Goal: Information Seeking & Learning: Learn about a topic

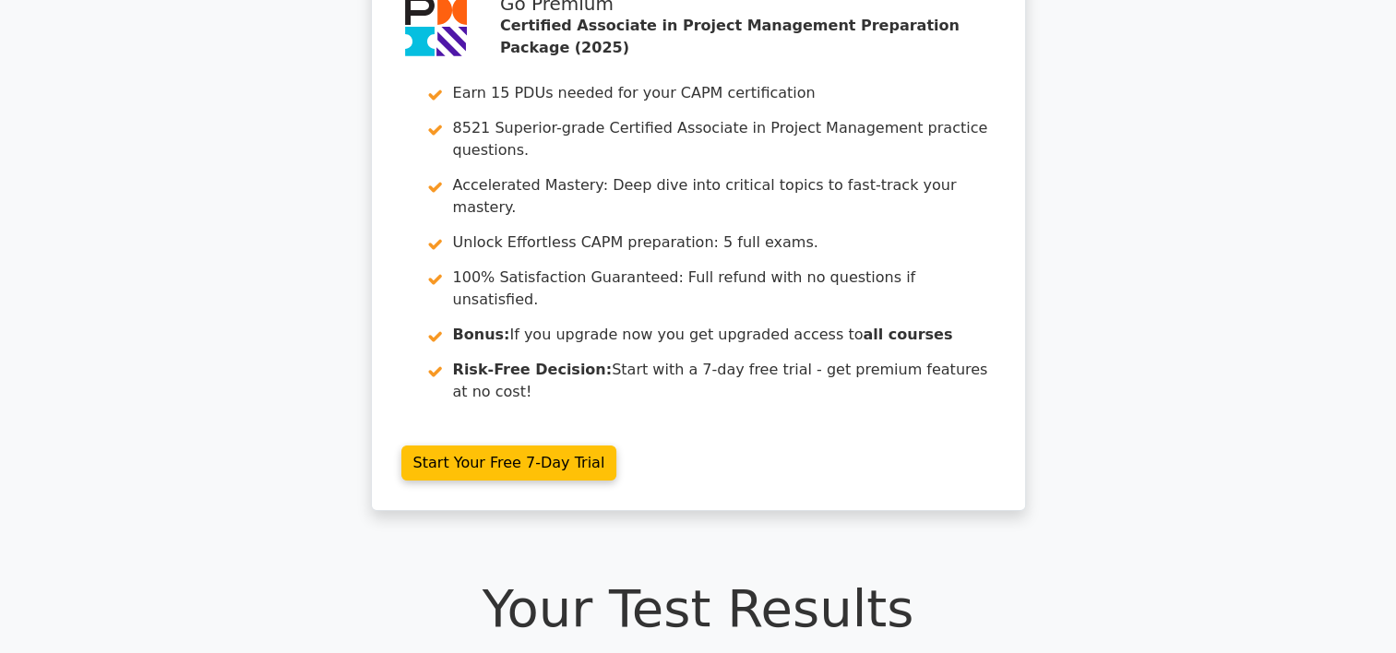
scroll to position [98, 0]
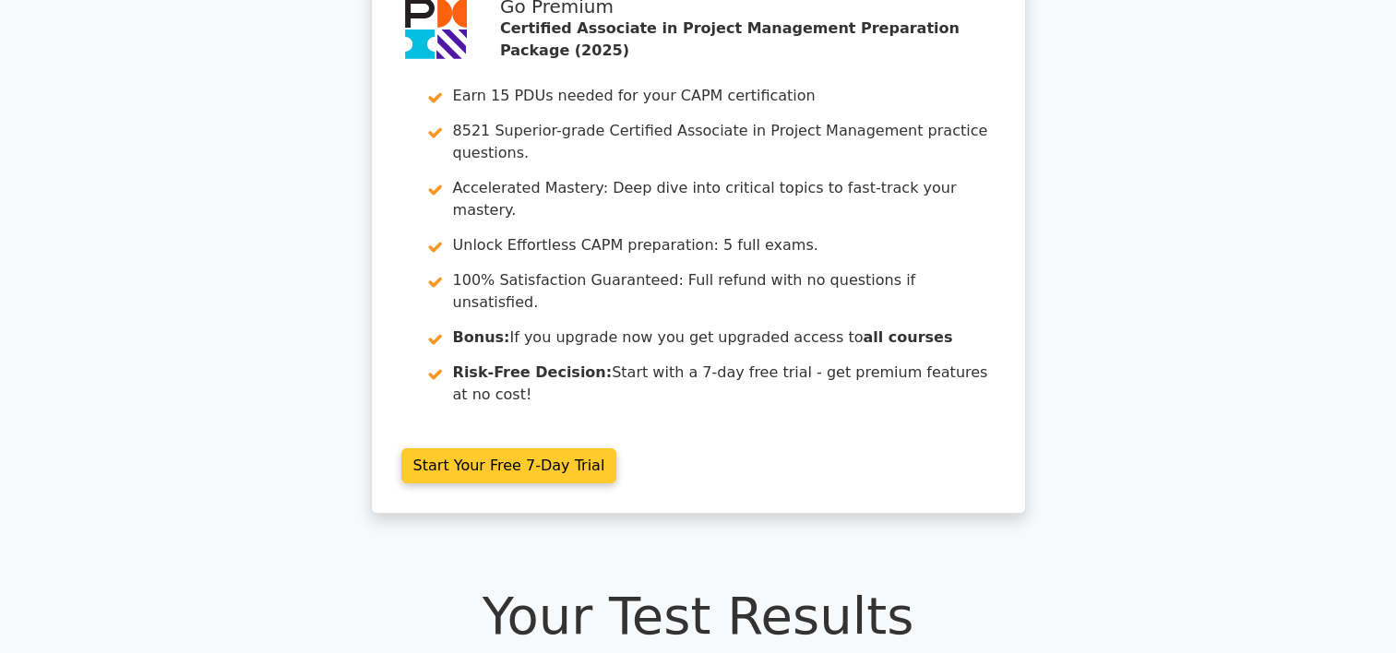
click at [458, 449] on link "Start Your Free 7-Day Trial" at bounding box center [509, 466] width 216 height 35
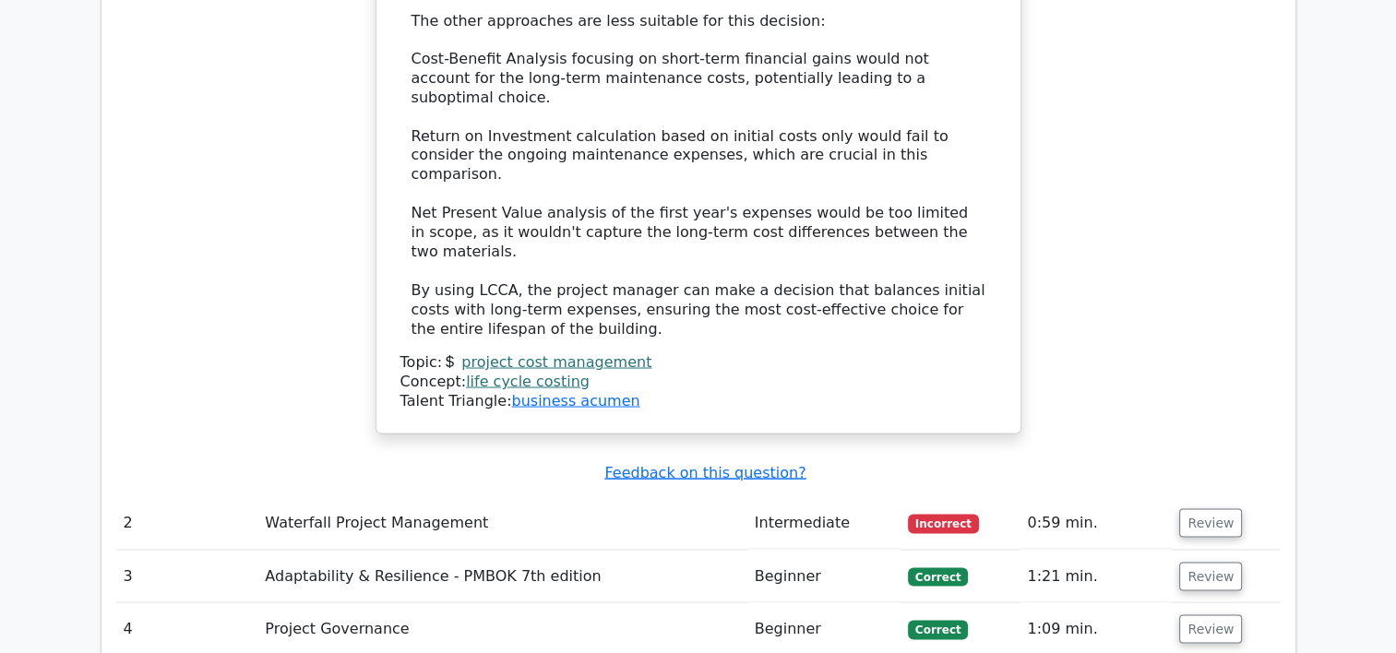
scroll to position [3258, 0]
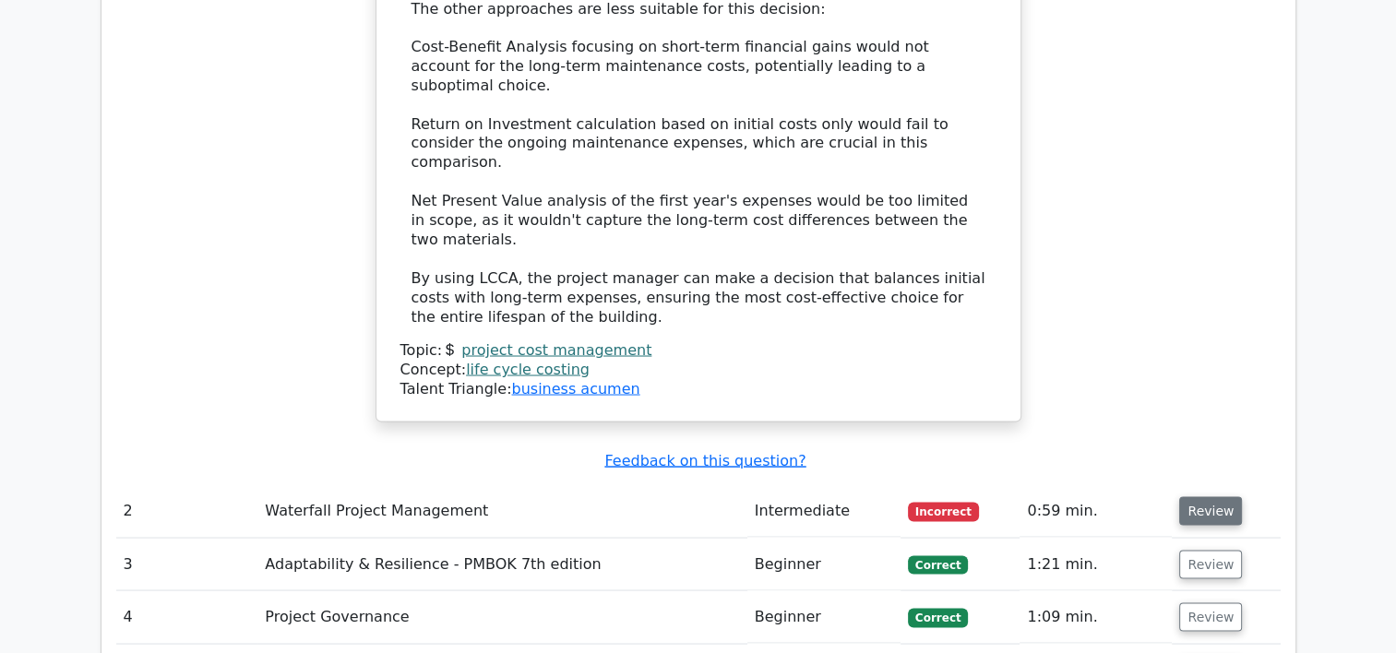
click at [1215, 497] on button "Review" at bounding box center [1210, 511] width 63 height 29
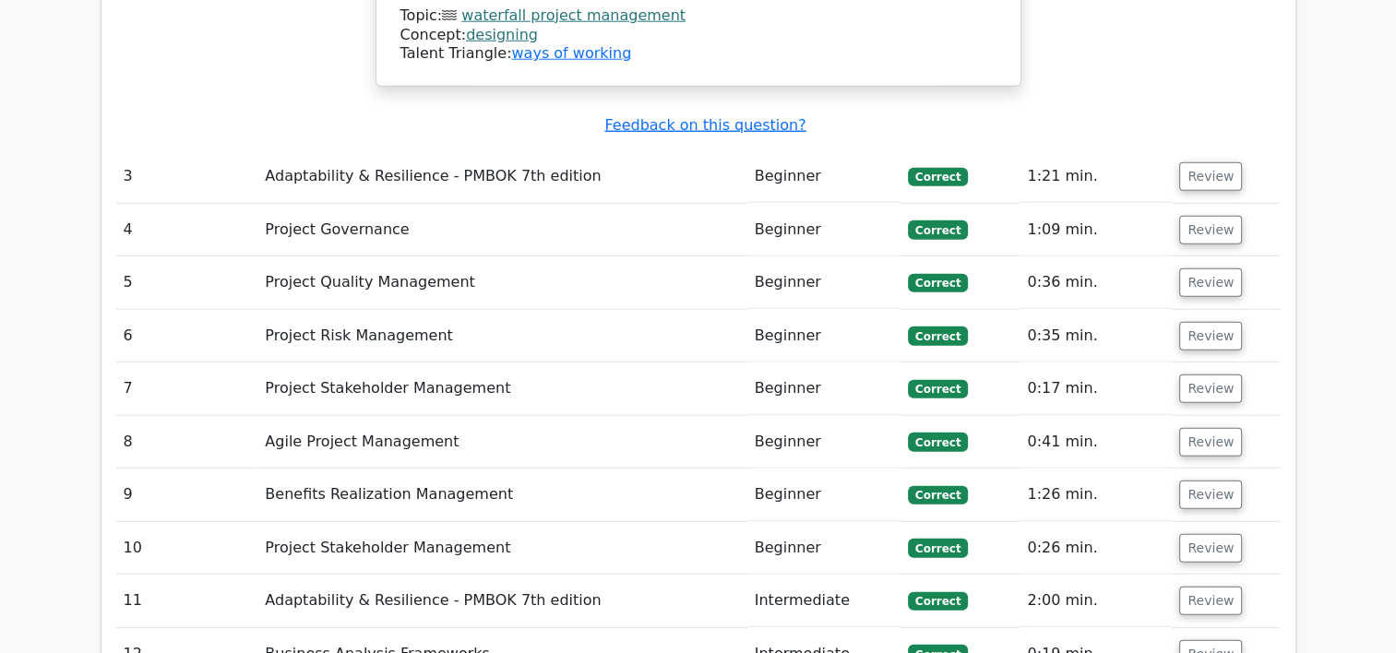
scroll to position [4947, 0]
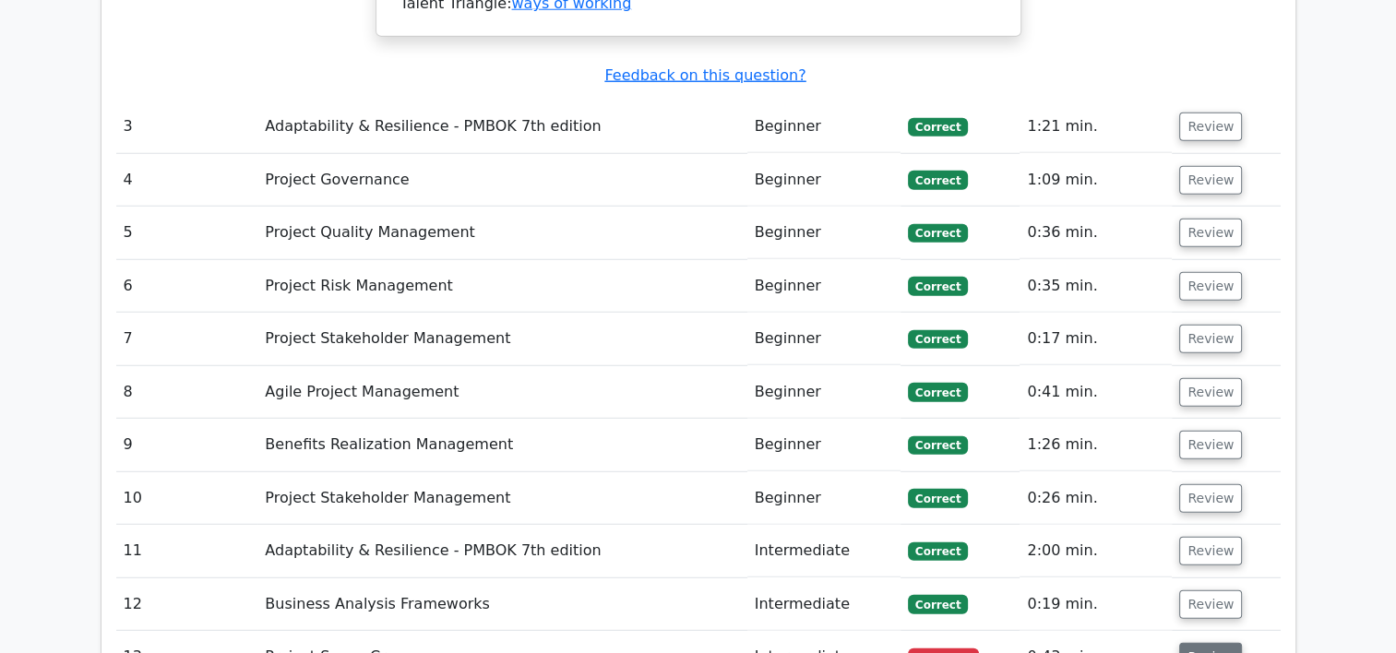
click at [1208, 643] on button "Review" at bounding box center [1210, 657] width 63 height 29
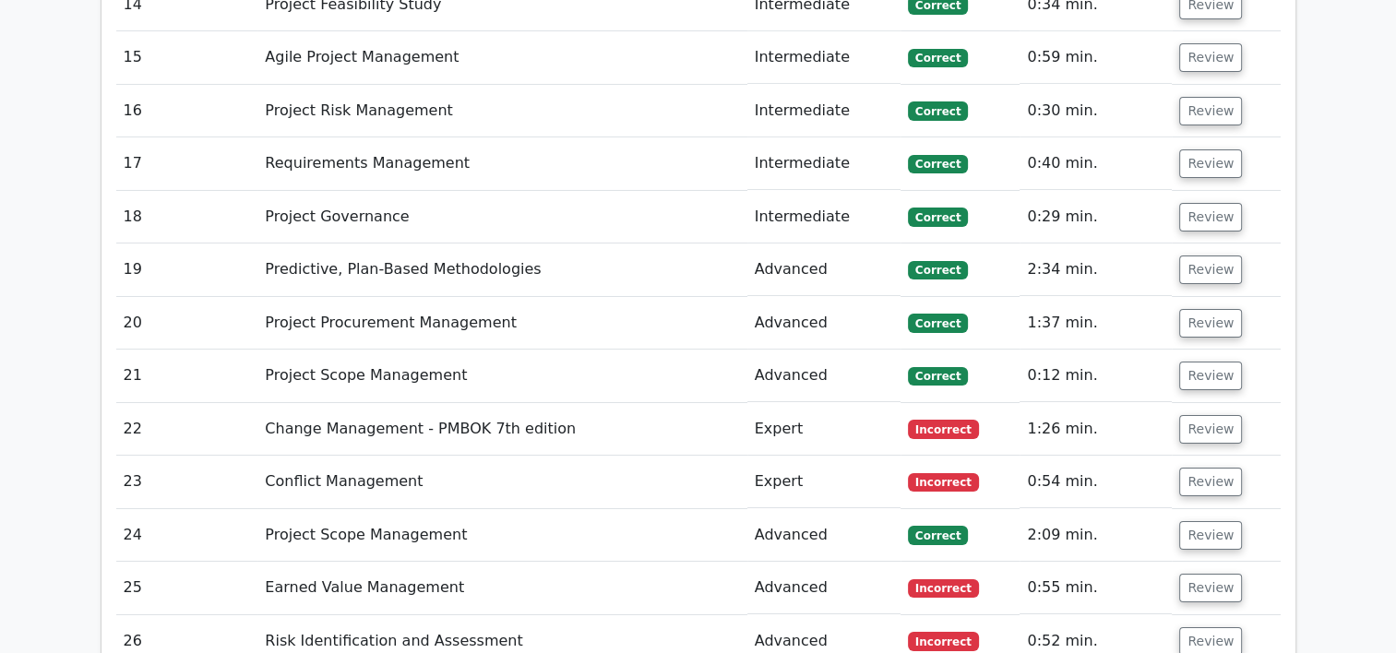
scroll to position [6485, 0]
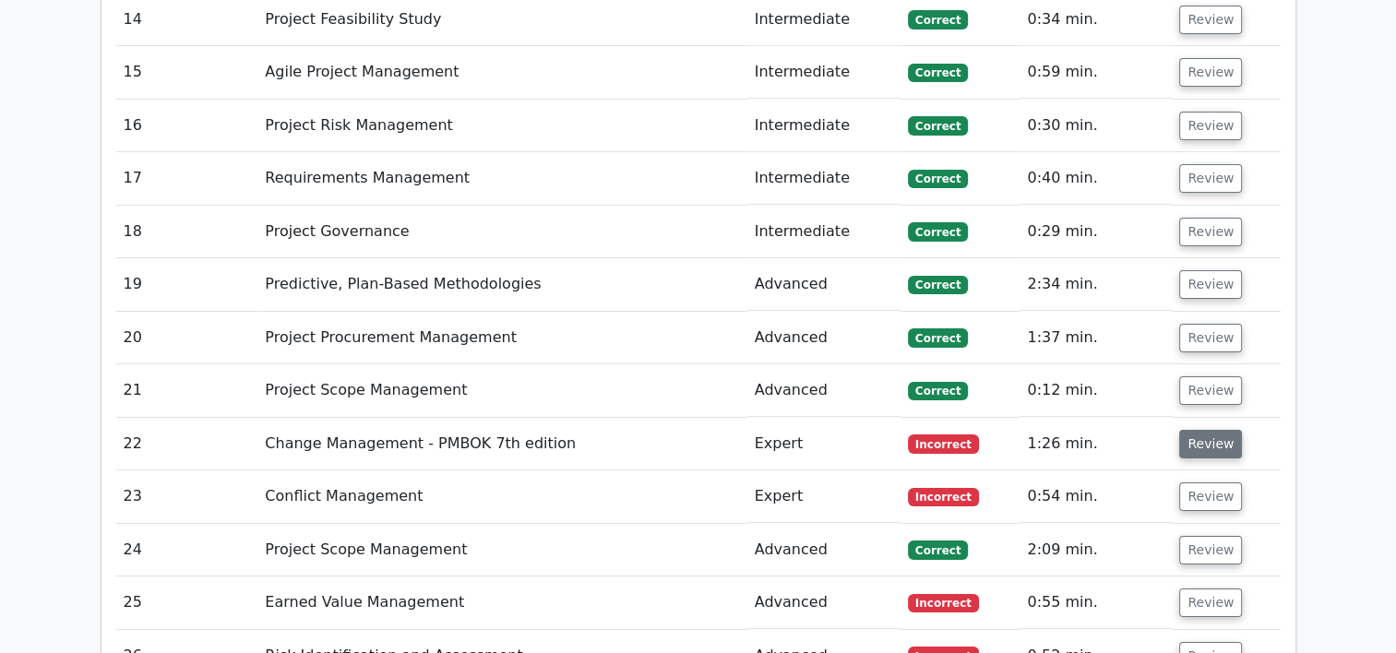
click at [1209, 430] on button "Review" at bounding box center [1210, 444] width 63 height 29
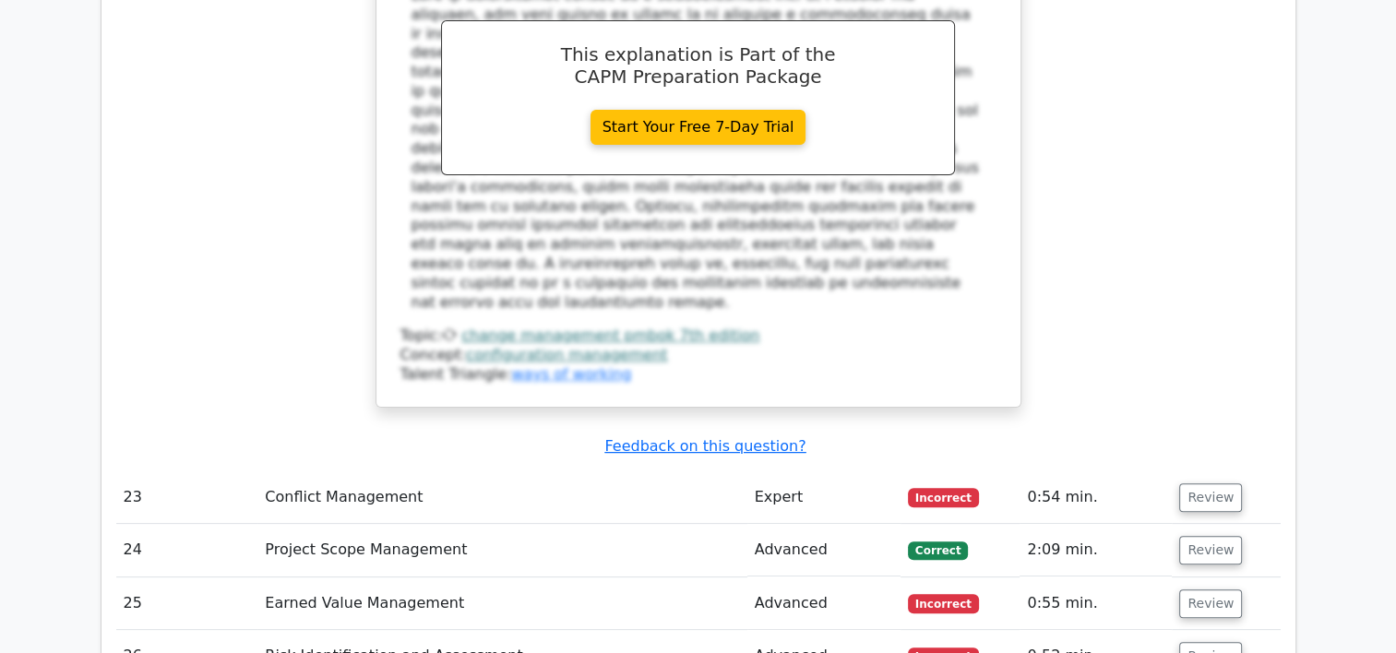
scroll to position [7404, 0]
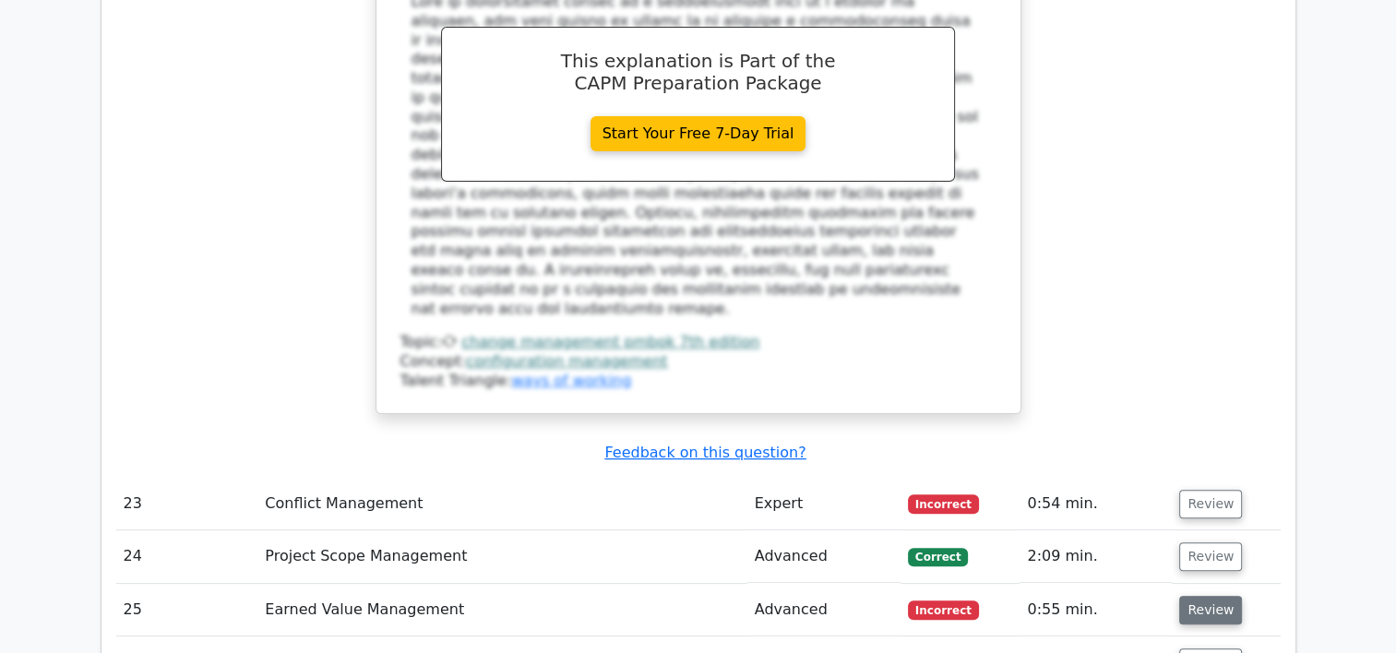
click at [1215, 596] on button "Review" at bounding box center [1210, 610] width 63 height 29
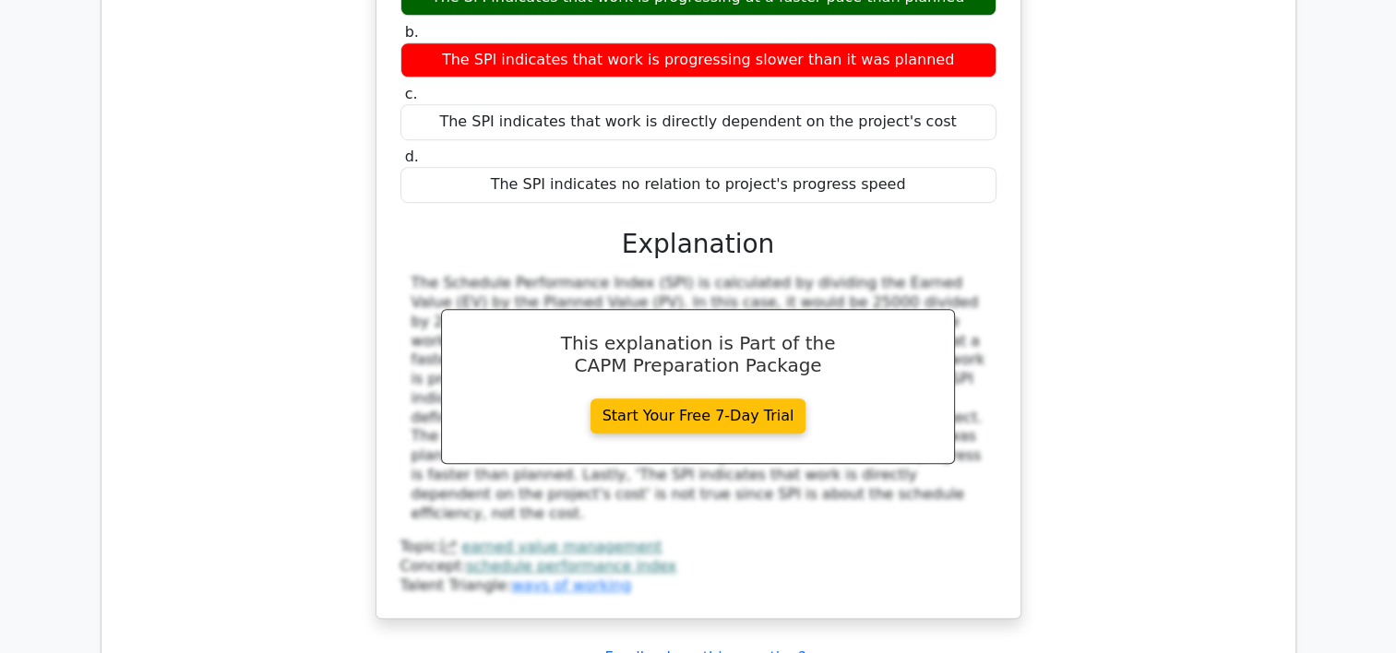
scroll to position [8227, 0]
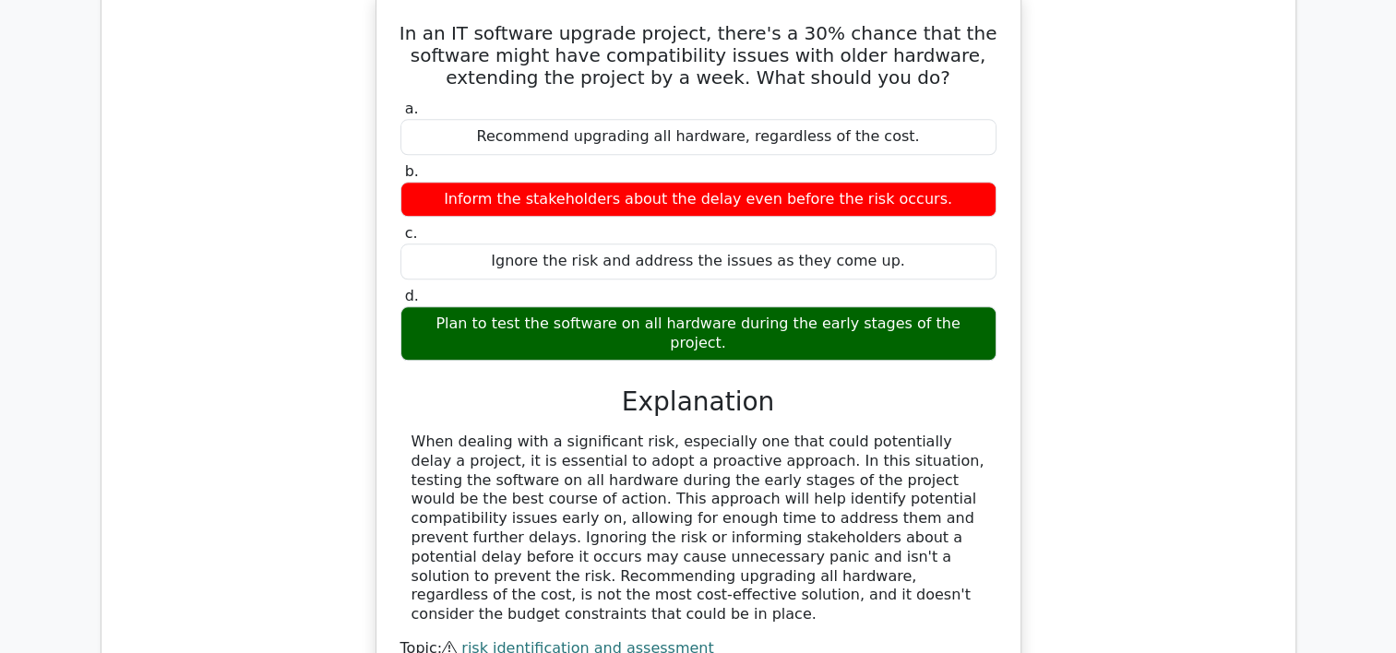
scroll to position [8971, 0]
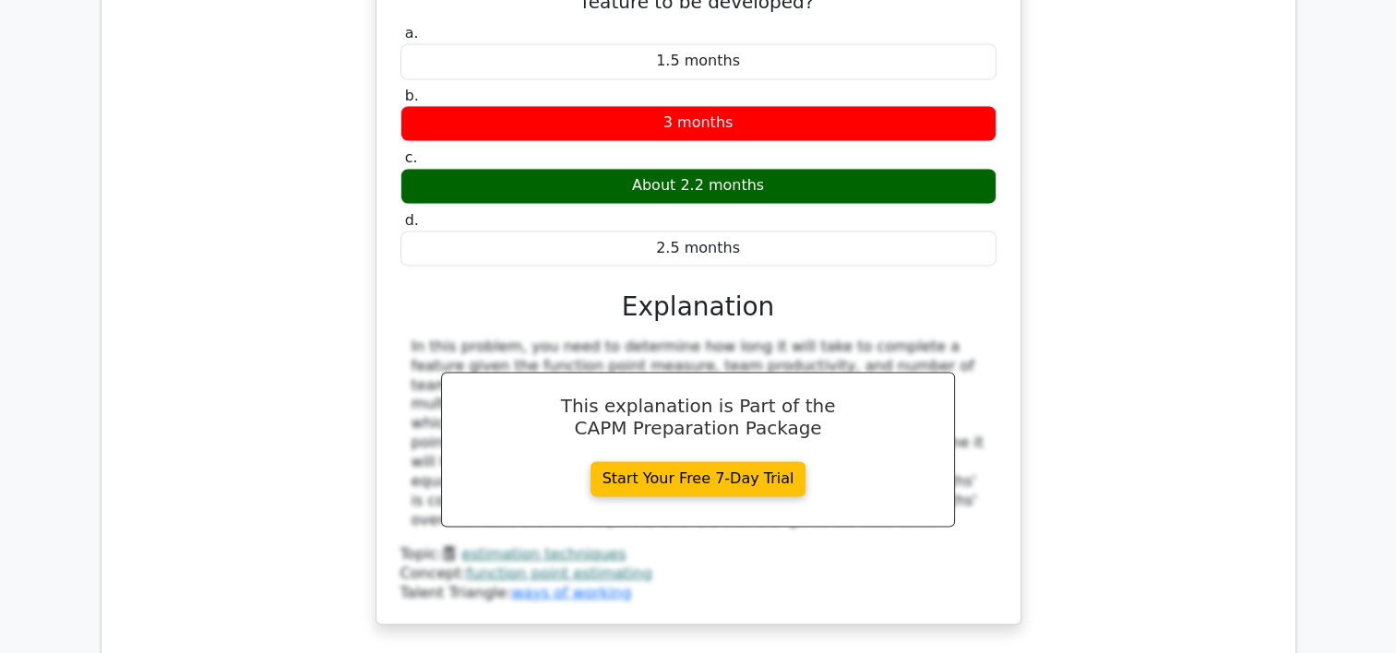
scroll to position [10005, 0]
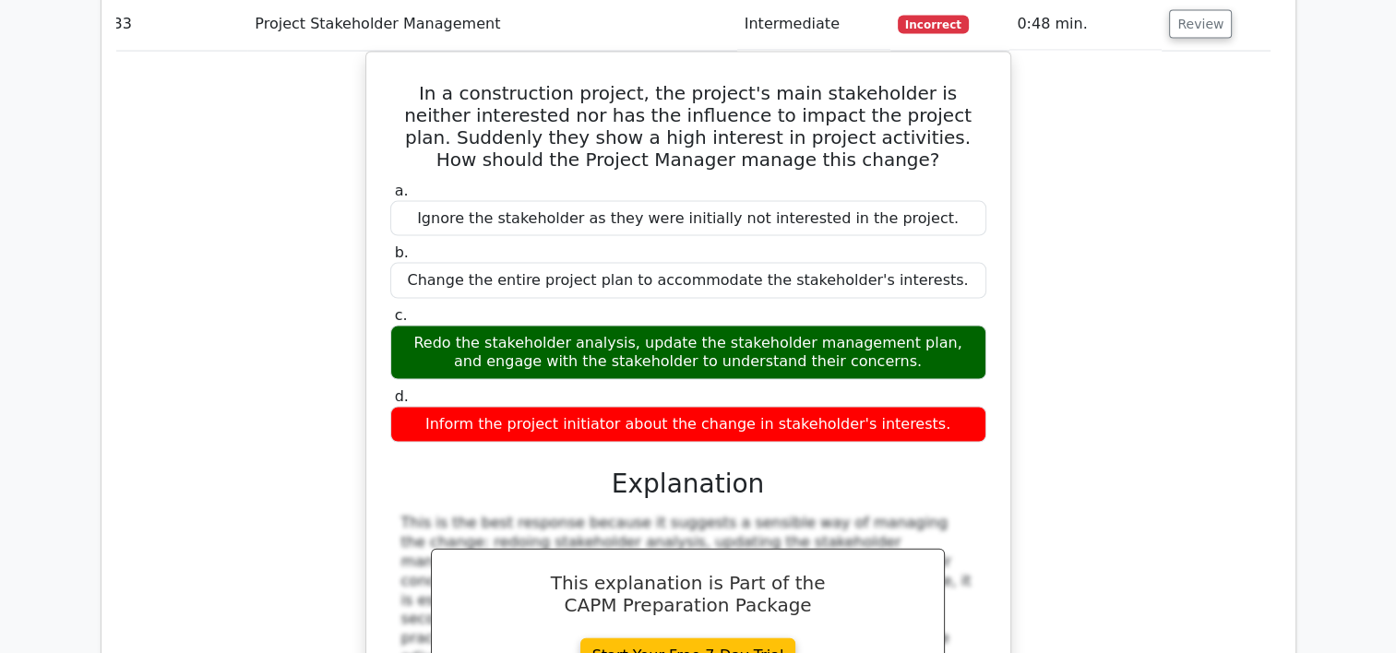
scroll to position [0, 11]
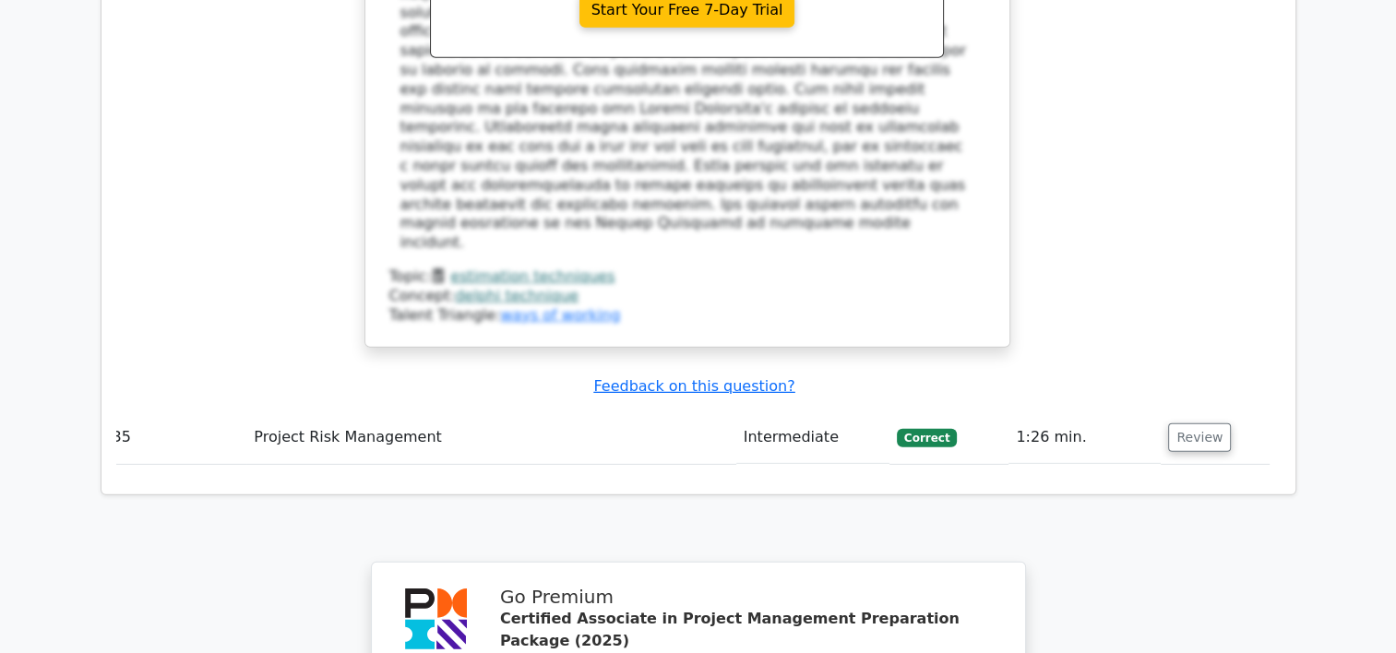
scroll to position [12523, 0]
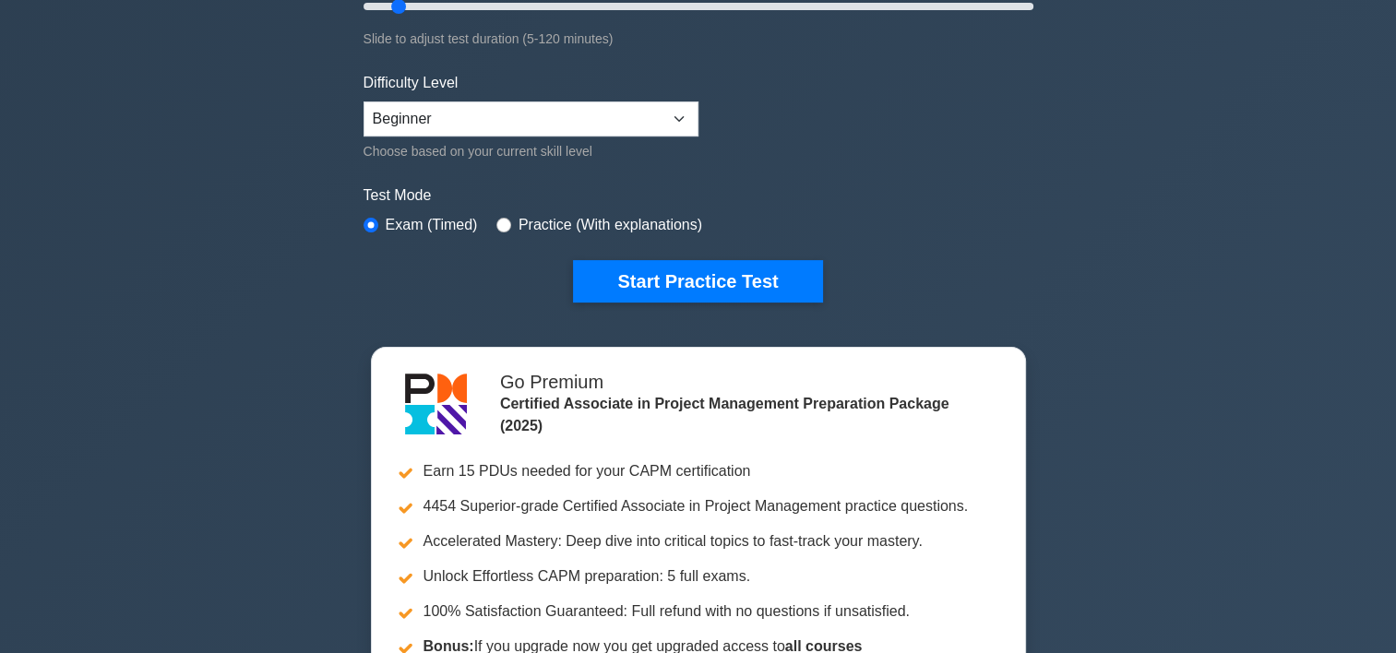
scroll to position [374, 0]
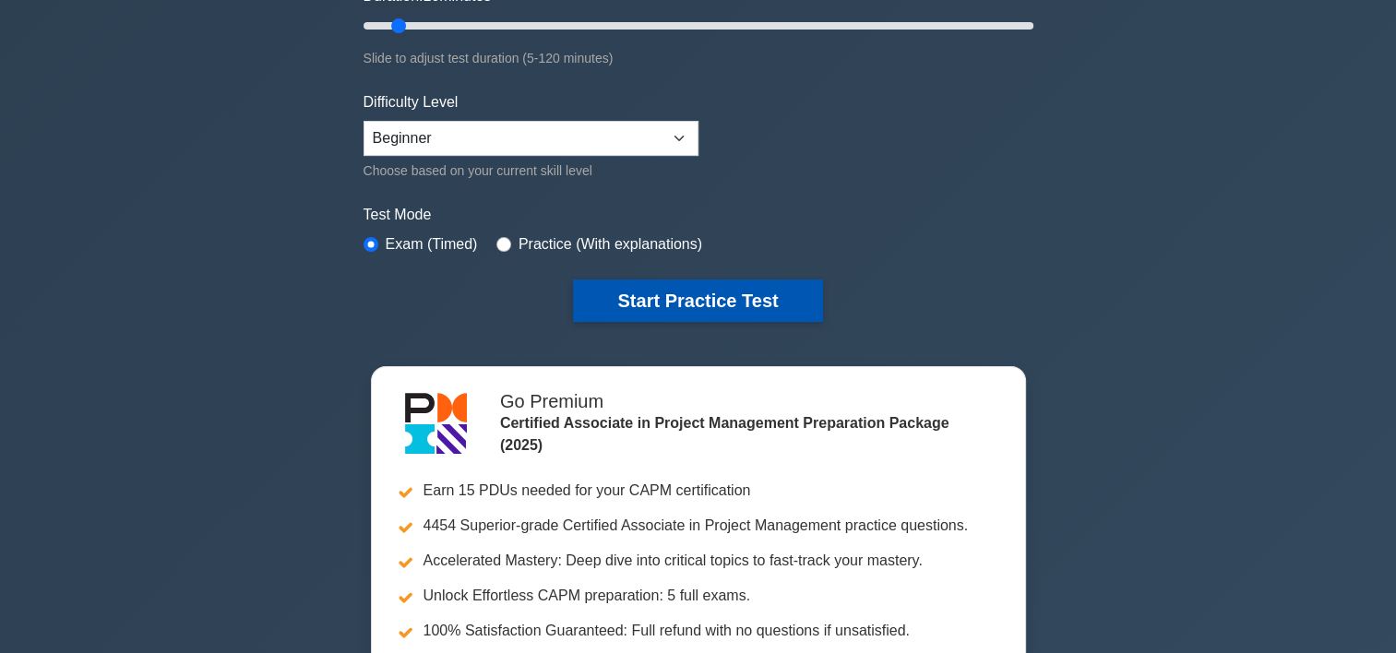
click at [780, 286] on button "Start Practice Test" at bounding box center [697, 301] width 249 height 42
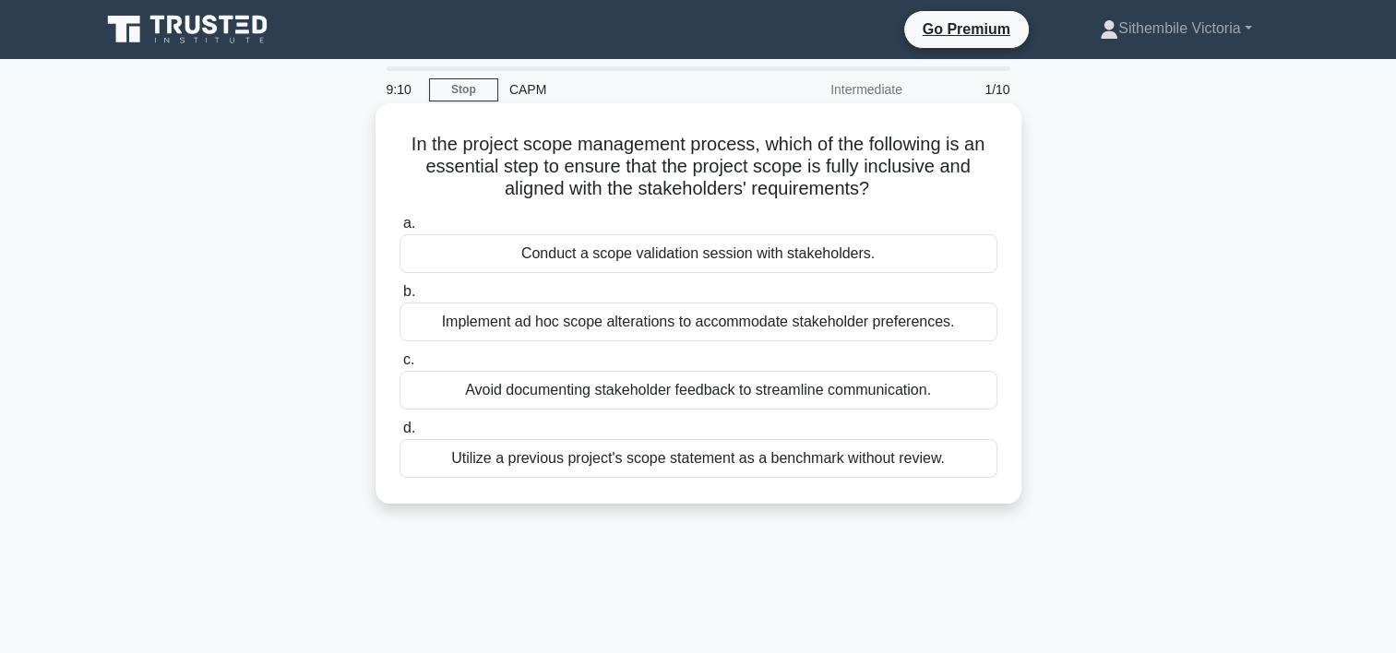
click at [653, 258] on div "Conduct a scope validation session with stakeholders." at bounding box center [699, 253] width 598 height 39
click at [400, 230] on input "a. Conduct a scope validation session with stakeholders." at bounding box center [400, 224] width 0 height 12
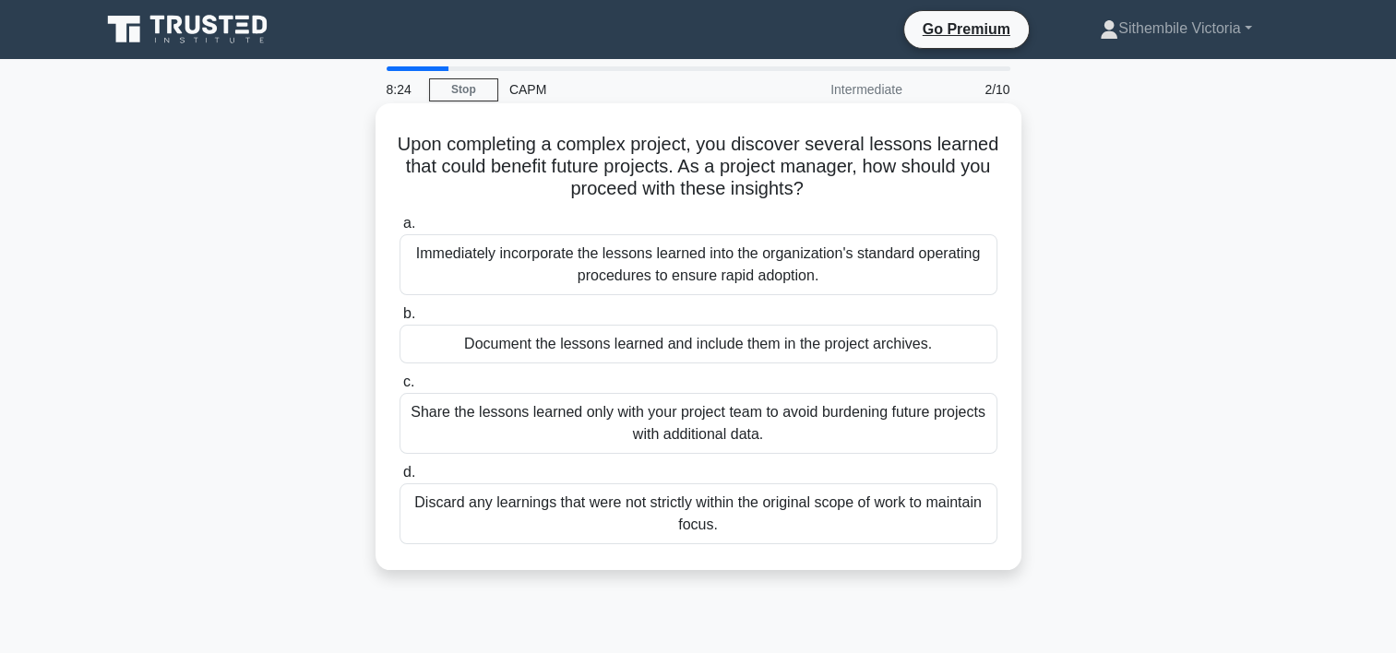
click at [657, 351] on div "Document the lessons learned and include them in the project archives." at bounding box center [699, 344] width 598 height 39
click at [400, 320] on input "b. Document the lessons learned and include them in the project archives." at bounding box center [400, 314] width 0 height 12
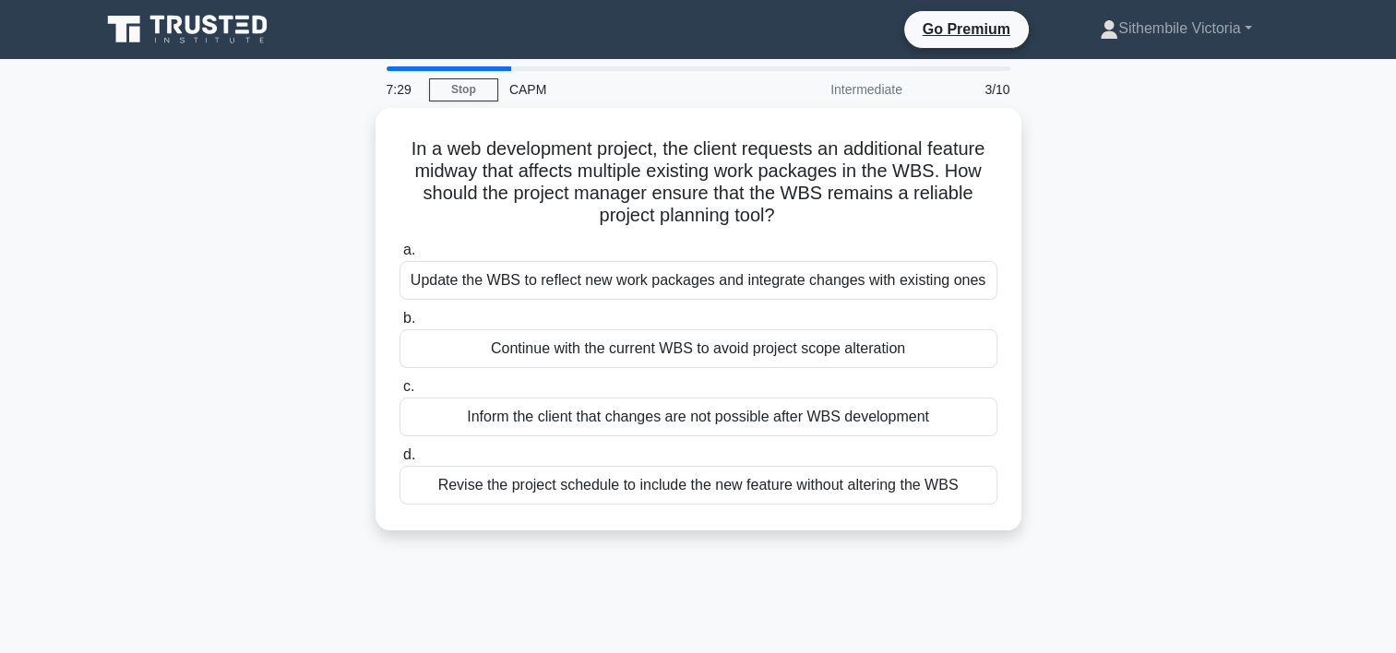
click at [735, 569] on div "7:29 Stop CAPM Intermediate 3/10 In a web development project, the client reque…" at bounding box center [699, 527] width 1218 height 923
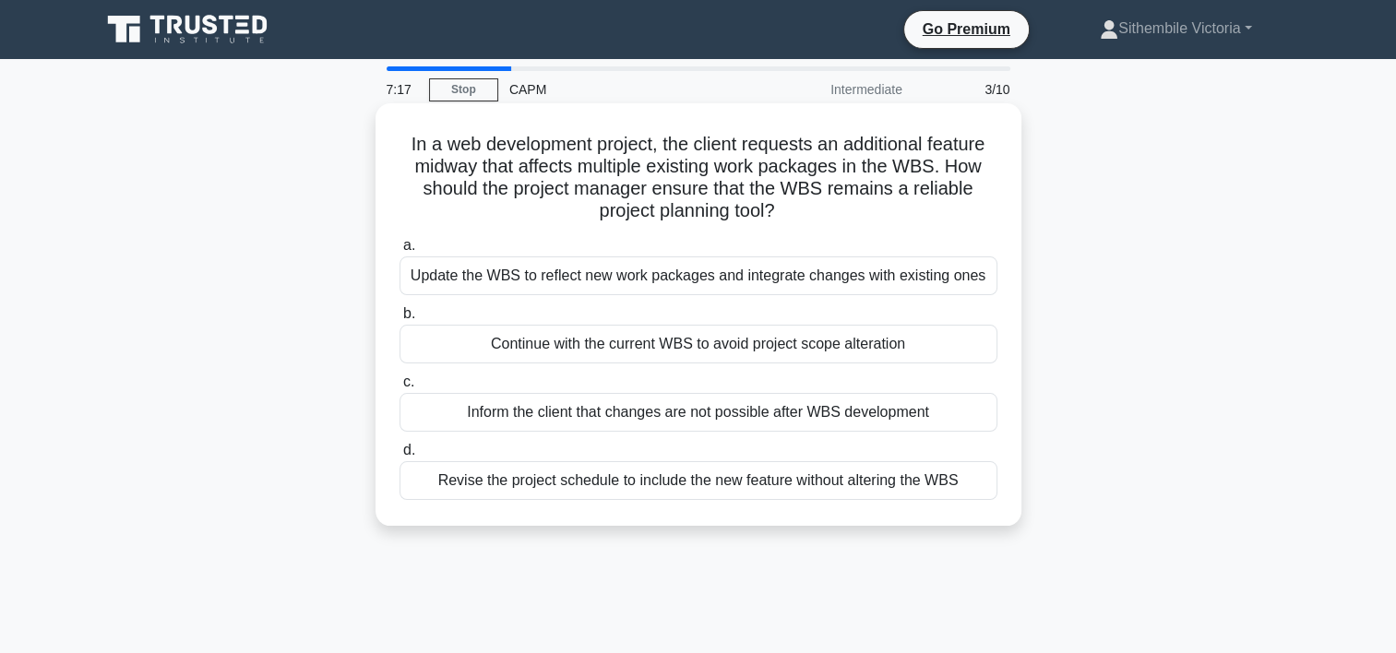
click at [637, 276] on div "Update the WBS to reflect new work packages and integrate changes with existing…" at bounding box center [699, 276] width 598 height 39
click at [400, 252] on input "a. Update the WBS to reflect new work packages and integrate changes with exist…" at bounding box center [400, 246] width 0 height 12
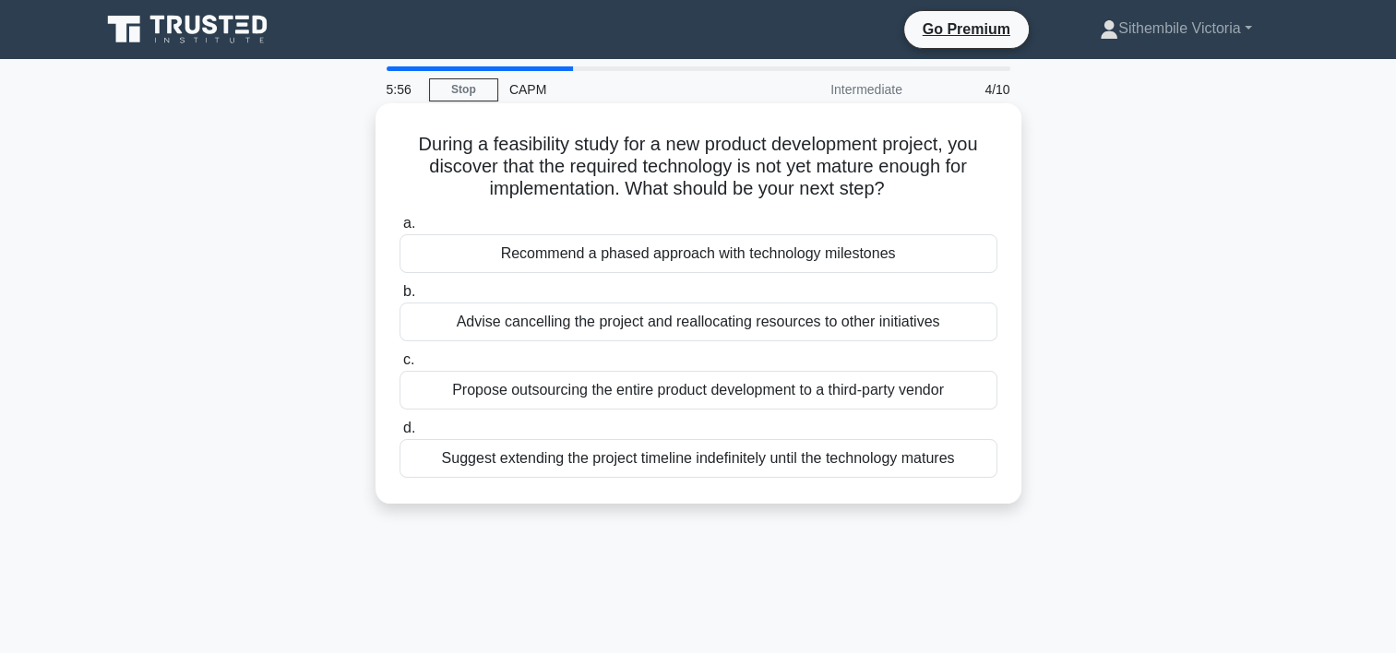
click at [700, 253] on div "Recommend a phased approach with technology milestones" at bounding box center [699, 253] width 598 height 39
click at [400, 230] on input "a. Recommend a phased approach with technology milestones" at bounding box center [400, 224] width 0 height 12
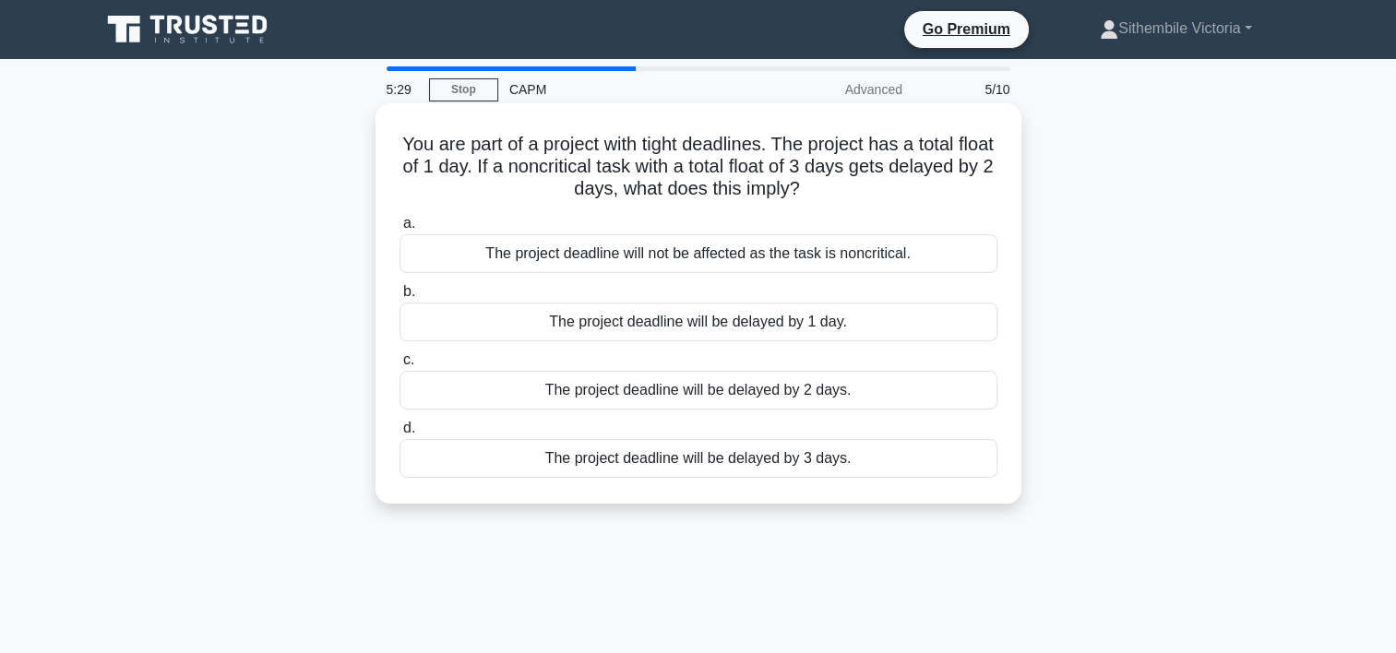
click at [820, 387] on div "The project deadline will be delayed by 2 days." at bounding box center [699, 390] width 598 height 39
click at [400, 366] on input "c. The project deadline will be delayed by 2 days." at bounding box center [400, 360] width 0 height 12
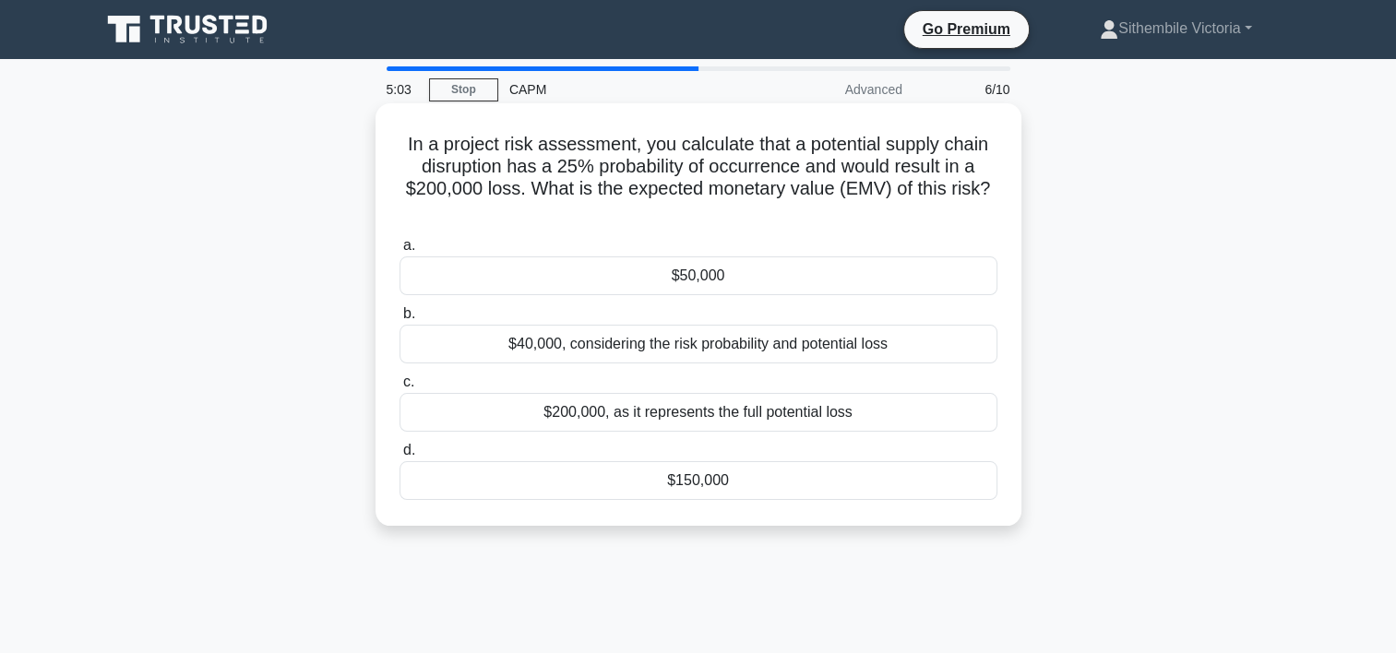
click at [723, 279] on div "$50,000" at bounding box center [699, 276] width 598 height 39
click at [400, 252] on input "a. $50,000" at bounding box center [400, 246] width 0 height 12
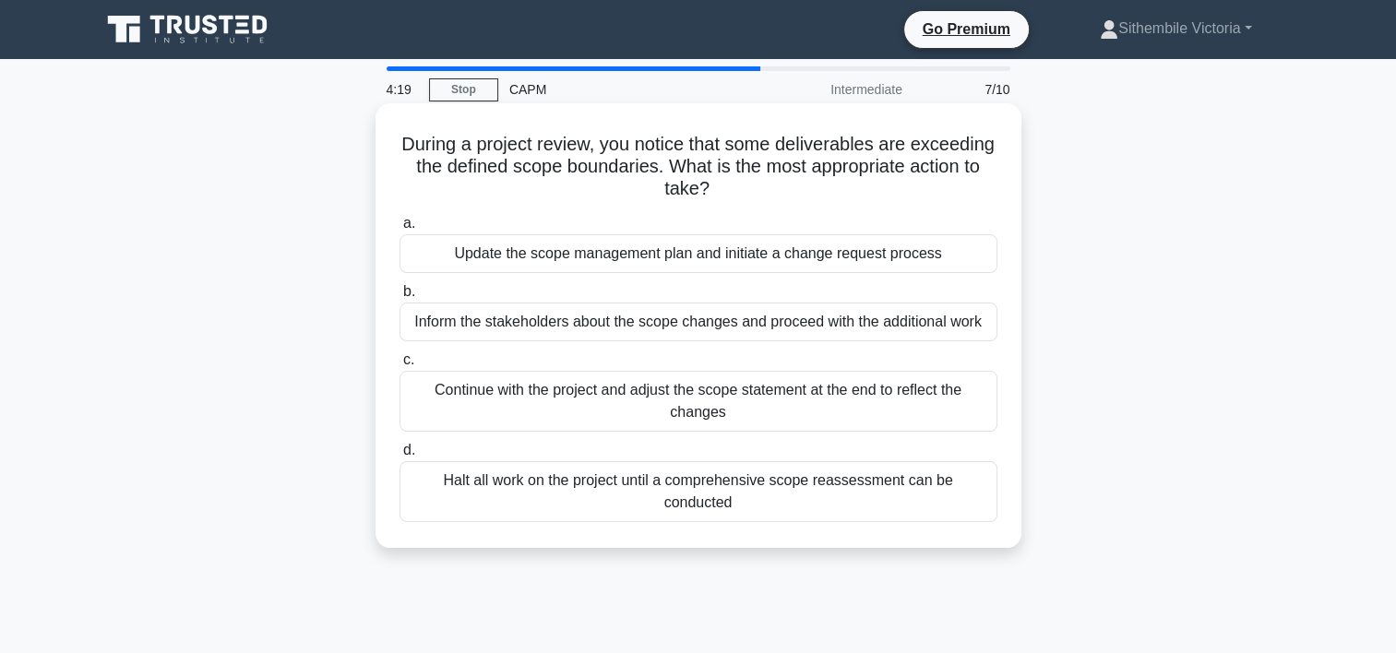
click at [592, 257] on div "Update the scope management plan and initiate a change request process" at bounding box center [699, 253] width 598 height 39
click at [400, 230] on input "a. Update the scope management plan and initiate a change request process" at bounding box center [400, 224] width 0 height 12
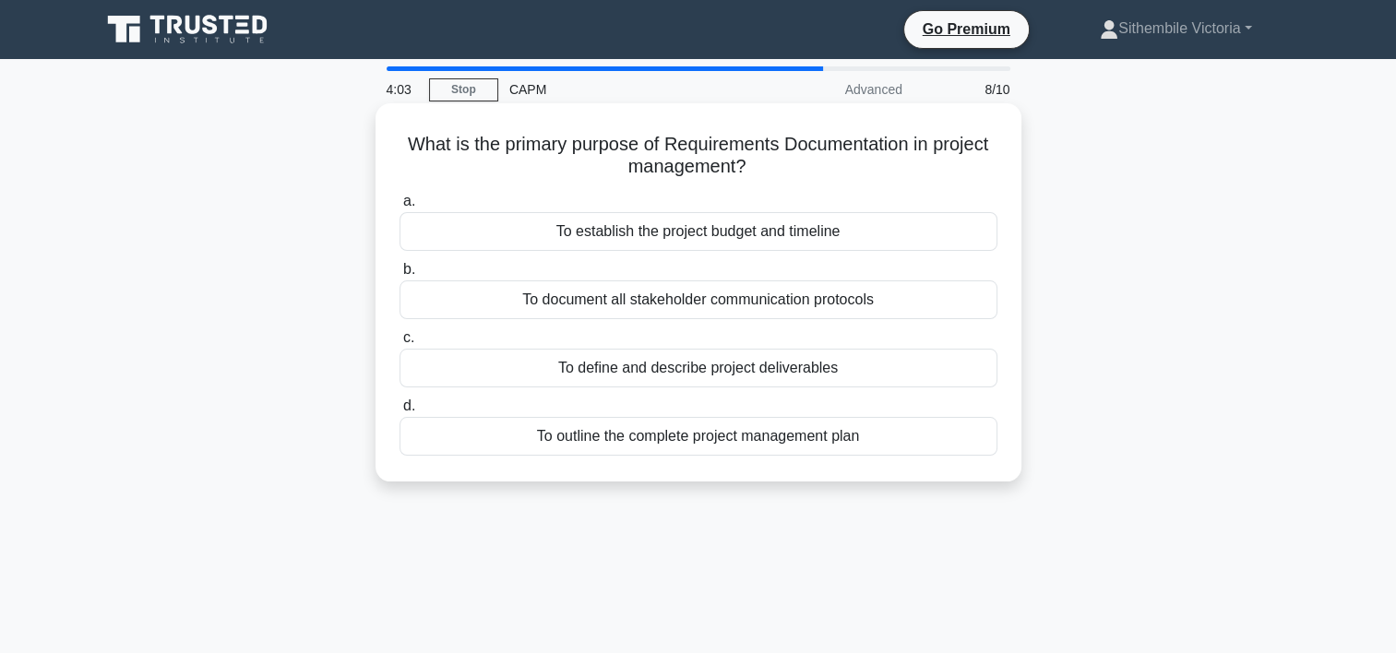
click at [774, 371] on div "To define and describe project deliverables" at bounding box center [699, 368] width 598 height 39
click at [400, 344] on input "c. To define and describe project deliverables" at bounding box center [400, 338] width 0 height 12
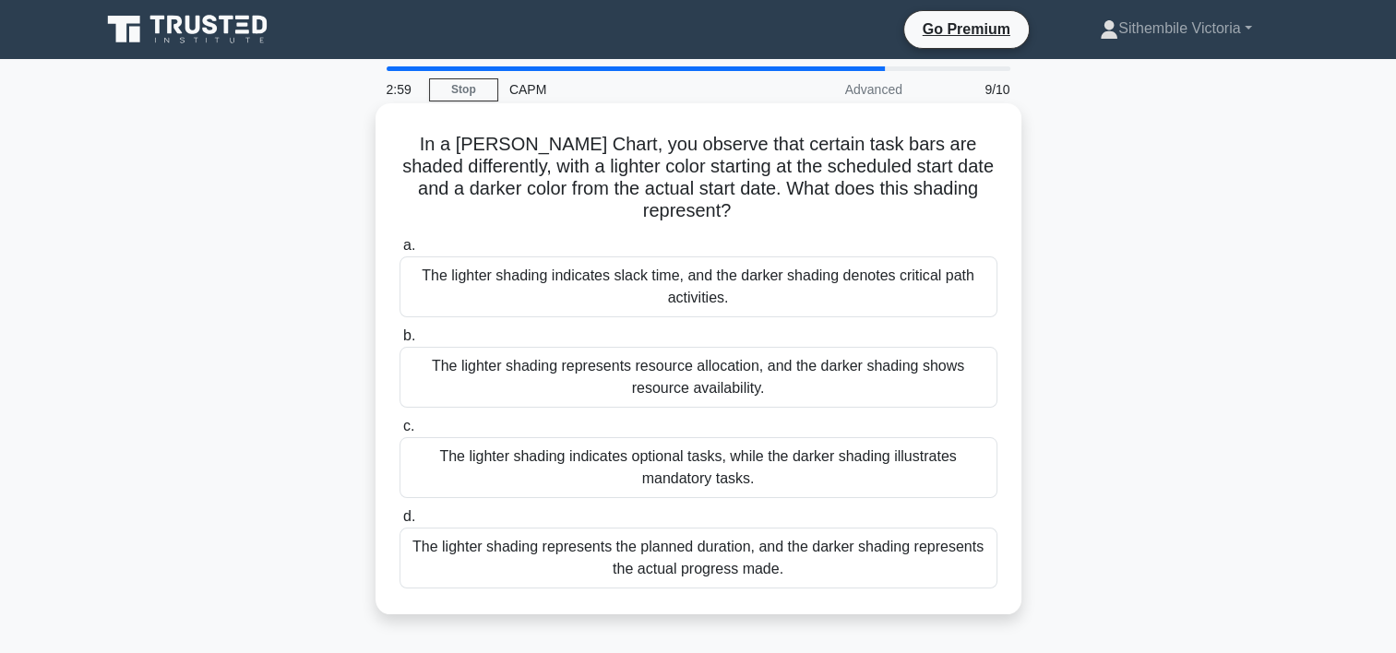
click at [708, 557] on div "The lighter shading represents the planned duration, and the darker shading rep…" at bounding box center [699, 558] width 598 height 61
click at [400, 523] on input "d. The lighter shading represents the planned duration, and the darker shading …" at bounding box center [400, 517] width 0 height 12
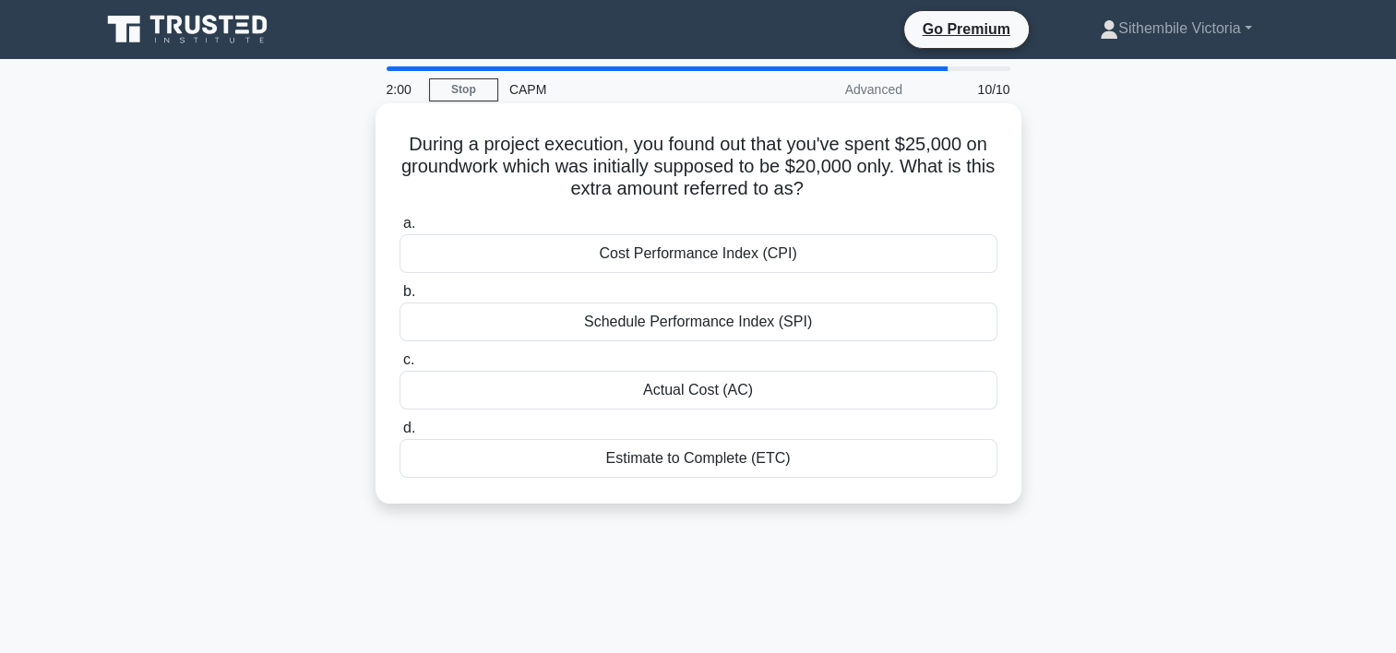
click at [683, 255] on div "Cost Performance Index (CPI)" at bounding box center [699, 253] width 598 height 39
click at [400, 230] on input "a. Cost Performance Index (CPI)" at bounding box center [400, 224] width 0 height 12
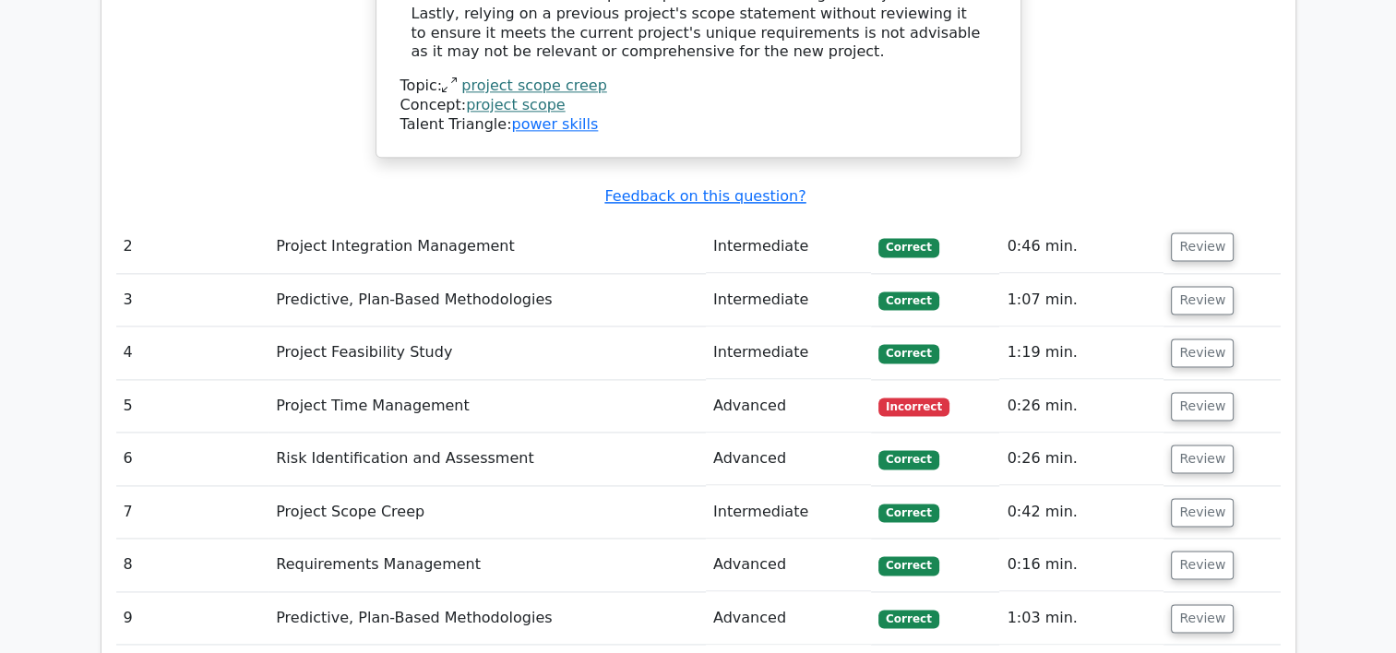
scroll to position [2440, 0]
click at [1197, 391] on button "Review" at bounding box center [1202, 405] width 63 height 29
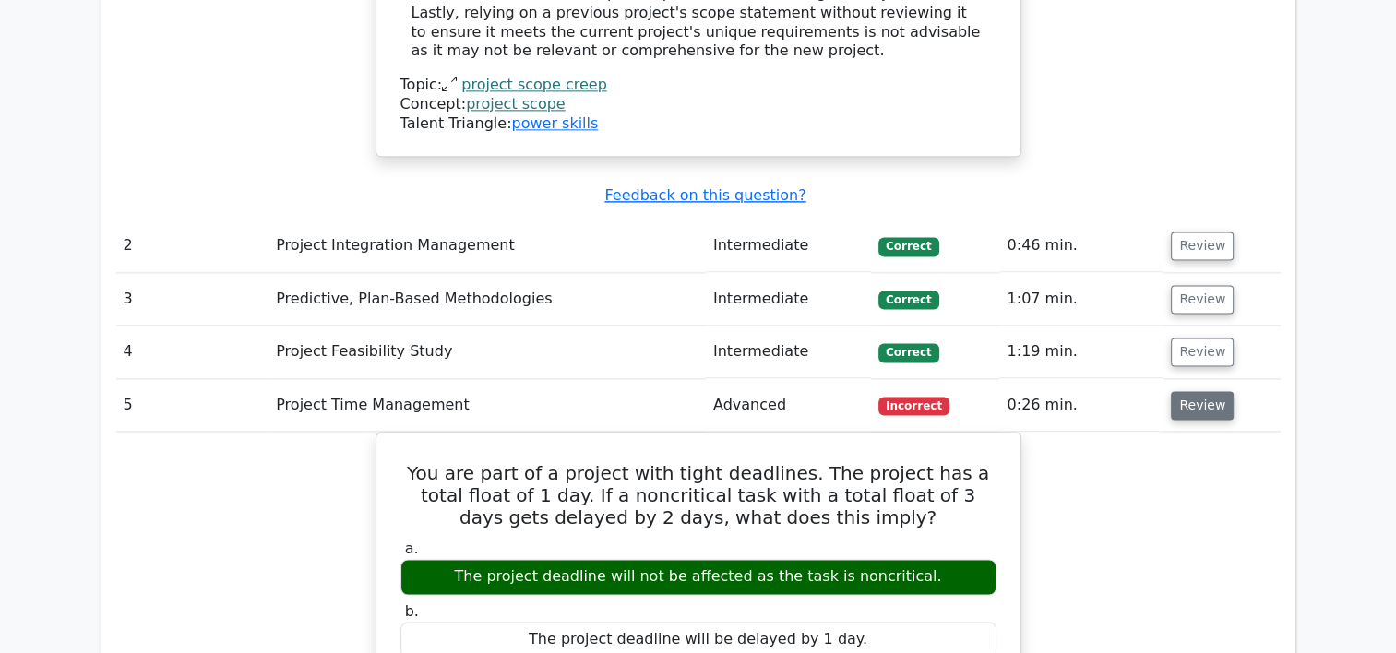
click at [1197, 391] on button "Review" at bounding box center [1202, 405] width 63 height 29
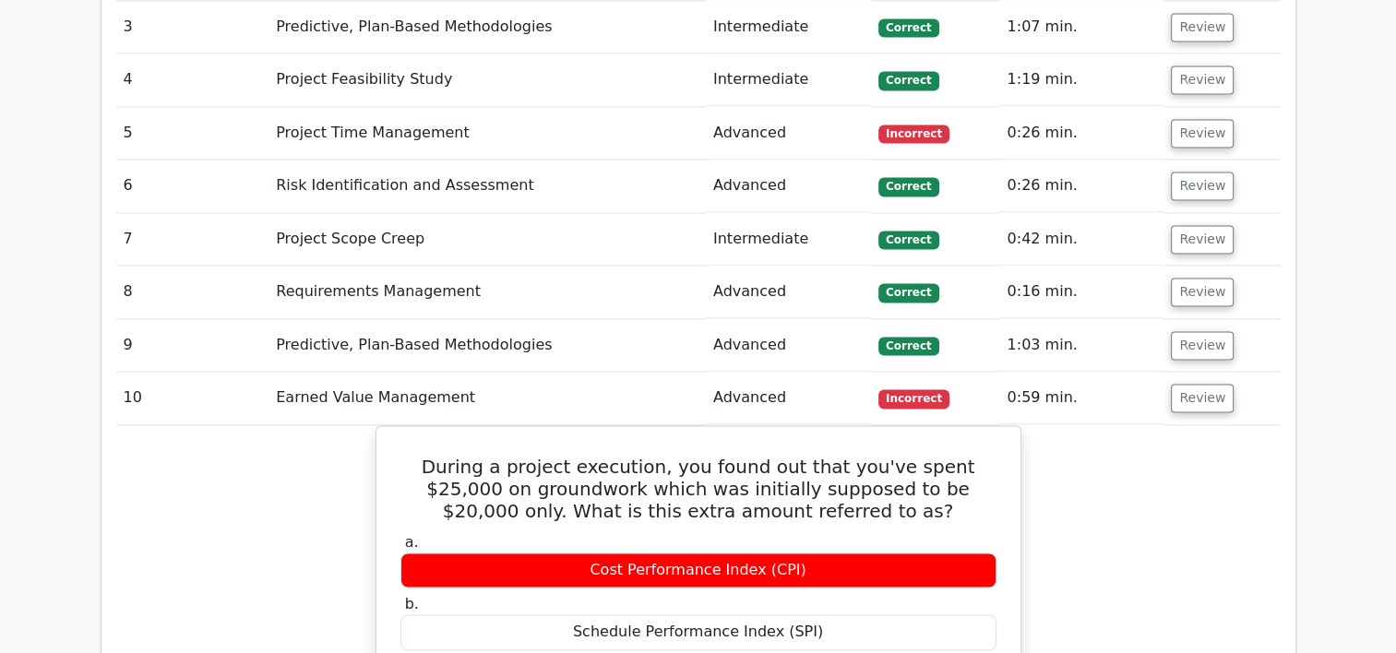
scroll to position [2745, 0]
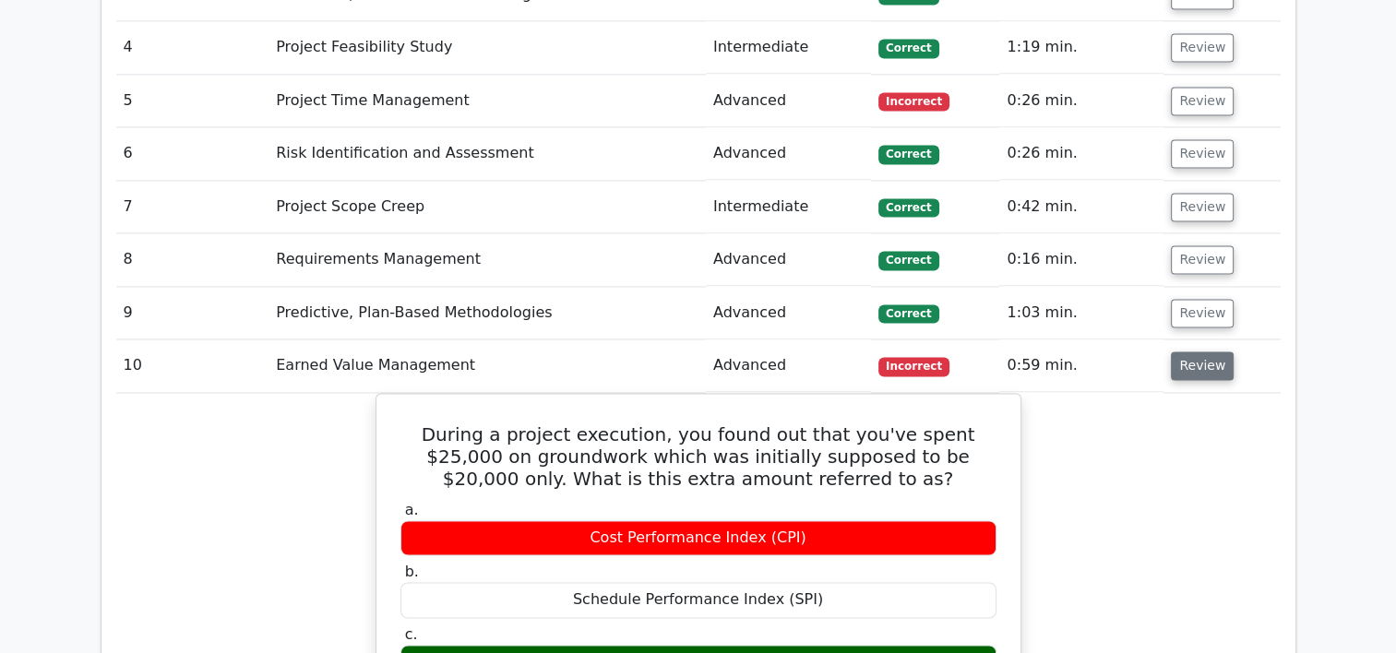
click at [1189, 352] on button "Review" at bounding box center [1202, 366] width 63 height 29
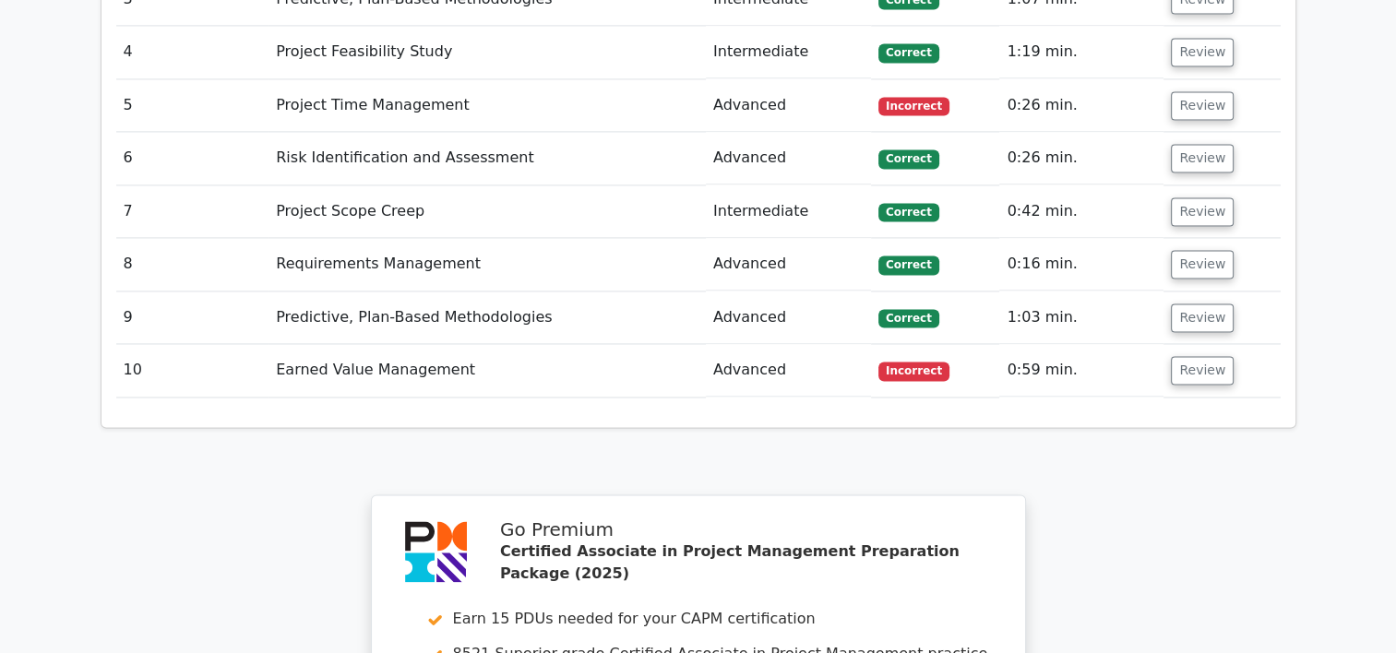
scroll to position [3263, 0]
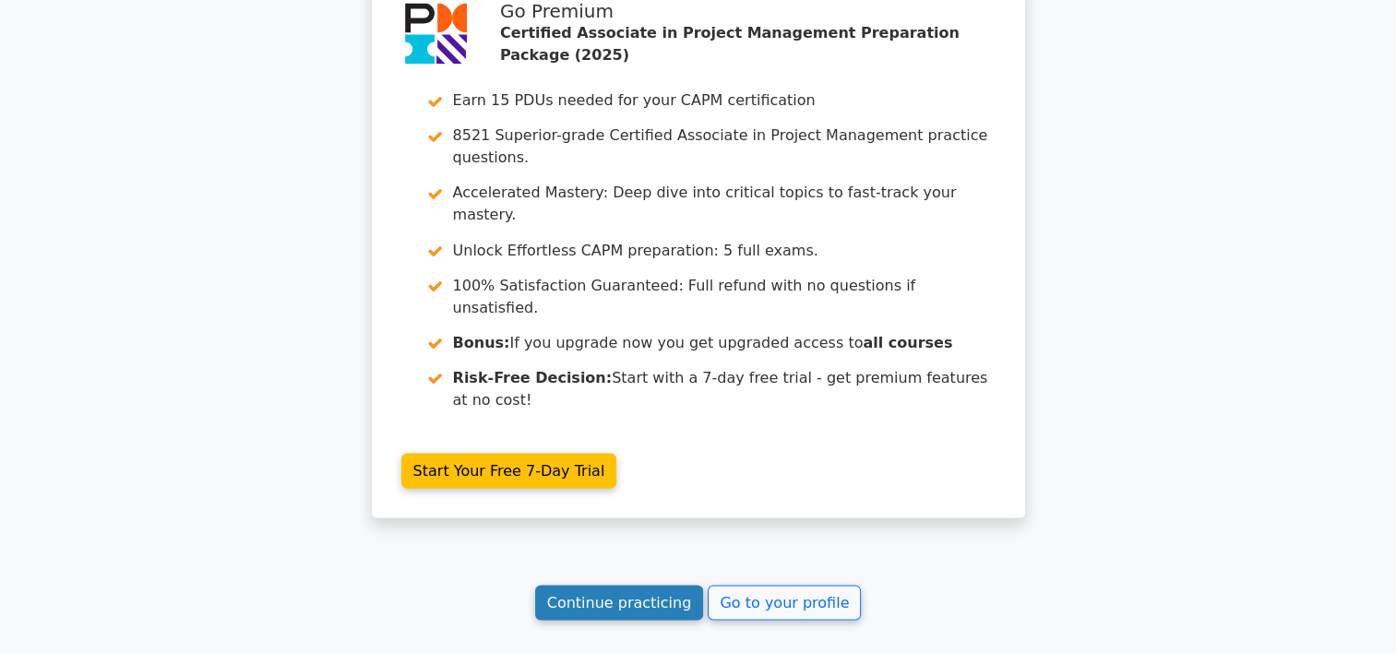
click at [644, 585] on link "Continue practicing" at bounding box center [619, 602] width 169 height 35
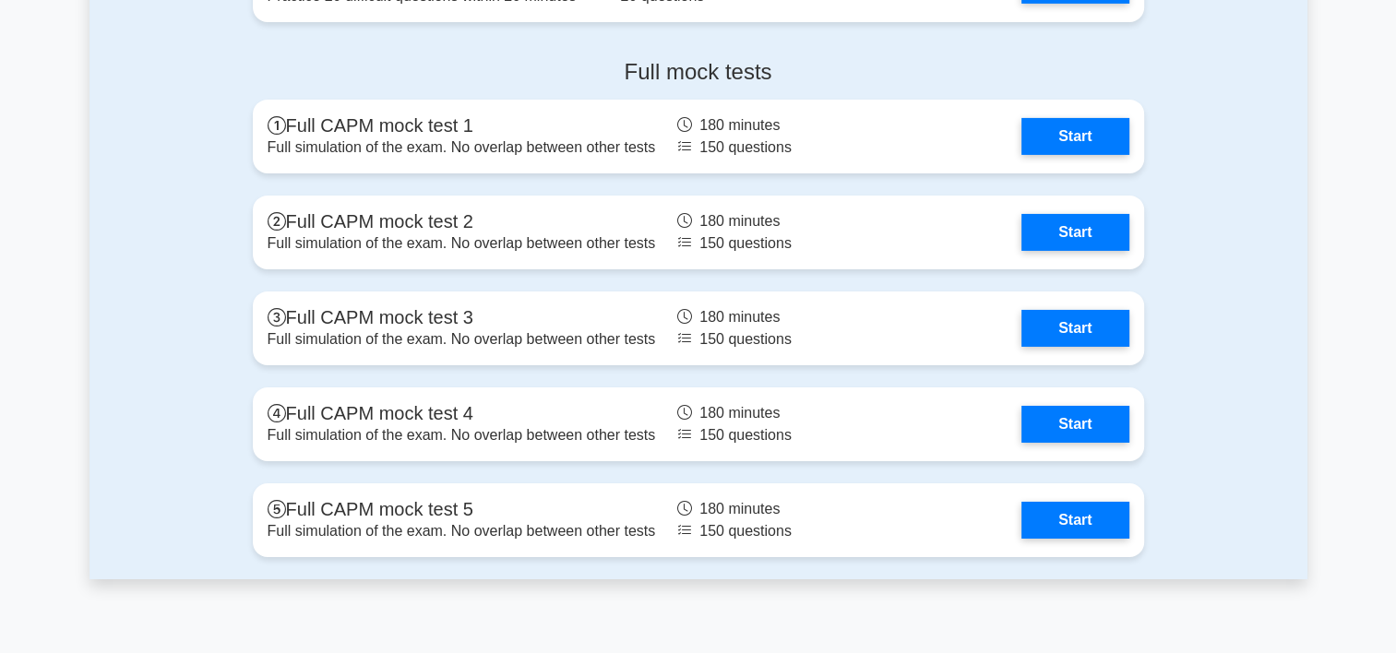
scroll to position [6168, 0]
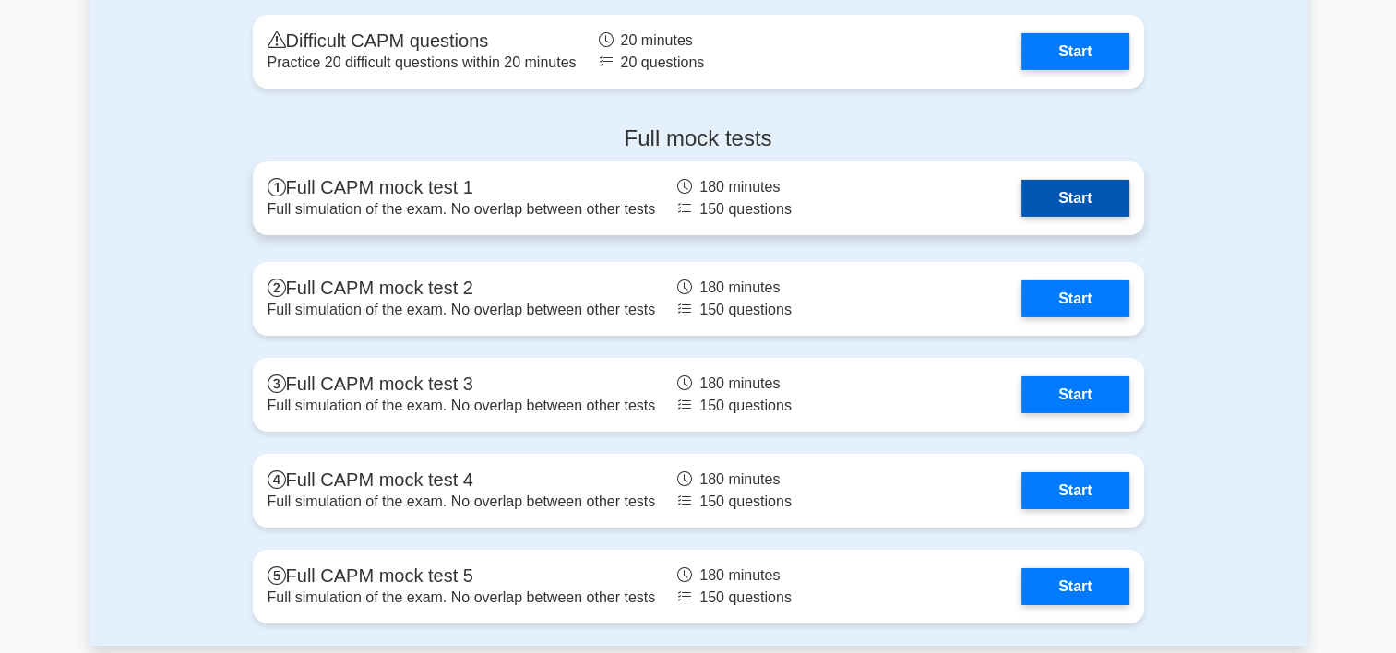
click at [1022, 184] on link "Start" at bounding box center [1075, 198] width 107 height 37
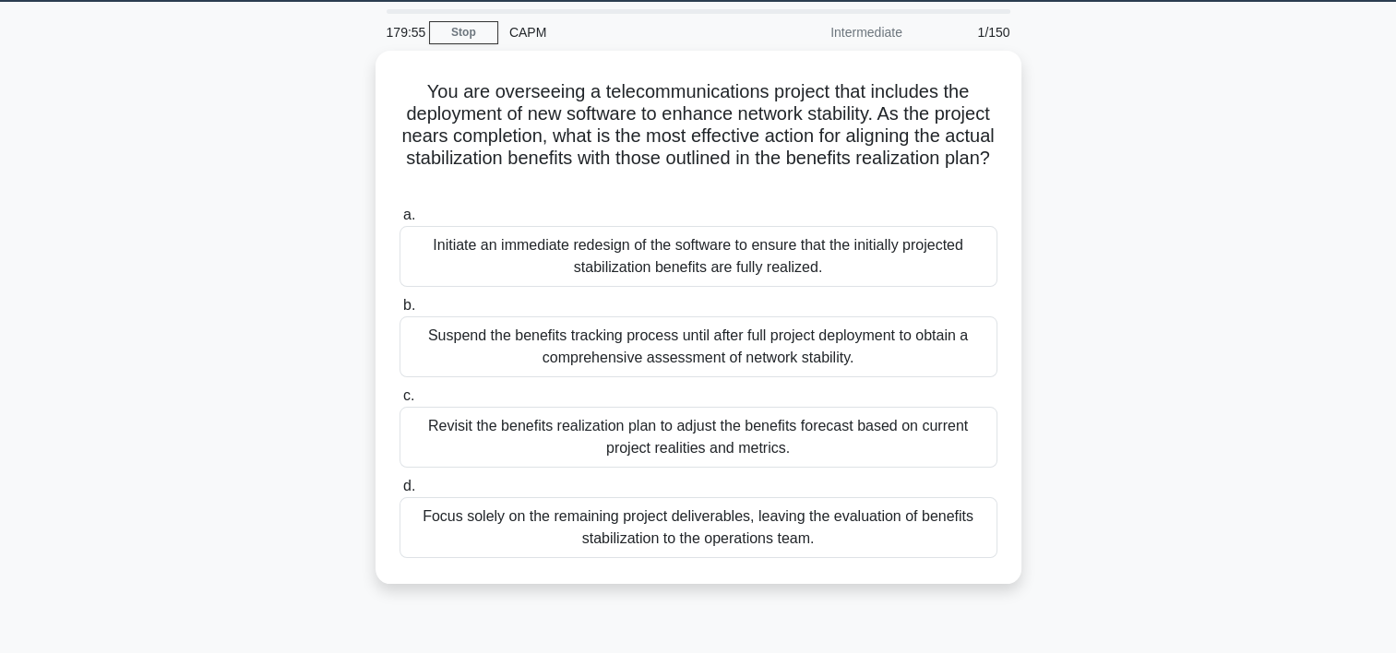
scroll to position [40, 0]
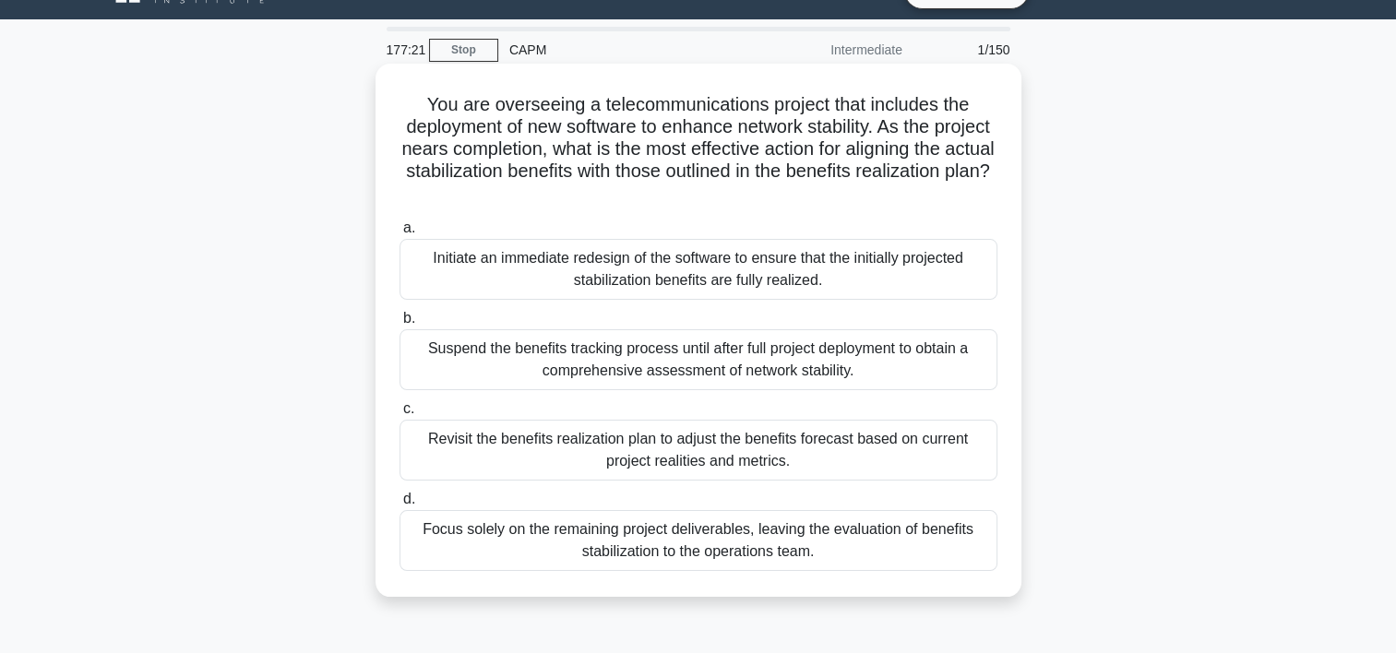
click at [730, 465] on div "Revisit the benefits realization plan to adjust the benefits forecast based on …" at bounding box center [699, 450] width 598 height 61
click at [400, 415] on input "c. Revisit the benefits realization plan to adjust the benefits forecast based …" at bounding box center [400, 409] width 0 height 12
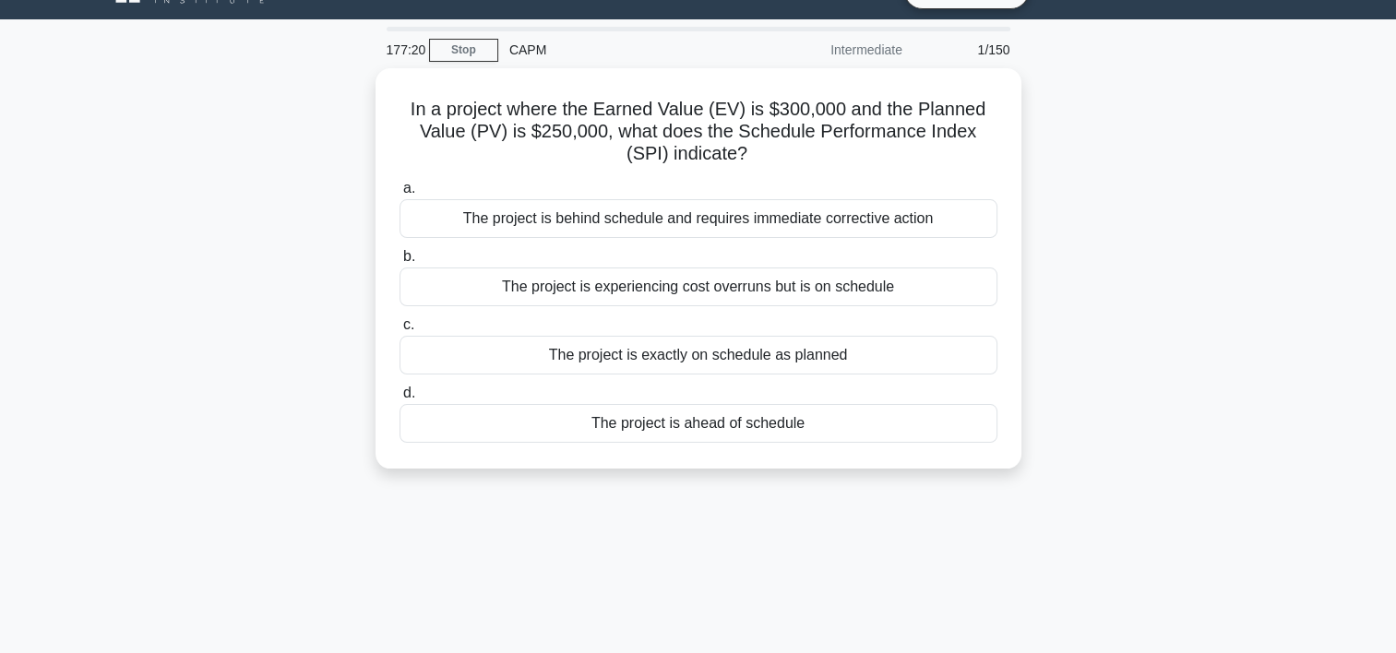
scroll to position [0, 0]
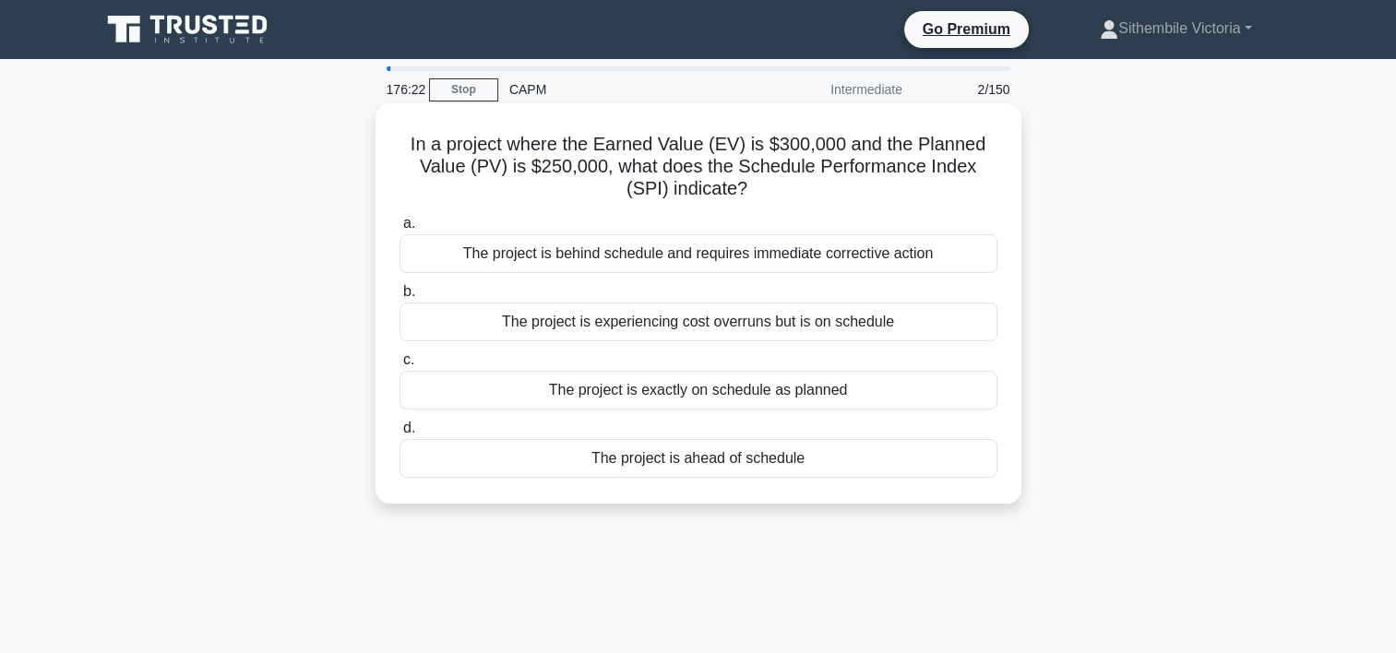
click at [820, 328] on div "The project is experiencing cost overruns but is on schedule" at bounding box center [699, 322] width 598 height 39
click at [400, 298] on input "b. The project is experiencing cost overruns but is on schedule" at bounding box center [400, 292] width 0 height 12
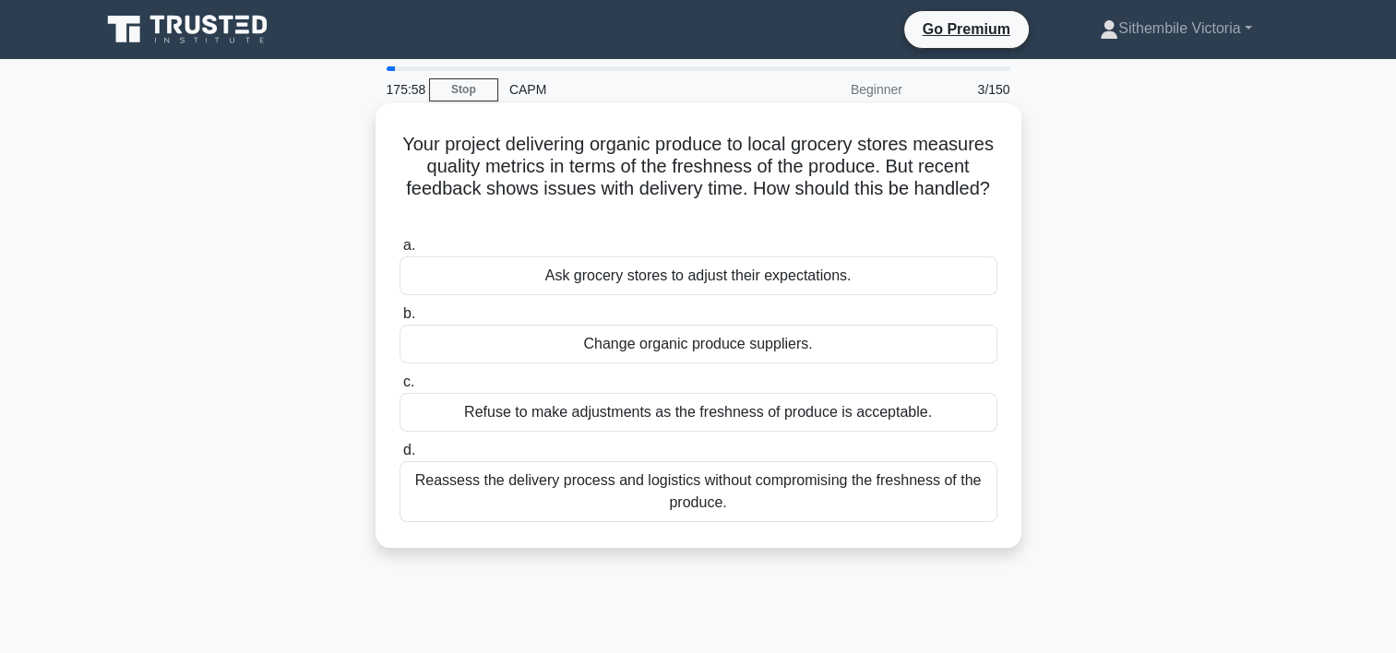
click at [646, 498] on div "Reassess the delivery process and logistics without compromising the freshness …" at bounding box center [699, 491] width 598 height 61
click at [400, 457] on input "d. Reassess the delivery process and logistics without compromising the freshne…" at bounding box center [400, 451] width 0 height 12
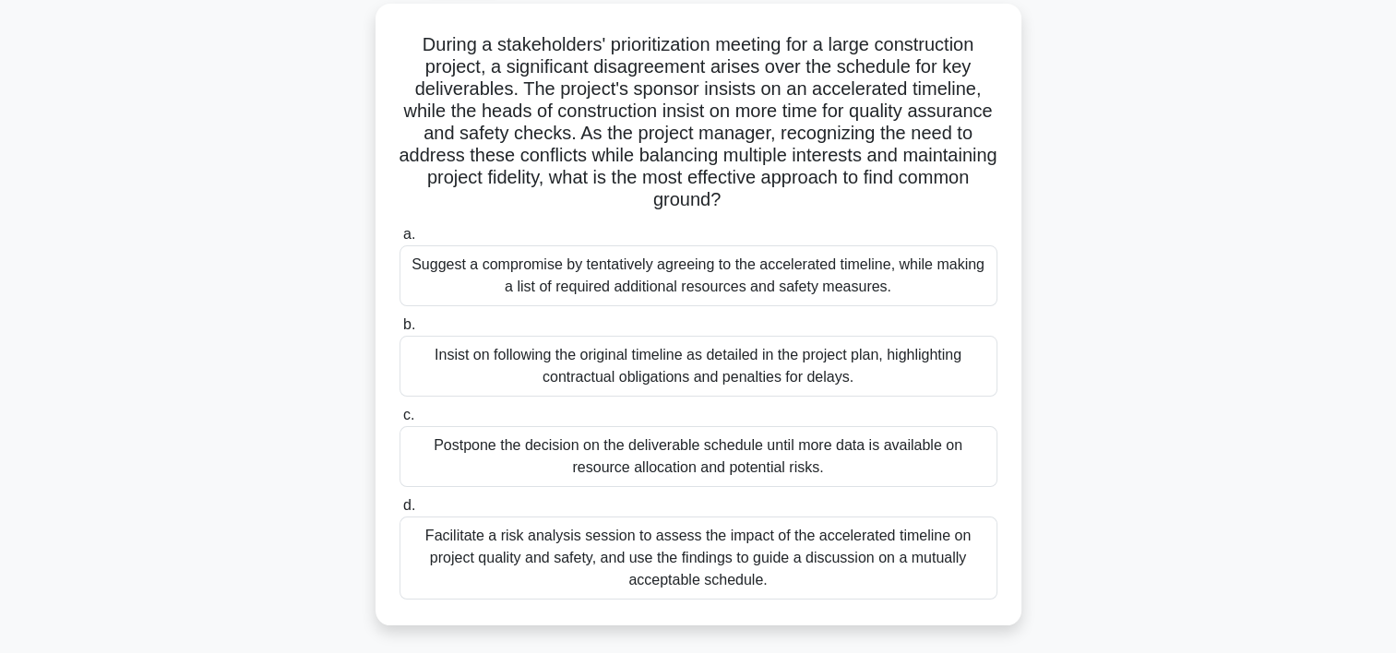
scroll to position [103, 0]
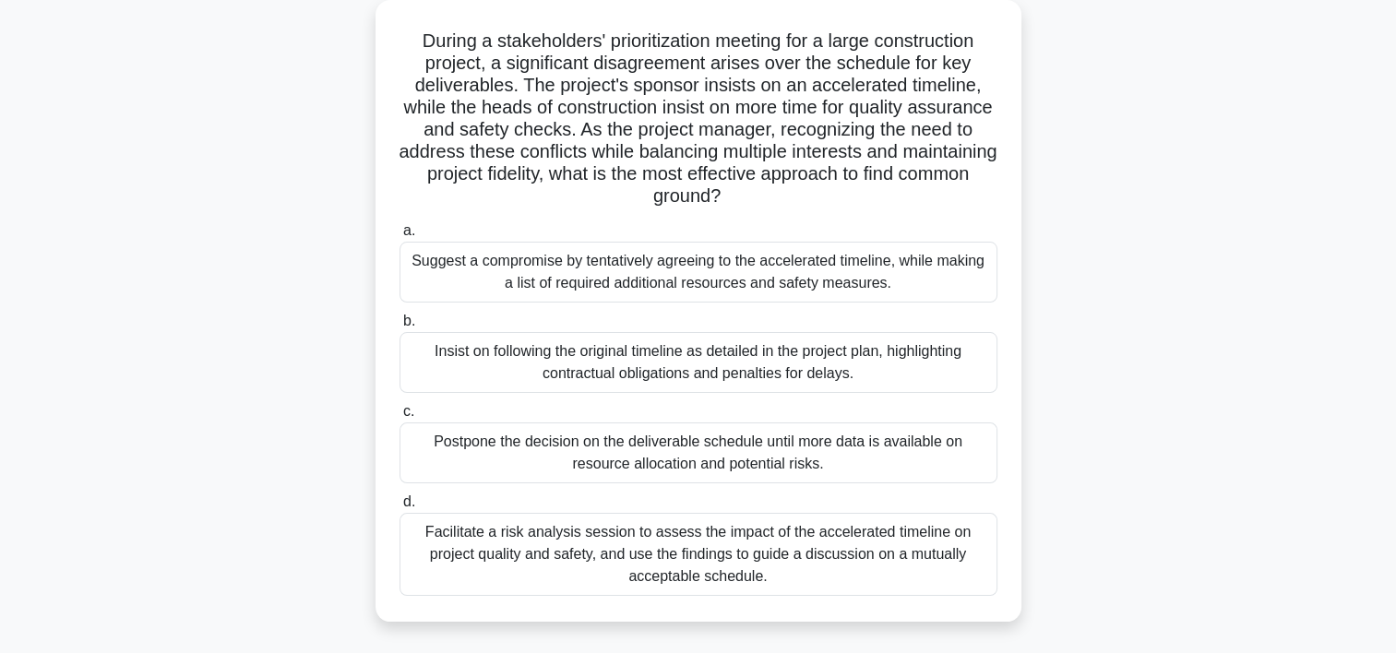
click at [831, 539] on div "Facilitate a risk analysis session to assess the impact of the accelerated time…" at bounding box center [699, 554] width 598 height 83
click at [400, 508] on input "d. Facilitate a risk analysis session to assess the impact of the accelerated t…" at bounding box center [400, 503] width 0 height 12
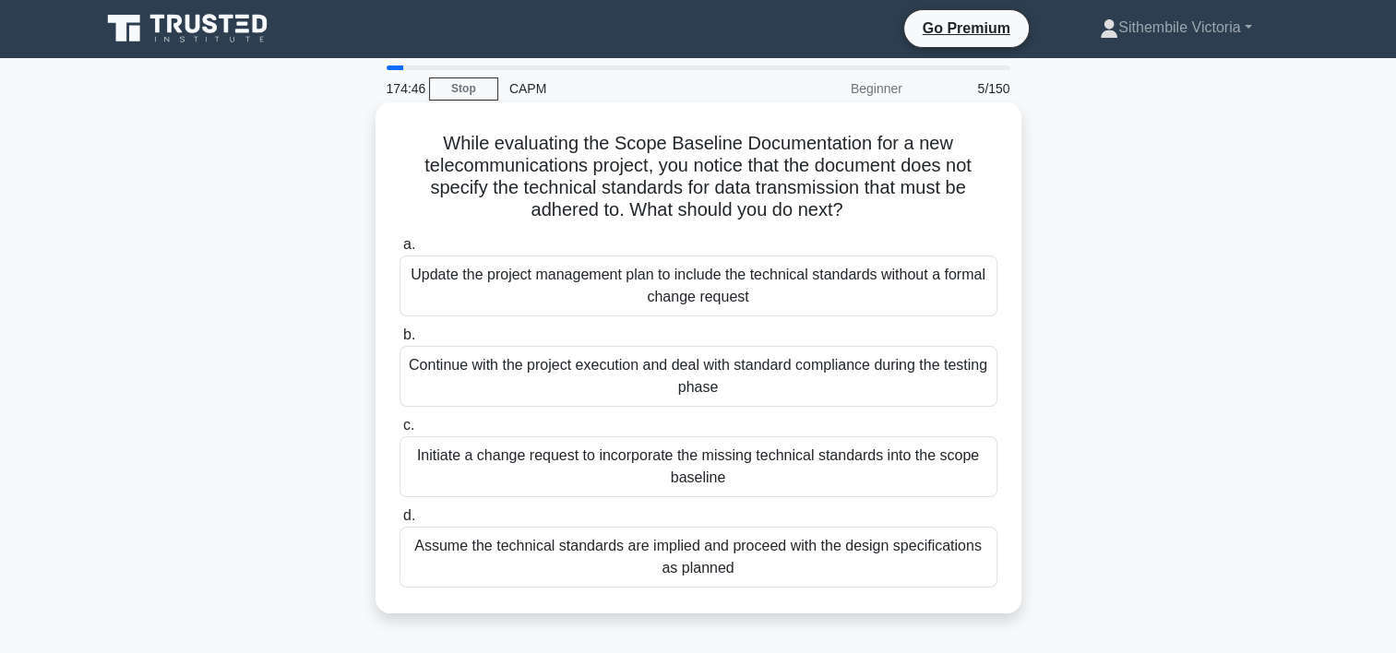
scroll to position [0, 0]
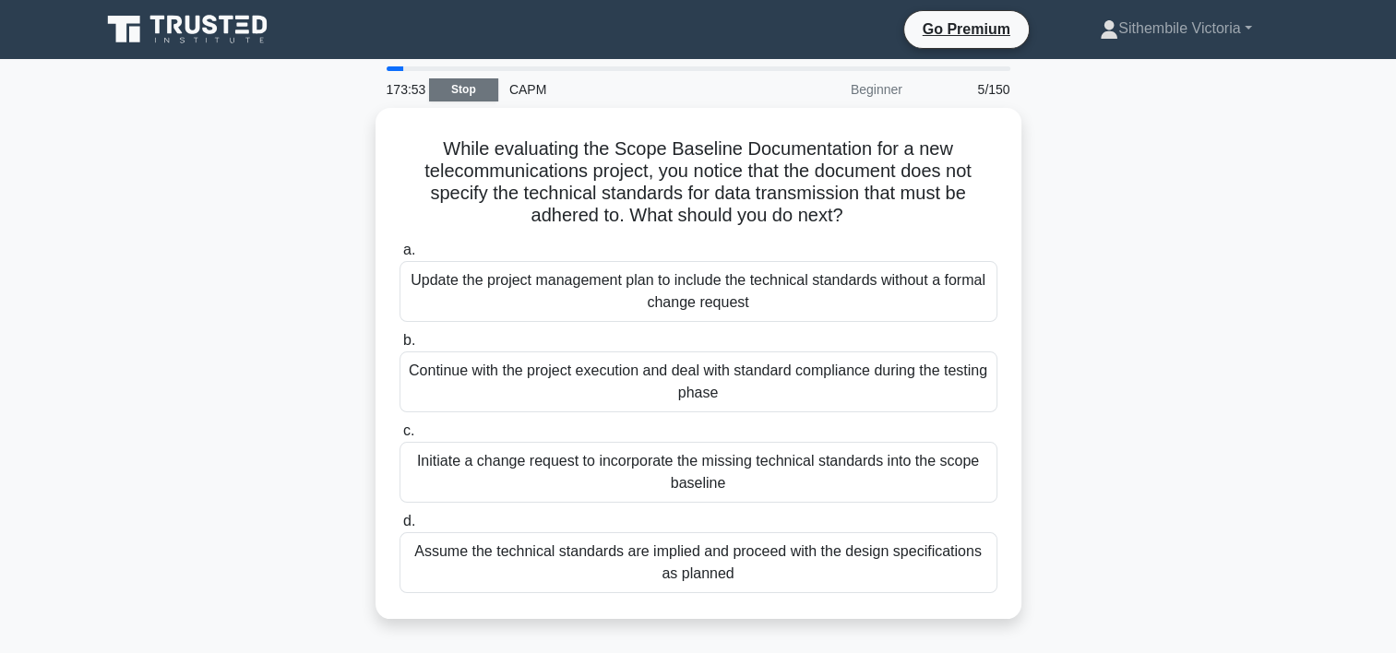
click at [480, 85] on link "Stop" at bounding box center [463, 89] width 69 height 23
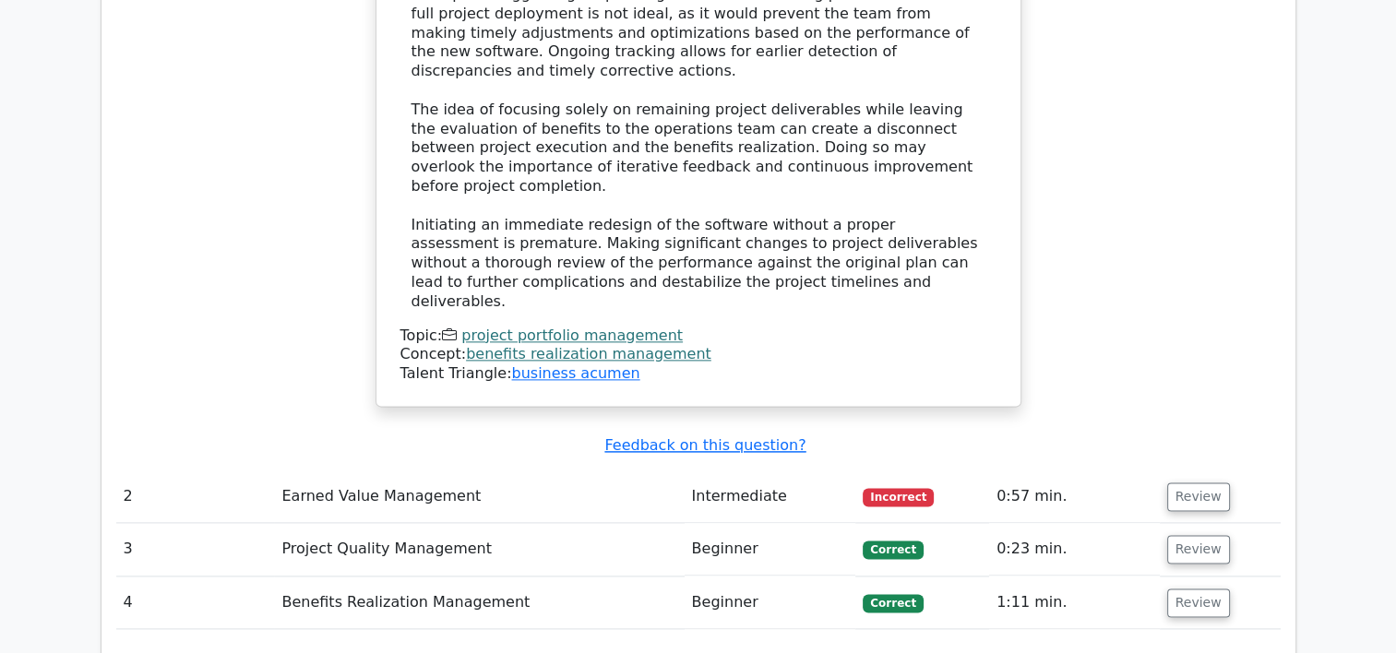
scroll to position [2304, 0]
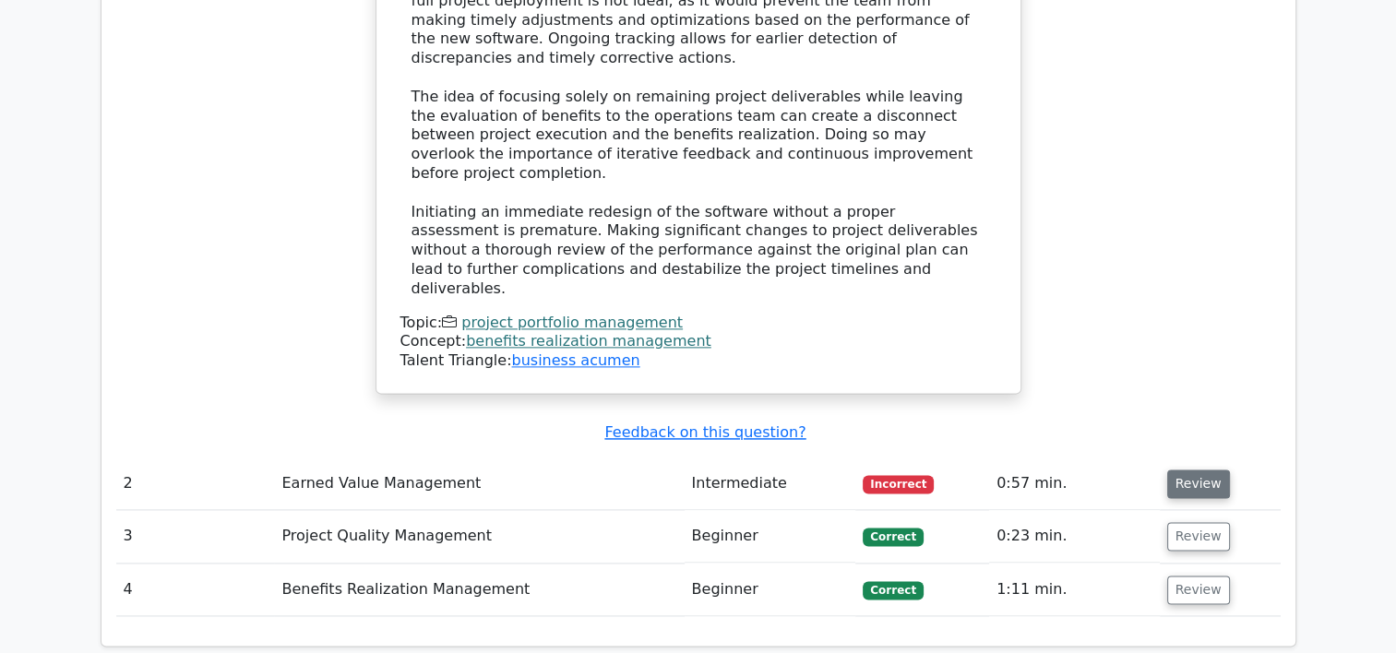
click at [1204, 470] on button "Review" at bounding box center [1198, 484] width 63 height 29
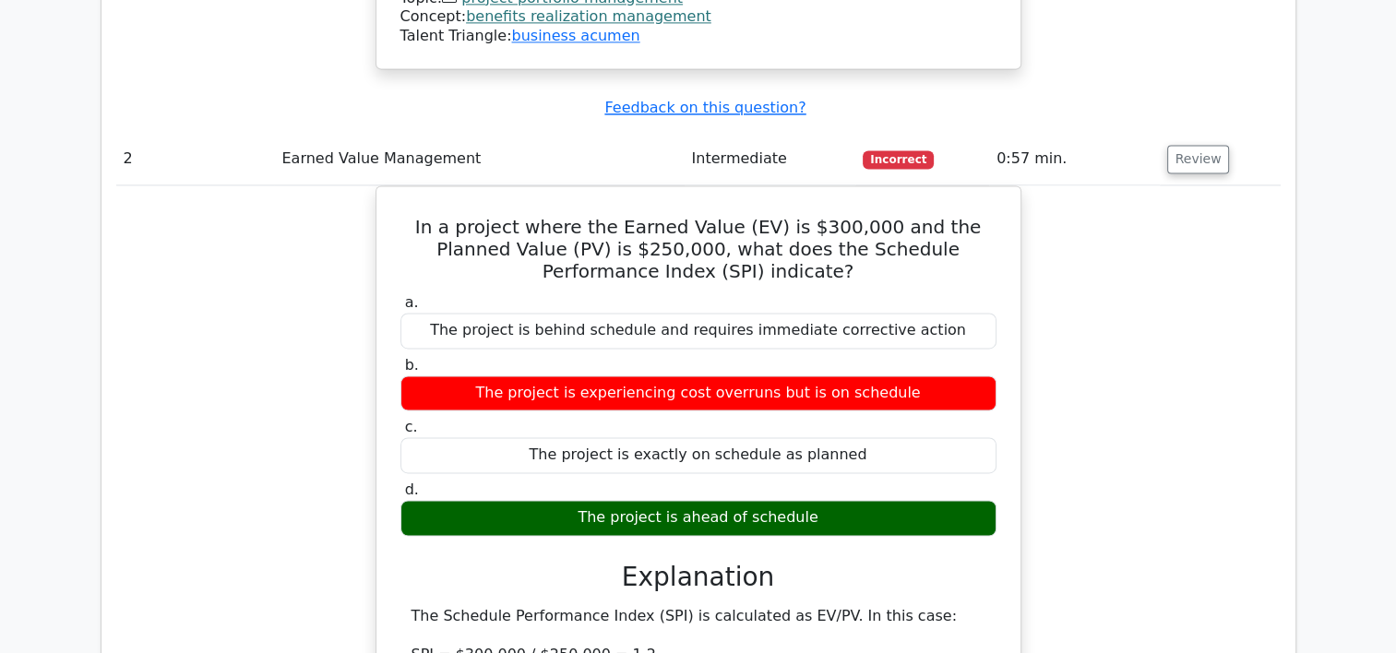
scroll to position [3915, 0]
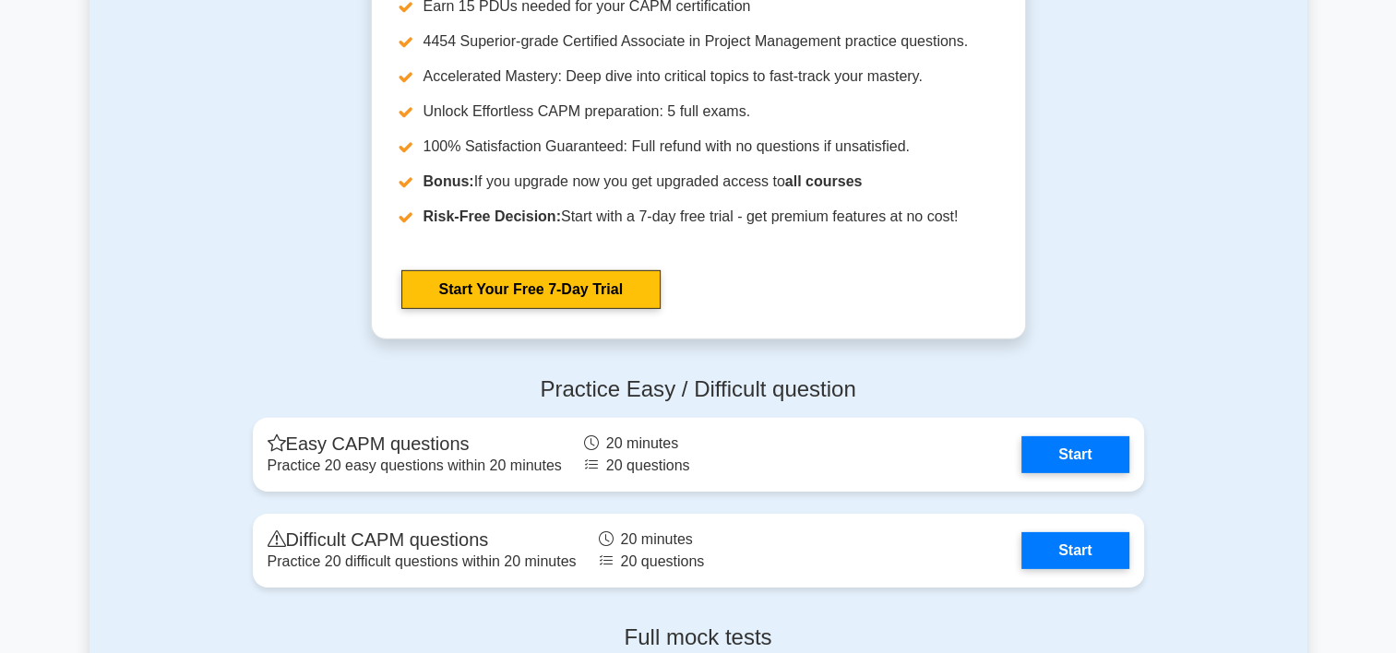
scroll to position [5803, 0]
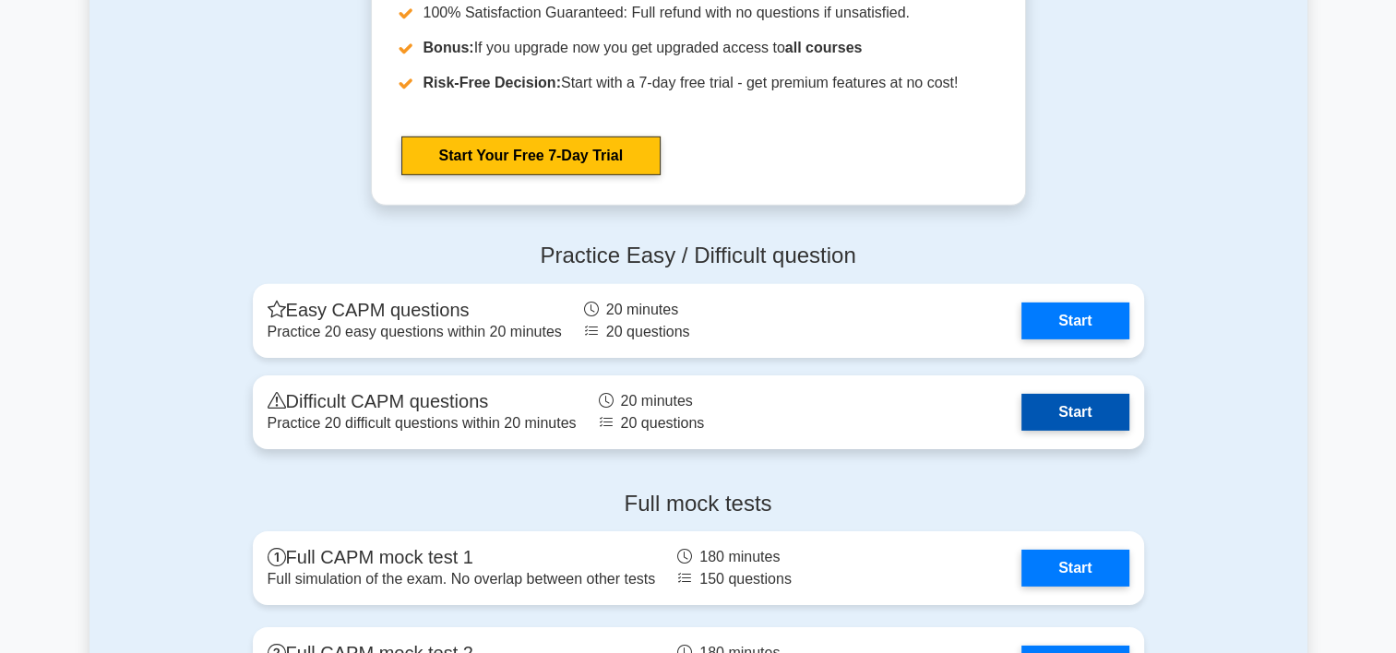
click at [1083, 402] on link "Start" at bounding box center [1075, 412] width 107 height 37
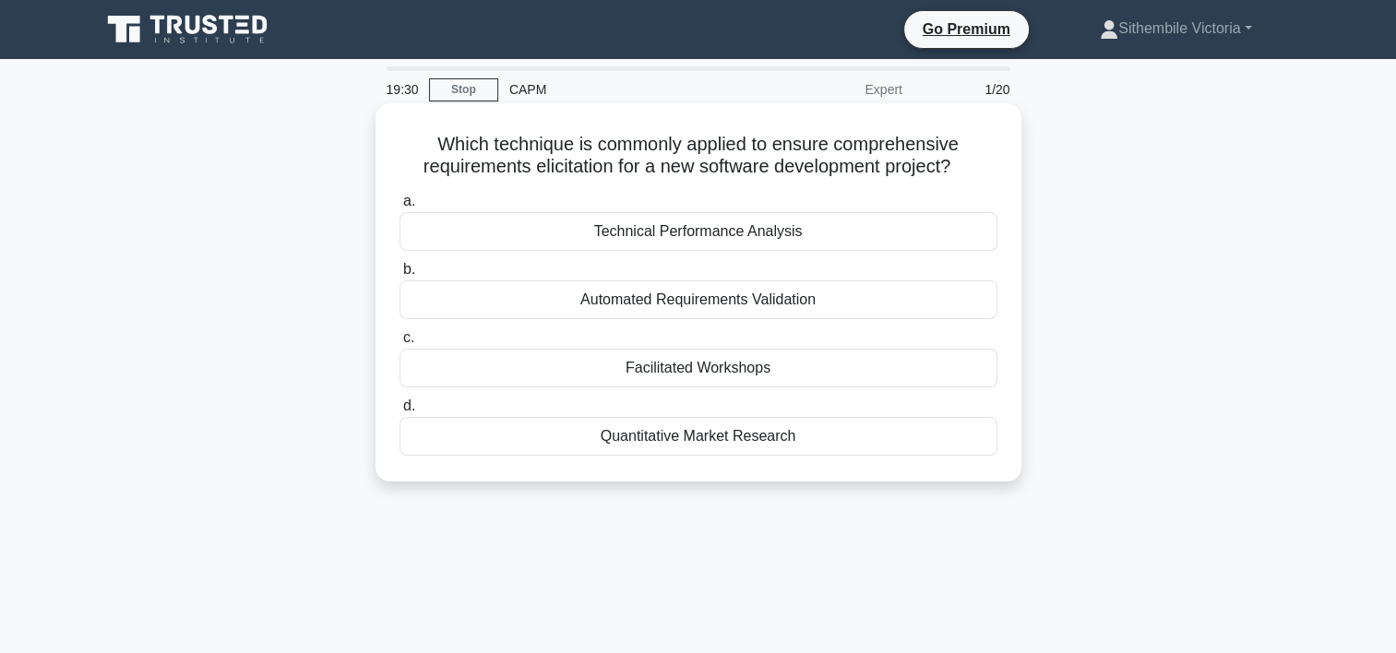
click at [679, 303] on div "Automated Requirements Validation" at bounding box center [699, 300] width 598 height 39
click at [400, 276] on input "b. Automated Requirements Validation" at bounding box center [400, 270] width 0 height 12
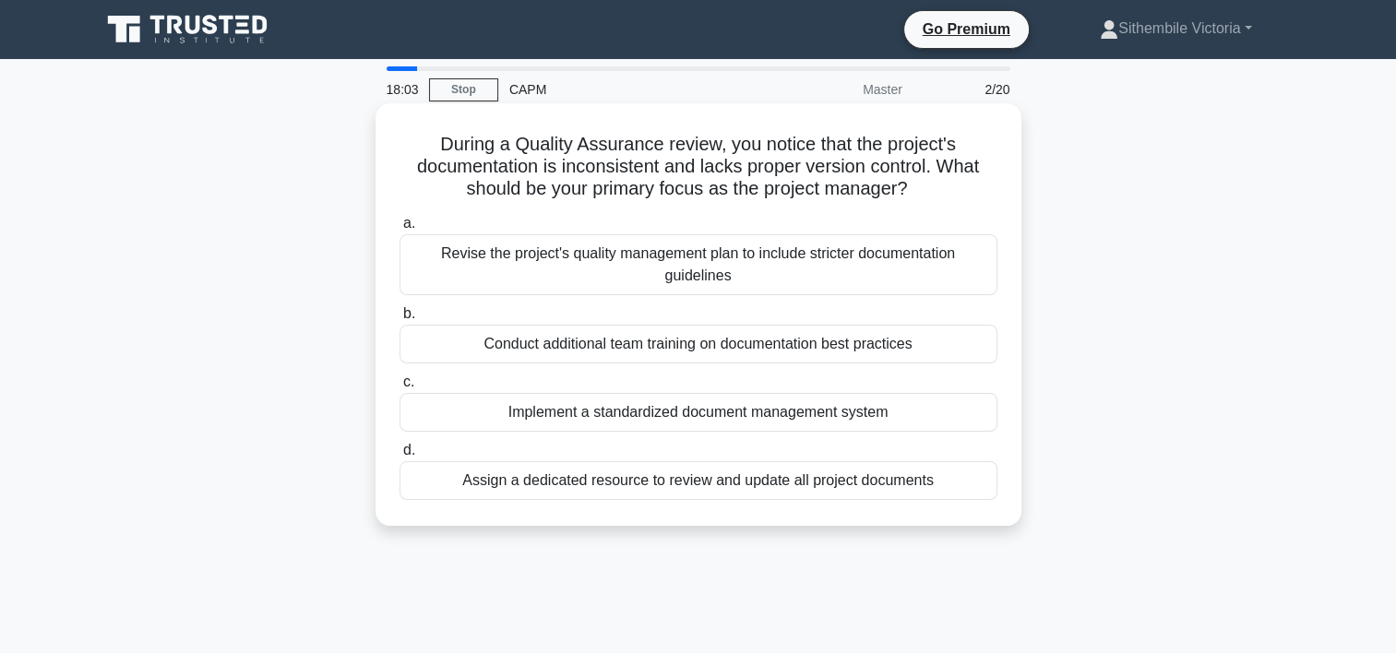
click at [580, 263] on div "Revise the project's quality management plan to include stricter documentation …" at bounding box center [699, 264] width 598 height 61
click at [400, 230] on input "a. Revise the project's quality management plan to include stricter documentati…" at bounding box center [400, 224] width 0 height 12
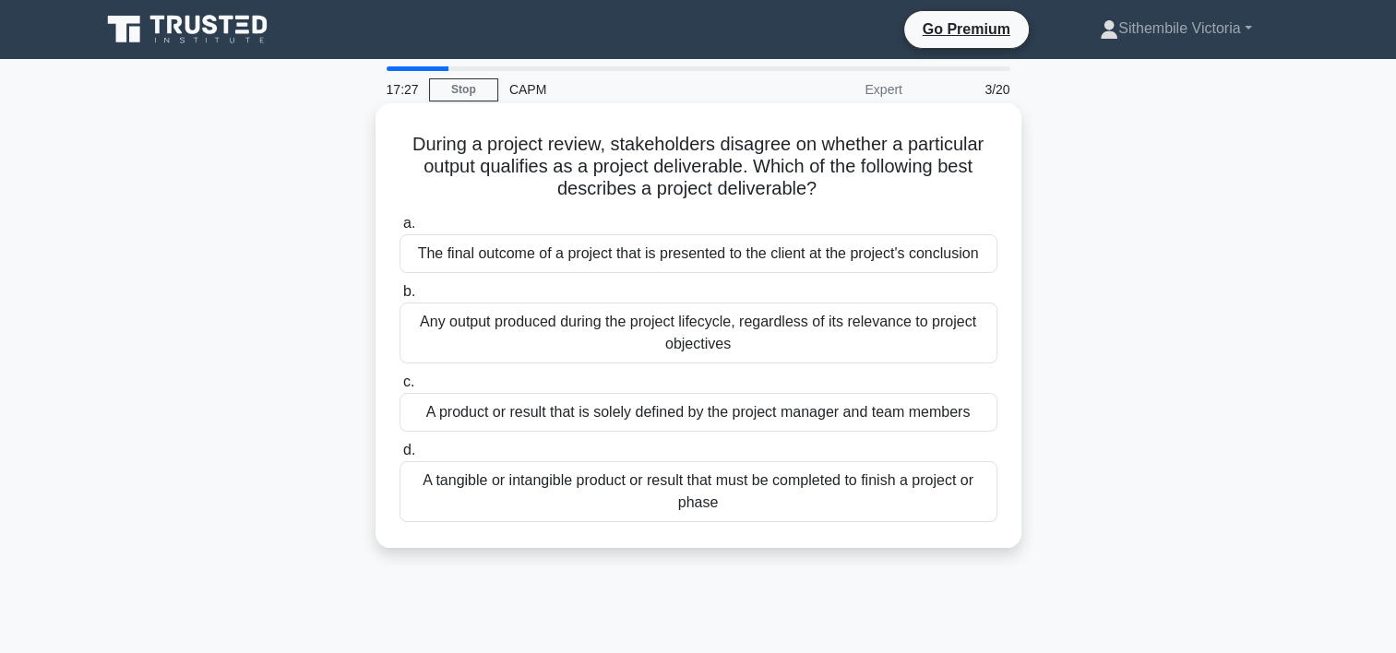
click at [709, 478] on div "A tangible or intangible product or result that must be completed to finish a p…" at bounding box center [699, 491] width 598 height 61
click at [400, 457] on input "d. A tangible or intangible product or result that must be completed to finish …" at bounding box center [400, 451] width 0 height 12
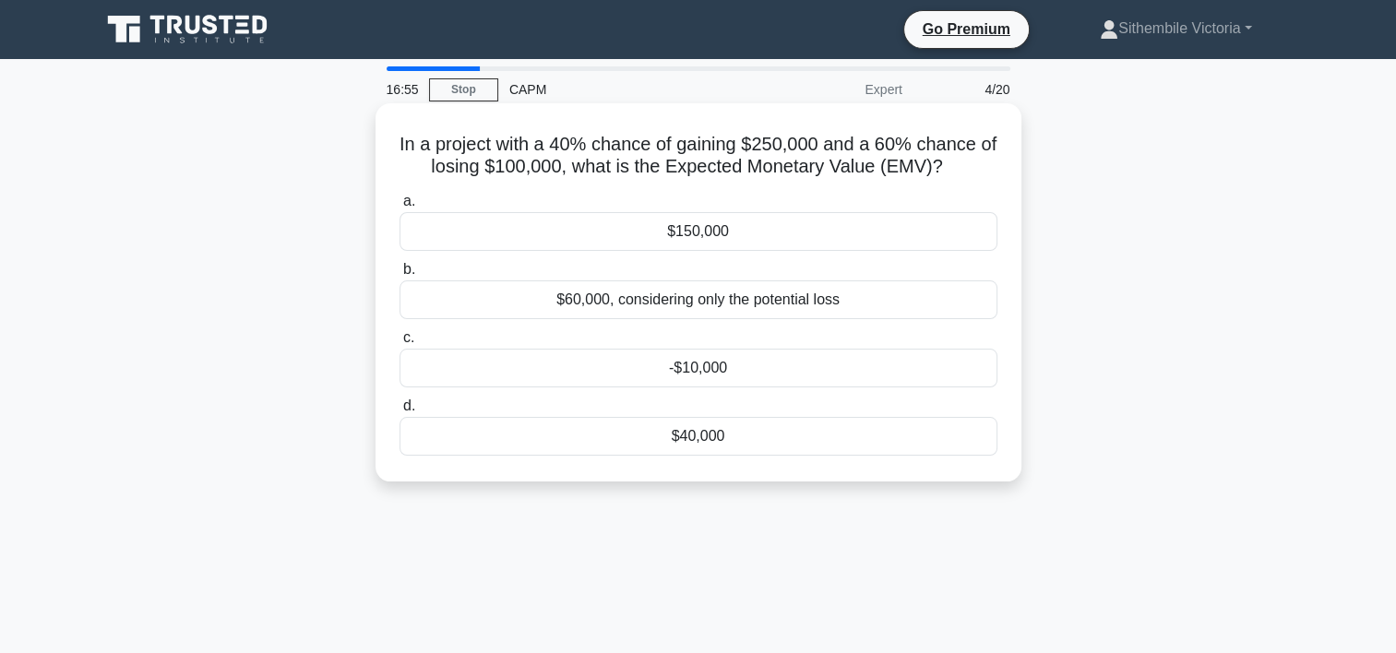
click at [726, 433] on div "$40,000" at bounding box center [699, 436] width 598 height 39
click at [400, 413] on input "d. $40,000" at bounding box center [400, 407] width 0 height 12
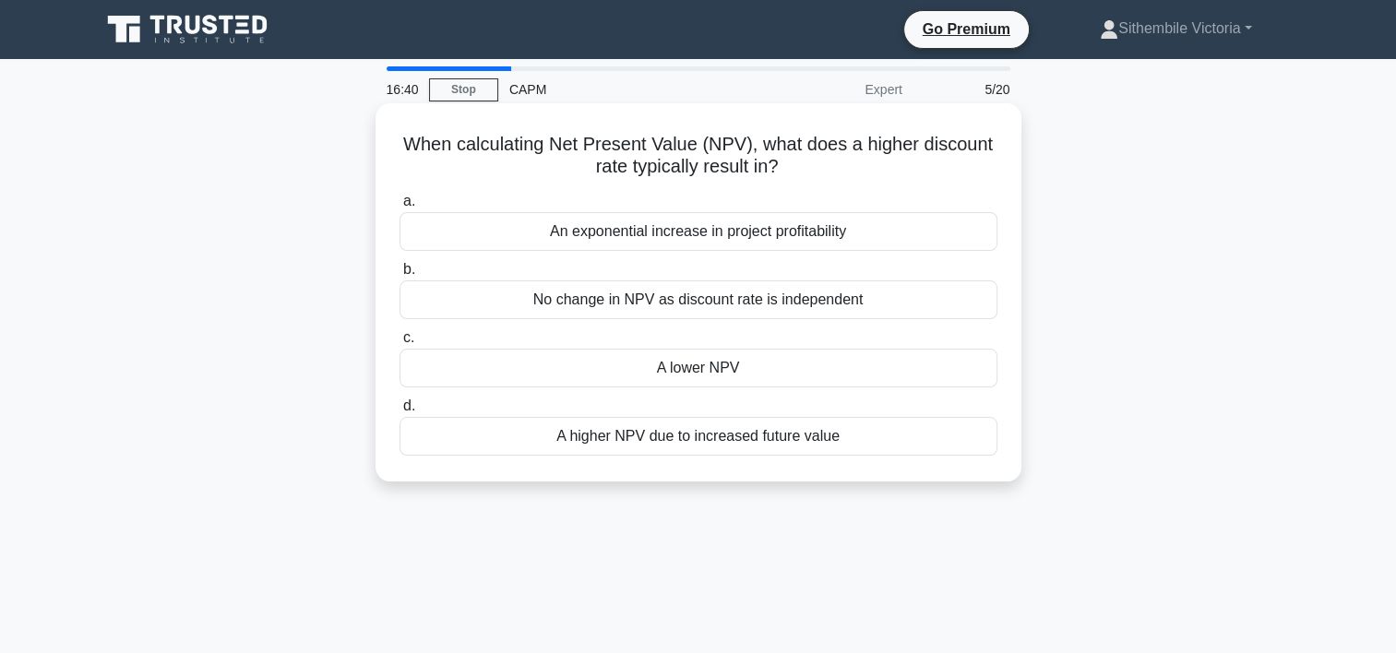
click at [713, 432] on div "A higher NPV due to increased future value" at bounding box center [699, 436] width 598 height 39
click at [400, 413] on input "d. A higher NPV due to increased future value" at bounding box center [400, 407] width 0 height 12
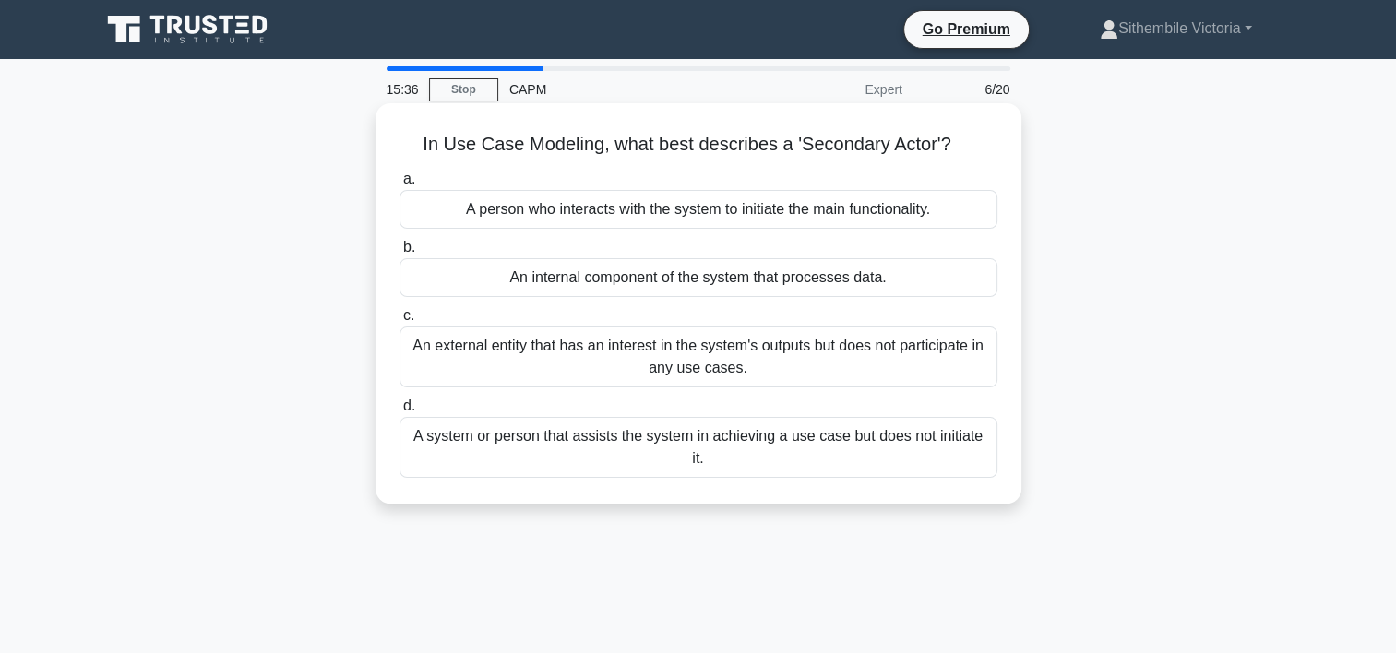
click at [584, 438] on div "A system or person that assists the system in achieving a use case but does not…" at bounding box center [699, 447] width 598 height 61
click at [400, 413] on input "d. A system or person that assists the system in achieving a use case but does …" at bounding box center [400, 407] width 0 height 12
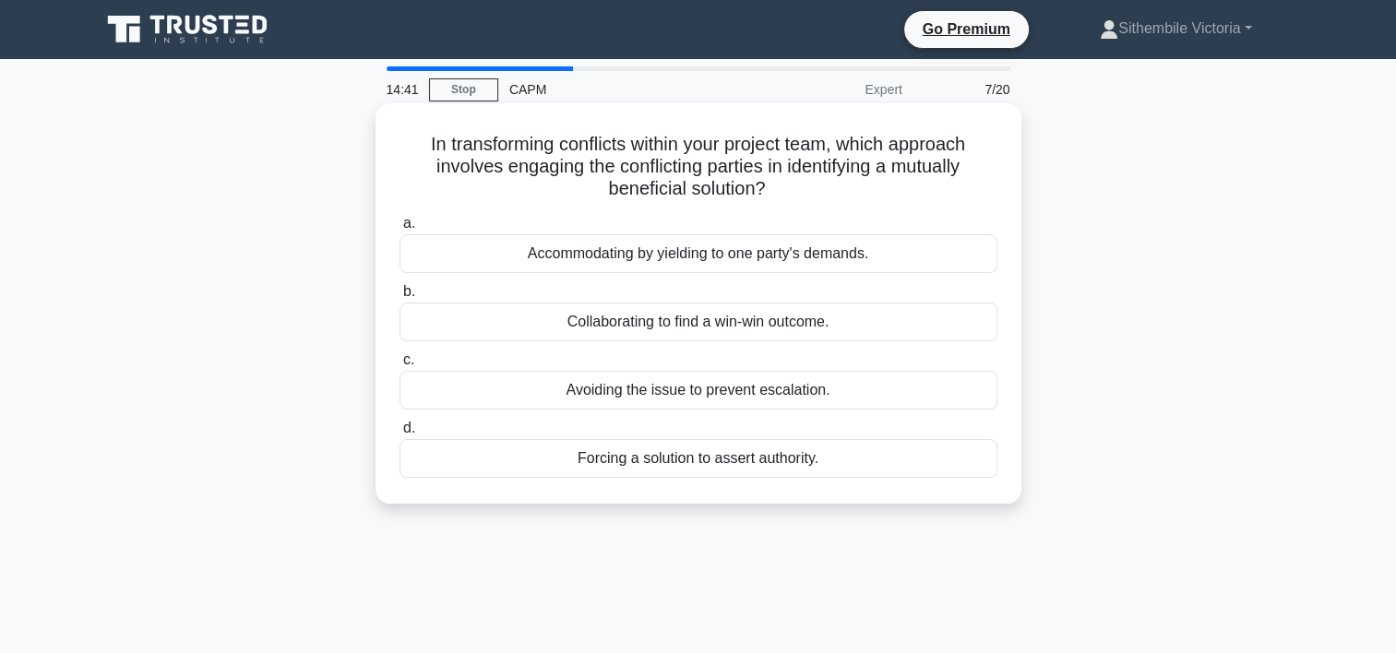
click at [711, 325] on div "Collaborating to find a win-win outcome." at bounding box center [699, 322] width 598 height 39
click at [400, 298] on input "b. Collaborating to find a win-win outcome." at bounding box center [400, 292] width 0 height 12
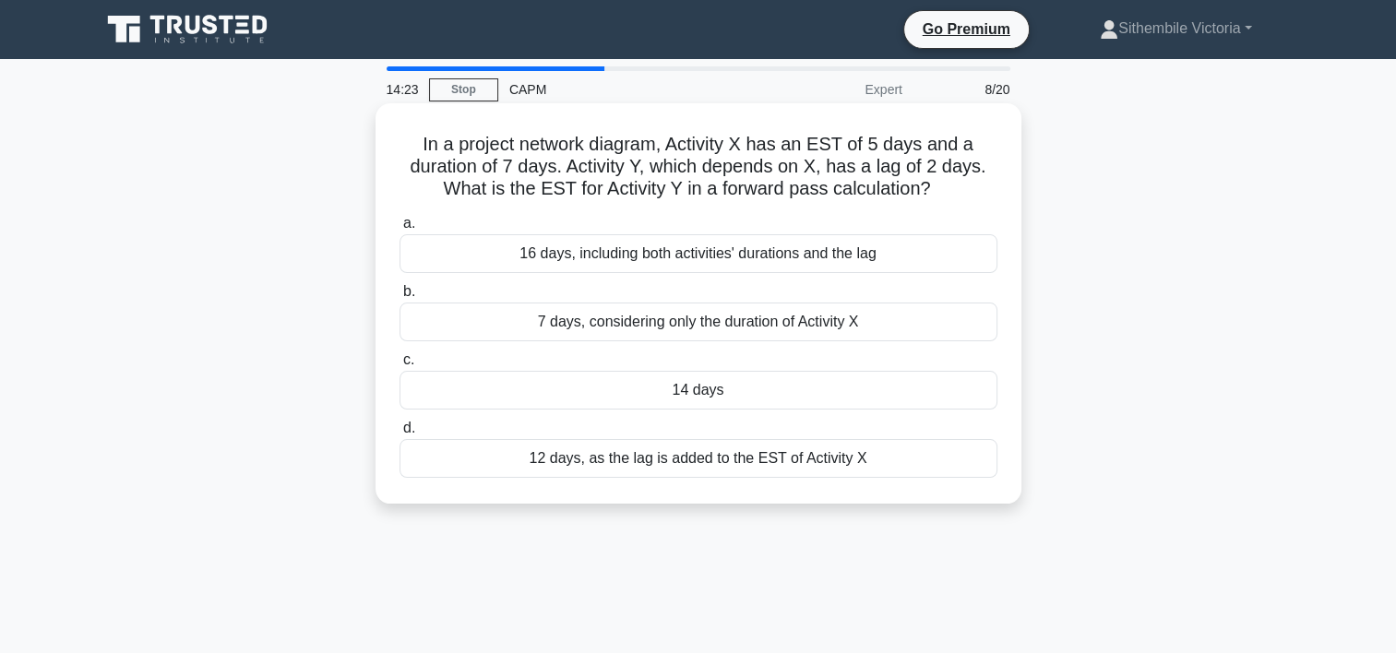
click at [698, 395] on div "14 days" at bounding box center [699, 390] width 598 height 39
click at [400, 366] on input "c. 14 days" at bounding box center [400, 360] width 0 height 12
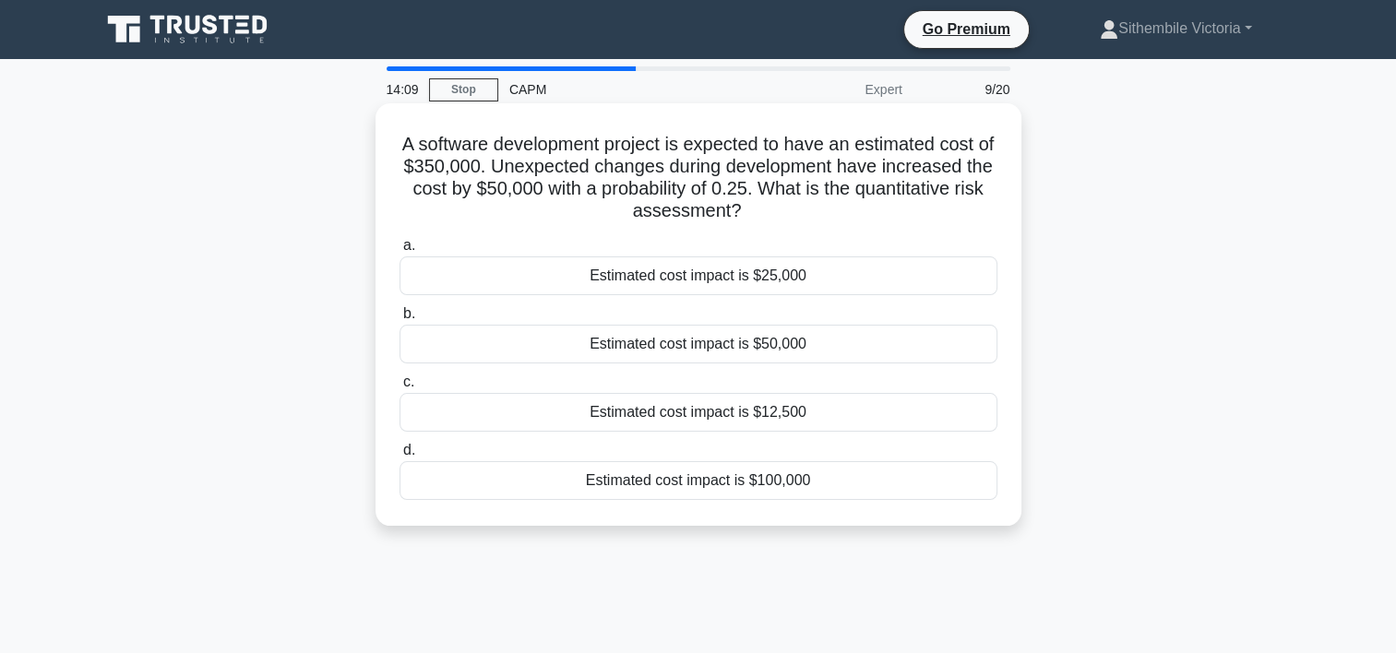
click at [701, 292] on div "Estimated cost impact is $25,000" at bounding box center [699, 276] width 598 height 39
click at [400, 252] on input "a. Estimated cost impact is $25,000" at bounding box center [400, 246] width 0 height 12
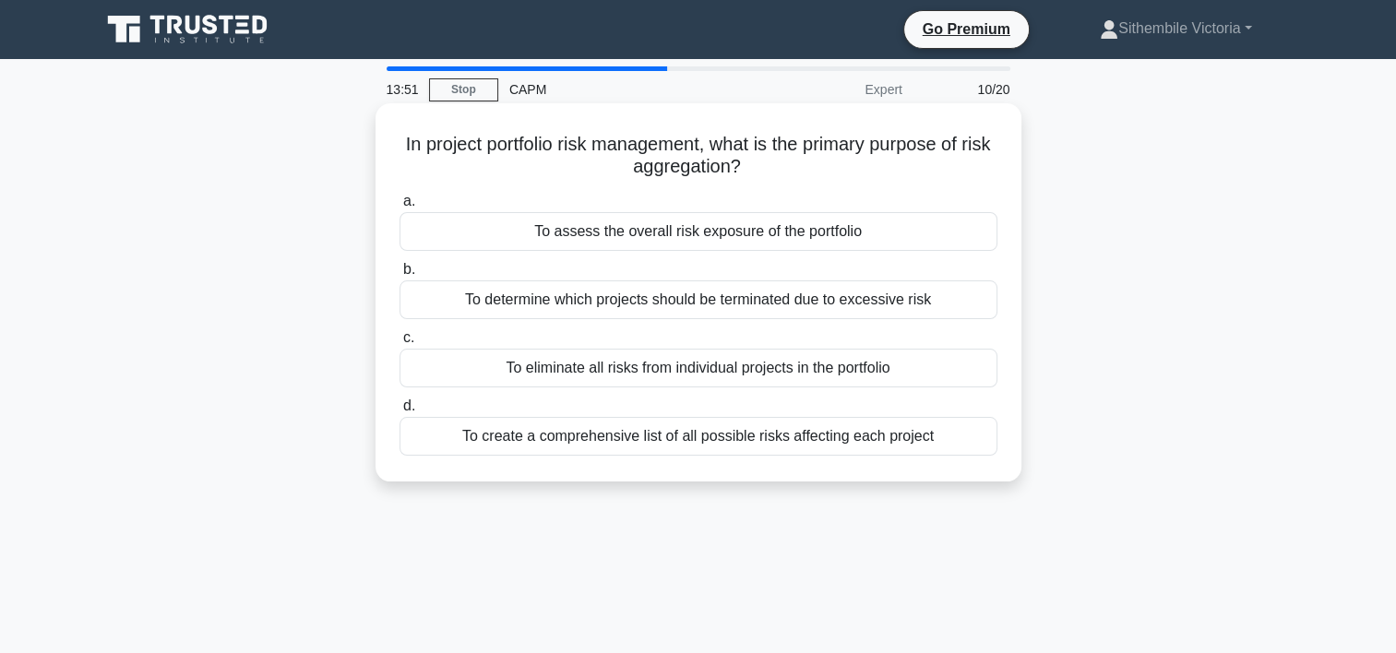
click at [644, 235] on div "To assess the overall risk exposure of the portfolio" at bounding box center [699, 231] width 598 height 39
click at [400, 208] on input "a. To assess the overall risk exposure of the portfolio" at bounding box center [400, 202] width 0 height 12
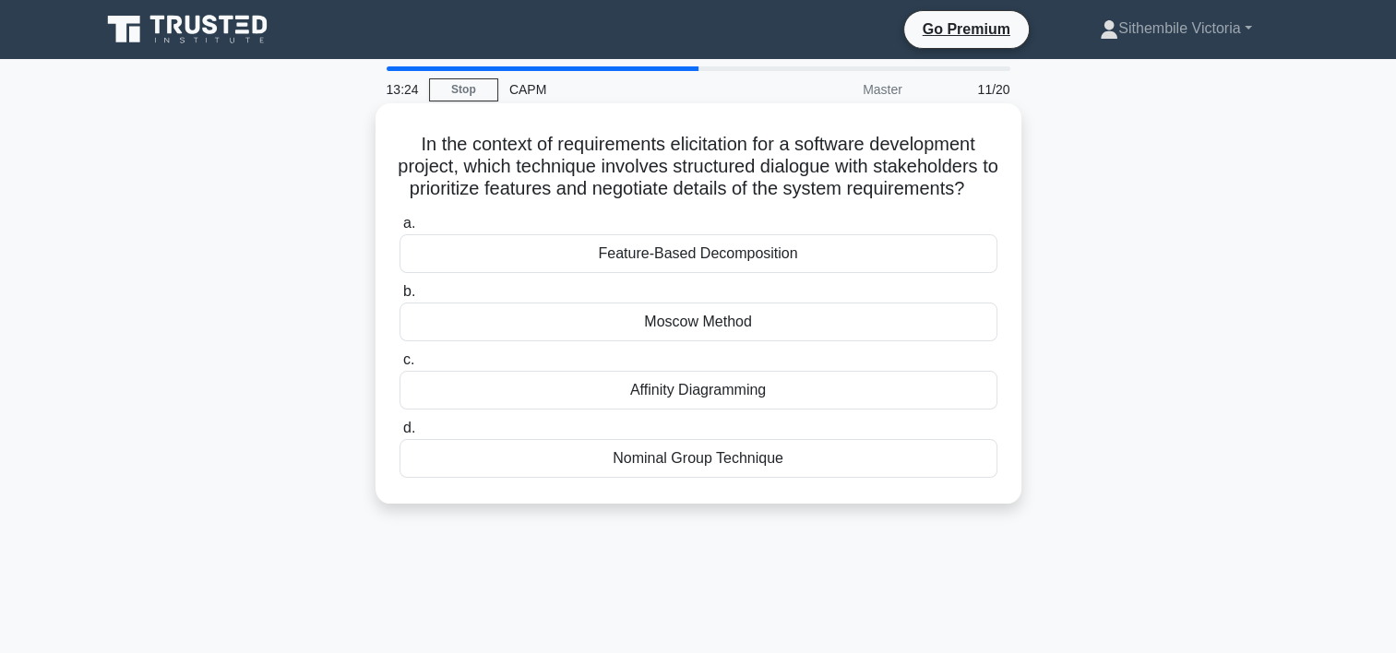
click at [672, 341] on div "Moscow Method" at bounding box center [699, 322] width 598 height 39
click at [400, 298] on input "b. Moscow Method" at bounding box center [400, 292] width 0 height 12
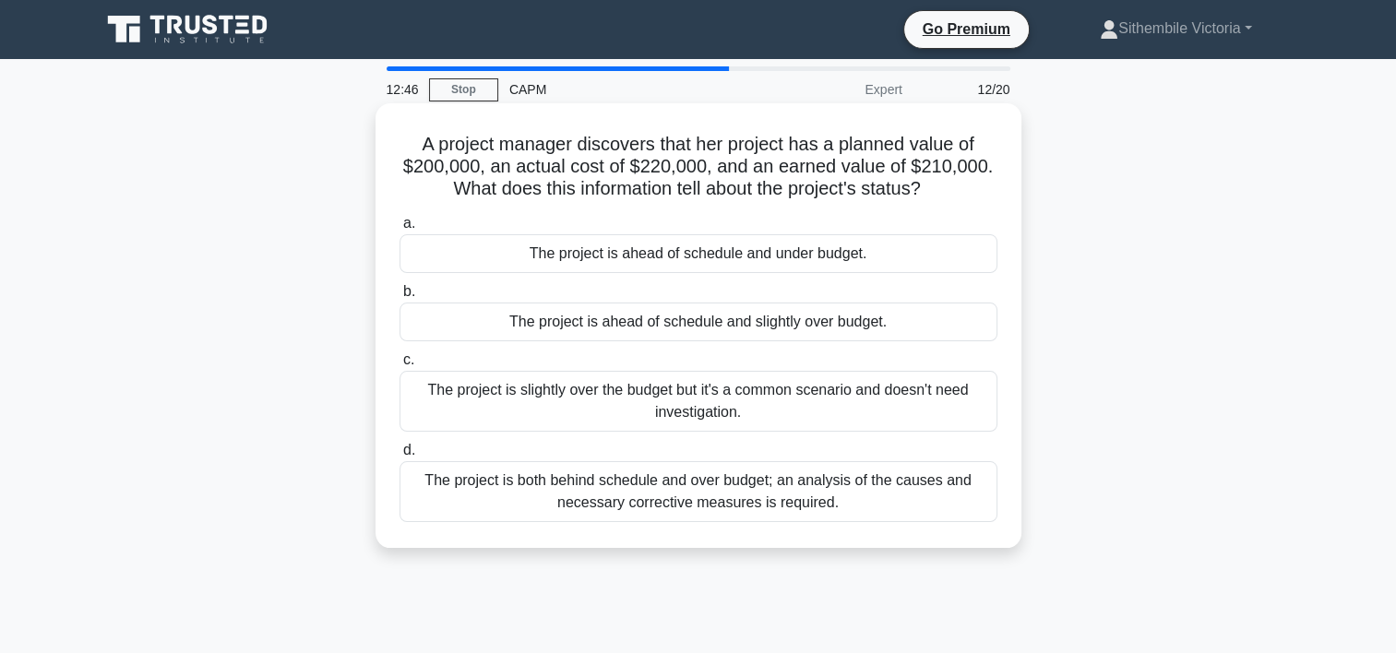
click at [745, 319] on div "The project is ahead of schedule and slightly over budget." at bounding box center [699, 322] width 598 height 39
click at [400, 298] on input "b. The project is ahead of schedule and slightly over budget." at bounding box center [400, 292] width 0 height 12
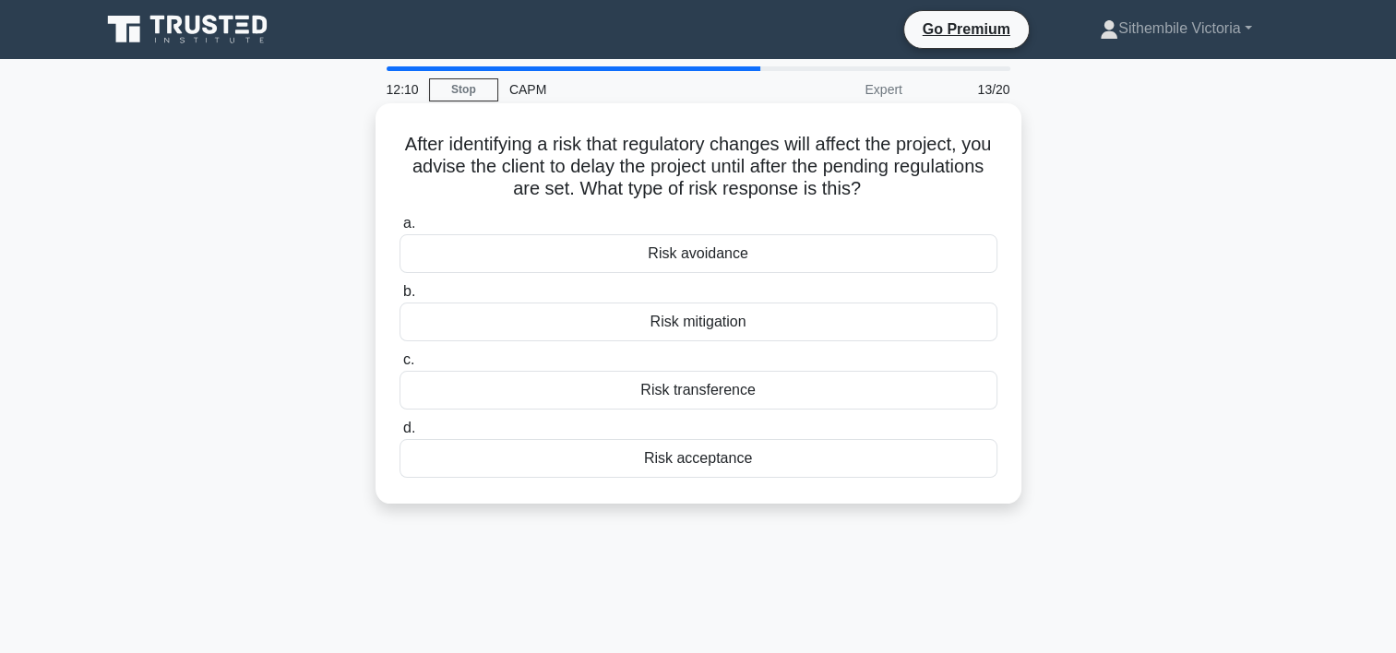
click at [712, 262] on div "Risk avoidance" at bounding box center [699, 253] width 598 height 39
click at [400, 230] on input "a. Risk avoidance" at bounding box center [400, 224] width 0 height 12
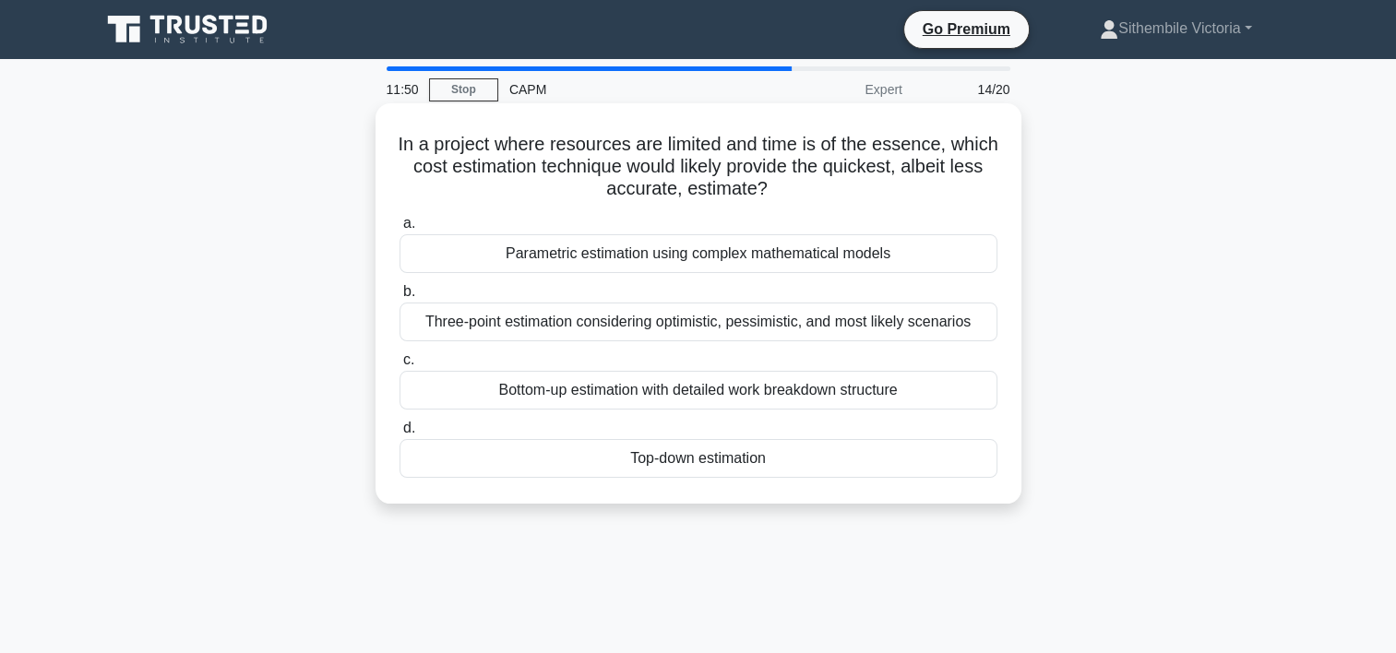
click at [652, 257] on div "Parametric estimation using complex mathematical models" at bounding box center [699, 253] width 598 height 39
click at [400, 230] on input "a. Parametric estimation using complex mathematical models" at bounding box center [400, 224] width 0 height 12
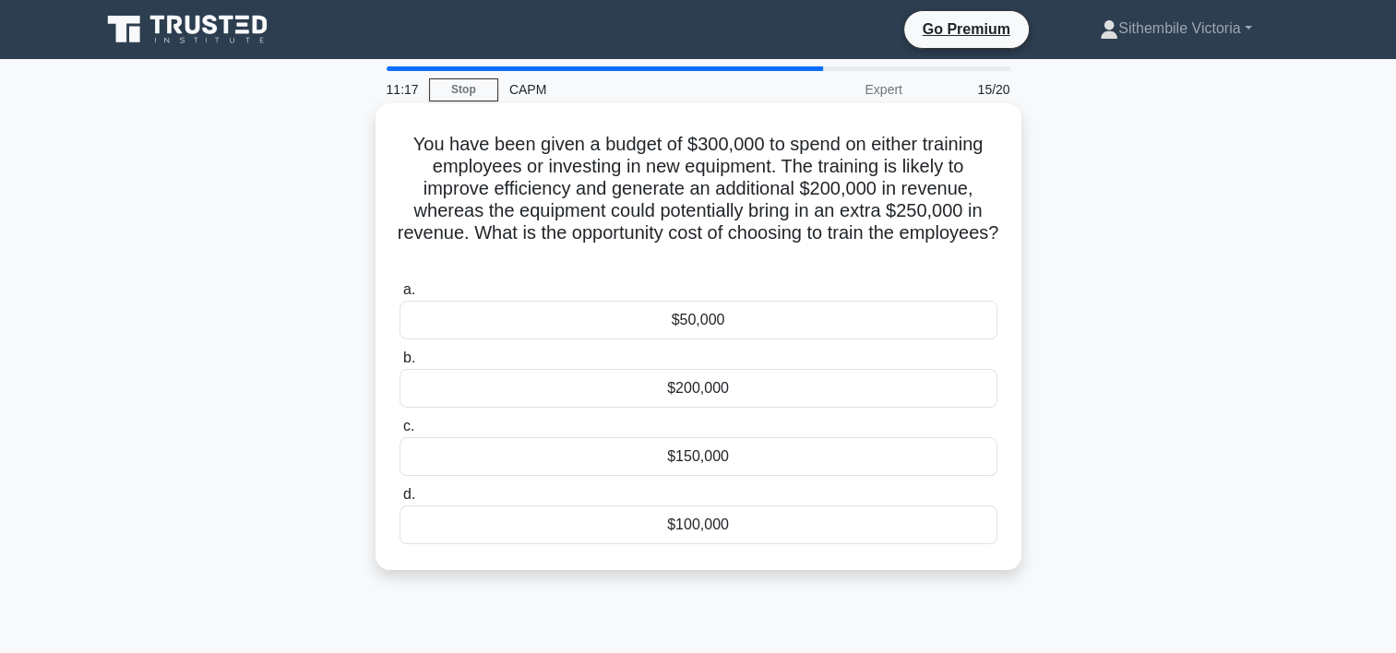
click at [699, 526] on div "$100,000" at bounding box center [699, 525] width 598 height 39
click at [400, 501] on input "d. $100,000" at bounding box center [400, 495] width 0 height 12
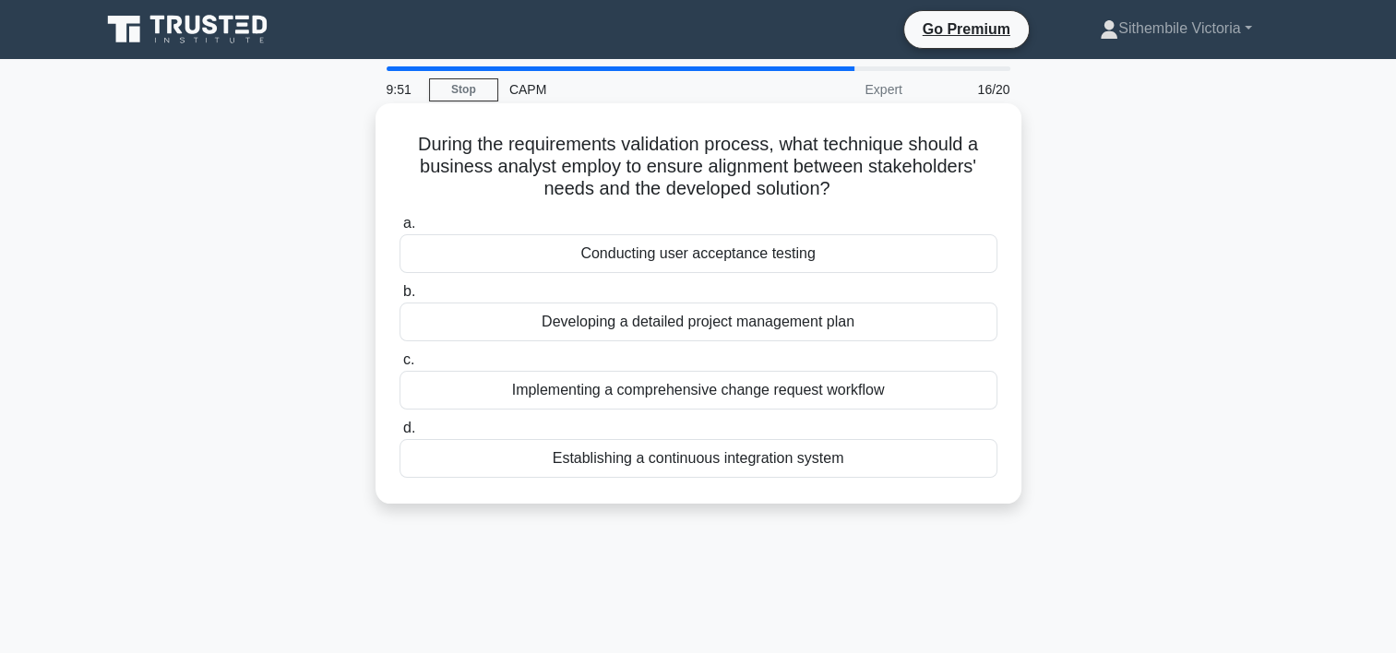
click at [727, 258] on div "Conducting user acceptance testing" at bounding box center [699, 253] width 598 height 39
click at [400, 230] on input "a. Conducting user acceptance testing" at bounding box center [400, 224] width 0 height 12
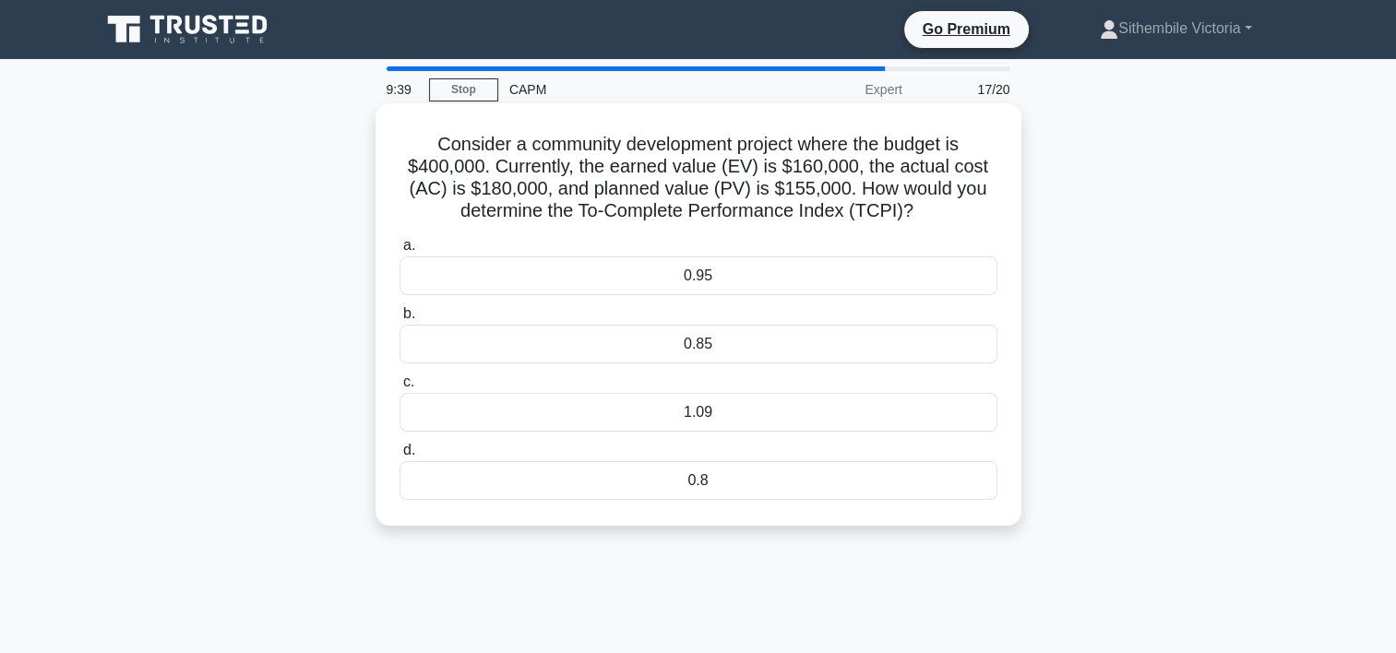
click at [752, 272] on div "0.95" at bounding box center [699, 276] width 598 height 39
click at [400, 252] on input "a. 0.95" at bounding box center [400, 246] width 0 height 12
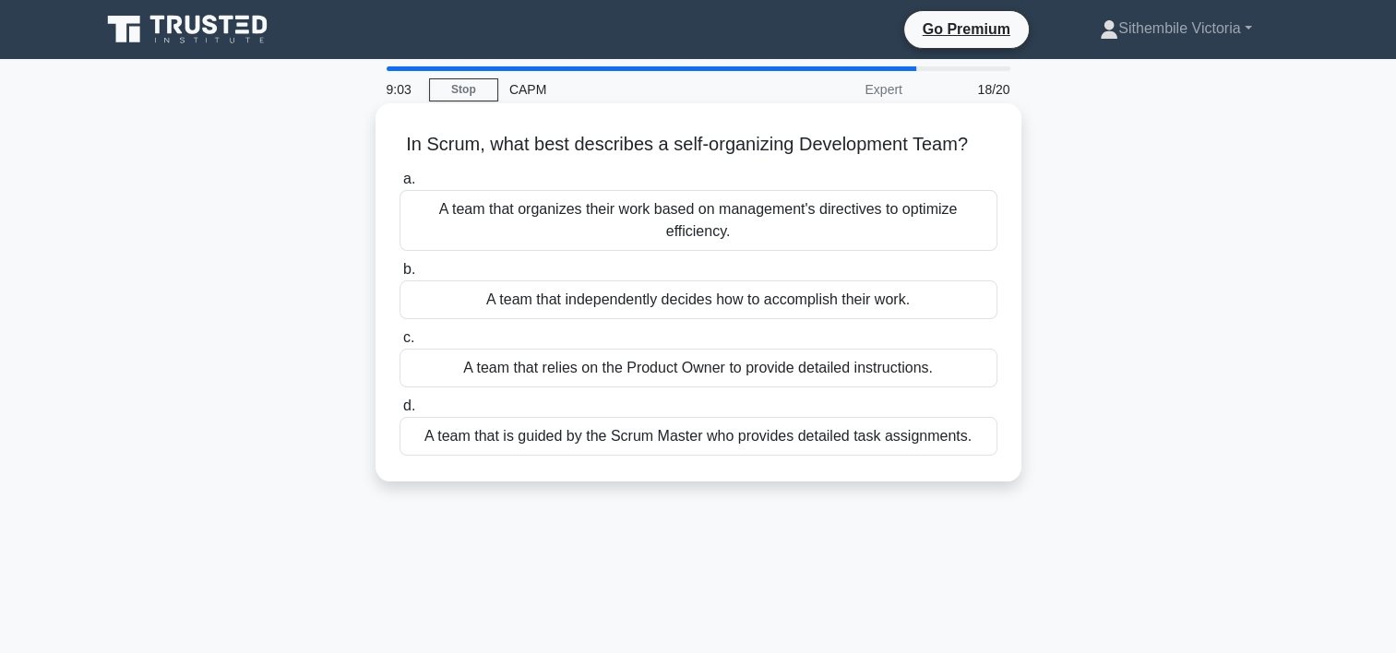
click at [638, 439] on div "A team that is guided by the Scrum Master who provides detailed task assignment…" at bounding box center [699, 436] width 598 height 39
click at [400, 413] on input "d. A team that is guided by the Scrum Master who provides detailed task assignm…" at bounding box center [400, 407] width 0 height 12
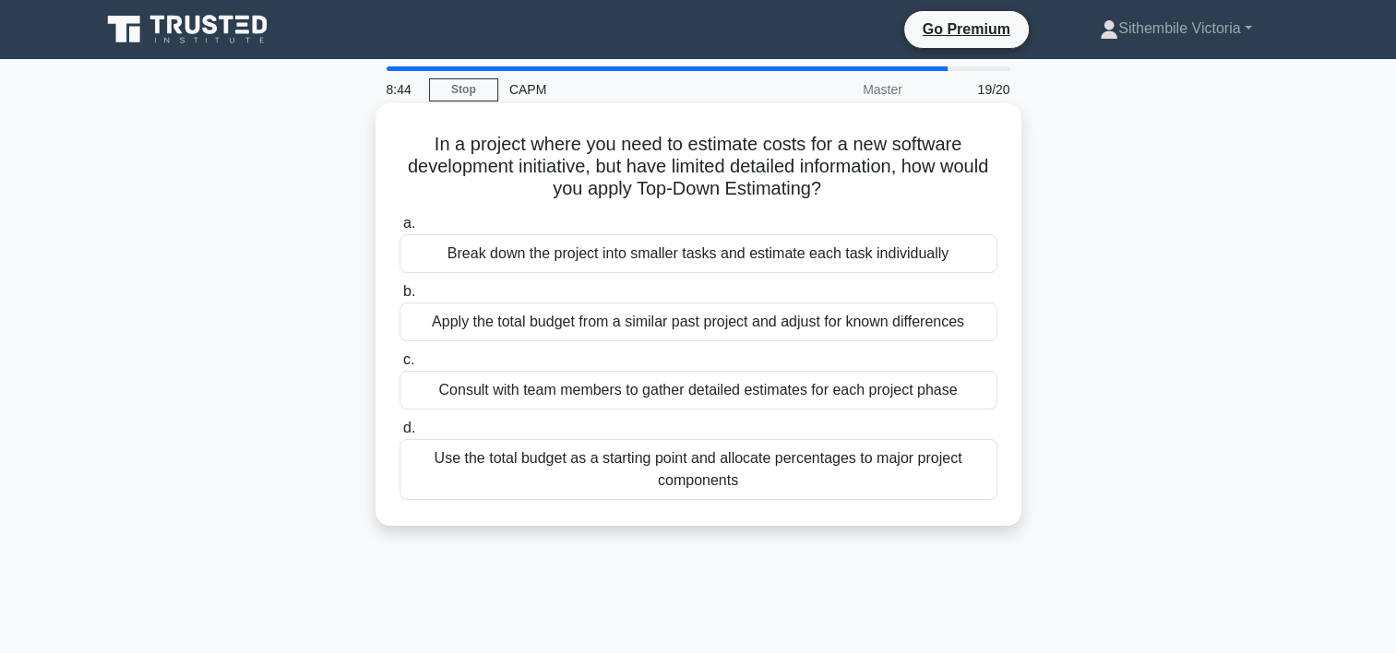
click at [727, 249] on div "Break down the project into smaller tasks and estimate each task individually" at bounding box center [699, 253] width 598 height 39
click at [400, 230] on input "a. Break down the project into smaller tasks and estimate each task individually" at bounding box center [400, 224] width 0 height 12
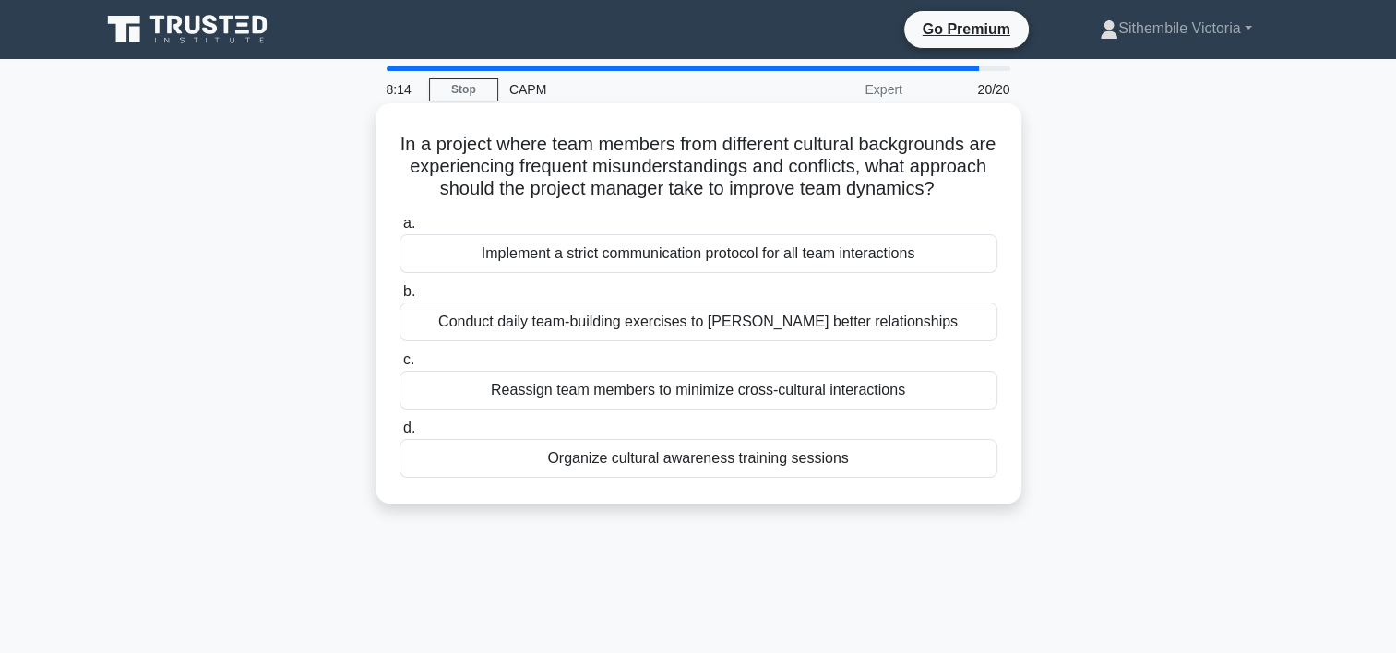
click at [760, 341] on div "Conduct daily team-building exercises to [PERSON_NAME] better relationships" at bounding box center [699, 322] width 598 height 39
click at [400, 298] on input "b. Conduct daily team-building exercises to foster better relationships" at bounding box center [400, 292] width 0 height 12
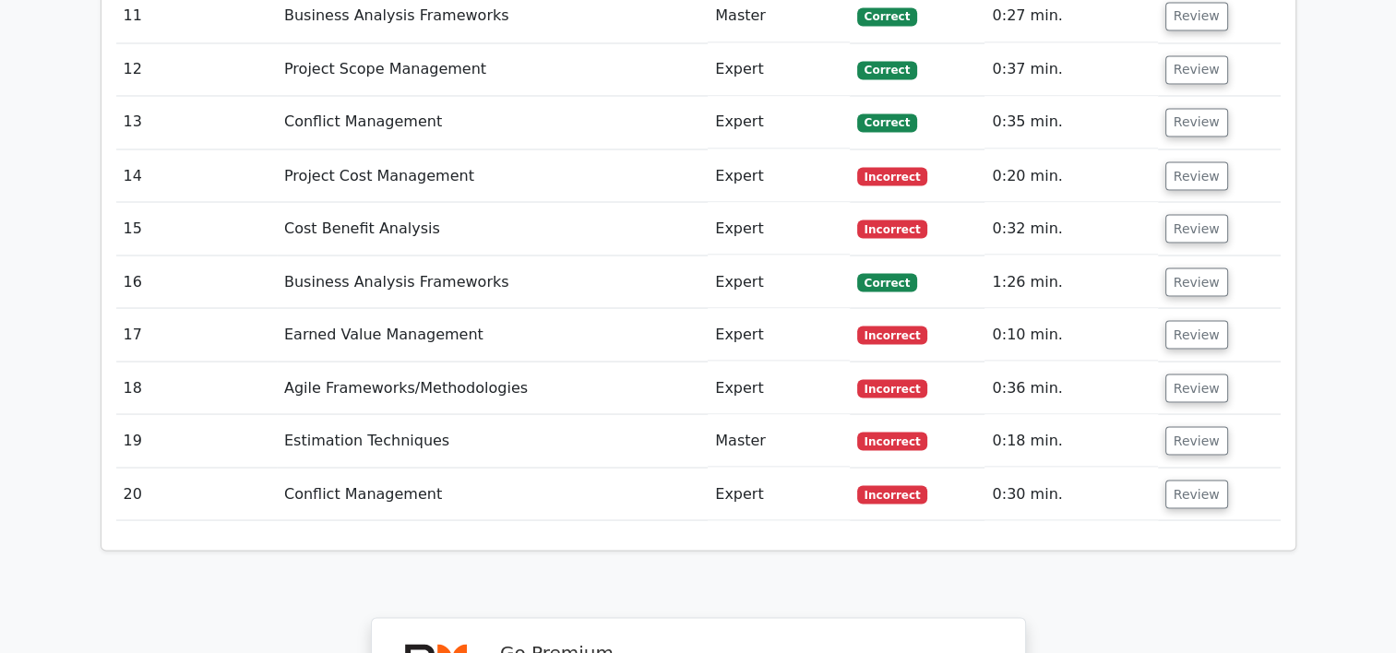
scroll to position [3357, 0]
click at [1191, 481] on button "Review" at bounding box center [1197, 495] width 63 height 29
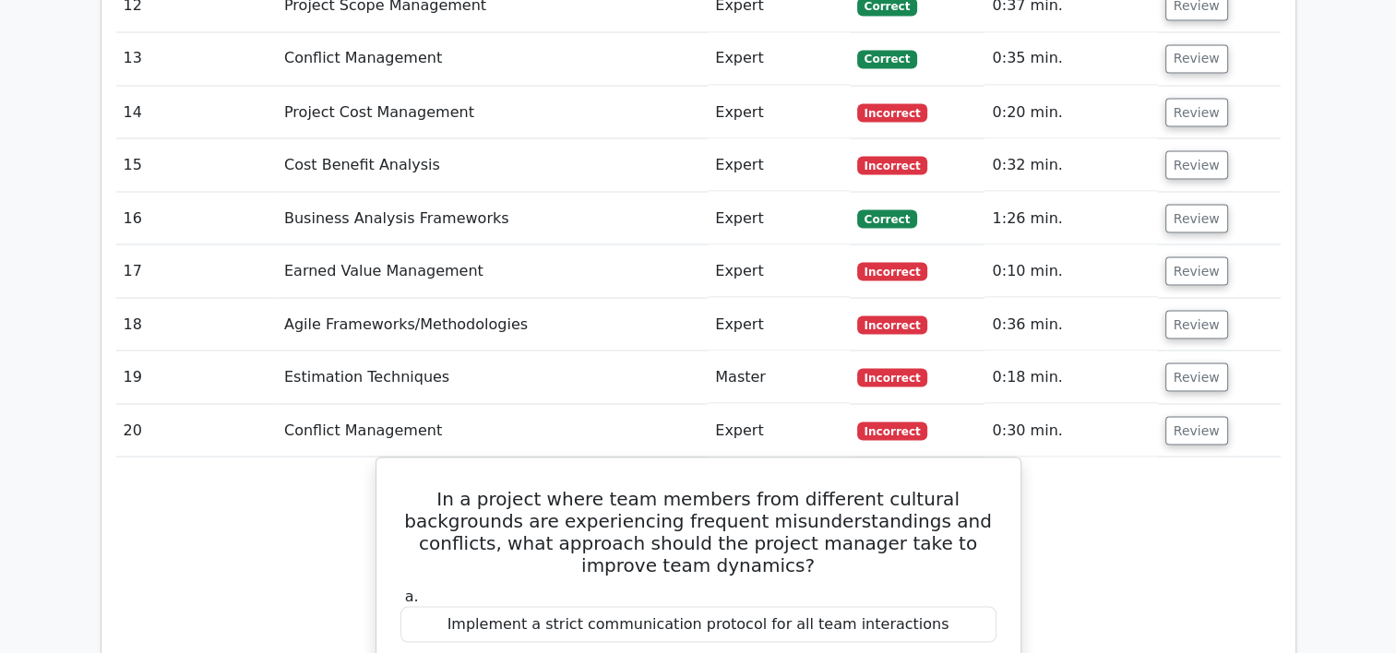
scroll to position [3433, 0]
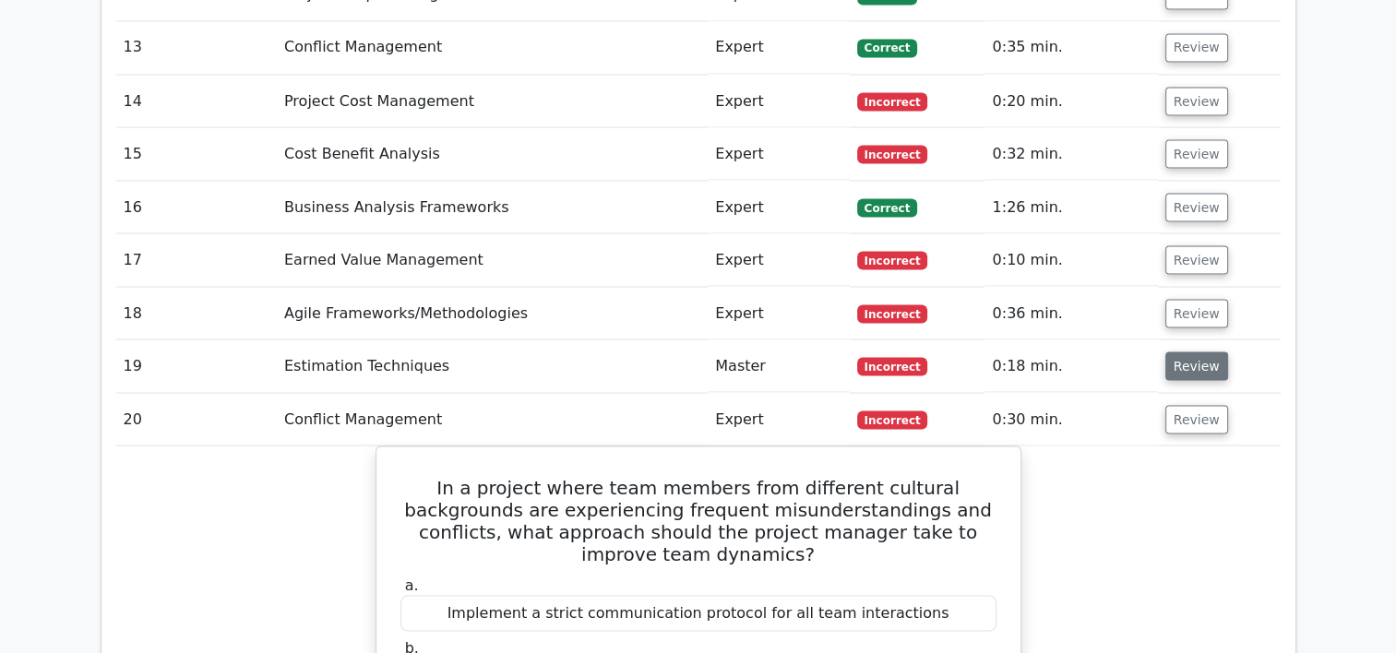
click at [1179, 352] on button "Review" at bounding box center [1197, 366] width 63 height 29
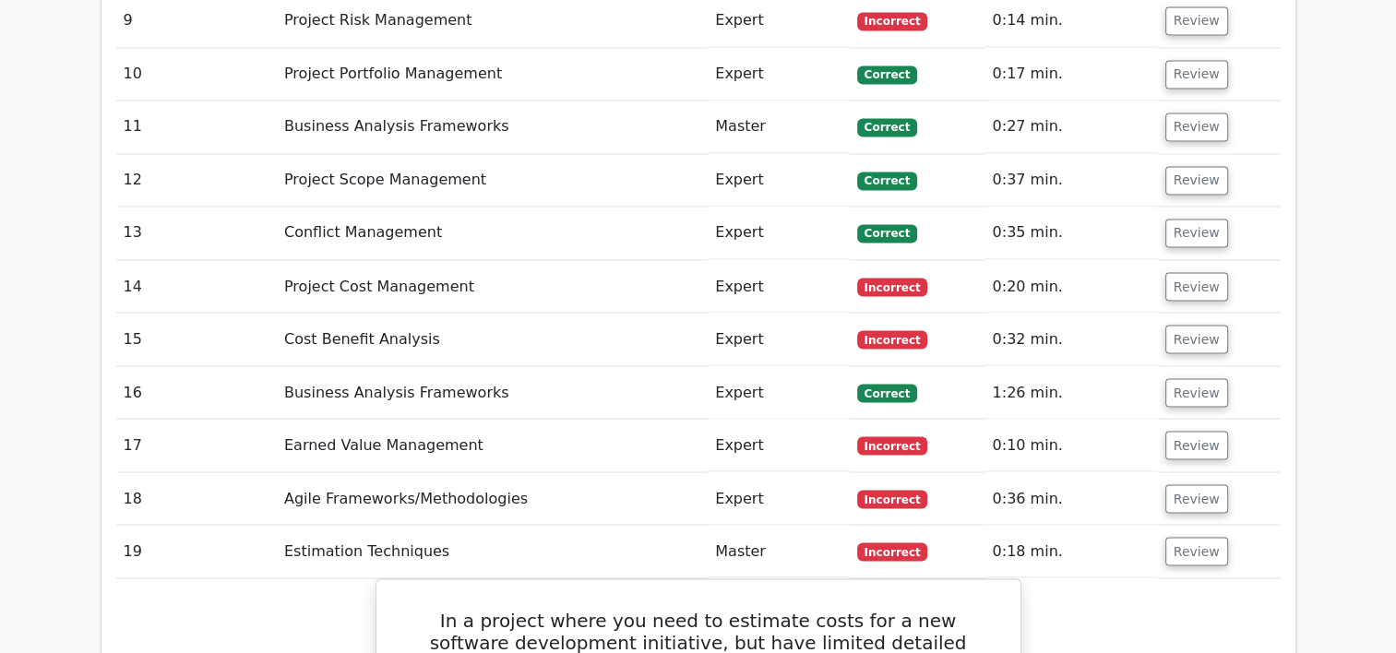
scroll to position [3245, 0]
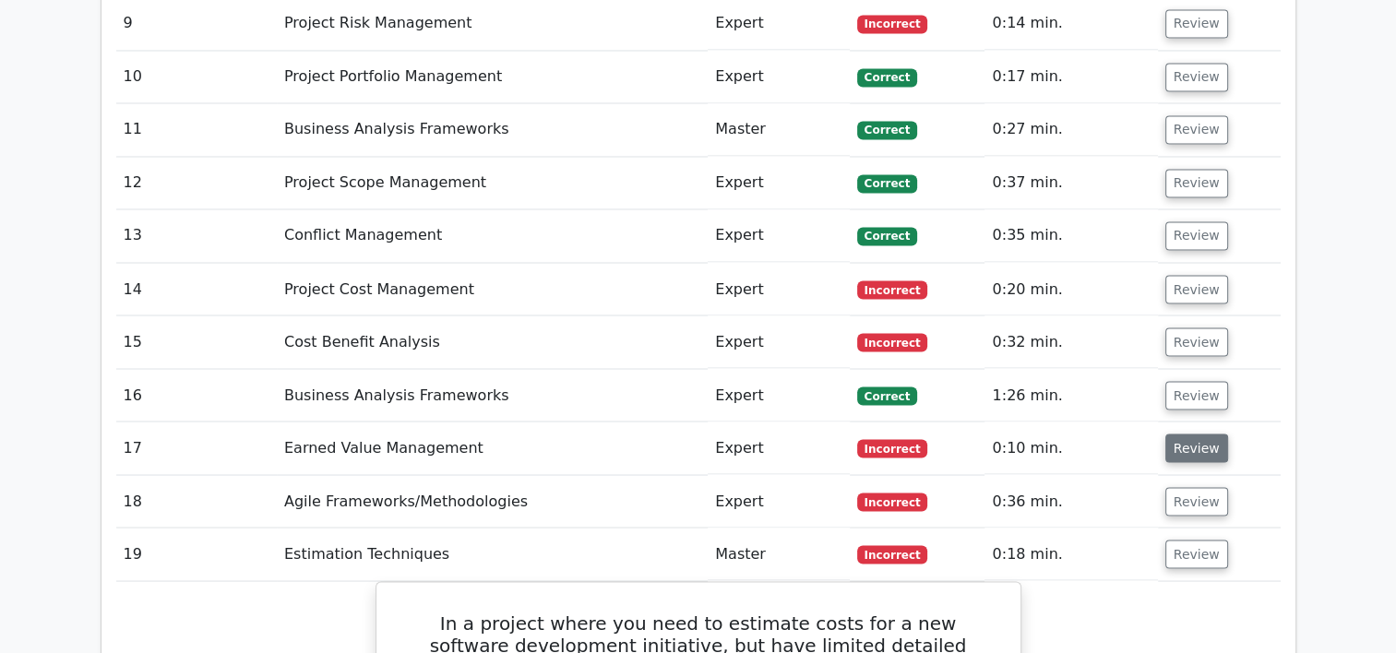
click at [1211, 434] on button "Review" at bounding box center [1197, 448] width 63 height 29
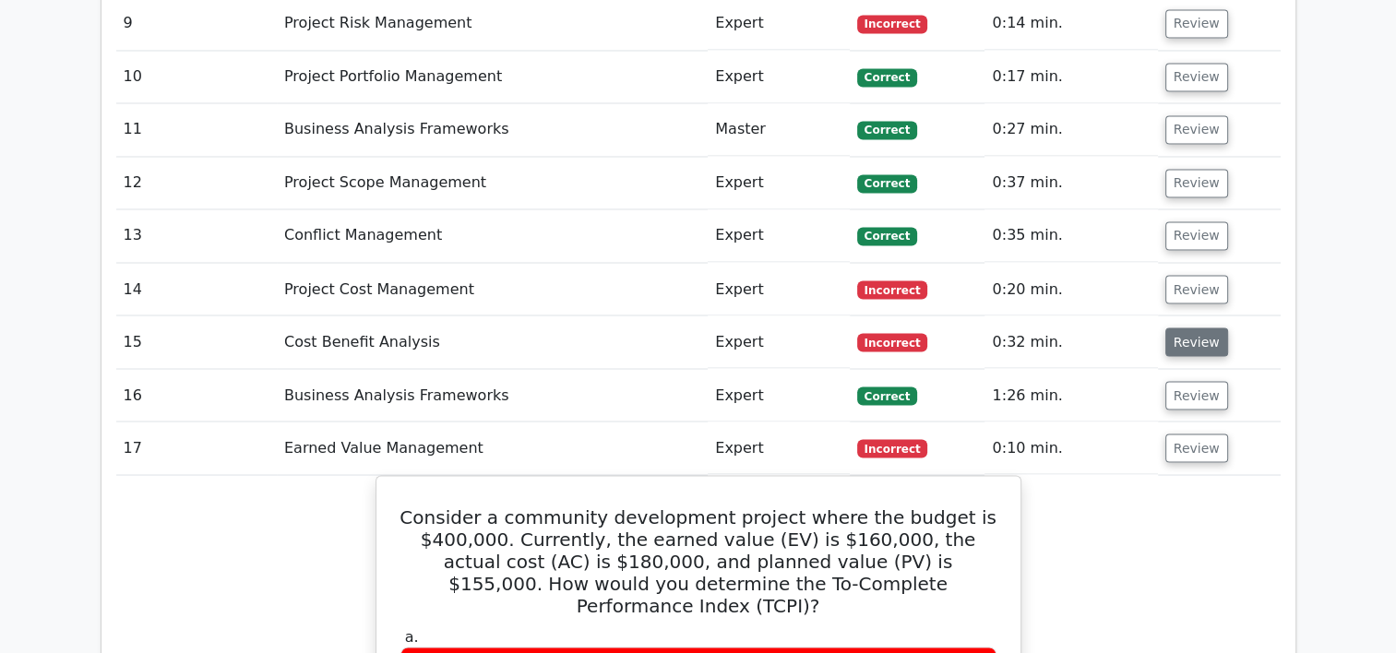
click at [1184, 328] on button "Review" at bounding box center [1197, 342] width 63 height 29
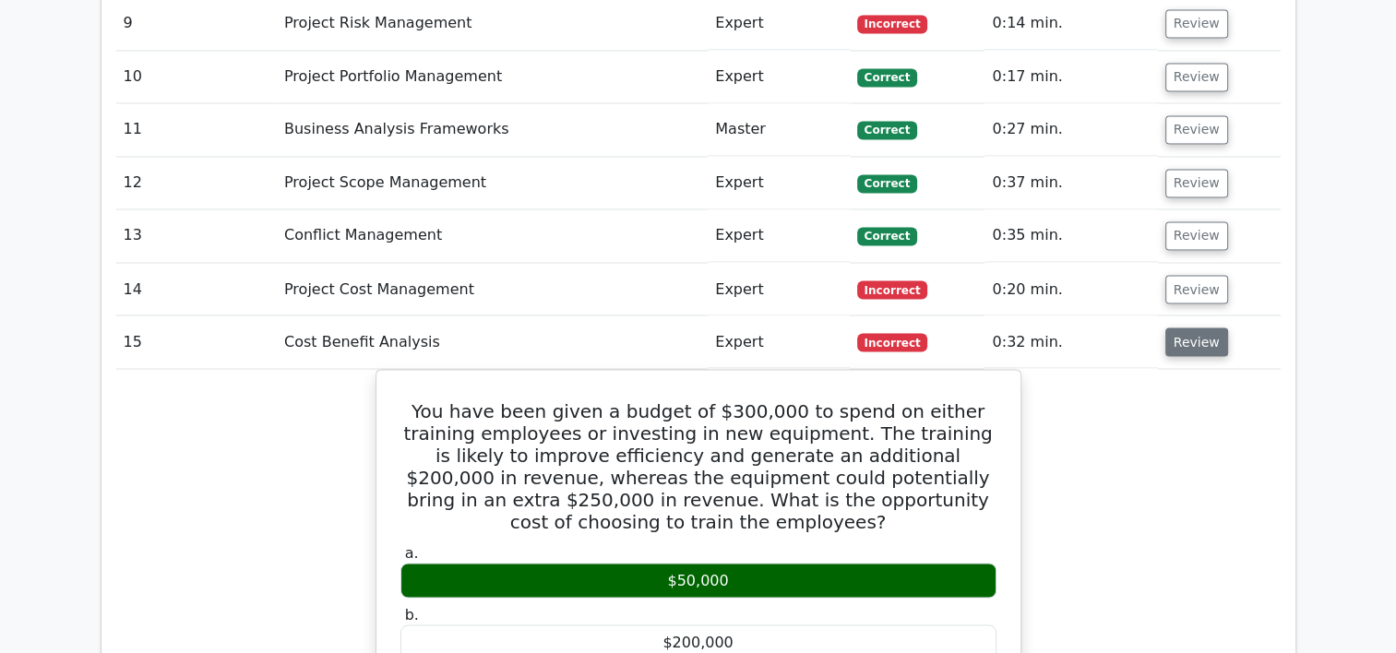
click at [1194, 328] on button "Review" at bounding box center [1197, 342] width 63 height 29
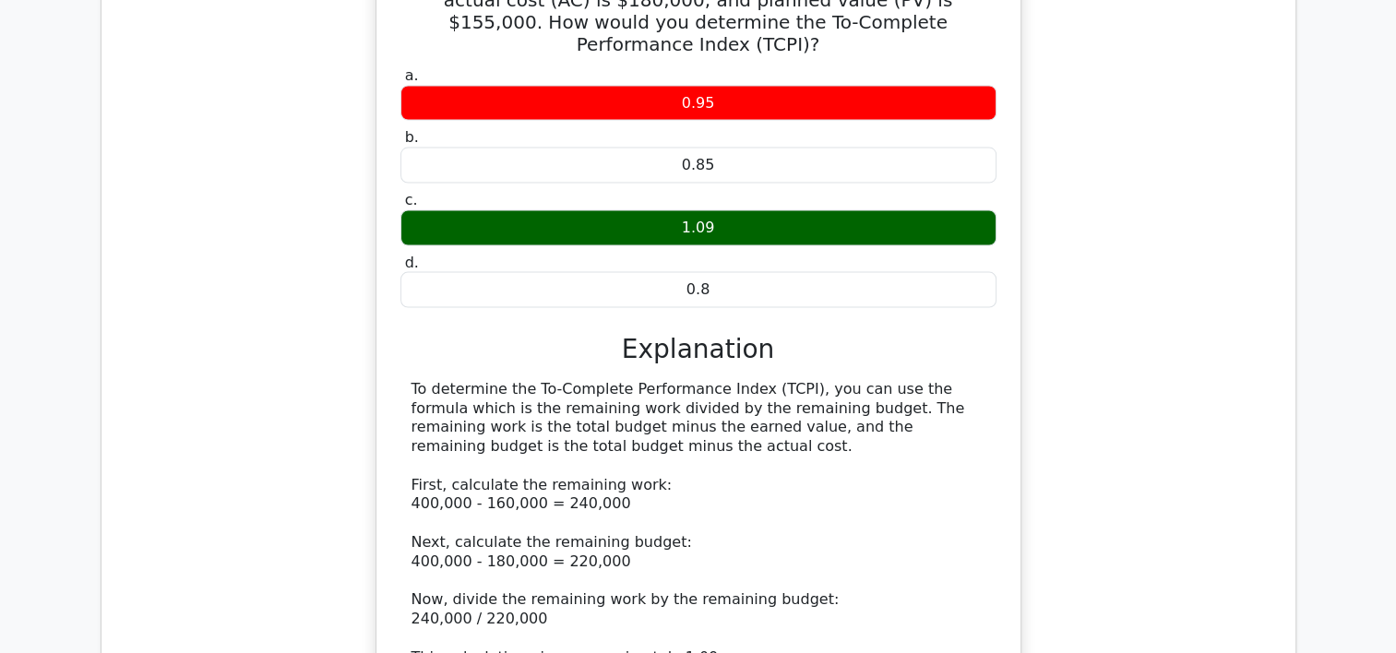
scroll to position [3801, 0]
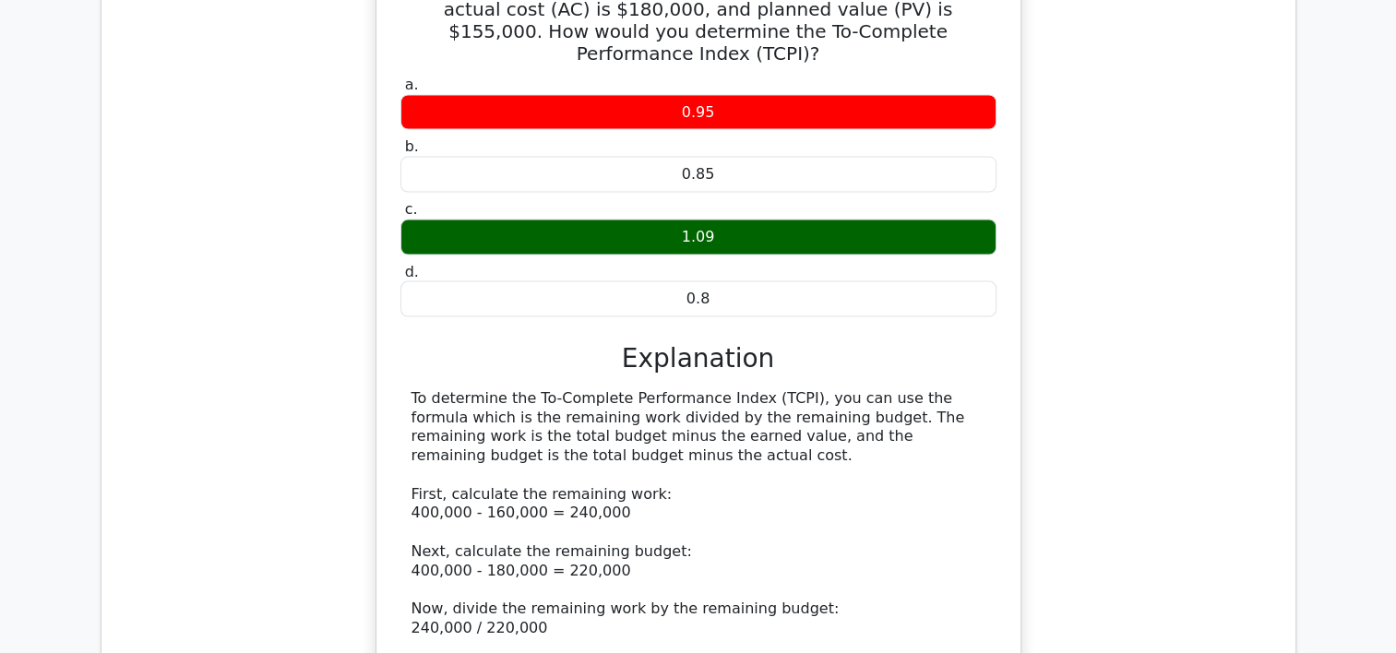
drag, startPoint x: 1401, startPoint y: 340, endPoint x: 1370, endPoint y: 121, distance: 221.0
click at [1370, 121] on main "Go Premium Certified Associate in Project Management Preparation Package (2025)…" at bounding box center [698, 167] width 1396 height 7818
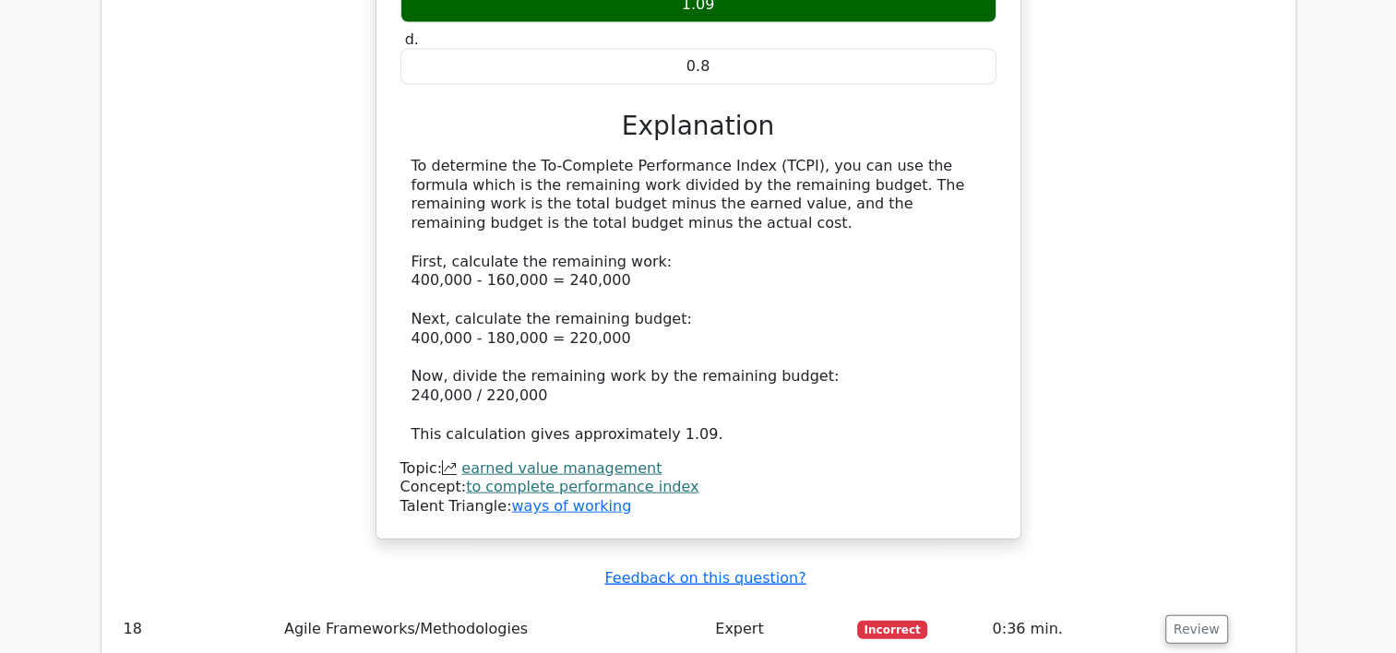
scroll to position [4061, 0]
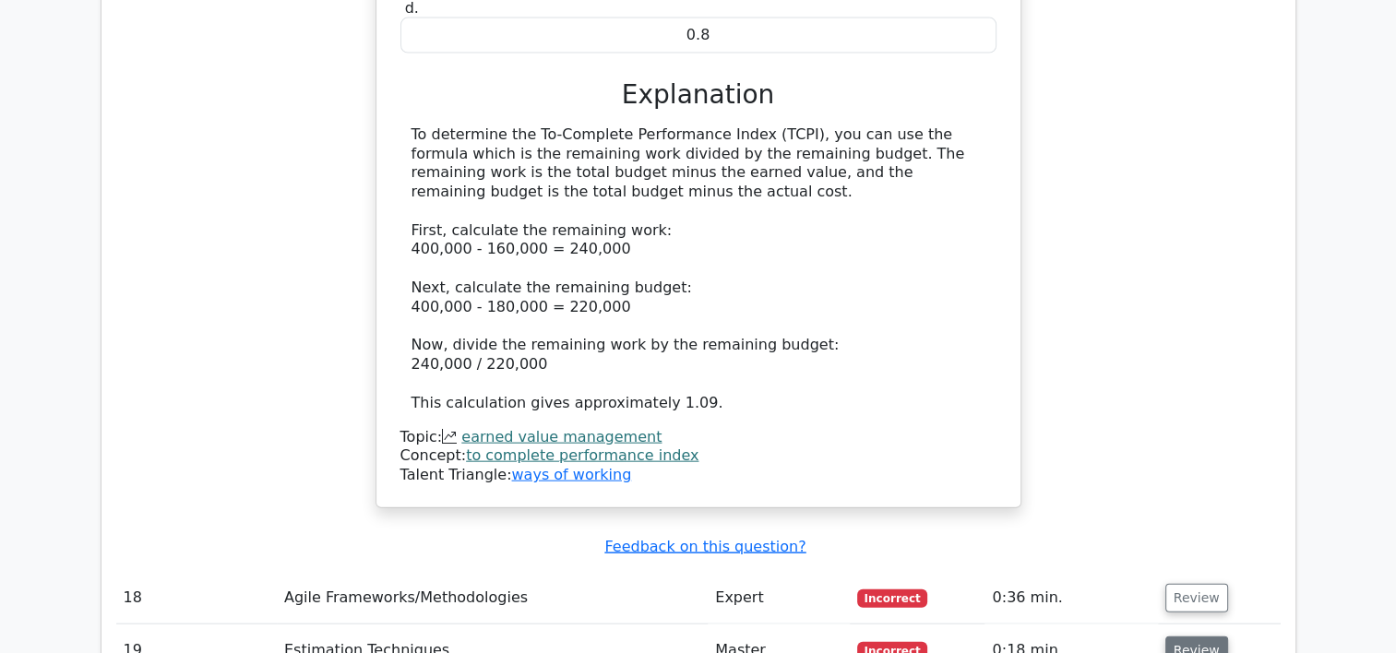
click at [1189, 637] on button "Review" at bounding box center [1197, 651] width 63 height 29
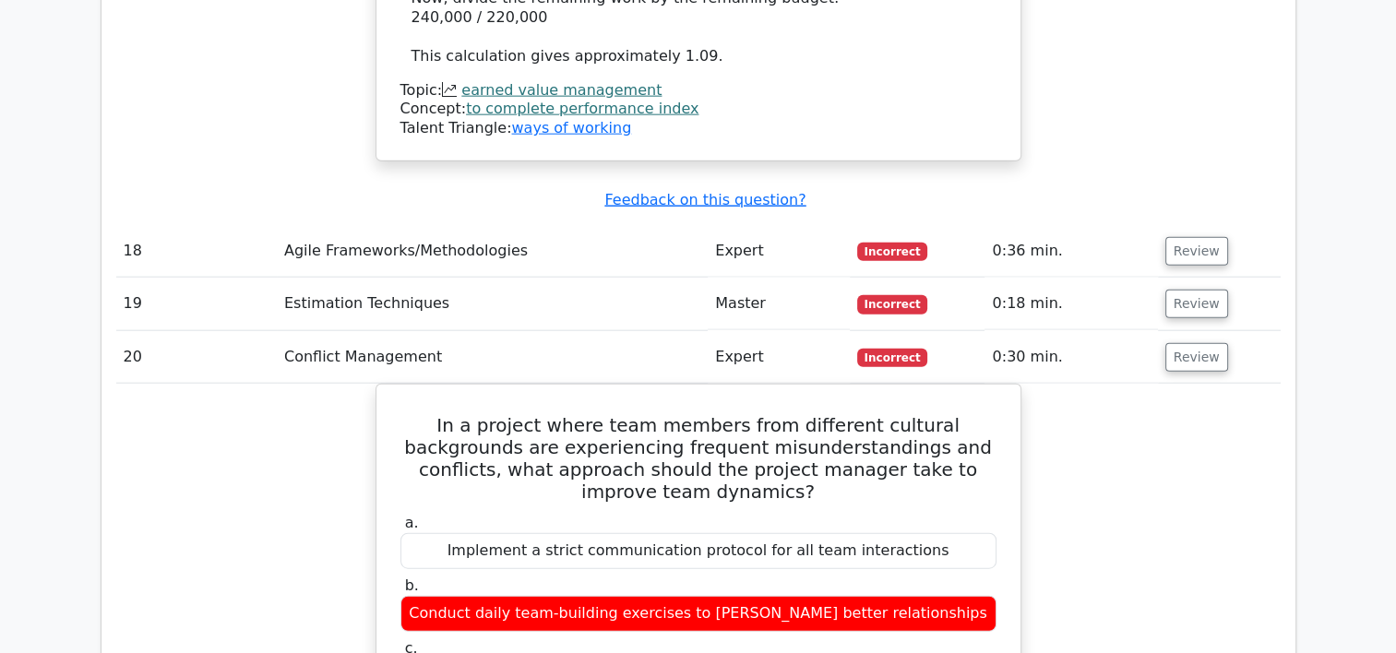
scroll to position [4421, 0]
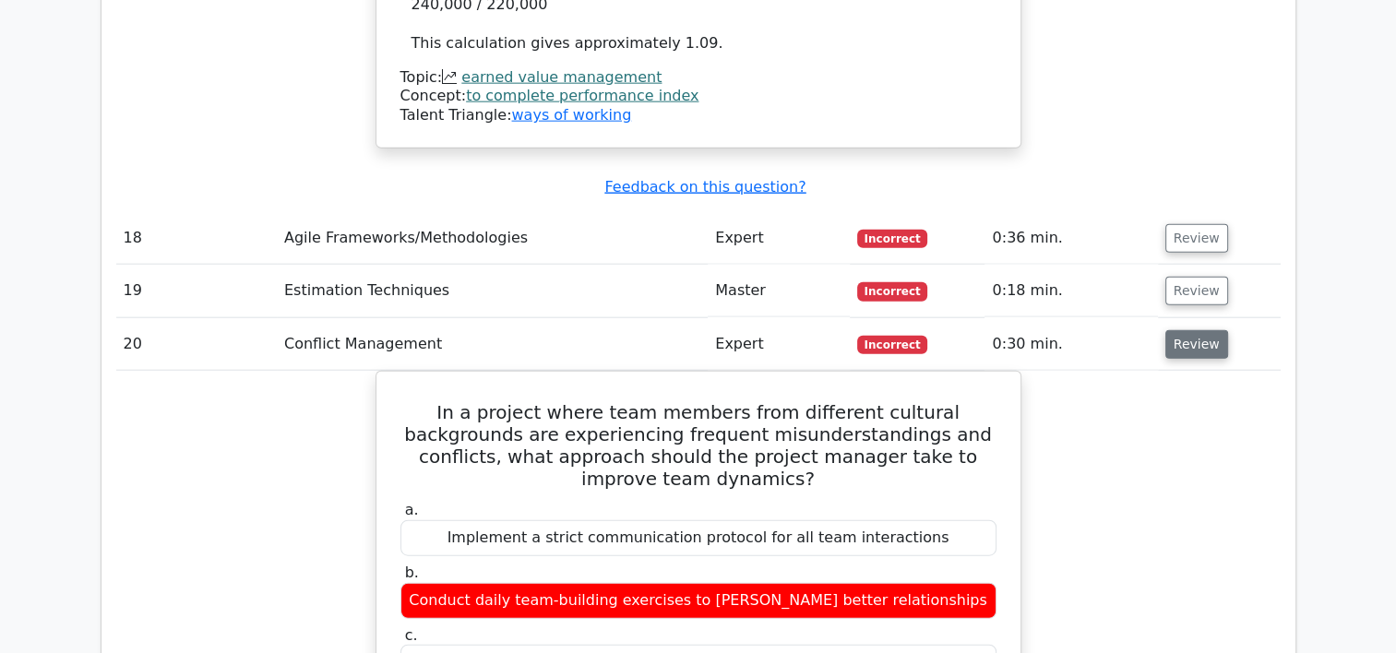
click at [1181, 330] on button "Review" at bounding box center [1197, 344] width 63 height 29
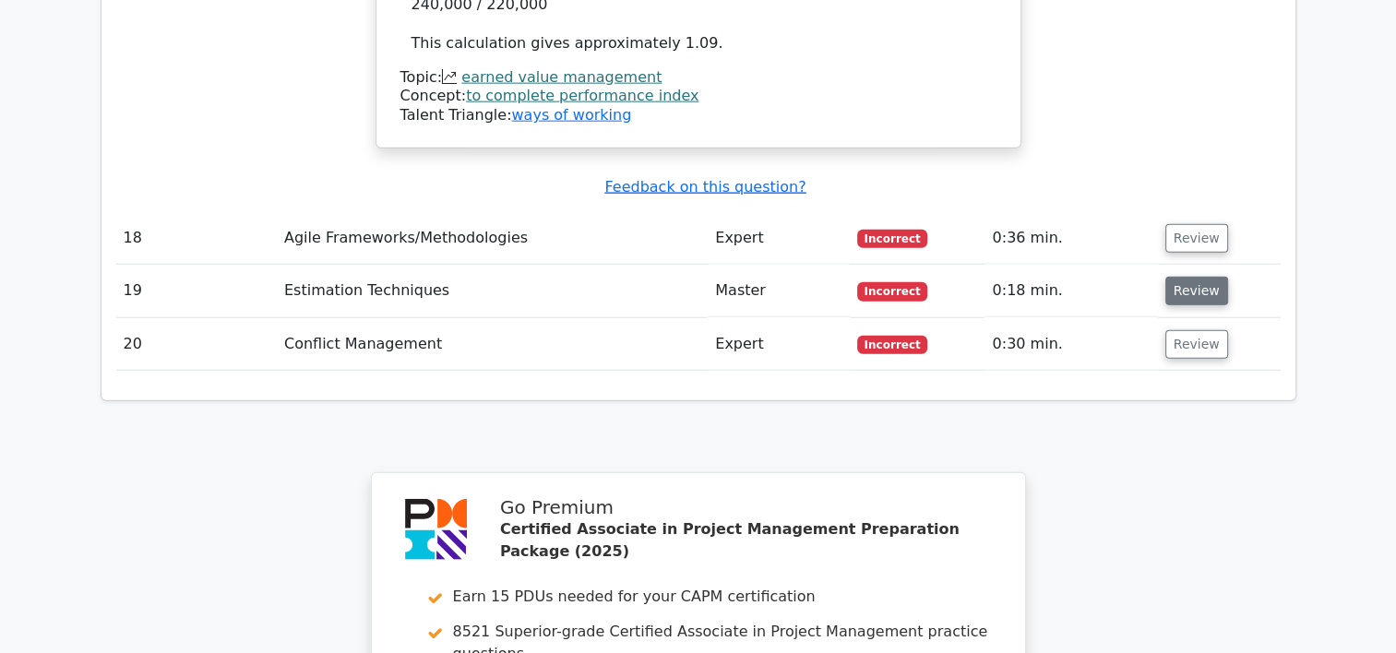
click at [1187, 277] on button "Review" at bounding box center [1197, 291] width 63 height 29
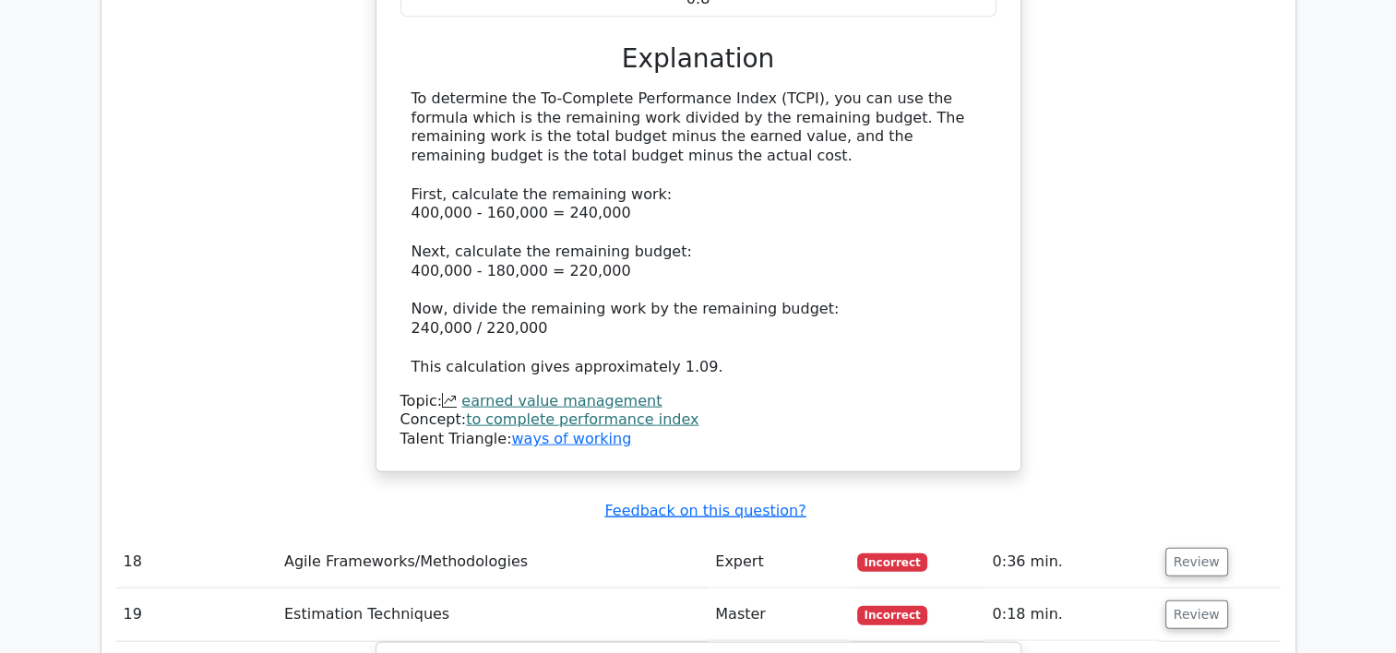
scroll to position [4086, 0]
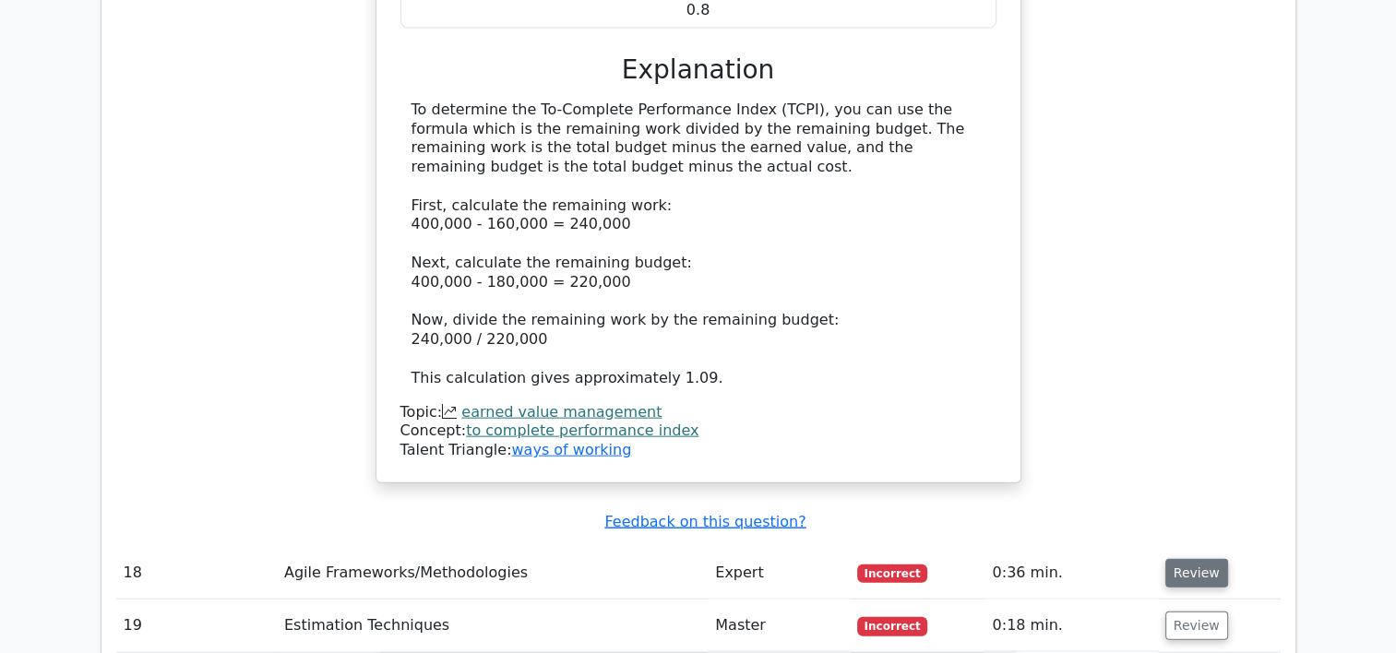
click at [1193, 559] on button "Review" at bounding box center [1197, 573] width 63 height 29
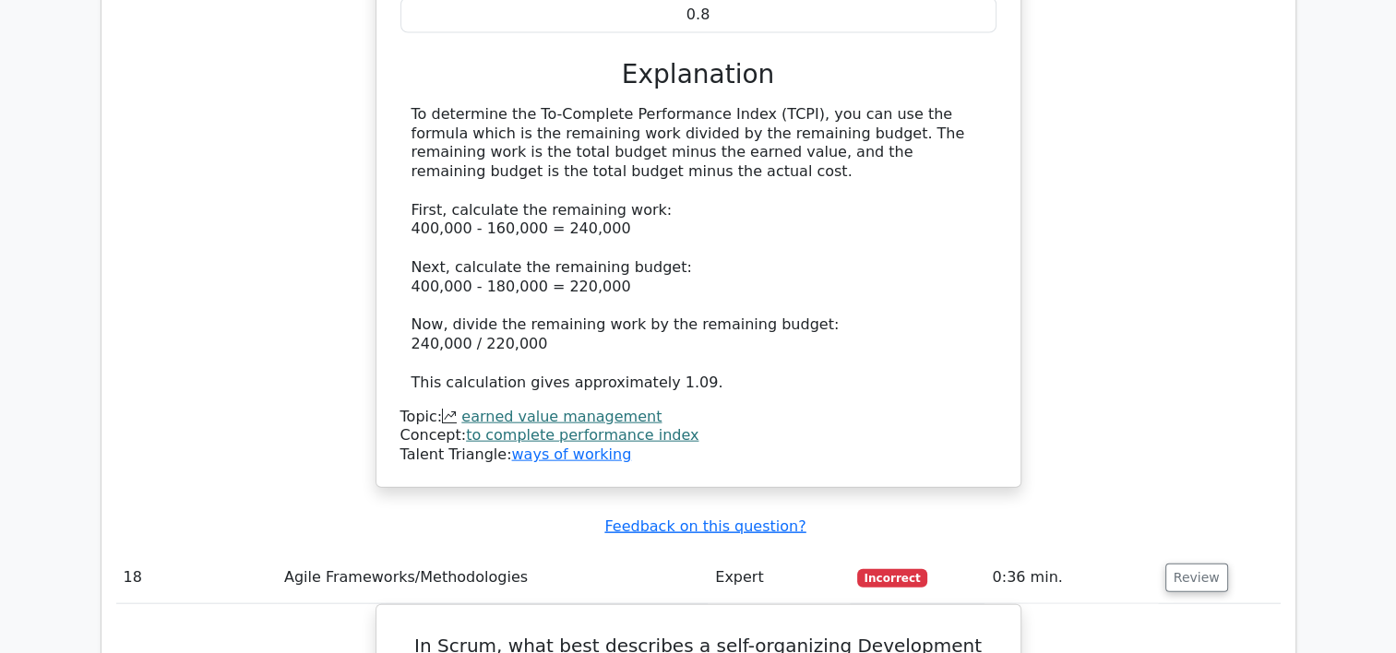
drag, startPoint x: 1395, startPoint y: 389, endPoint x: 1397, endPoint y: 440, distance: 50.8
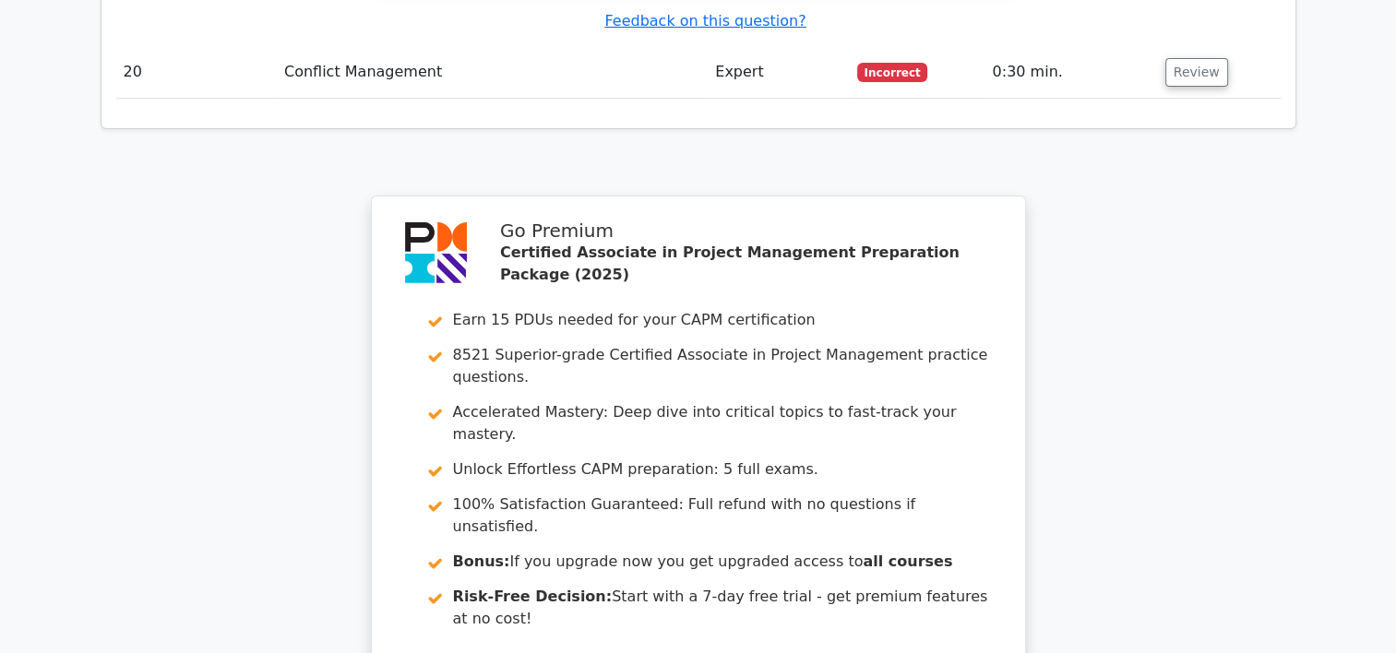
scroll to position [6686, 0]
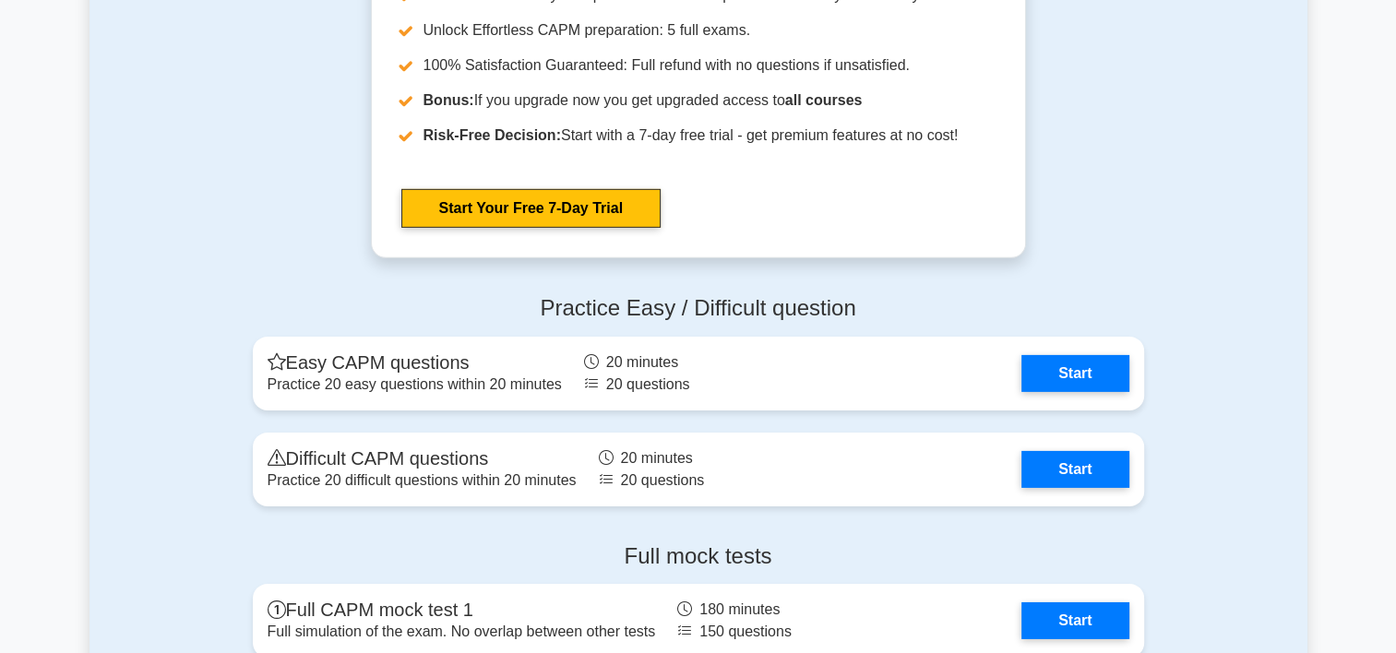
scroll to position [5812, 0]
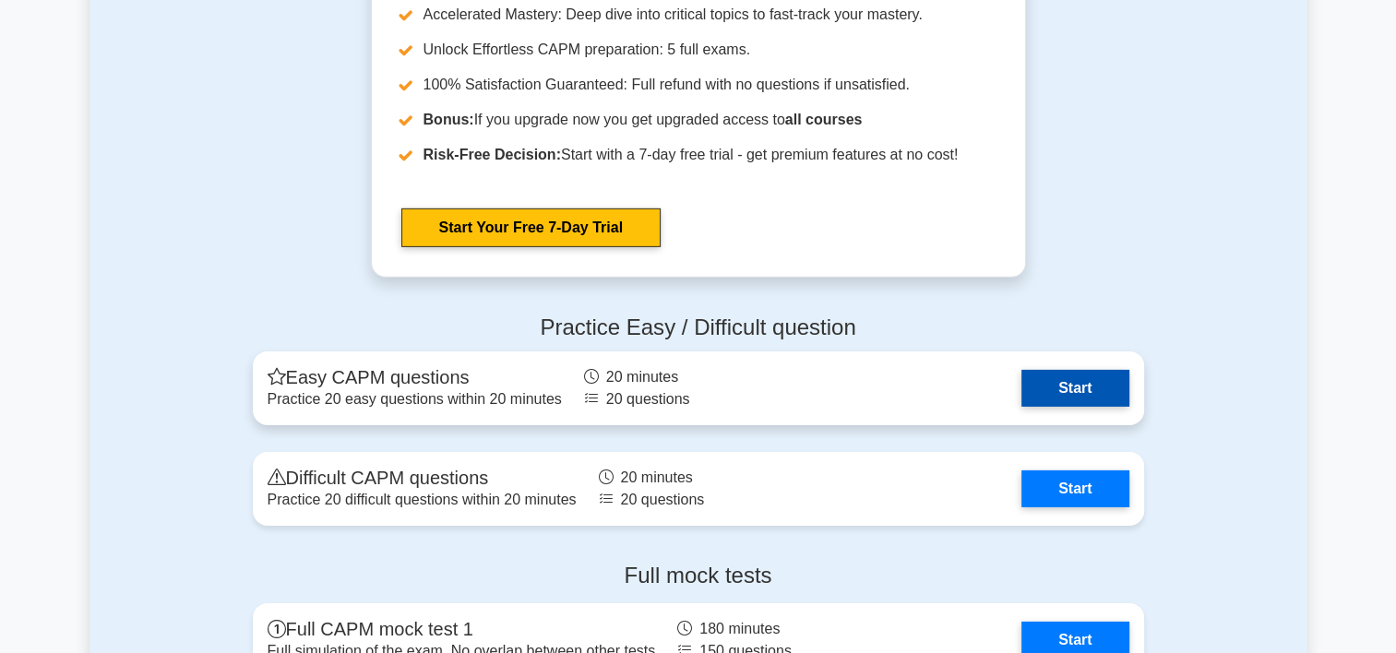
click at [1090, 389] on link "Start" at bounding box center [1075, 388] width 107 height 37
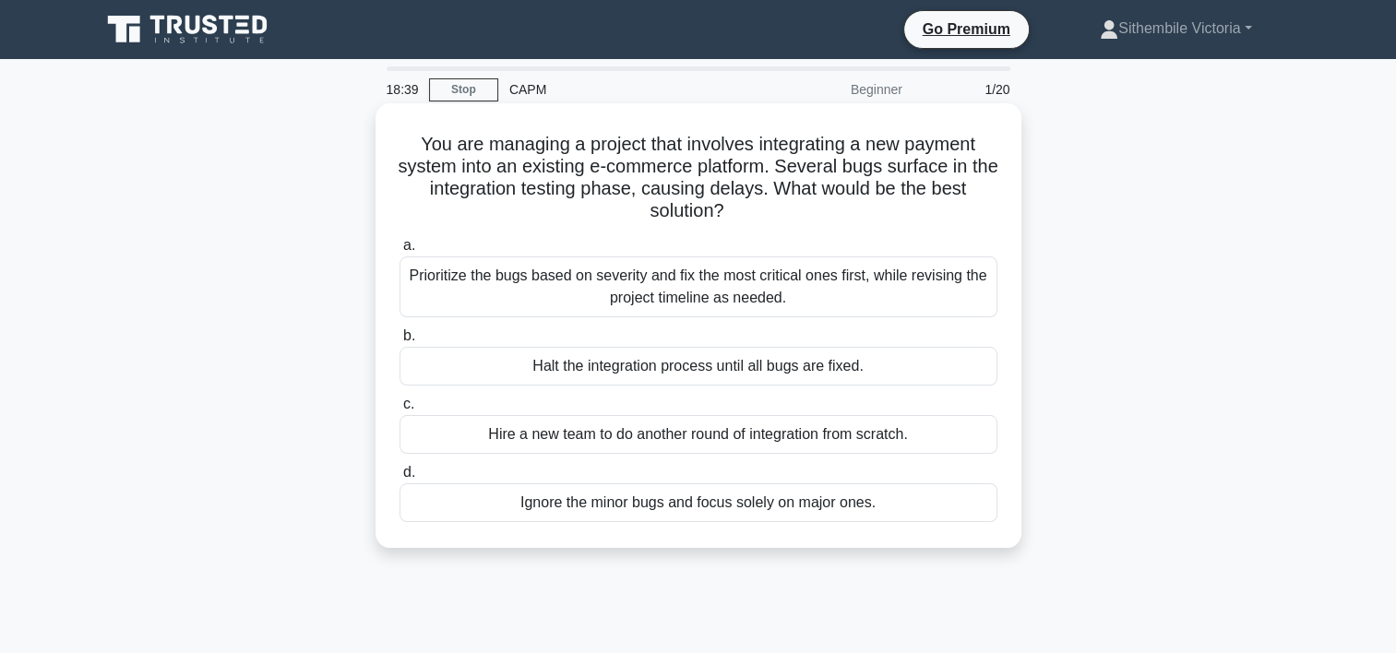
click at [698, 291] on div "Prioritize the bugs based on severity and fix the most critical ones first, whi…" at bounding box center [699, 287] width 598 height 61
click at [400, 252] on input "a. Prioritize the bugs based on severity and fix the most critical ones first, …" at bounding box center [400, 246] width 0 height 12
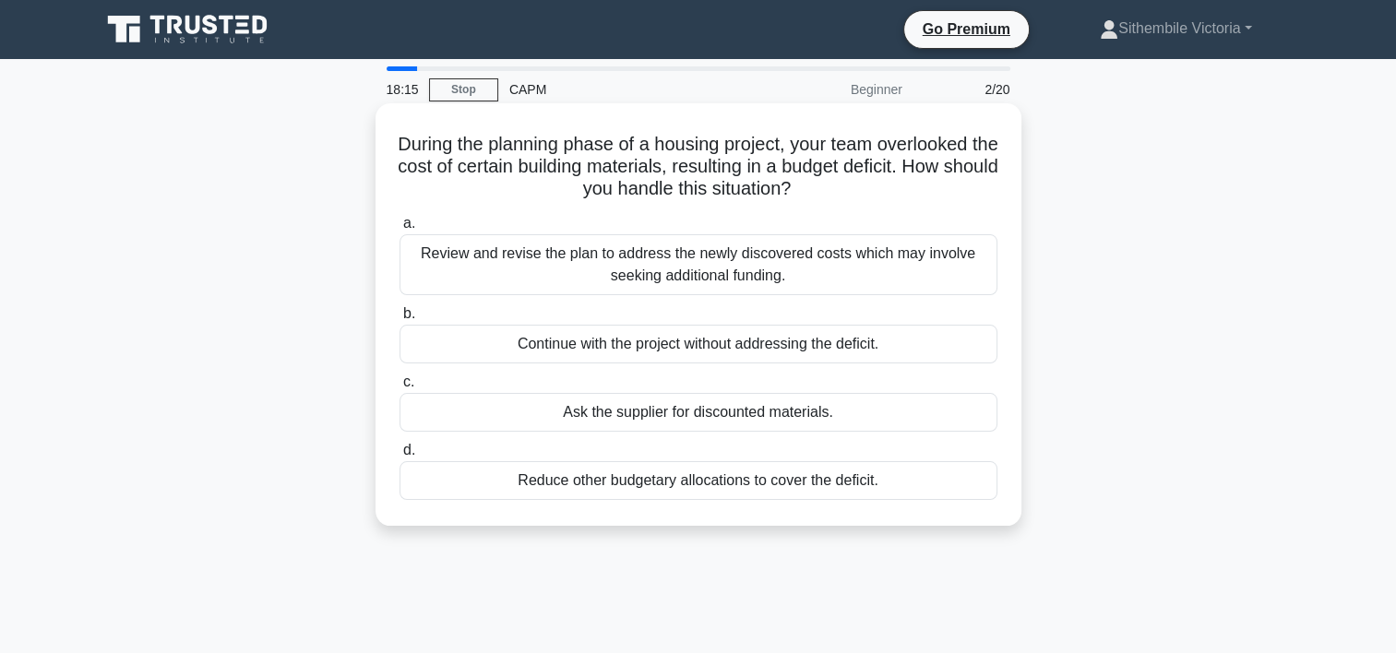
click at [717, 272] on div "Review and revise the plan to address the newly discovered costs which may invo…" at bounding box center [699, 264] width 598 height 61
click at [400, 230] on input "a. Review and revise the plan to address the newly discovered costs which may i…" at bounding box center [400, 224] width 0 height 12
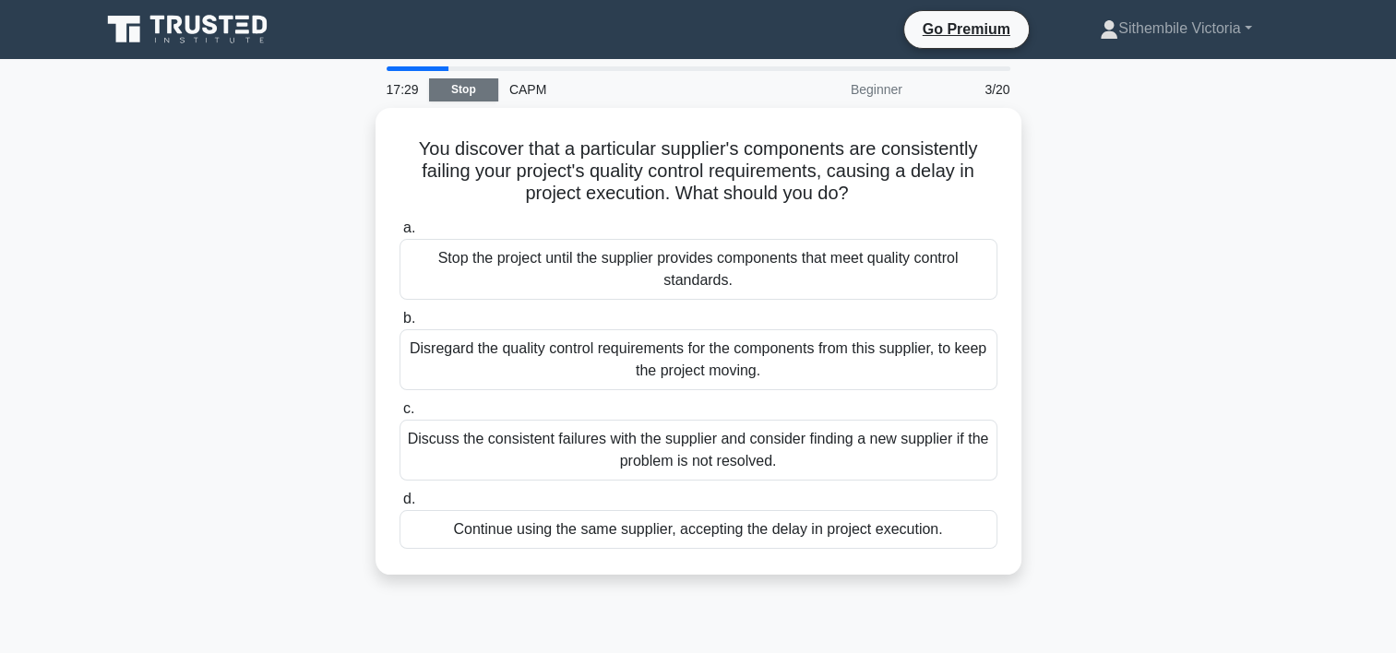
click at [469, 89] on link "Stop" at bounding box center [463, 89] width 69 height 23
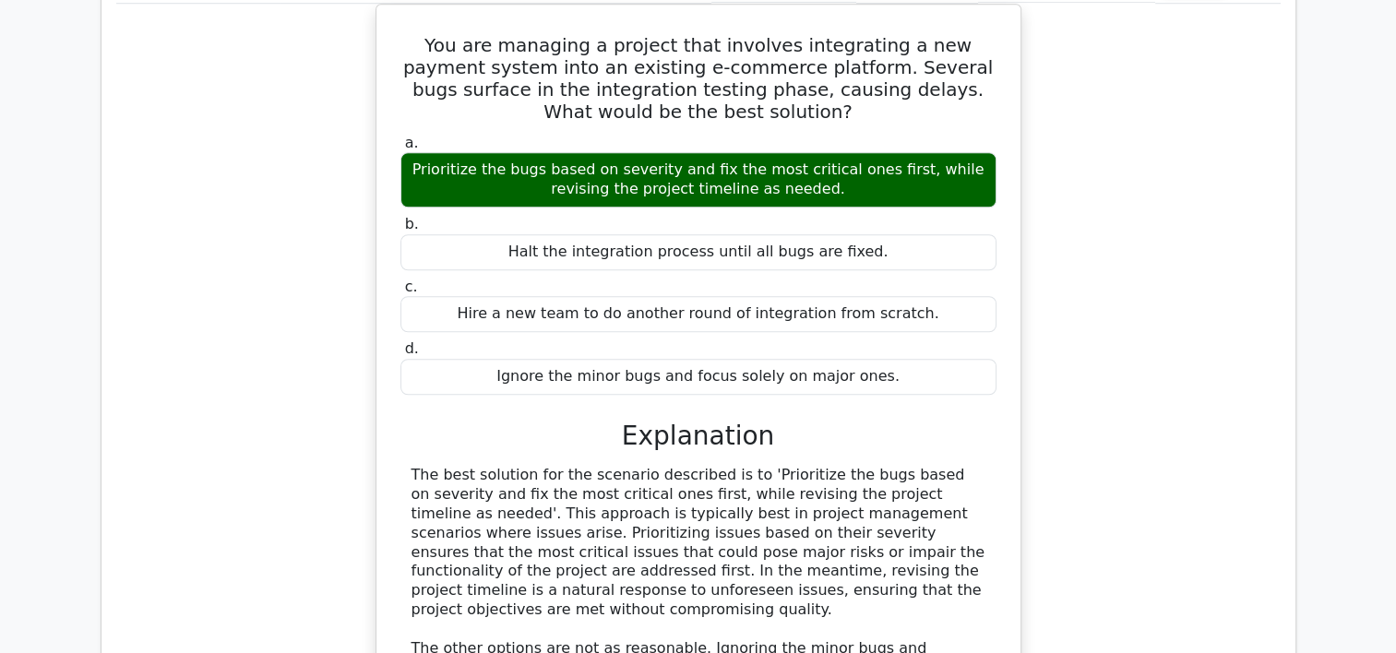
scroll to position [2573, 0]
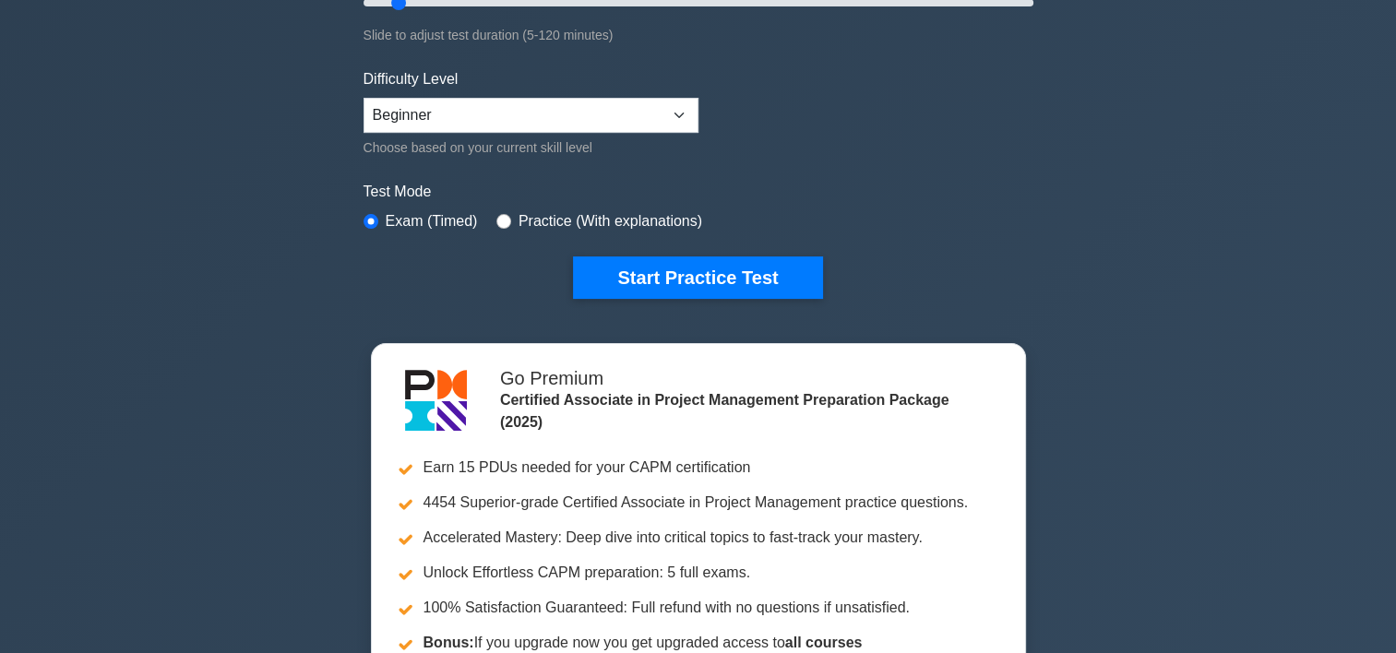
scroll to position [368, 0]
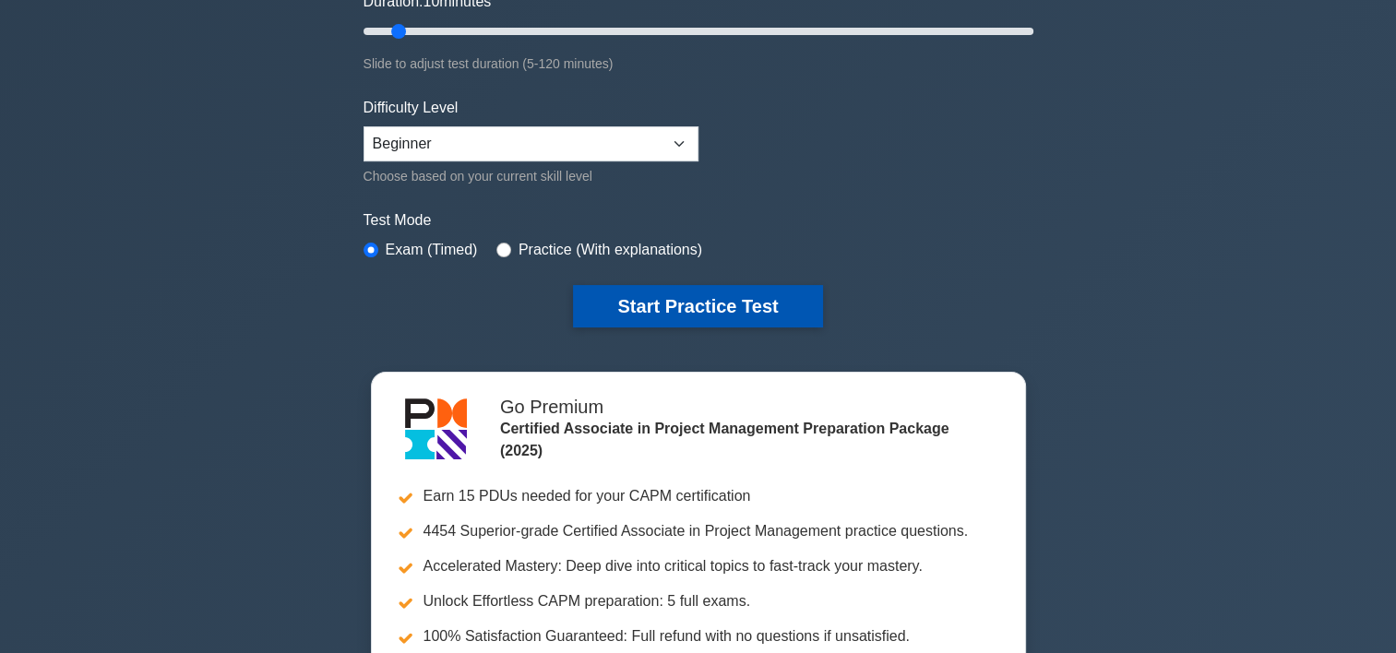
click at [681, 297] on button "Start Practice Test" at bounding box center [697, 306] width 249 height 42
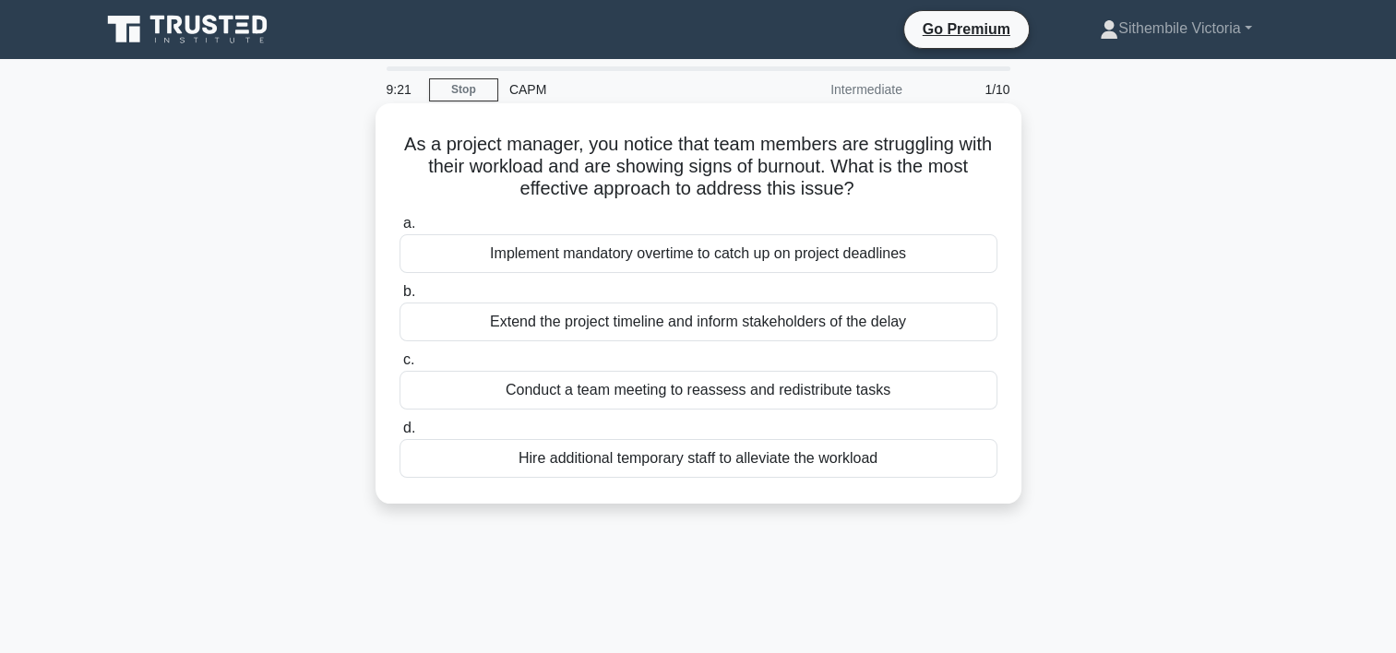
click at [724, 395] on div "Conduct a team meeting to reassess and redistribute tasks" at bounding box center [699, 390] width 598 height 39
click at [400, 366] on input "c. Conduct a team meeting to reassess and redistribute tasks" at bounding box center [400, 360] width 0 height 12
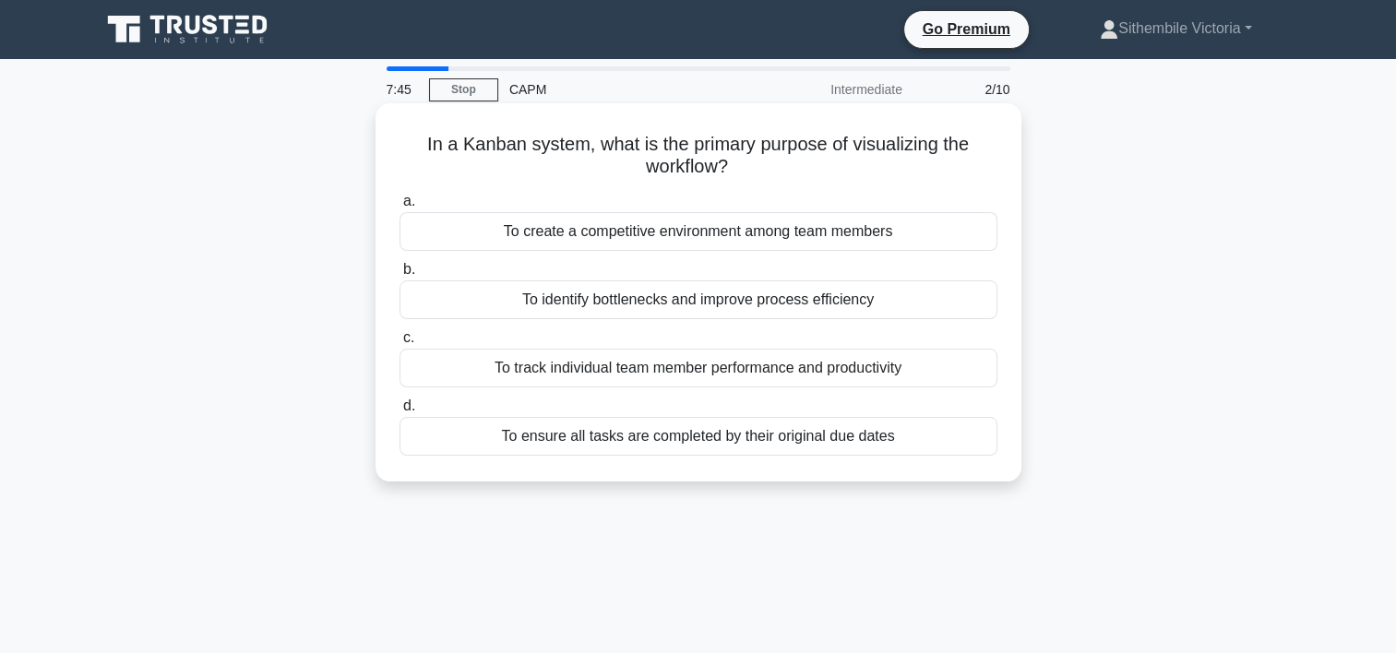
click at [620, 442] on div "To ensure all tasks are completed by their original due dates" at bounding box center [699, 436] width 598 height 39
click at [400, 413] on input "d. To ensure all tasks are completed by their original due dates" at bounding box center [400, 407] width 0 height 12
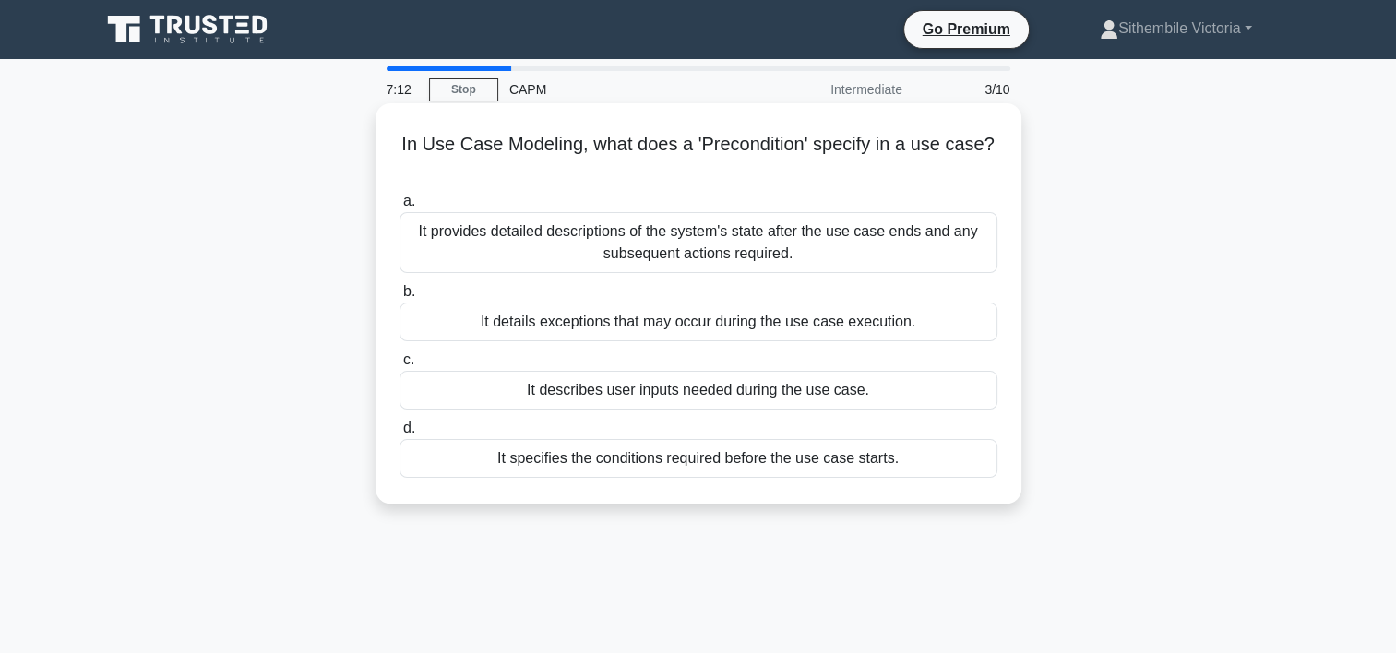
click at [724, 461] on div "It specifies the conditions required before the use case starts." at bounding box center [699, 458] width 598 height 39
click at [400, 435] on input "d. It specifies the conditions required before the use case starts." at bounding box center [400, 429] width 0 height 12
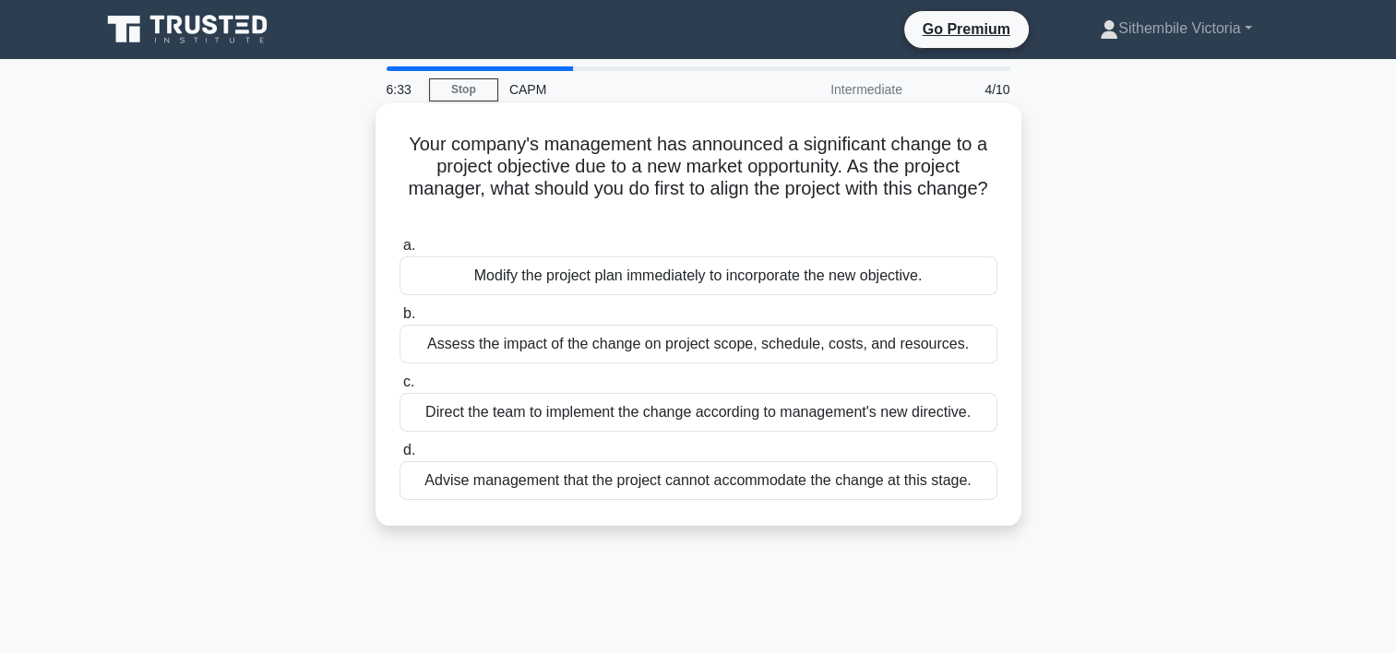
click at [668, 336] on div "Assess the impact of the change on project scope, schedule, costs, and resource…" at bounding box center [699, 344] width 598 height 39
click at [400, 320] on input "b. Assess the impact of the change on project scope, schedule, costs, and resou…" at bounding box center [400, 314] width 0 height 12
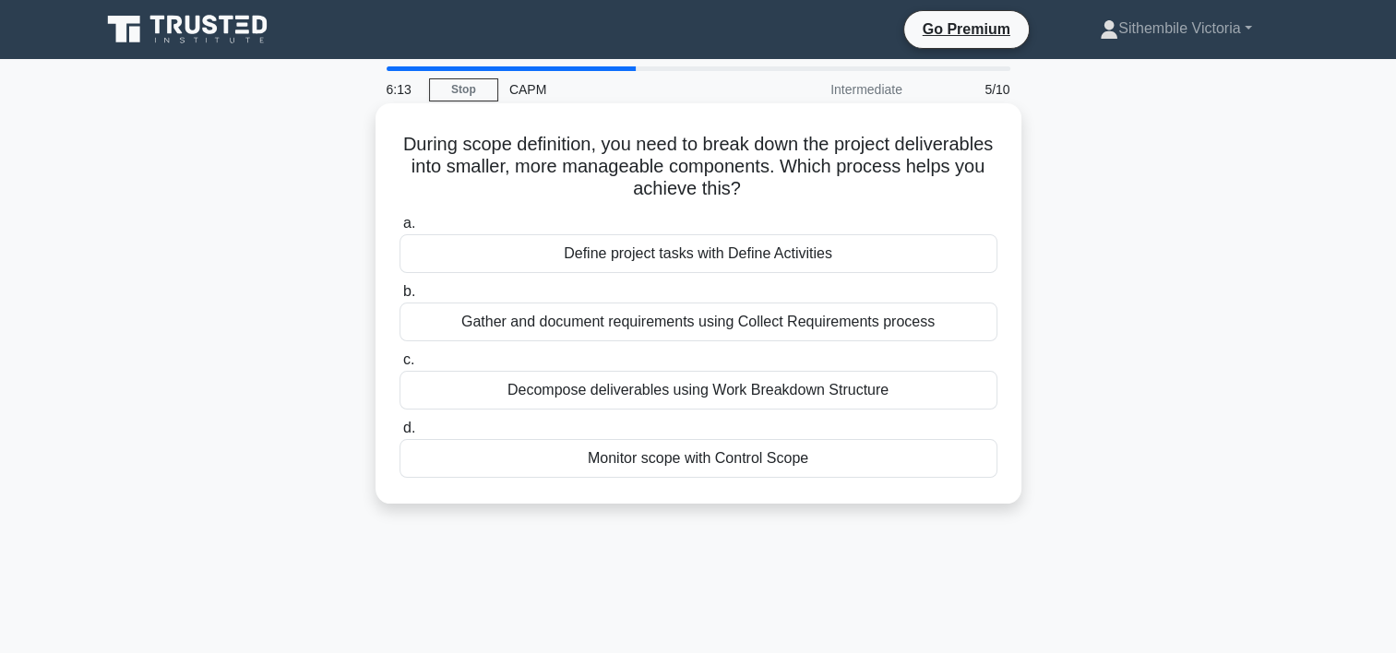
click at [716, 386] on div "Decompose deliverables using Work Breakdown Structure" at bounding box center [699, 390] width 598 height 39
click at [400, 366] on input "c. Decompose deliverables using Work Breakdown Structure" at bounding box center [400, 360] width 0 height 12
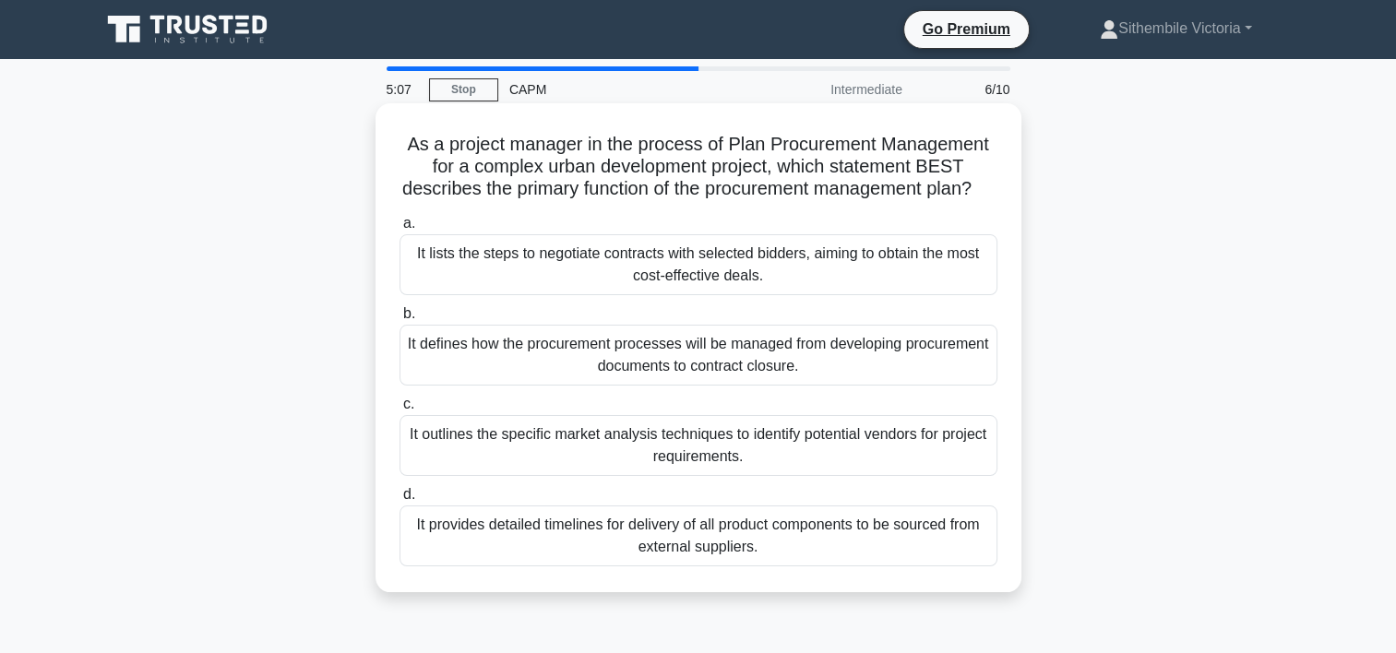
click at [644, 373] on div "It defines how the procurement processes will be managed from developing procur…" at bounding box center [699, 355] width 598 height 61
click at [400, 320] on input "b. It defines how the procurement processes will be managed from developing pro…" at bounding box center [400, 314] width 0 height 12
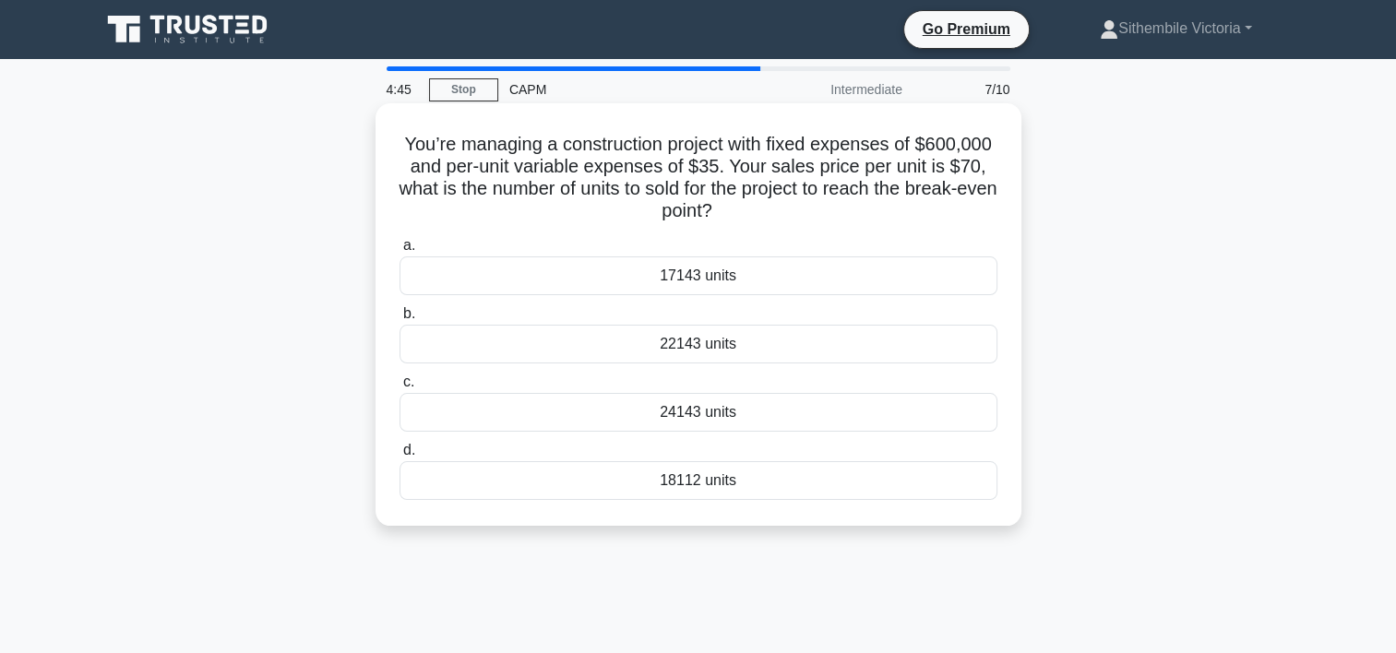
click at [703, 270] on div "17143 units" at bounding box center [699, 276] width 598 height 39
click at [400, 252] on input "a. 17143 units" at bounding box center [400, 246] width 0 height 12
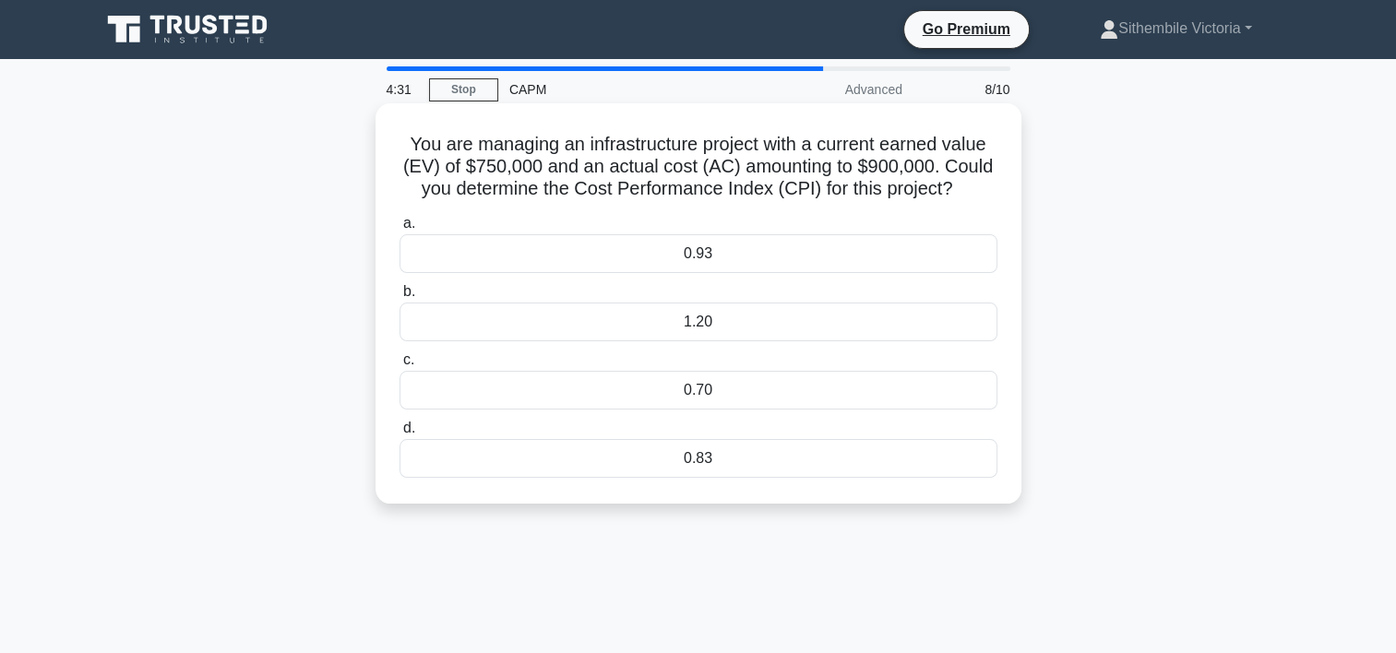
drag, startPoint x: 711, startPoint y: 320, endPoint x: 590, endPoint y: 317, distance: 121.0
click at [590, 317] on div "1.20" at bounding box center [699, 322] width 598 height 39
click at [400, 298] on input "b. 1.20" at bounding box center [400, 292] width 0 height 12
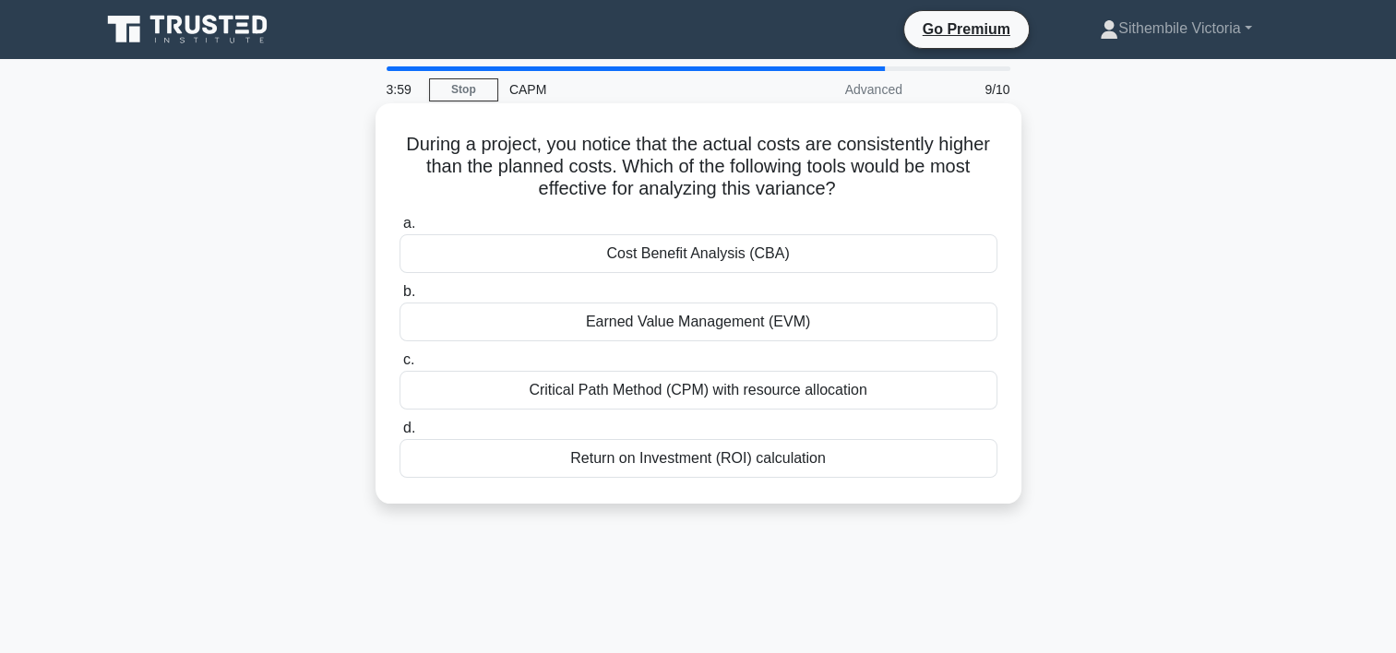
click at [653, 321] on div "Earned Value Management (EVM)" at bounding box center [699, 322] width 598 height 39
click at [400, 298] on input "b. Earned Value Management (EVM)" at bounding box center [400, 292] width 0 height 12
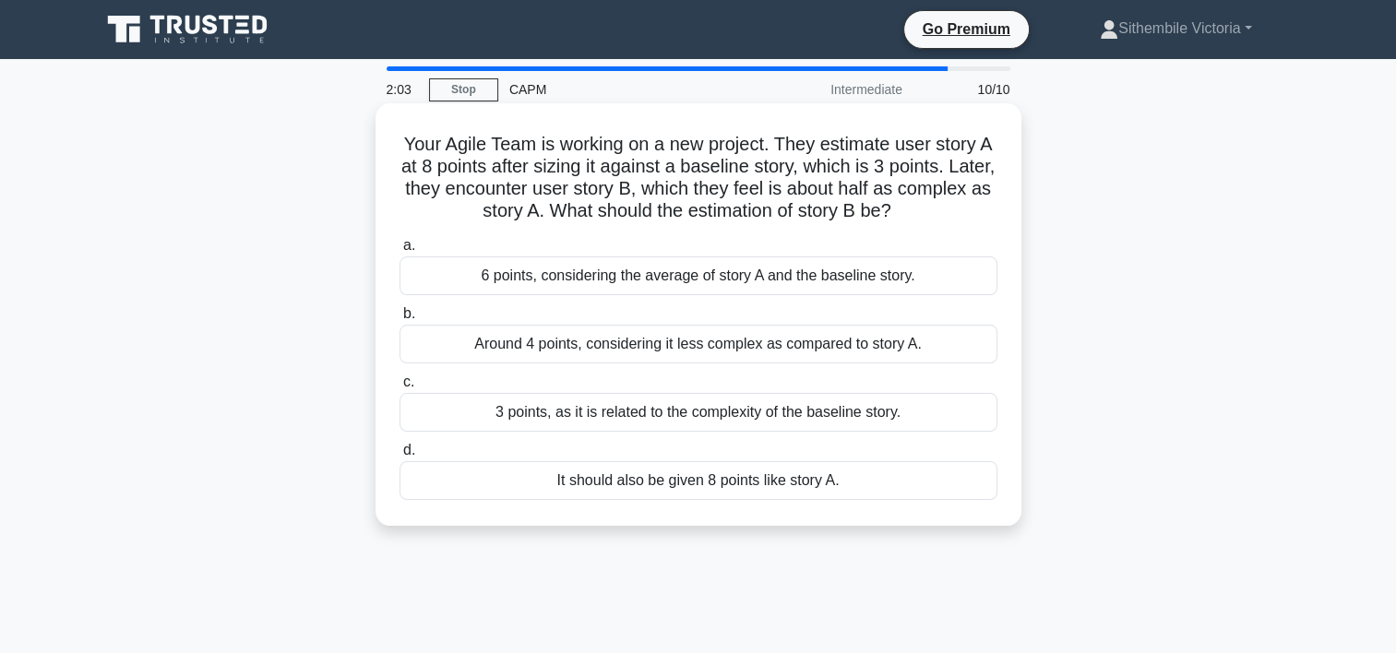
click at [580, 347] on div "Around 4 points, considering it less complex as compared to story A." at bounding box center [699, 344] width 598 height 39
click at [400, 320] on input "b. Around 4 points, considering it less complex as compared to story A." at bounding box center [400, 314] width 0 height 12
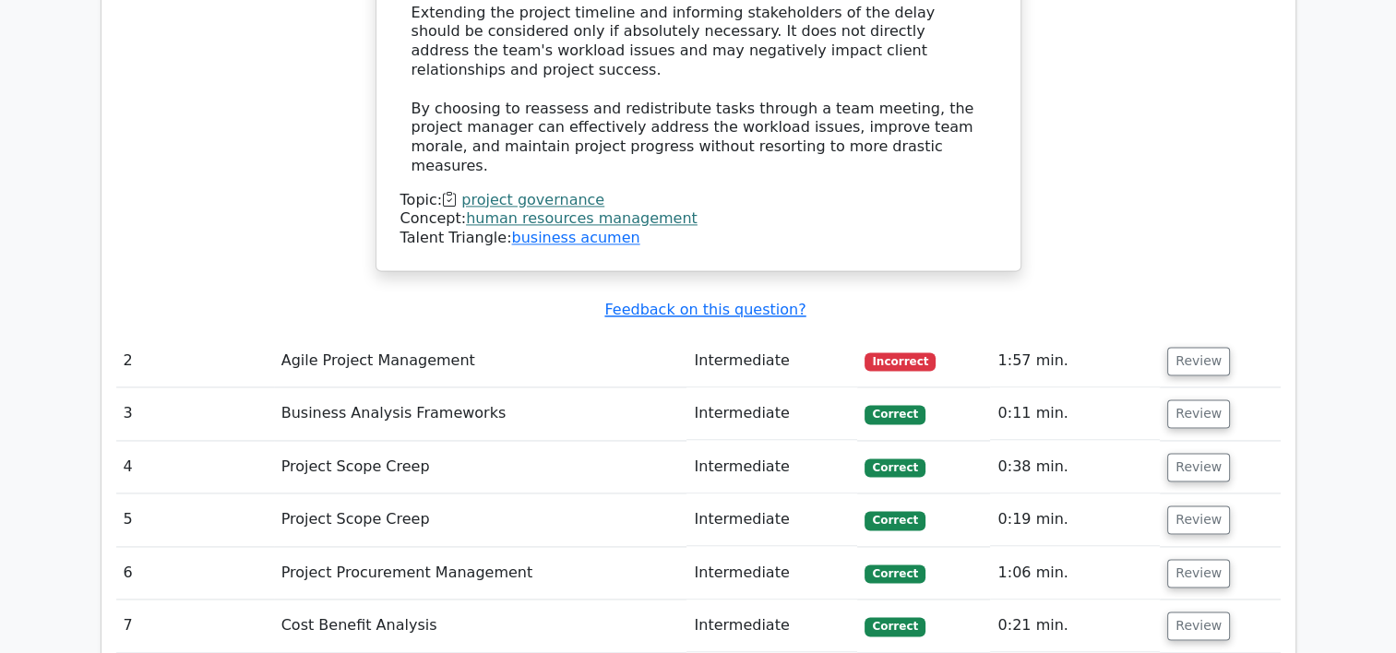
scroll to position [2617, 0]
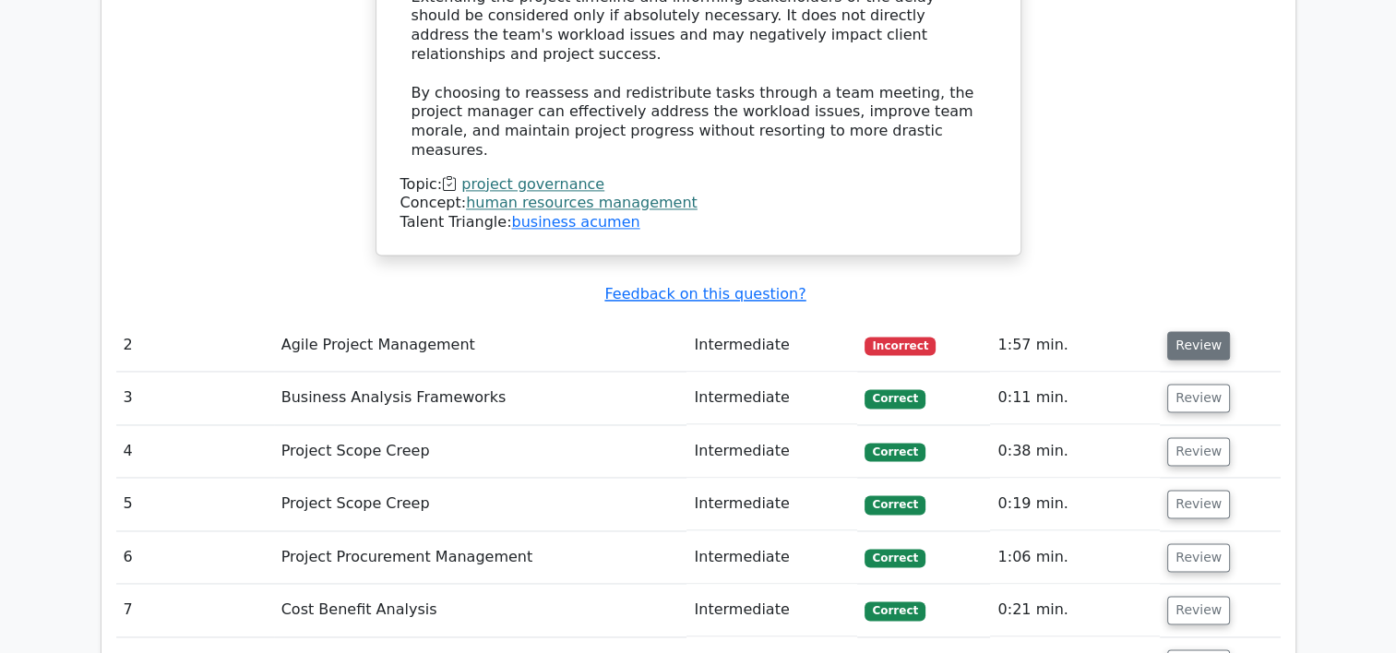
click at [1204, 331] on button "Review" at bounding box center [1198, 345] width 63 height 29
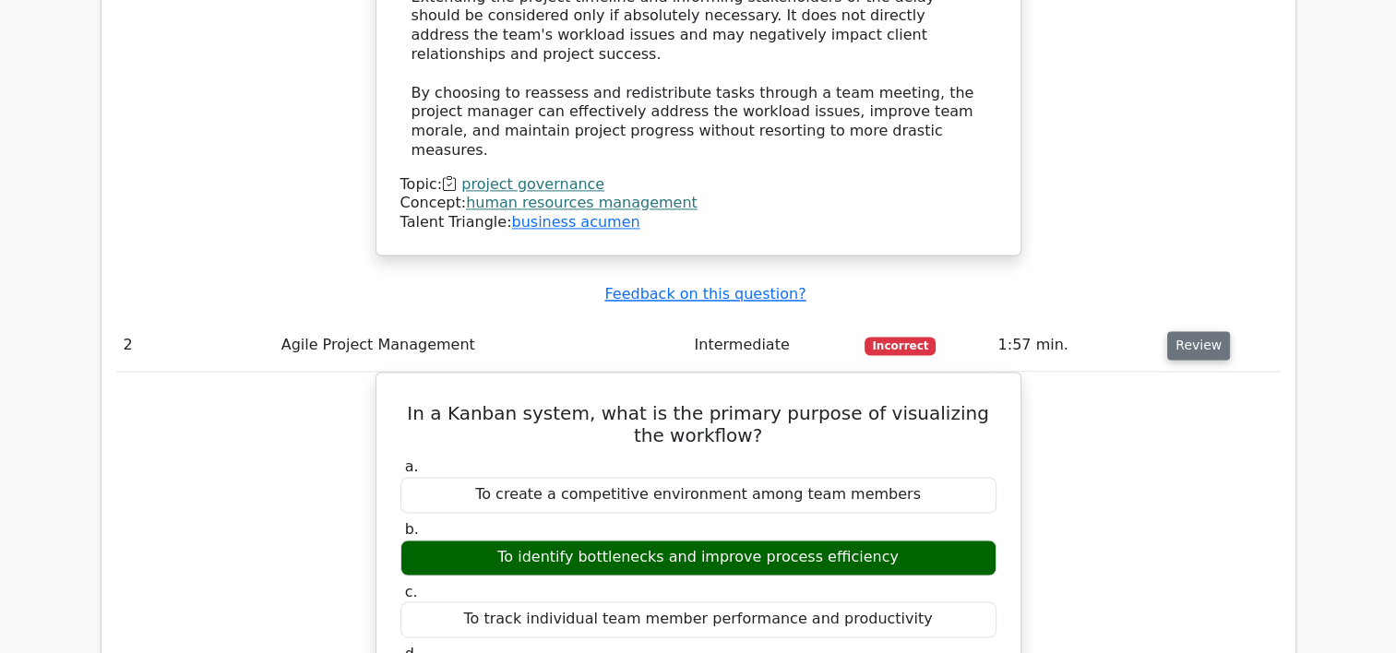
click at [1189, 331] on button "Review" at bounding box center [1198, 345] width 63 height 29
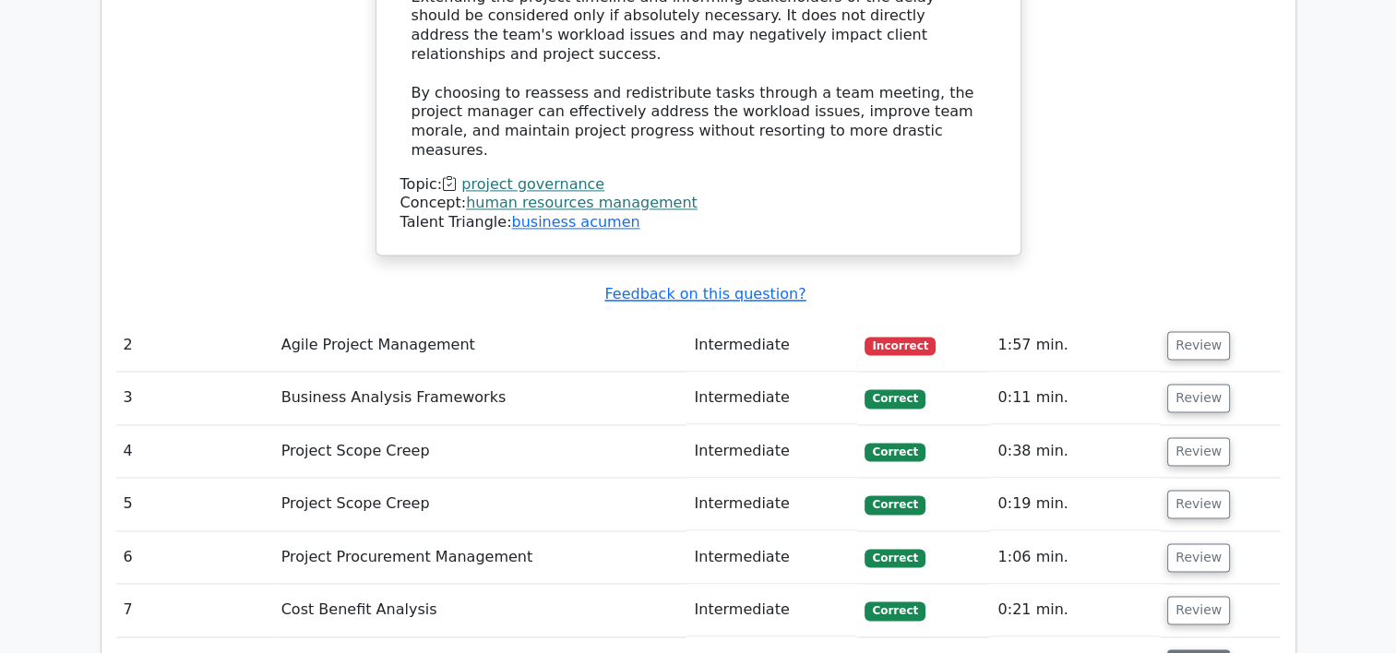
click at [1190, 650] on button "Review" at bounding box center [1198, 664] width 63 height 29
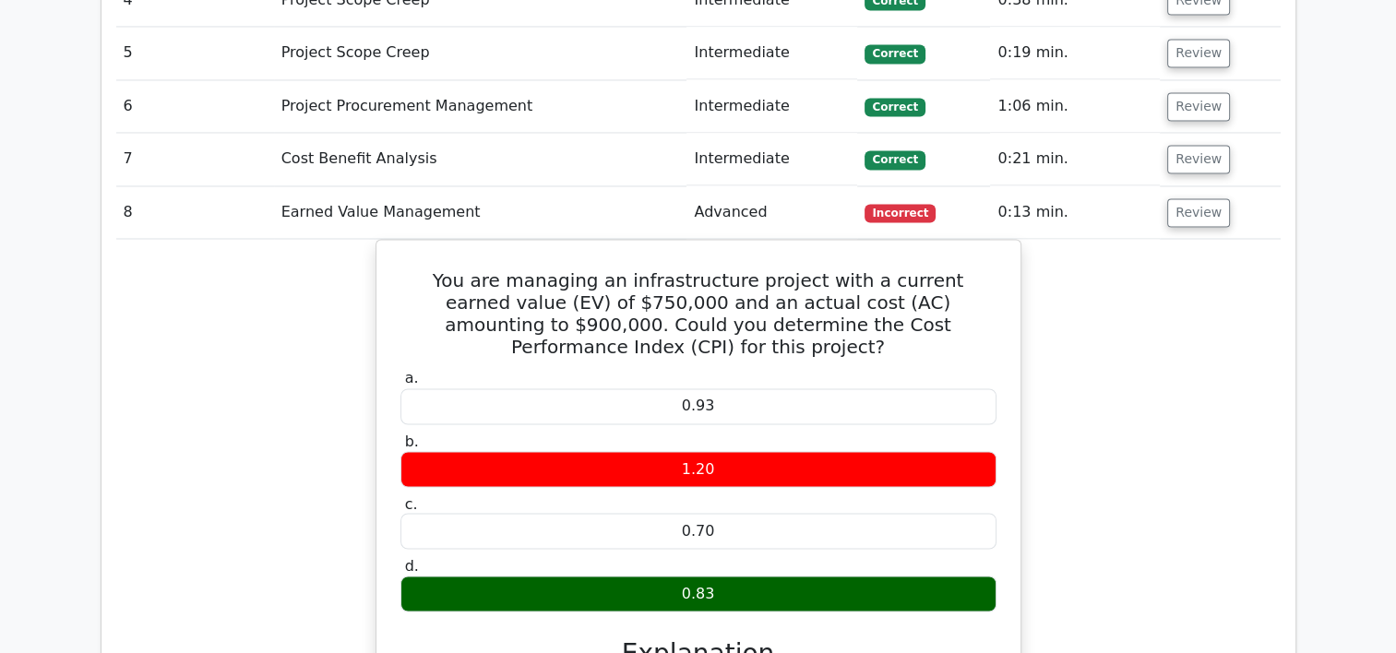
scroll to position [2872, 0]
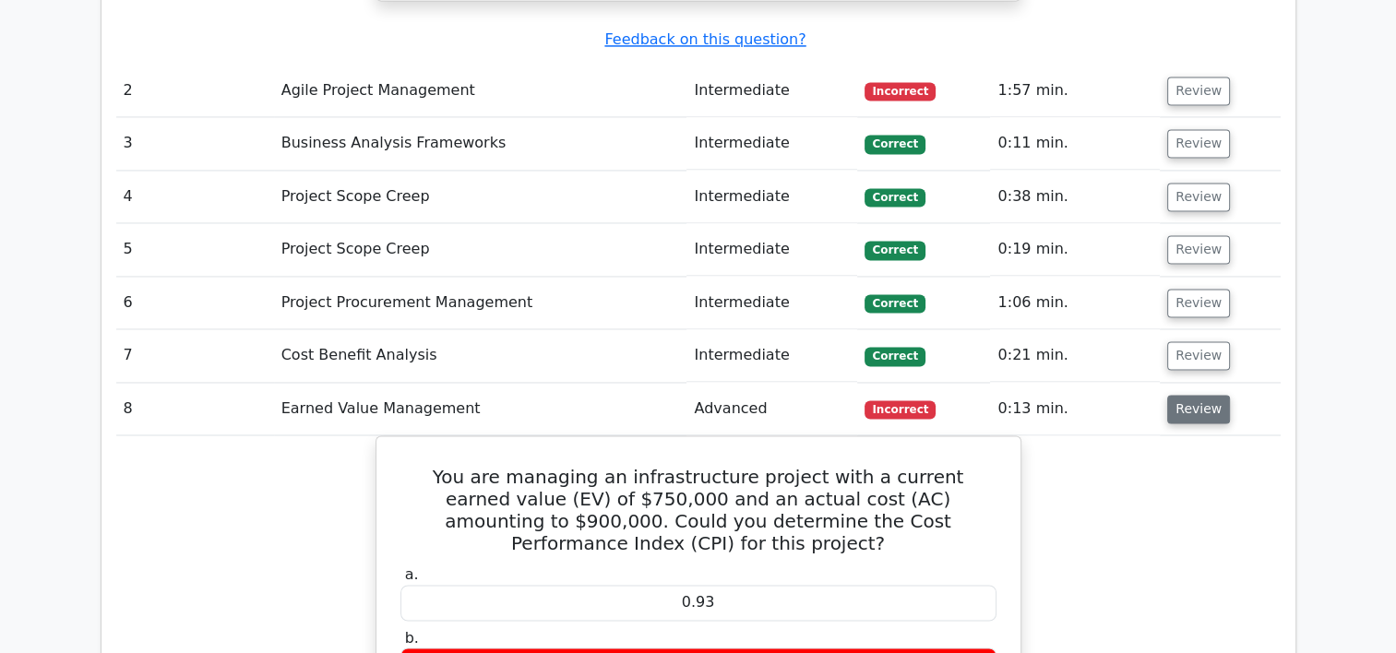
click at [1192, 395] on button "Review" at bounding box center [1198, 409] width 63 height 29
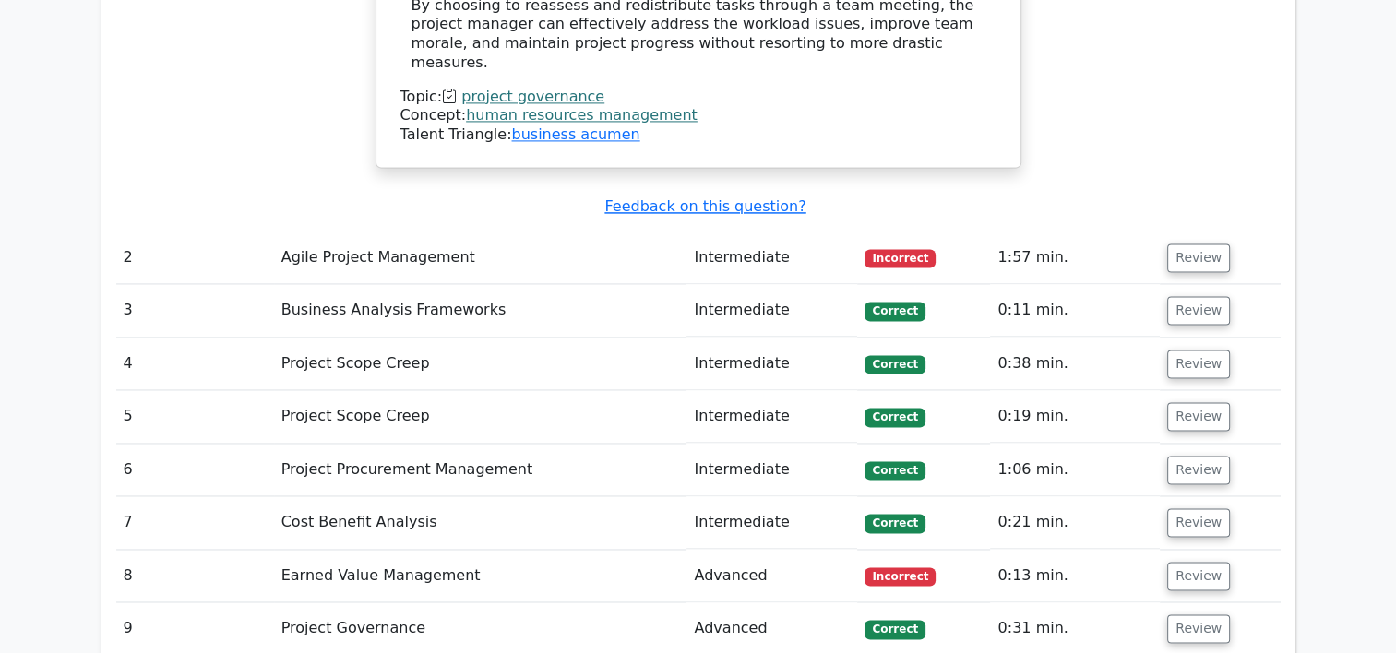
scroll to position [3540, 0]
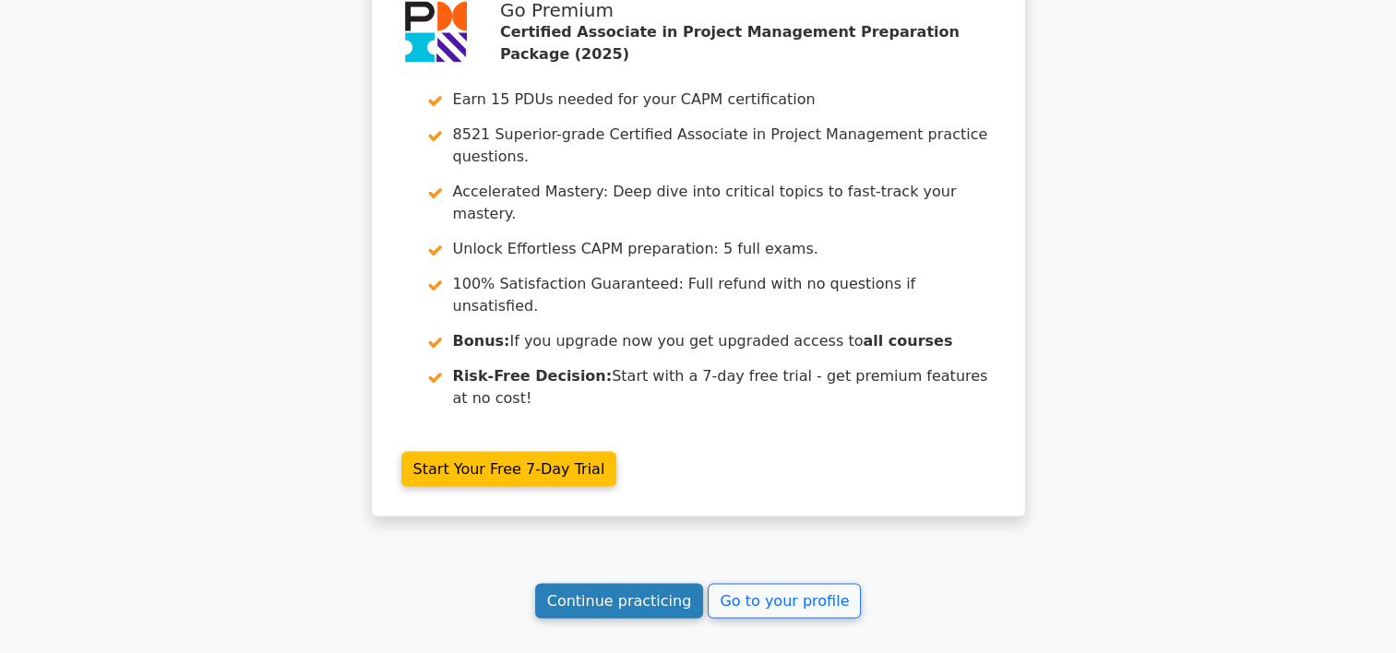
click at [624, 584] on link "Continue practicing" at bounding box center [619, 601] width 169 height 35
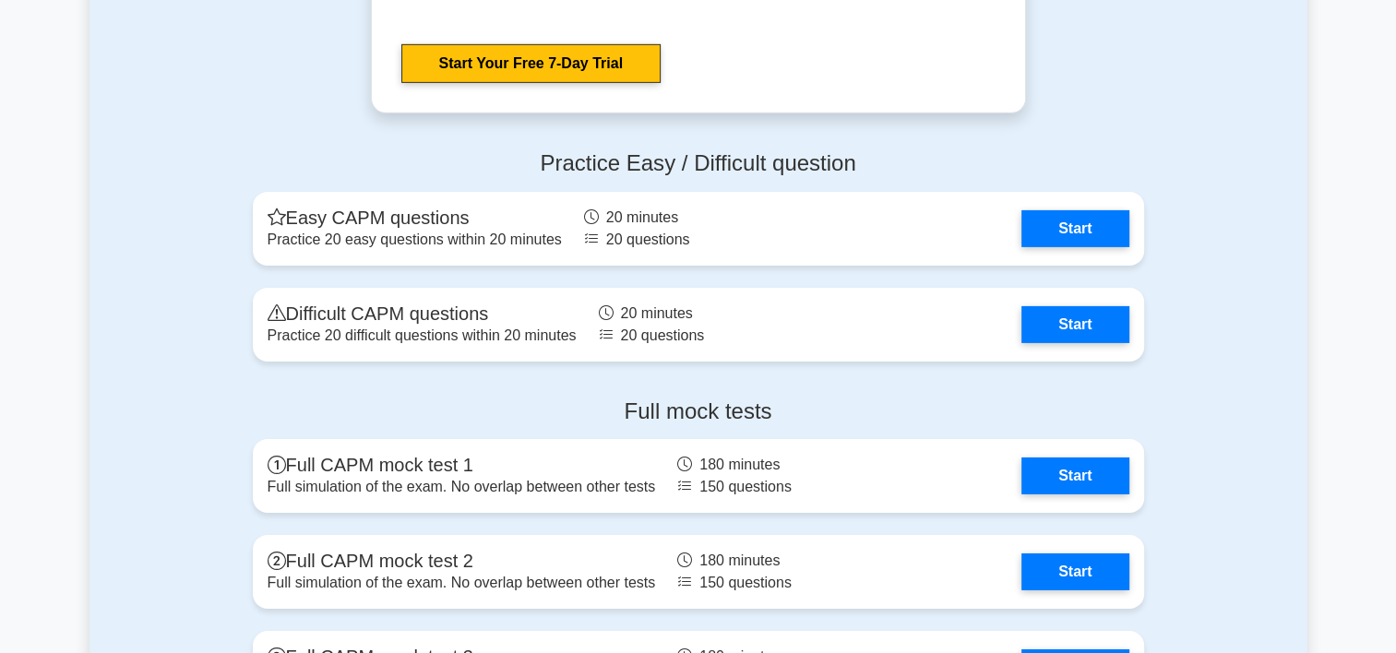
scroll to position [6006, 0]
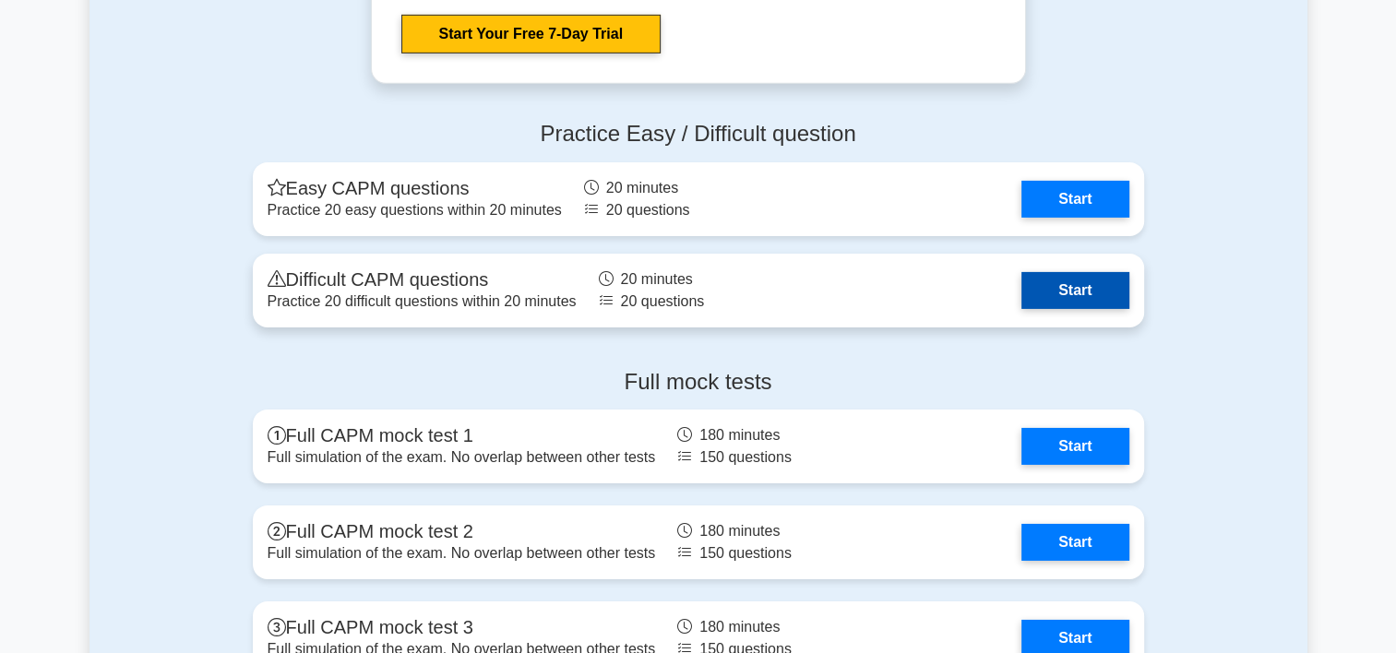
click at [1096, 297] on link "Start" at bounding box center [1075, 290] width 107 height 37
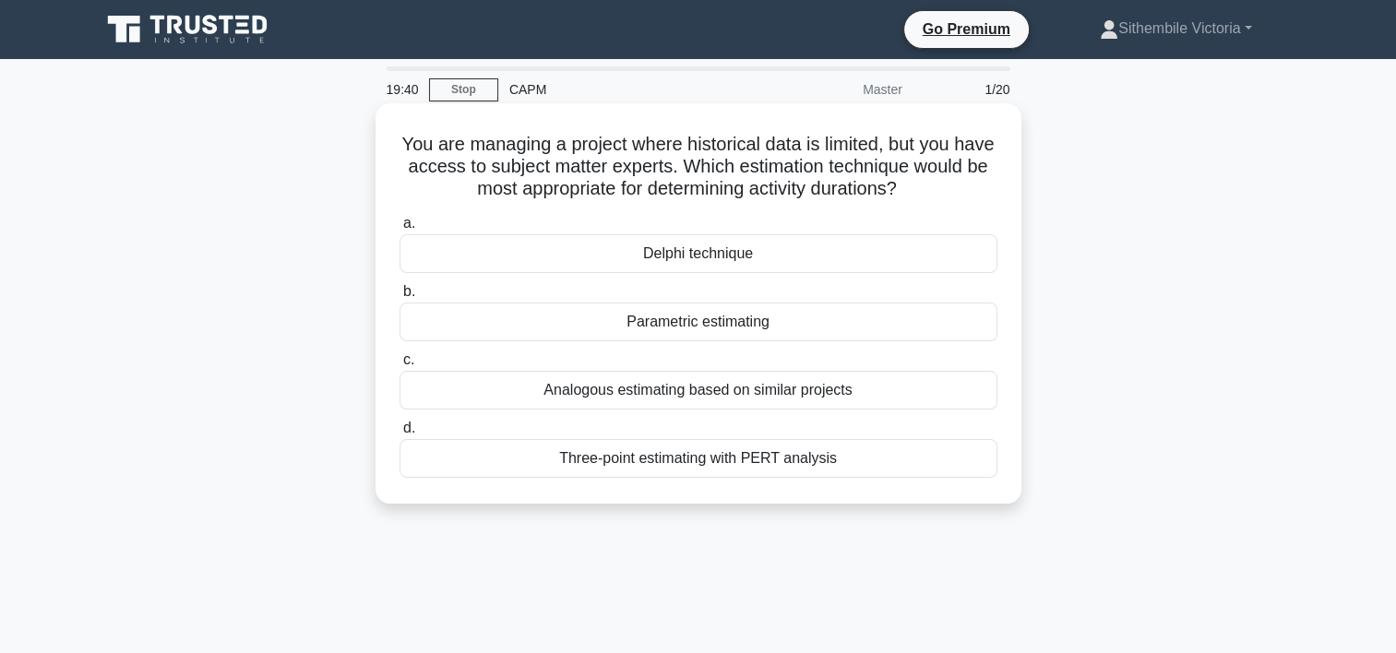
click at [727, 321] on div "Parametric estimating" at bounding box center [699, 322] width 598 height 39
click at [400, 298] on input "b. Parametric estimating" at bounding box center [400, 292] width 0 height 12
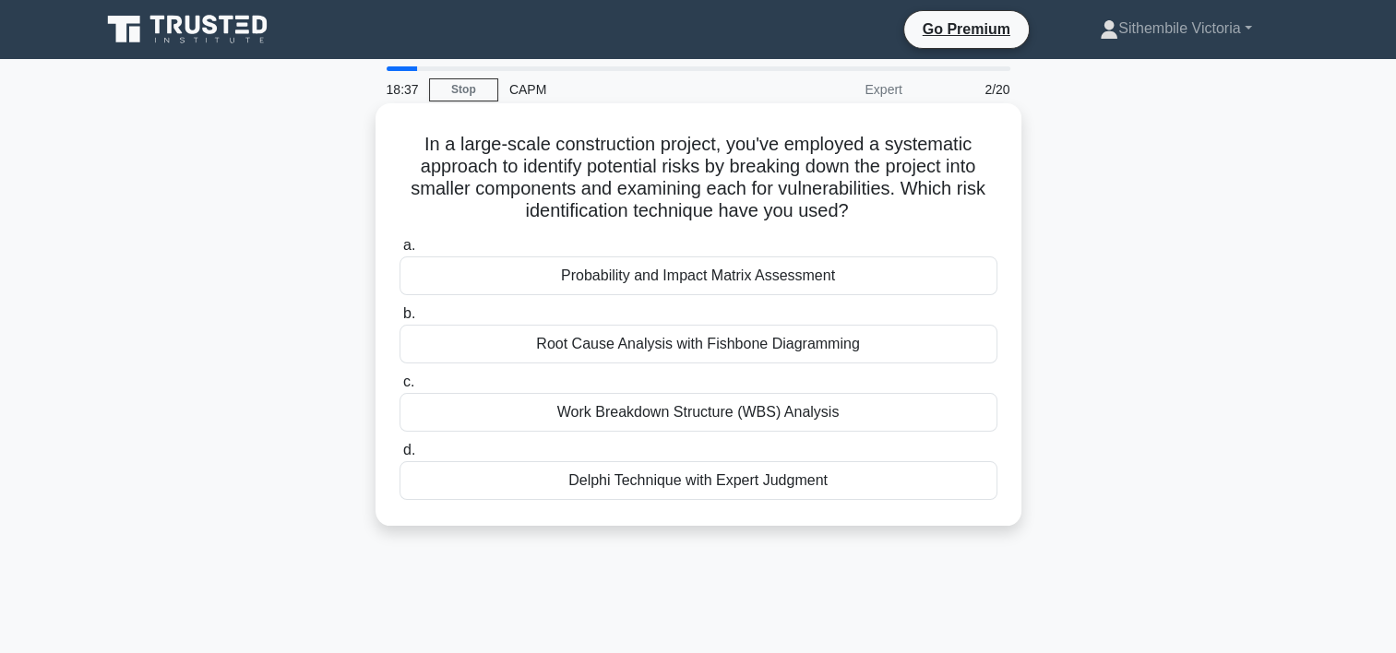
click at [689, 343] on div "Root Cause Analysis with Fishbone Diagramming" at bounding box center [699, 344] width 598 height 39
click at [400, 320] on input "b. Root Cause Analysis with Fishbone Diagramming" at bounding box center [400, 314] width 0 height 12
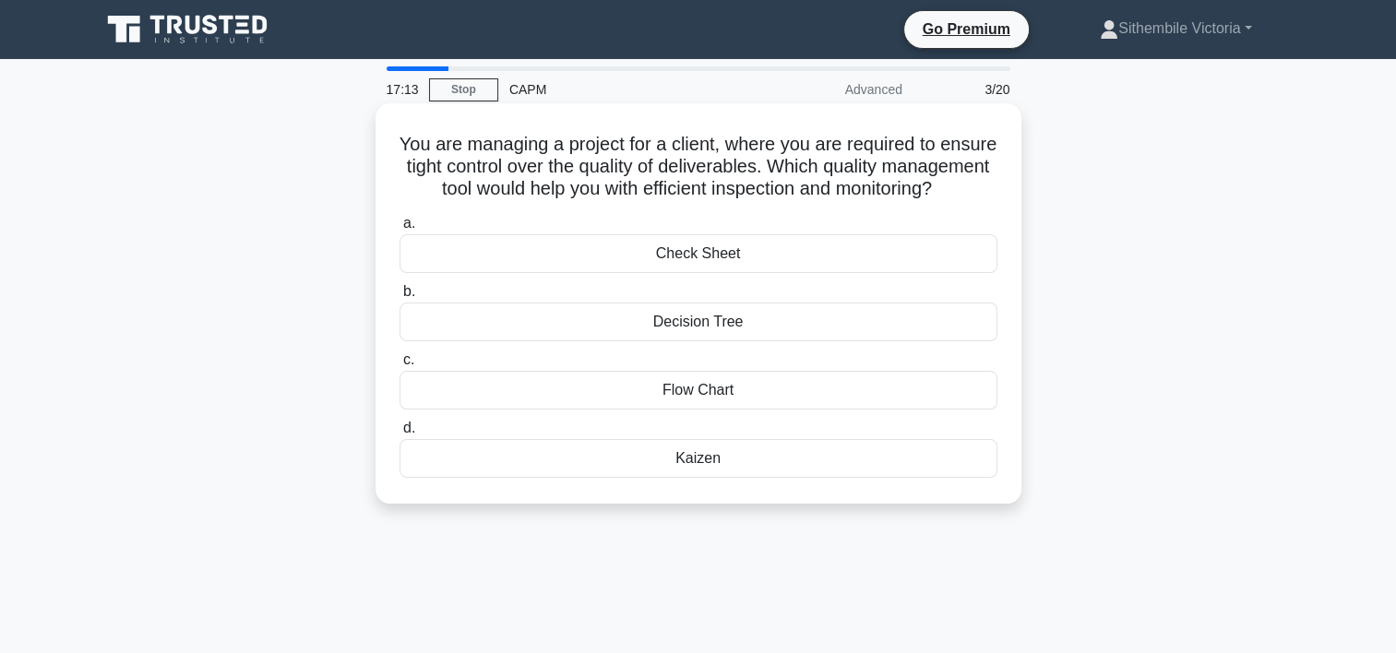
click at [708, 410] on div "Flow Chart" at bounding box center [699, 390] width 598 height 39
click at [400, 366] on input "c. Flow Chart" at bounding box center [400, 360] width 0 height 12
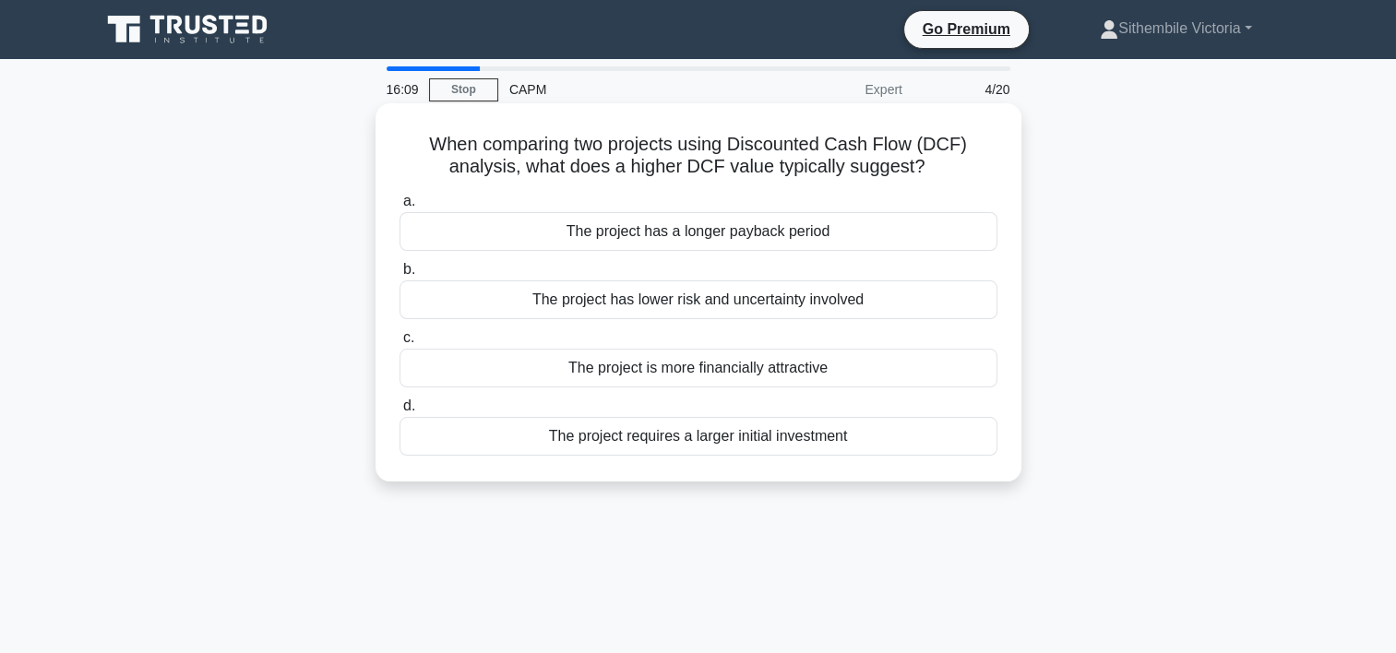
click at [711, 243] on div "The project has a longer payback period" at bounding box center [699, 231] width 598 height 39
click at [400, 208] on input "a. The project has a longer payback period" at bounding box center [400, 202] width 0 height 12
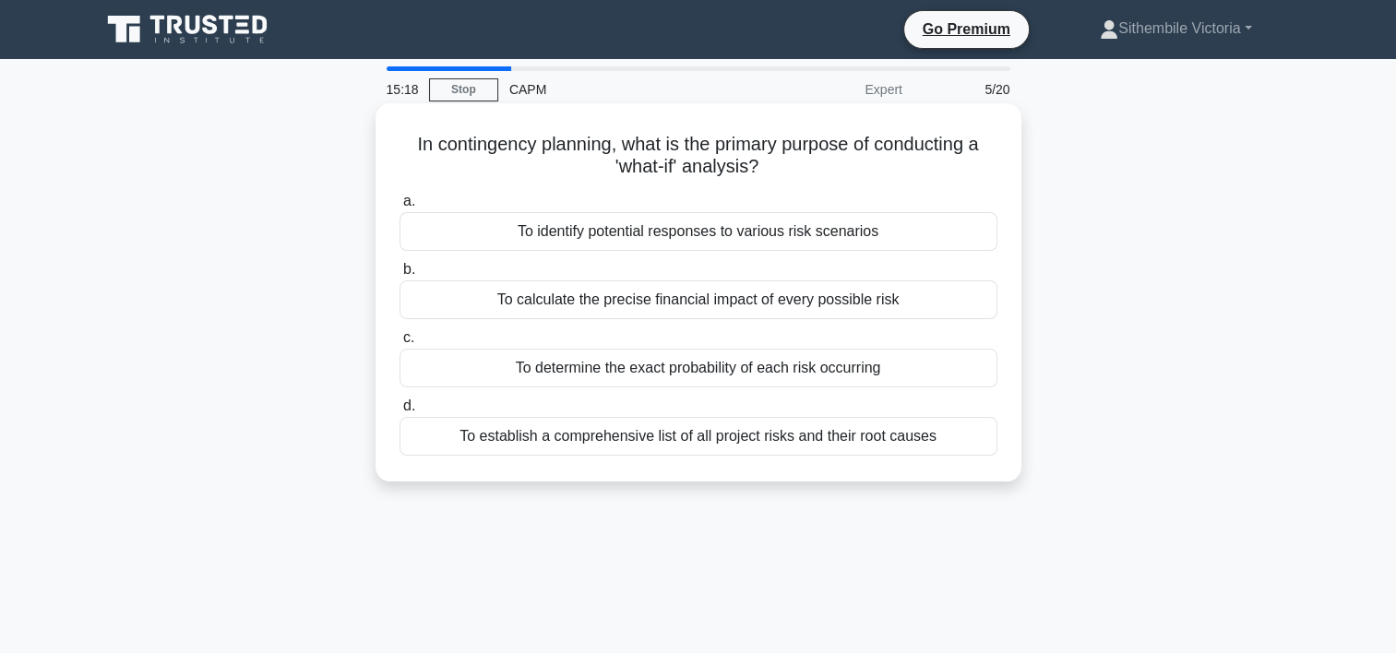
click at [724, 240] on div "To identify potential responses to various risk scenarios" at bounding box center [699, 231] width 598 height 39
click at [400, 208] on input "a. To identify potential responses to various risk scenarios" at bounding box center [400, 202] width 0 height 12
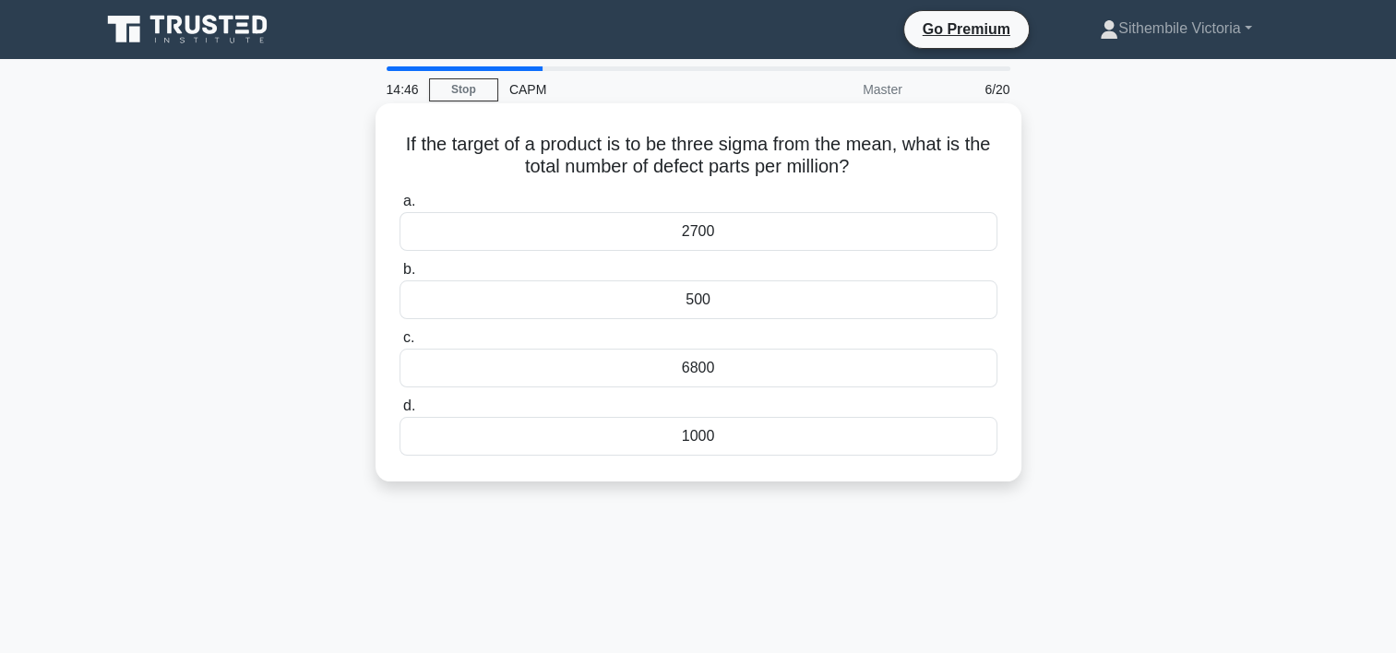
click at [709, 437] on div "1000" at bounding box center [699, 436] width 598 height 39
click at [400, 413] on input "d. 1000" at bounding box center [400, 407] width 0 height 12
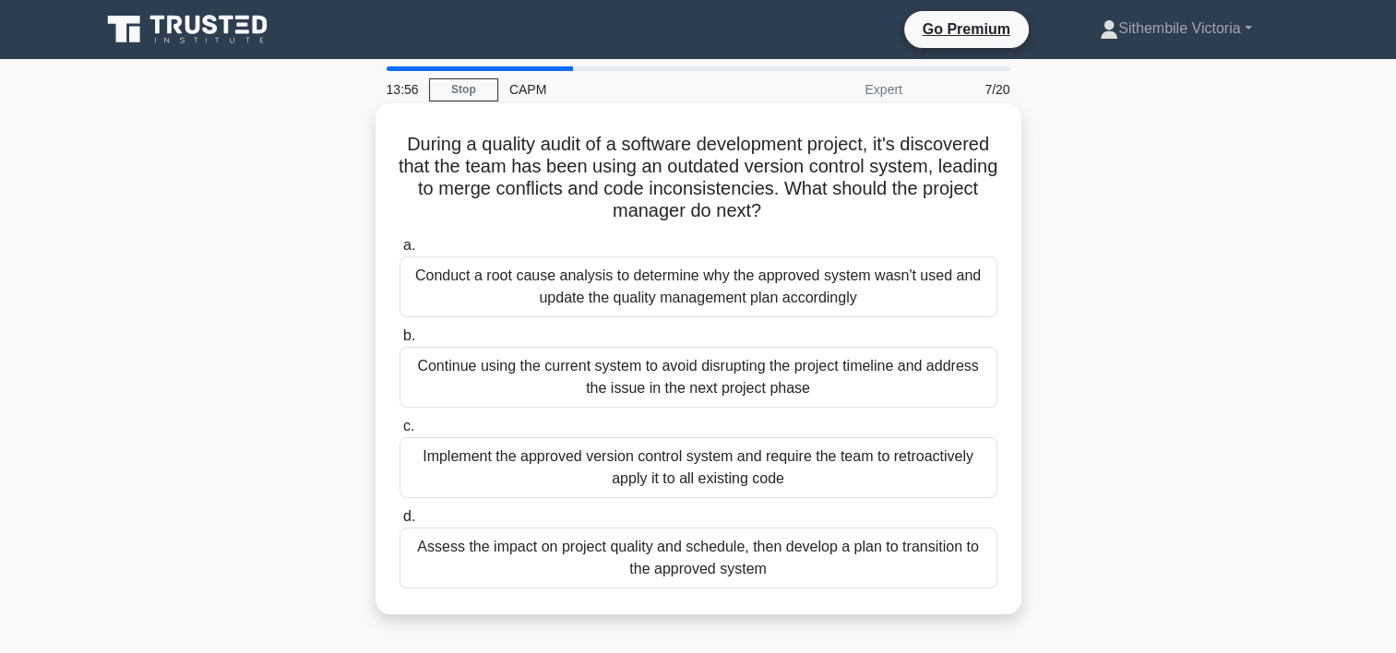
click at [587, 300] on div "Conduct a root cause analysis to determine why the approved system wasn't used …" at bounding box center [699, 287] width 598 height 61
click at [400, 252] on input "a. Conduct a root cause analysis to determine why the approved system wasn't us…" at bounding box center [400, 246] width 0 height 12
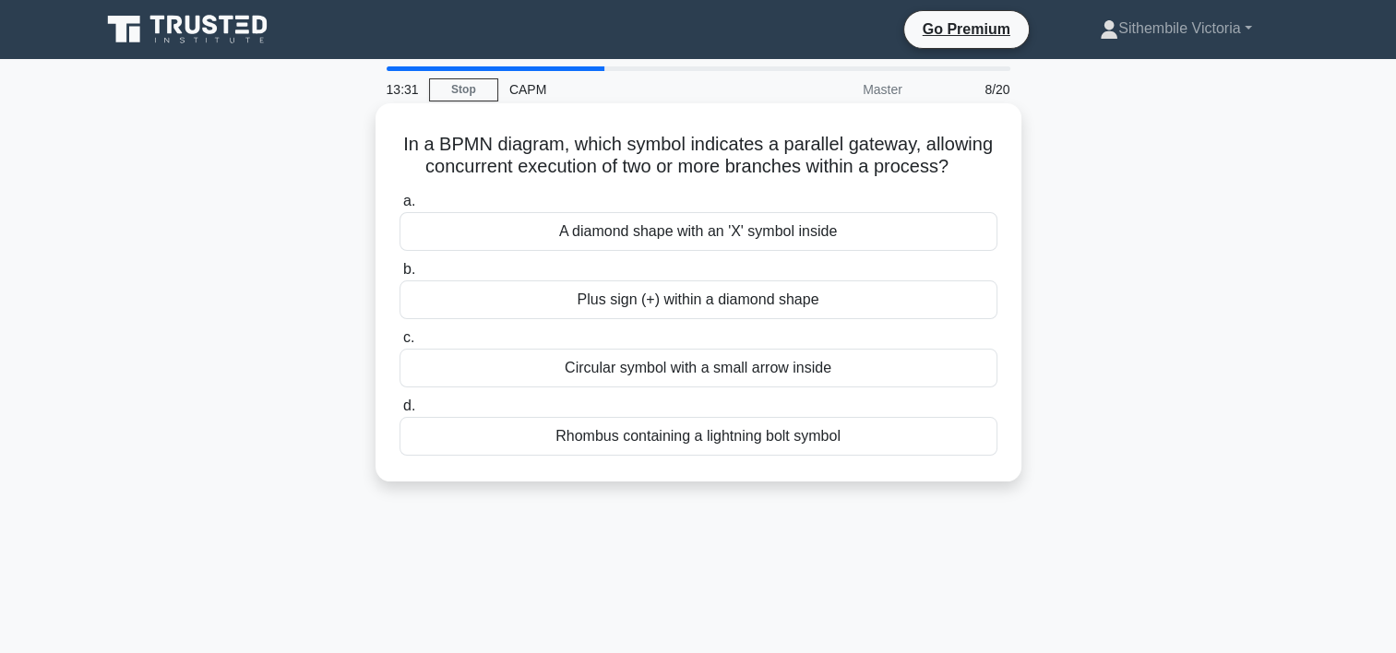
drag, startPoint x: 739, startPoint y: 462, endPoint x: 564, endPoint y: 471, distance: 175.5
click at [564, 456] on div "Rhombus containing a lightning bolt symbol" at bounding box center [699, 436] width 598 height 39
click at [400, 413] on input "d. Rhombus containing a lightning bolt symbol" at bounding box center [400, 407] width 0 height 12
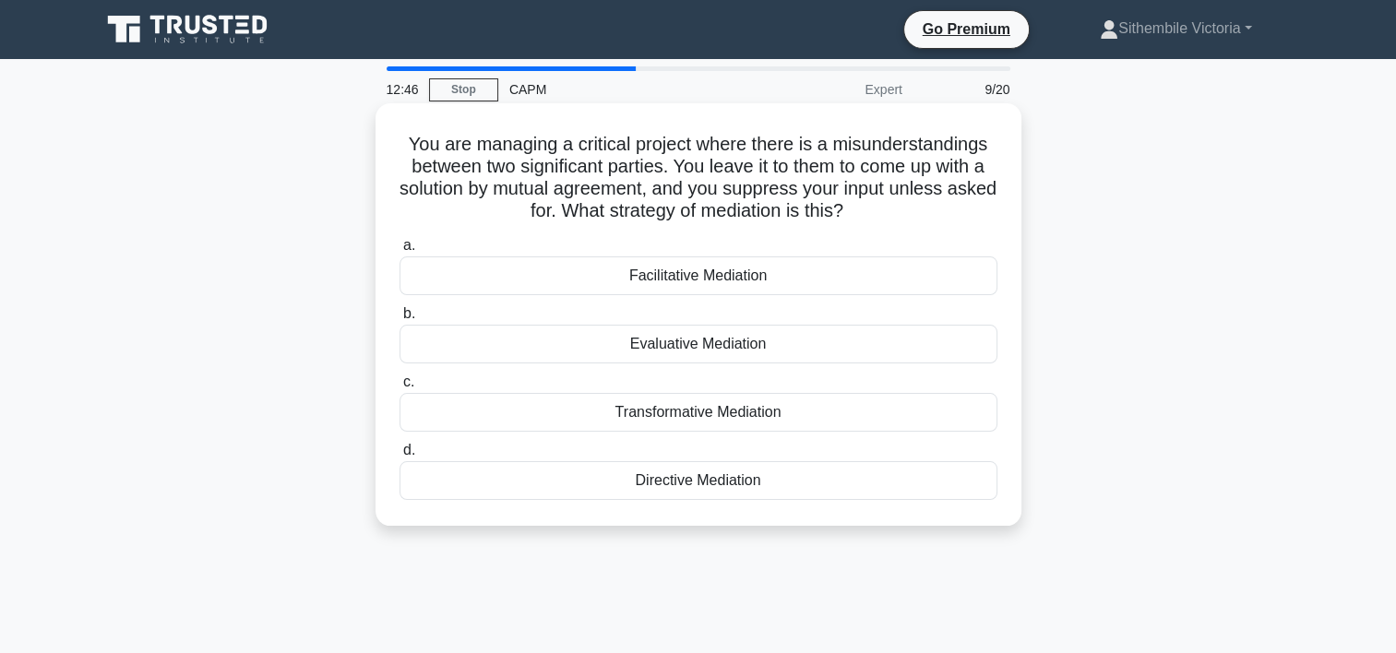
click at [748, 413] on div "Transformative Mediation" at bounding box center [699, 412] width 598 height 39
click at [400, 389] on input "c. Transformative Mediation" at bounding box center [400, 383] width 0 height 12
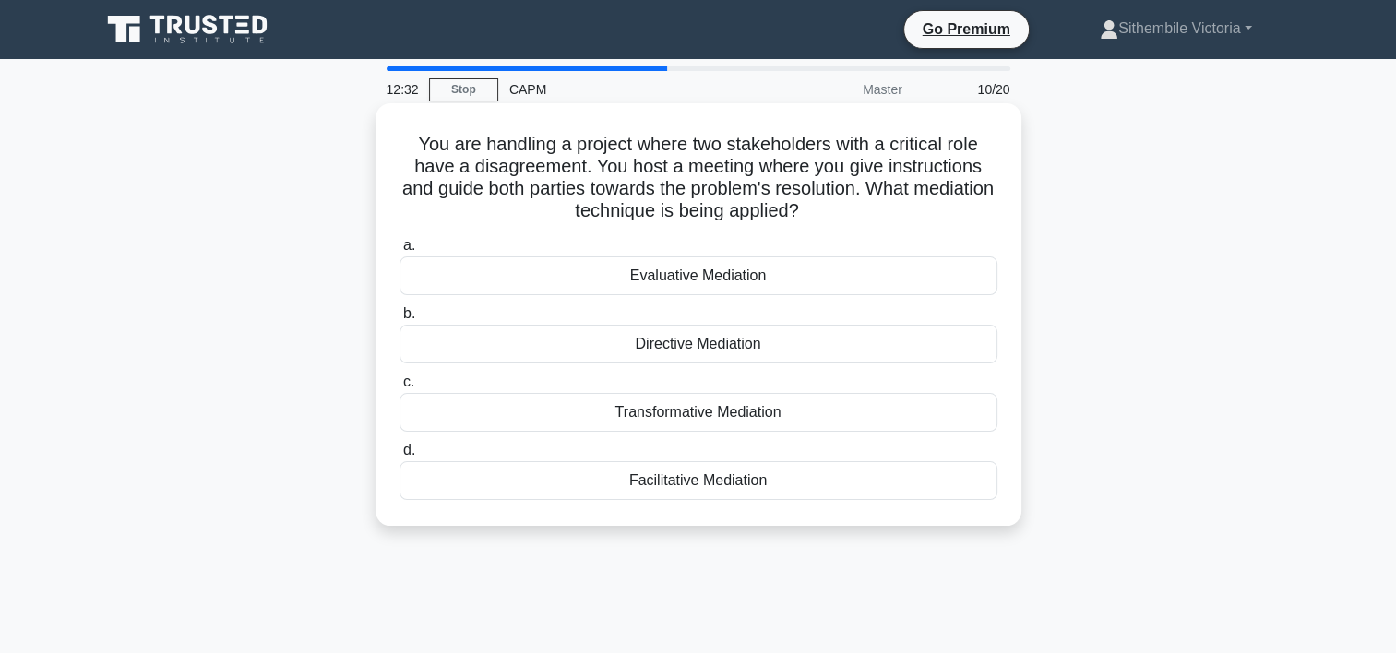
click at [689, 343] on div "Directive Mediation" at bounding box center [699, 344] width 598 height 39
click at [400, 320] on input "b. Directive Mediation" at bounding box center [400, 314] width 0 height 12
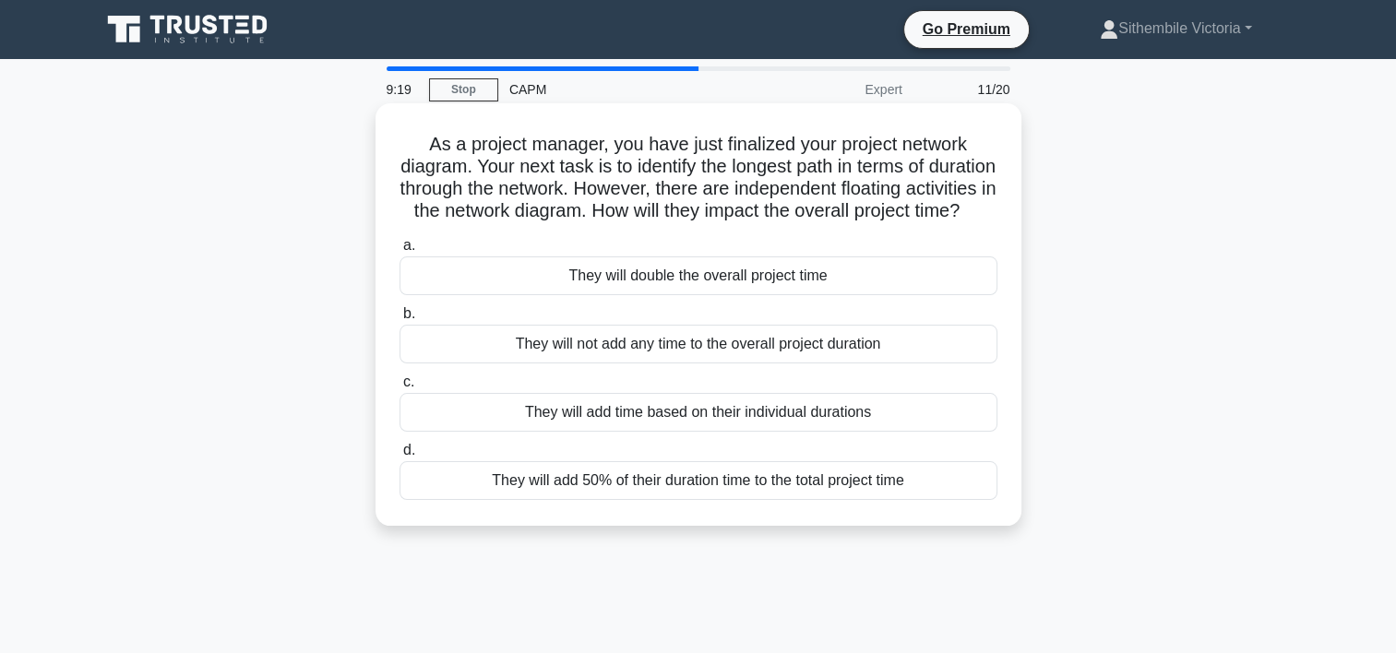
click at [693, 295] on div "They will double the overall project time" at bounding box center [699, 276] width 598 height 39
click at [400, 252] on input "a. They will double the overall project time" at bounding box center [400, 246] width 0 height 12
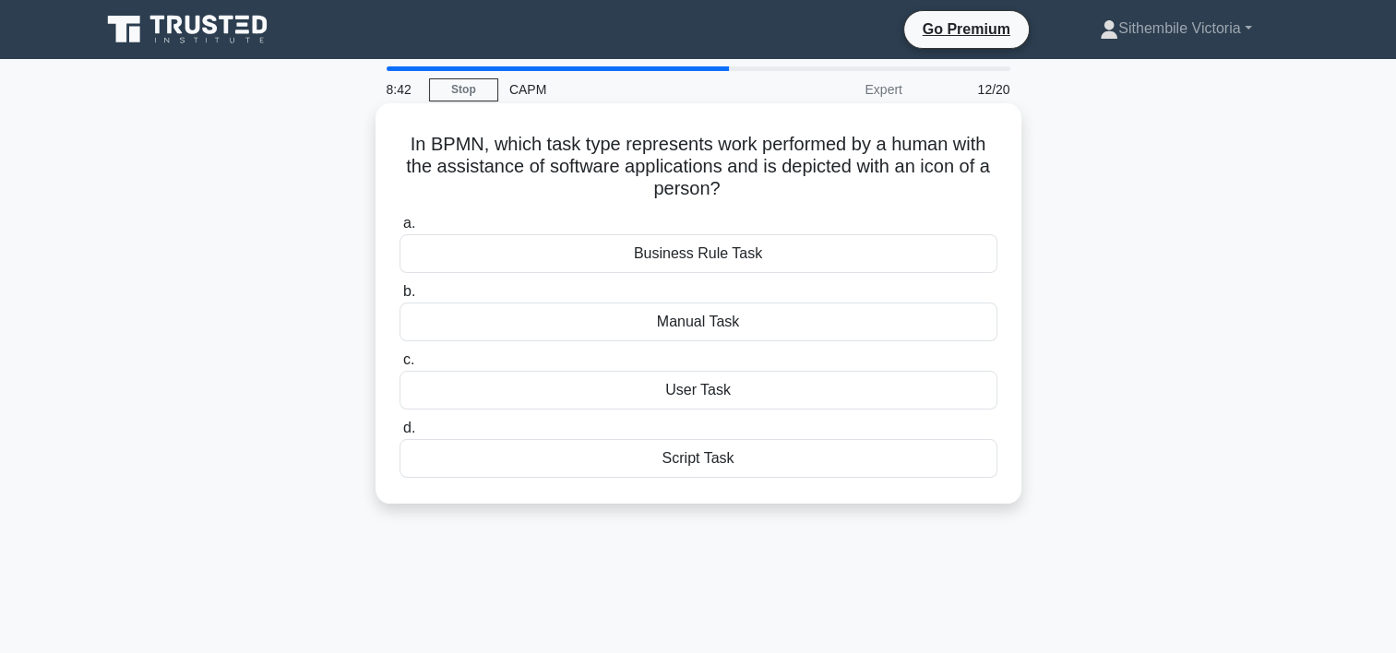
click at [718, 322] on div "Manual Task" at bounding box center [699, 322] width 598 height 39
click at [400, 298] on input "b. Manual Task" at bounding box center [400, 292] width 0 height 12
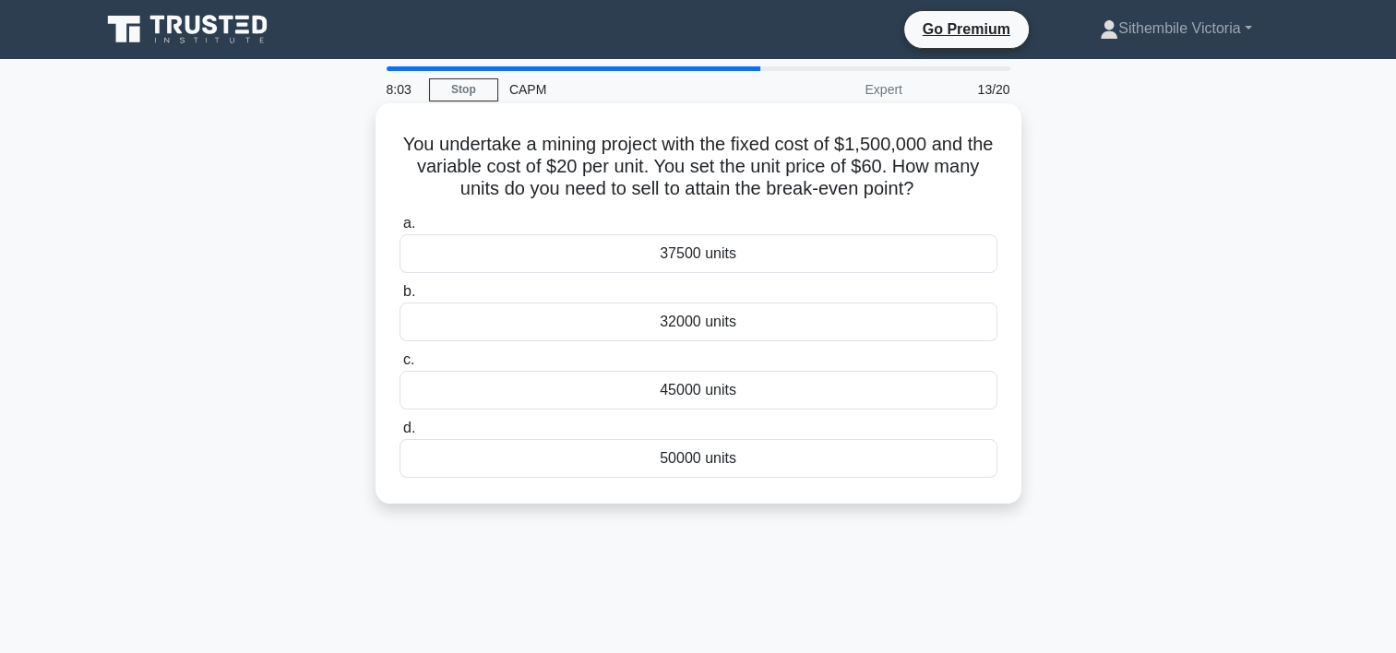
click at [727, 250] on div "37500 units" at bounding box center [699, 253] width 598 height 39
click at [400, 230] on input "a. 37500 units" at bounding box center [400, 224] width 0 height 12
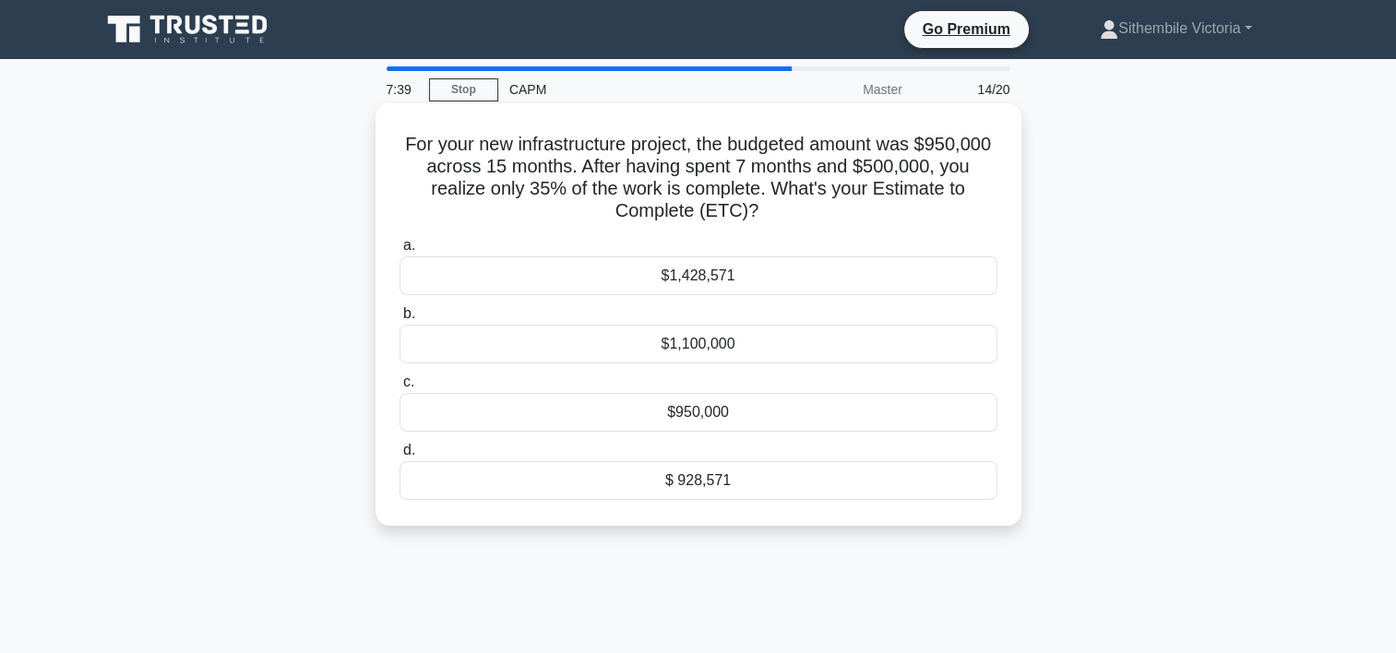
click at [711, 336] on div "$1,100,000" at bounding box center [699, 344] width 598 height 39
click at [400, 320] on input "b. $1,100,000" at bounding box center [400, 314] width 0 height 12
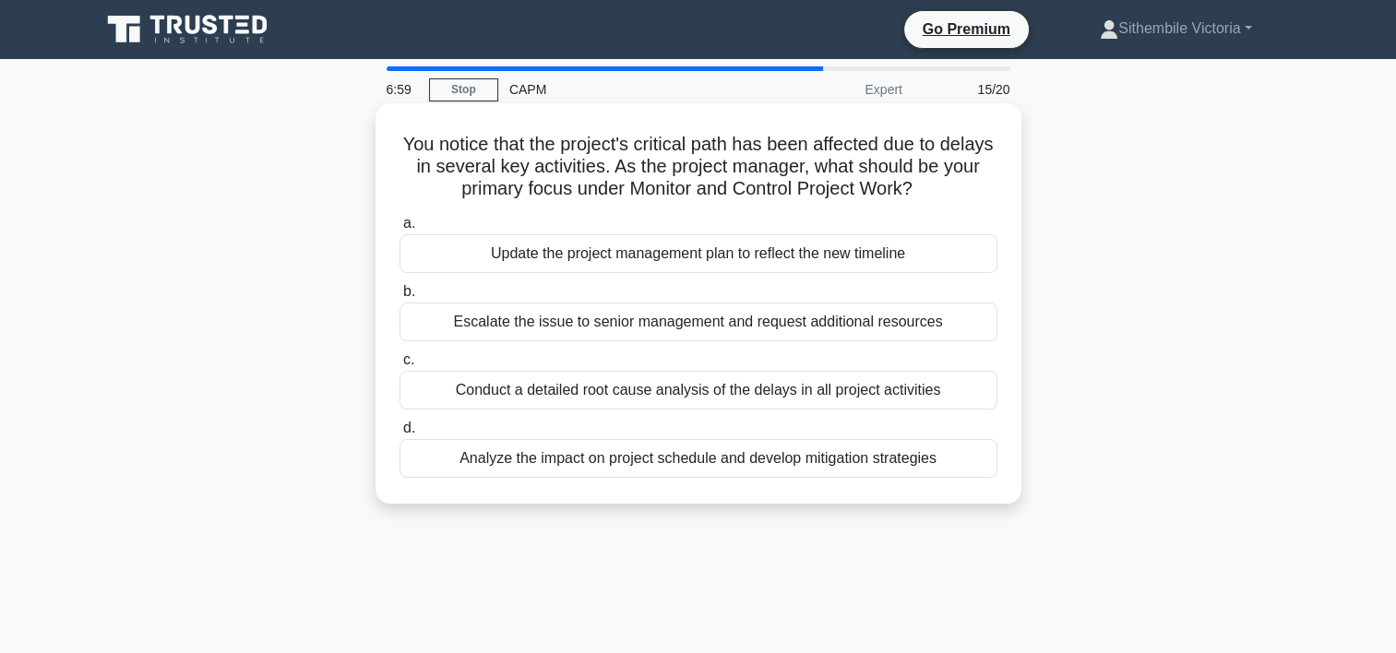
click at [561, 398] on div "Conduct a detailed root cause analysis of the delays in all project activities" at bounding box center [699, 390] width 598 height 39
click at [400, 366] on input "c. Conduct a detailed root cause analysis of the delays in all project activiti…" at bounding box center [400, 360] width 0 height 12
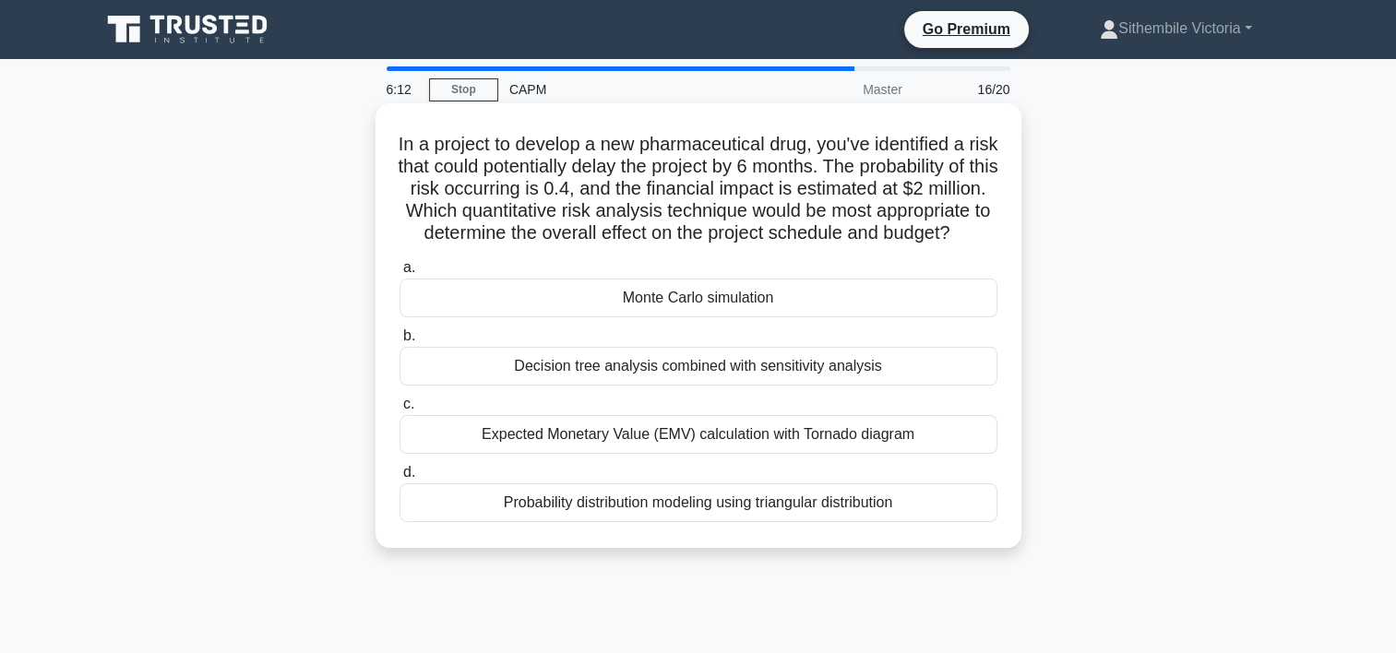
click at [628, 522] on div "Probability distribution modeling using triangular distribution" at bounding box center [699, 503] width 598 height 39
click at [400, 479] on input "d. Probability distribution modeling using triangular distribution" at bounding box center [400, 473] width 0 height 12
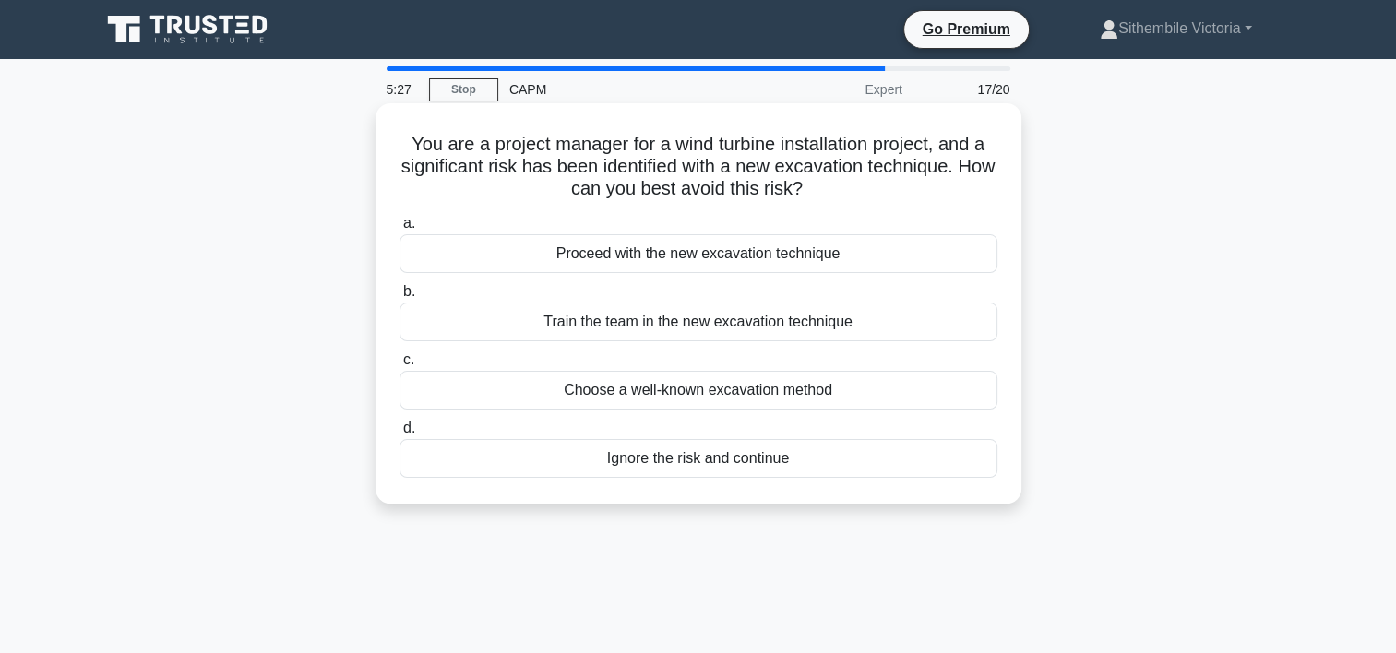
click at [705, 318] on div "Train the team in the new excavation technique" at bounding box center [699, 322] width 598 height 39
click at [400, 298] on input "b. Train the team in the new excavation technique" at bounding box center [400, 292] width 0 height 12
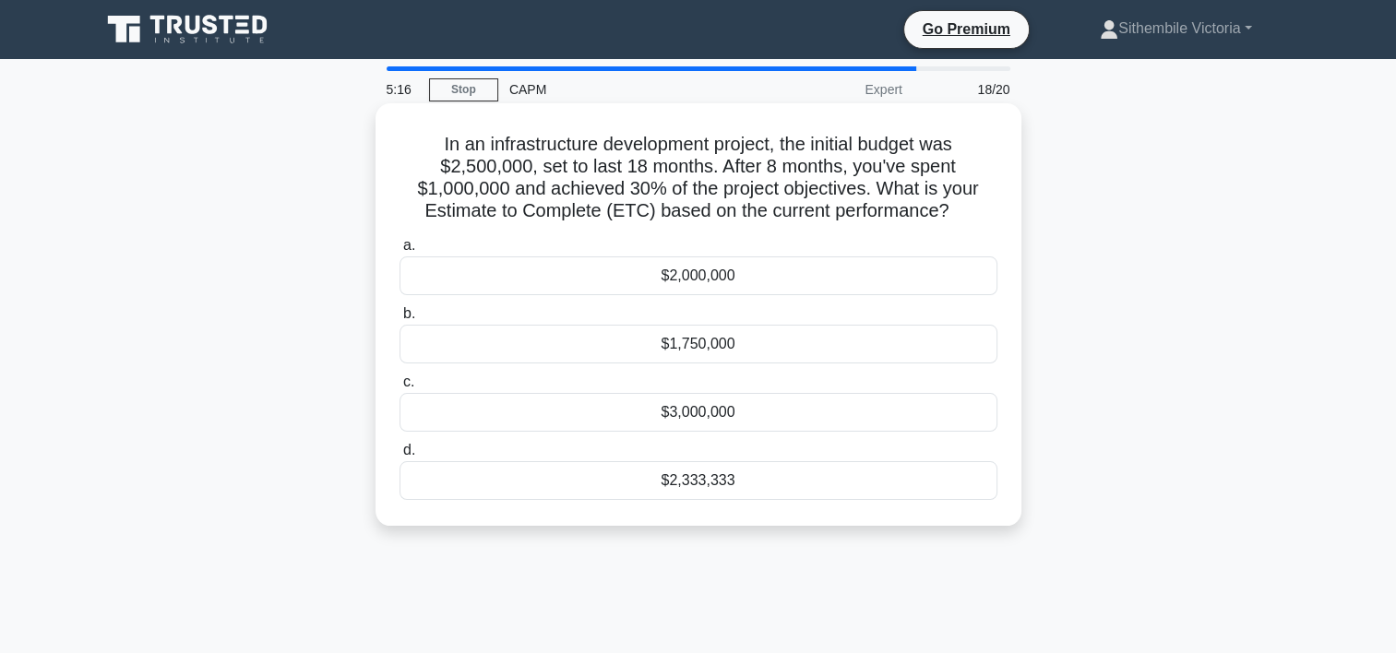
click at [694, 418] on div "$3,000,000" at bounding box center [699, 412] width 598 height 39
click at [400, 389] on input "c. $3,000,000" at bounding box center [400, 383] width 0 height 12
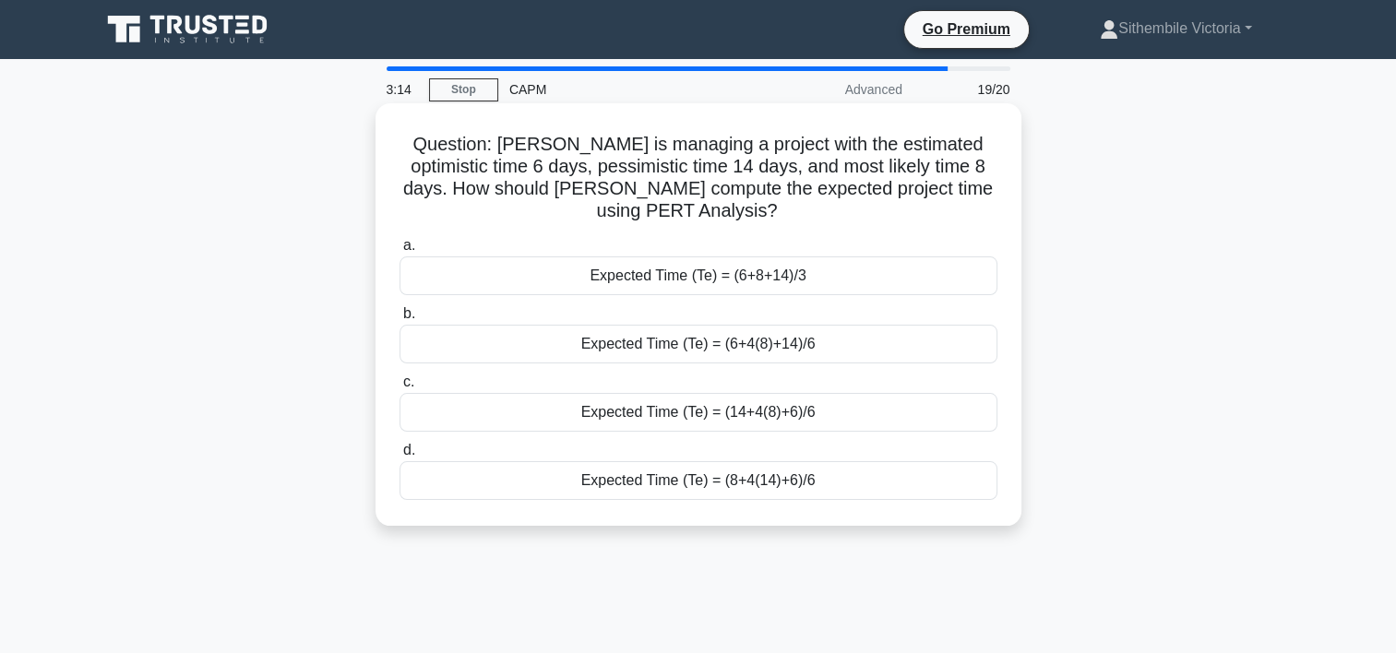
click at [640, 485] on div "Expected Time (Te) = (8+4(14)+6)/6" at bounding box center [699, 480] width 598 height 39
click at [400, 457] on input "d. Expected Time (Te) = (8+4(14)+6)/6" at bounding box center [400, 451] width 0 height 12
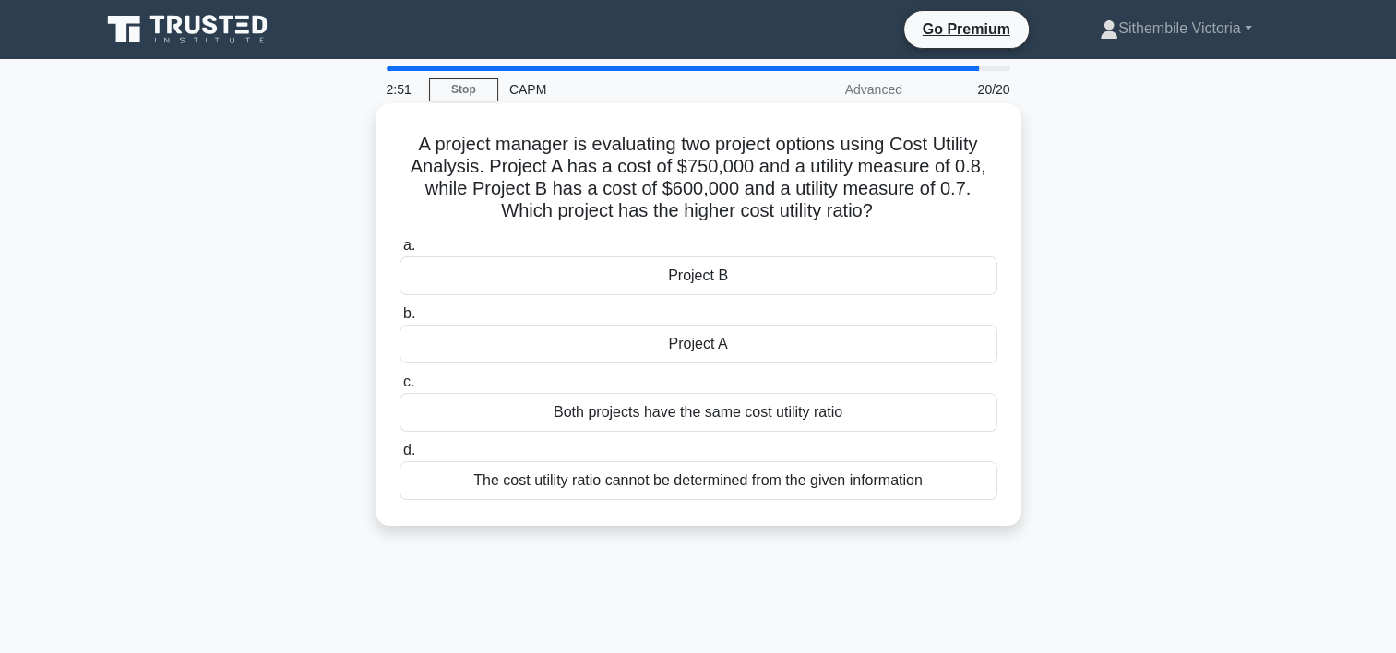
click at [698, 351] on div "Project A" at bounding box center [699, 344] width 598 height 39
click at [400, 320] on input "b. Project A" at bounding box center [400, 314] width 0 height 12
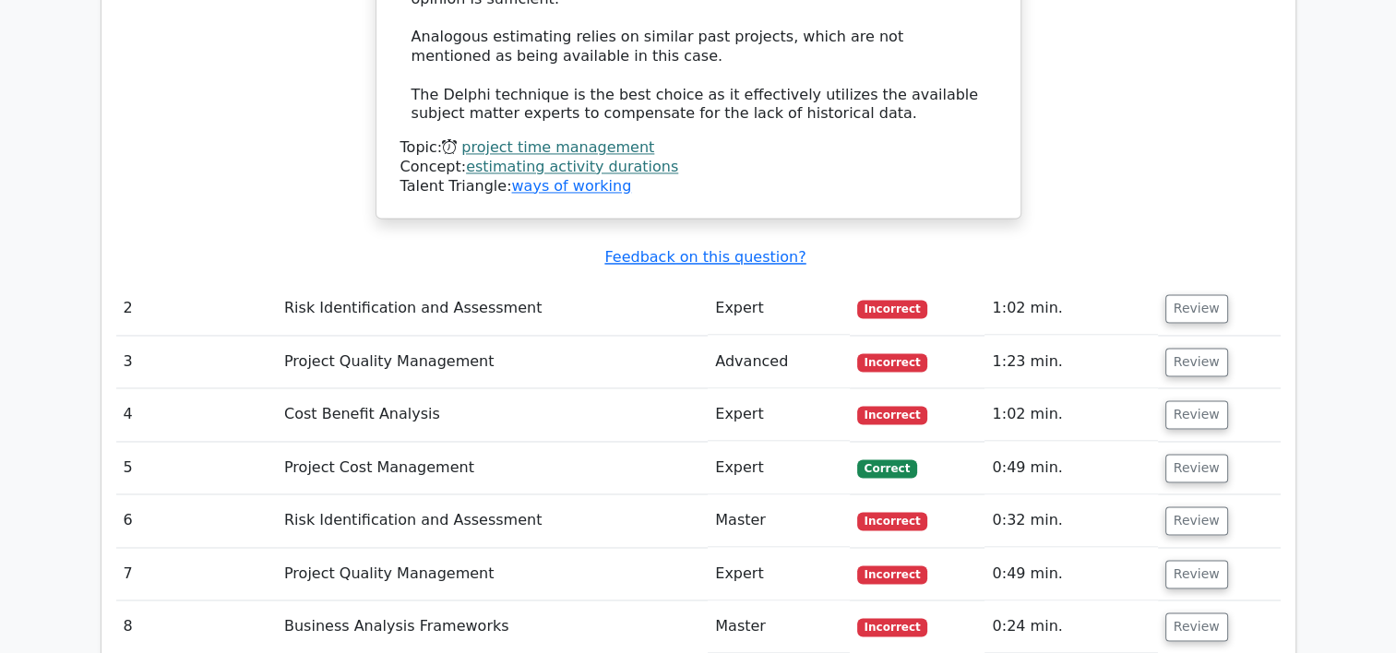
scroll to position [2847, 0]
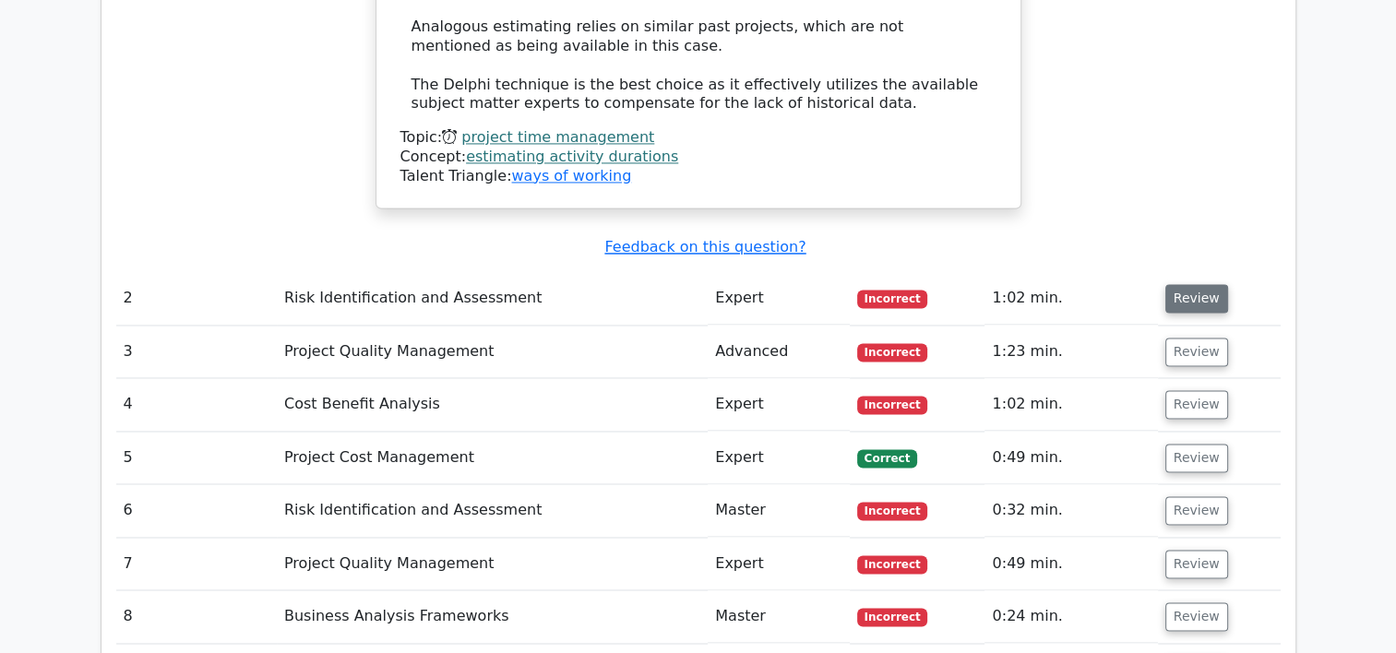
click at [1199, 284] on button "Review" at bounding box center [1197, 298] width 63 height 29
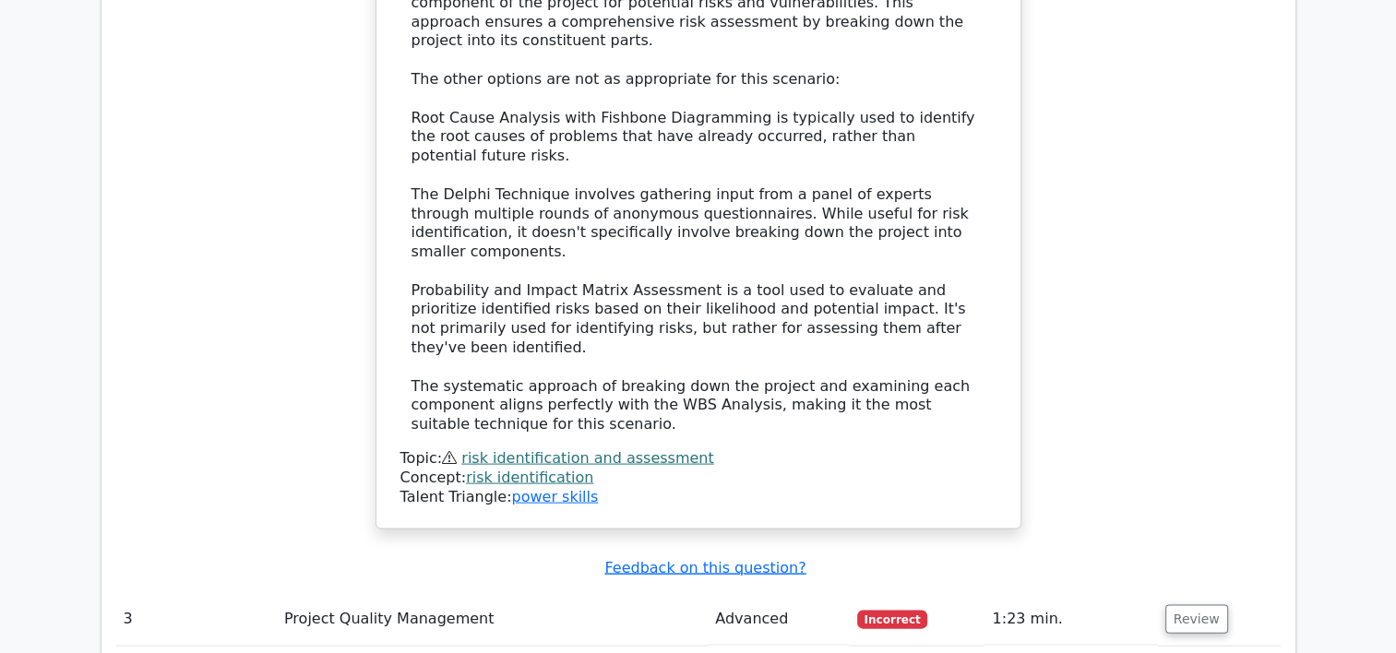
scroll to position [3767, 0]
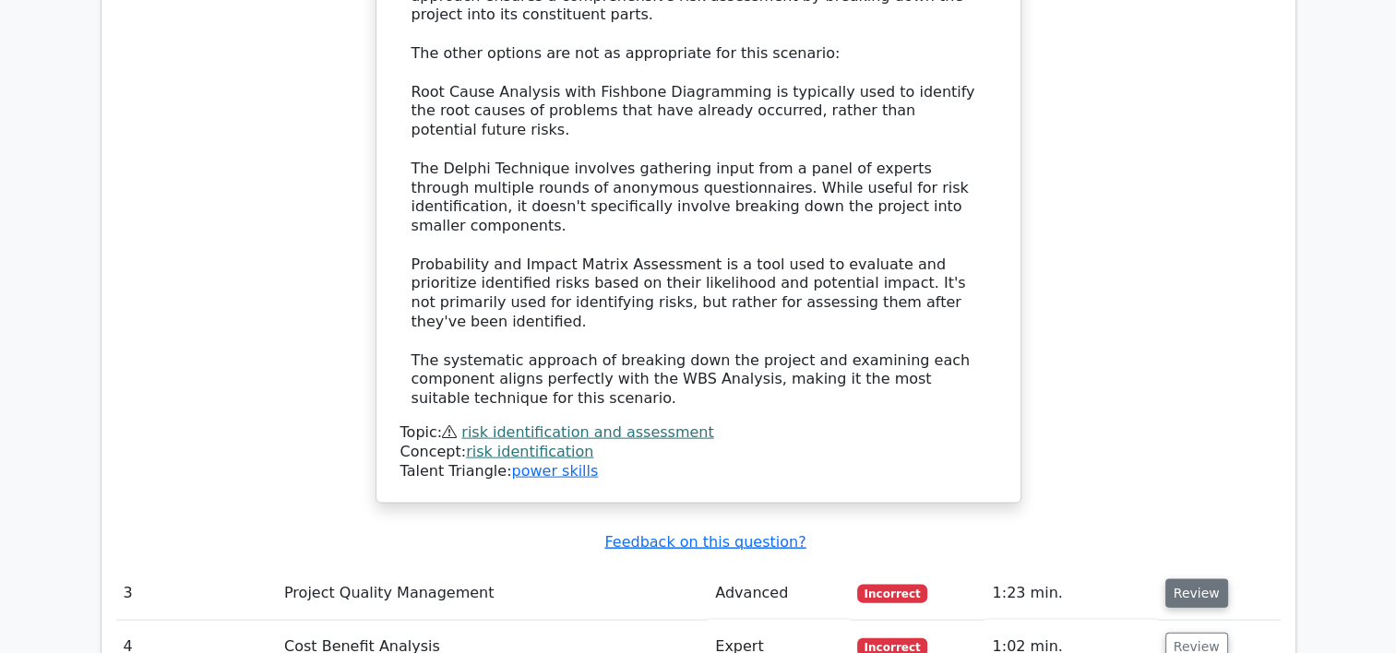
click at [1184, 580] on button "Review" at bounding box center [1197, 594] width 63 height 29
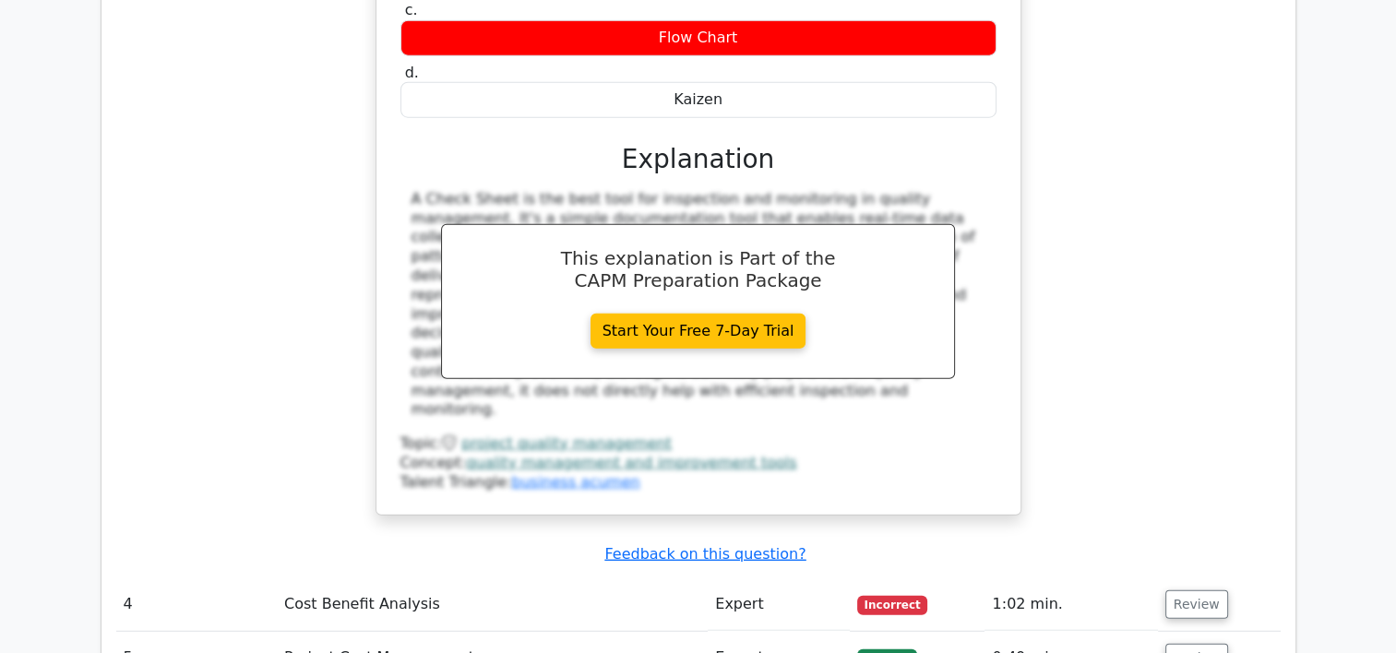
scroll to position [4638, 0]
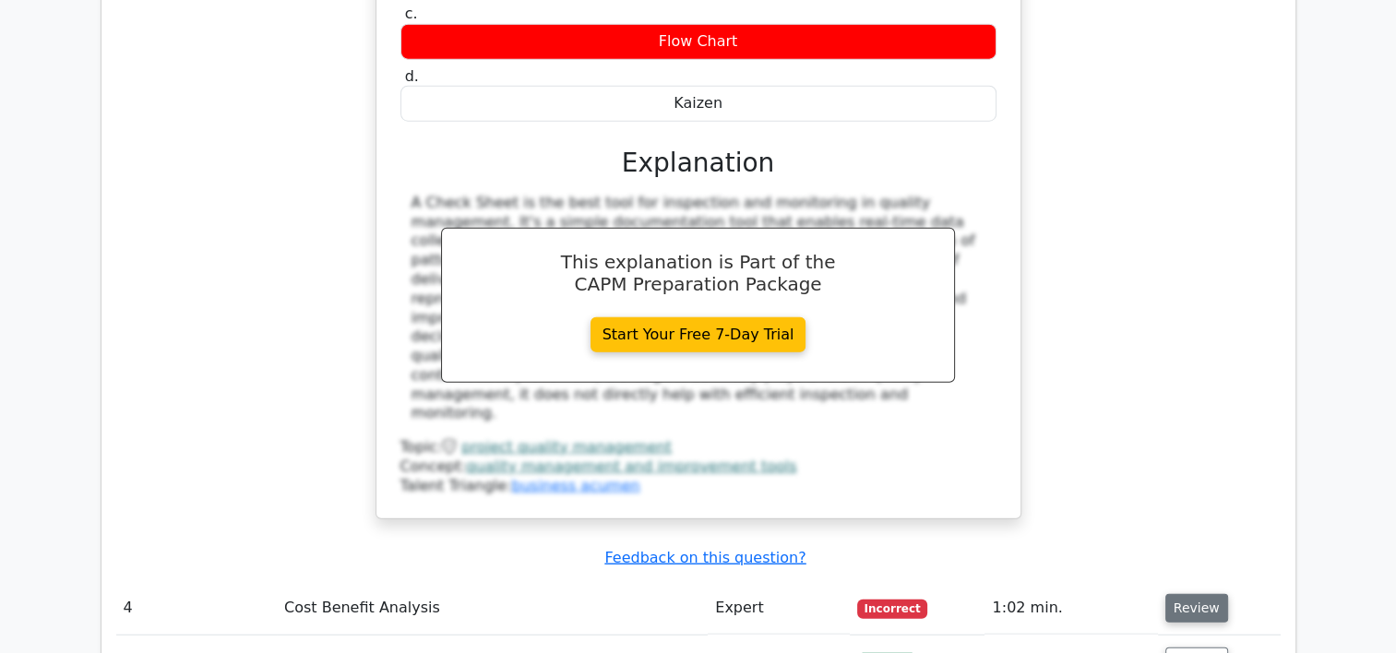
click at [1196, 594] on button "Review" at bounding box center [1197, 608] width 63 height 29
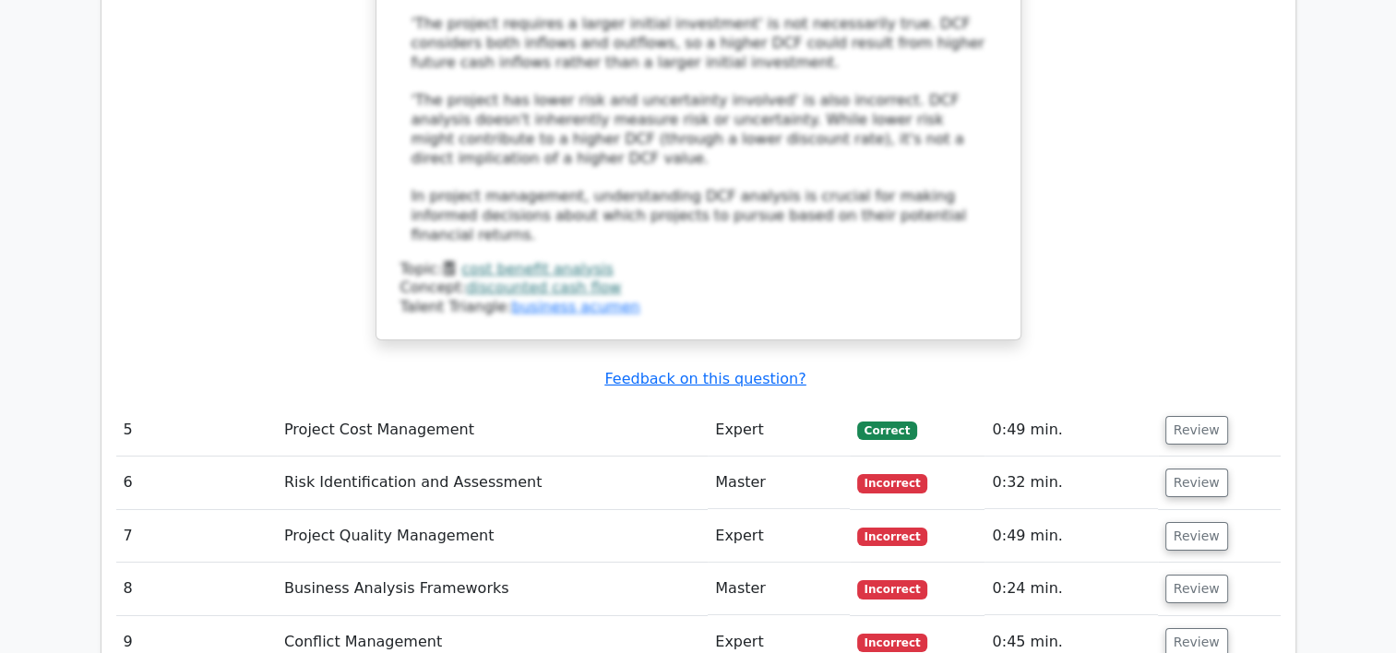
scroll to position [6019, 0]
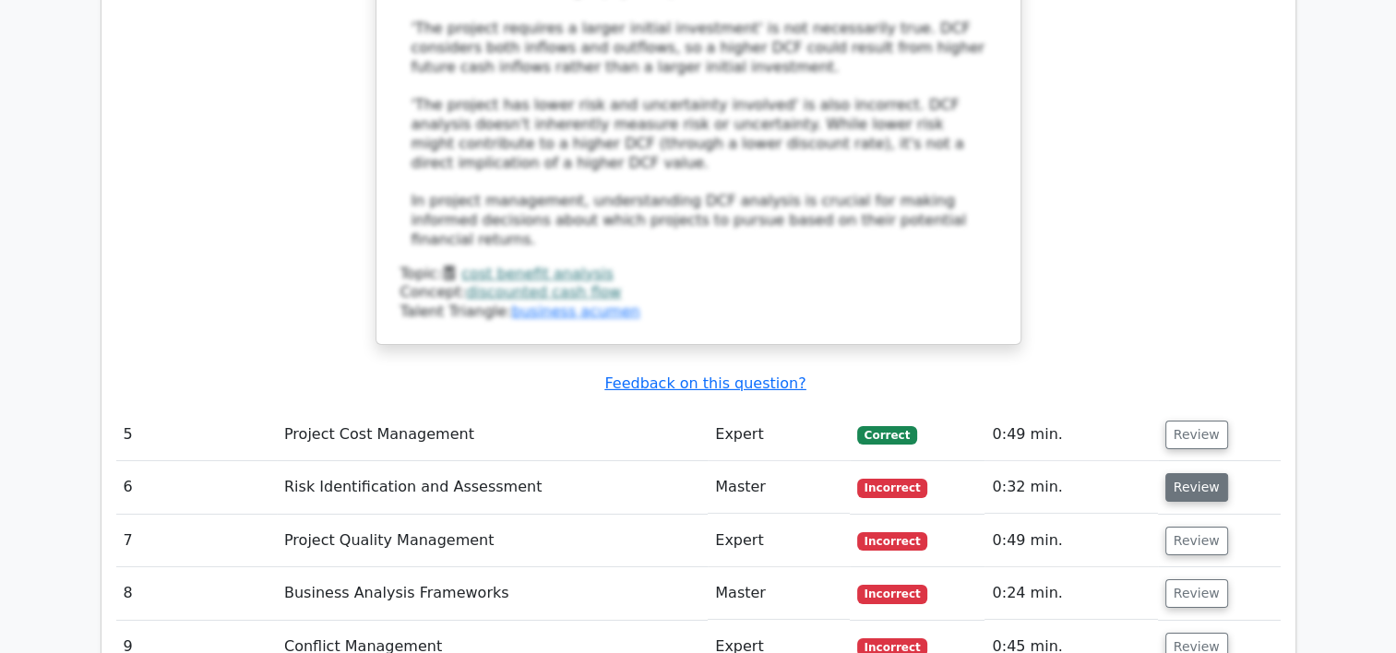
click at [1187, 473] on button "Review" at bounding box center [1197, 487] width 63 height 29
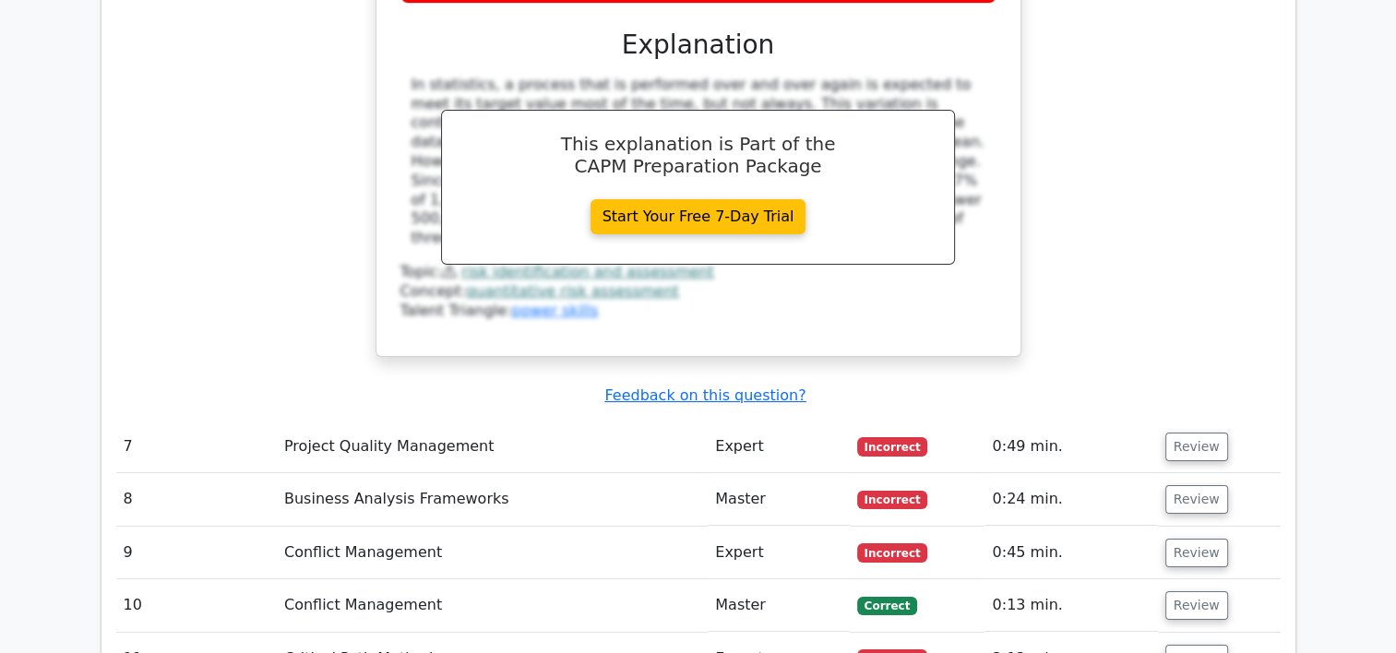
scroll to position [6852, 0]
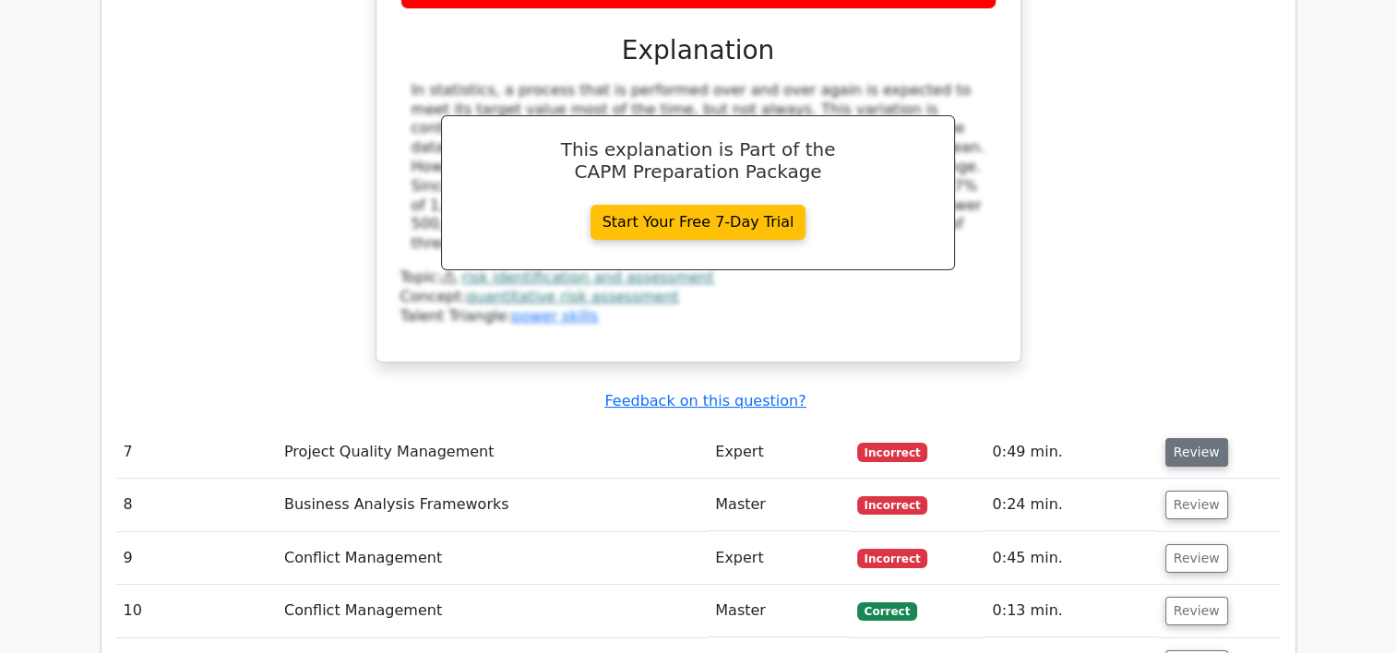
click at [1194, 438] on button "Review" at bounding box center [1197, 452] width 63 height 29
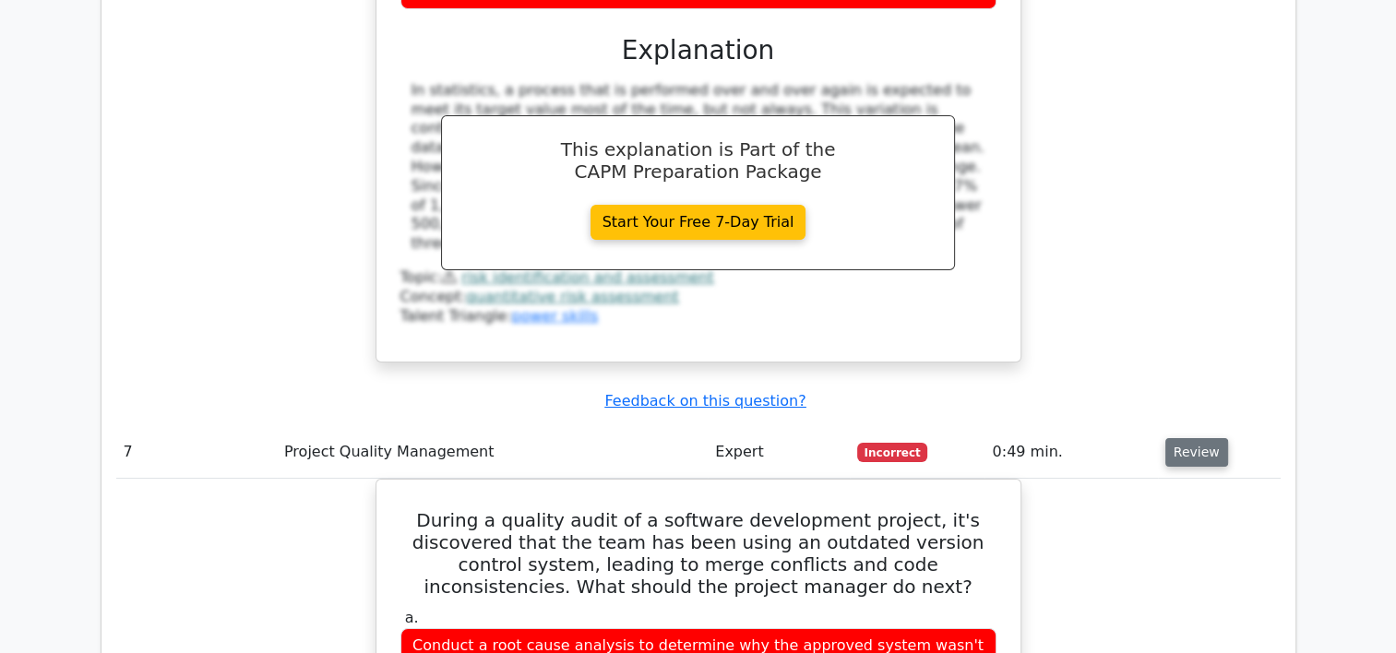
click at [1194, 438] on button "Review" at bounding box center [1197, 452] width 63 height 29
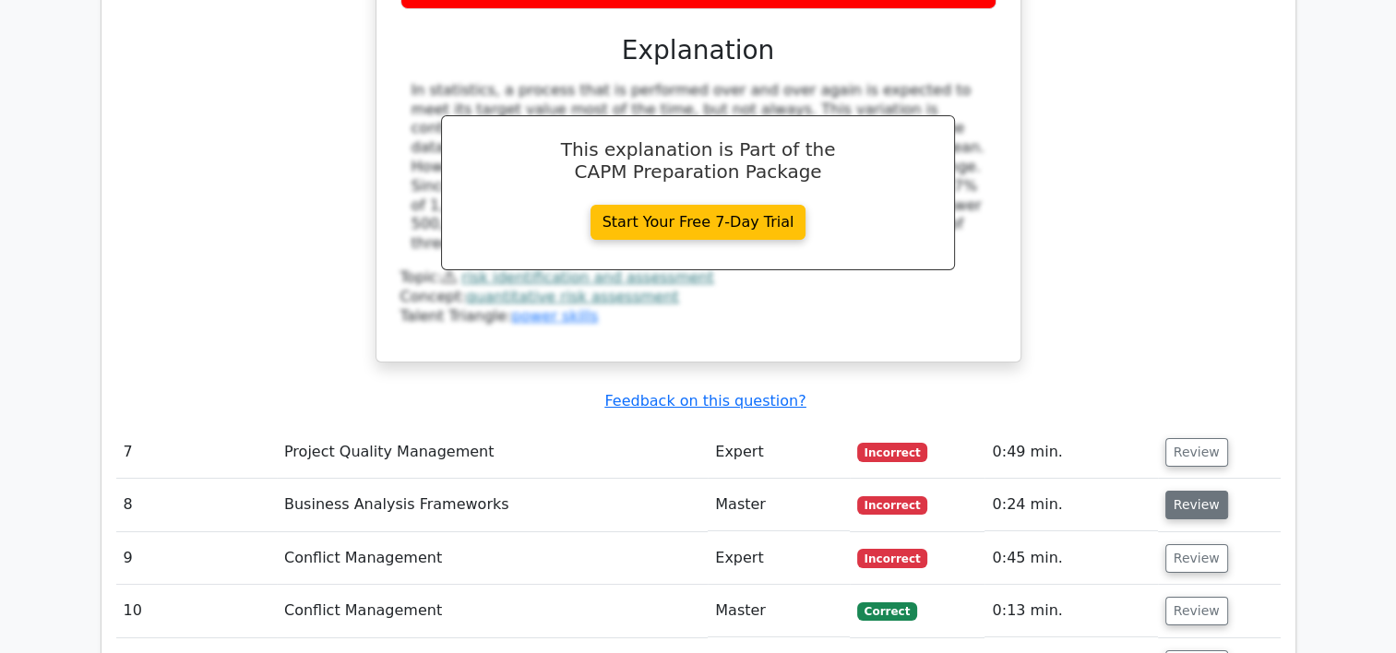
click at [1202, 491] on button "Review" at bounding box center [1197, 505] width 63 height 29
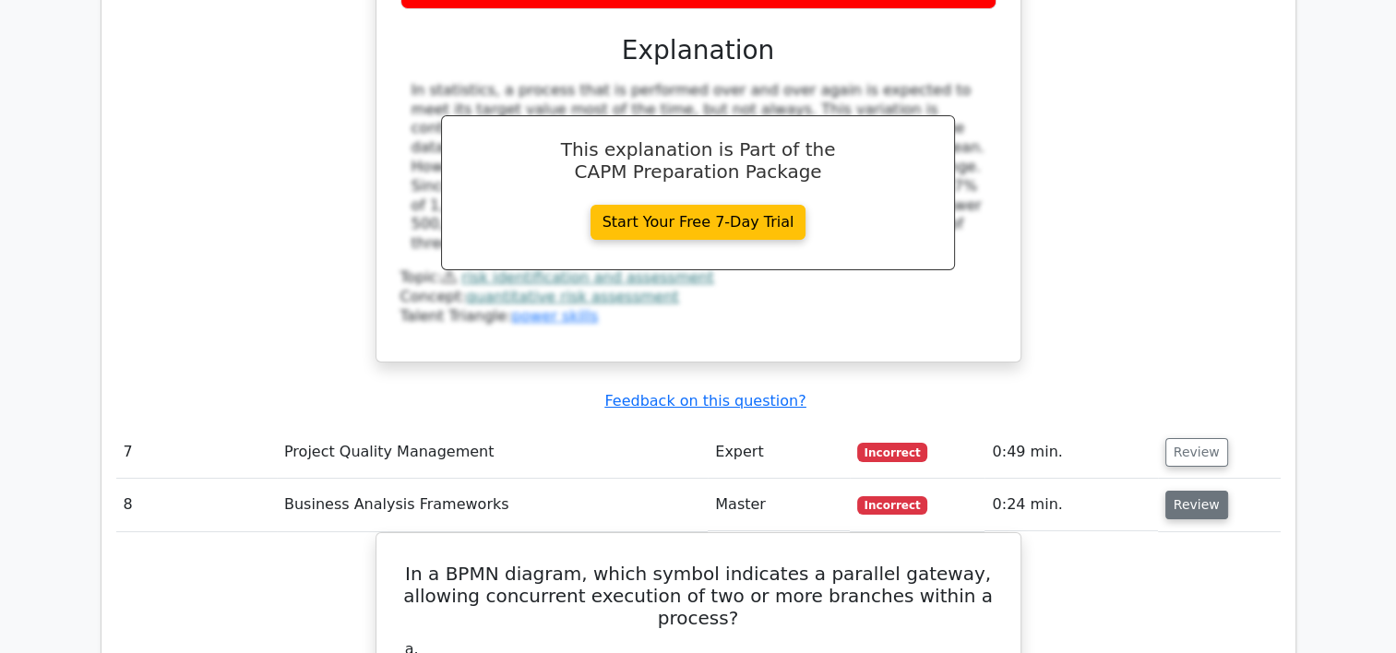
click at [1202, 491] on button "Review" at bounding box center [1197, 505] width 63 height 29
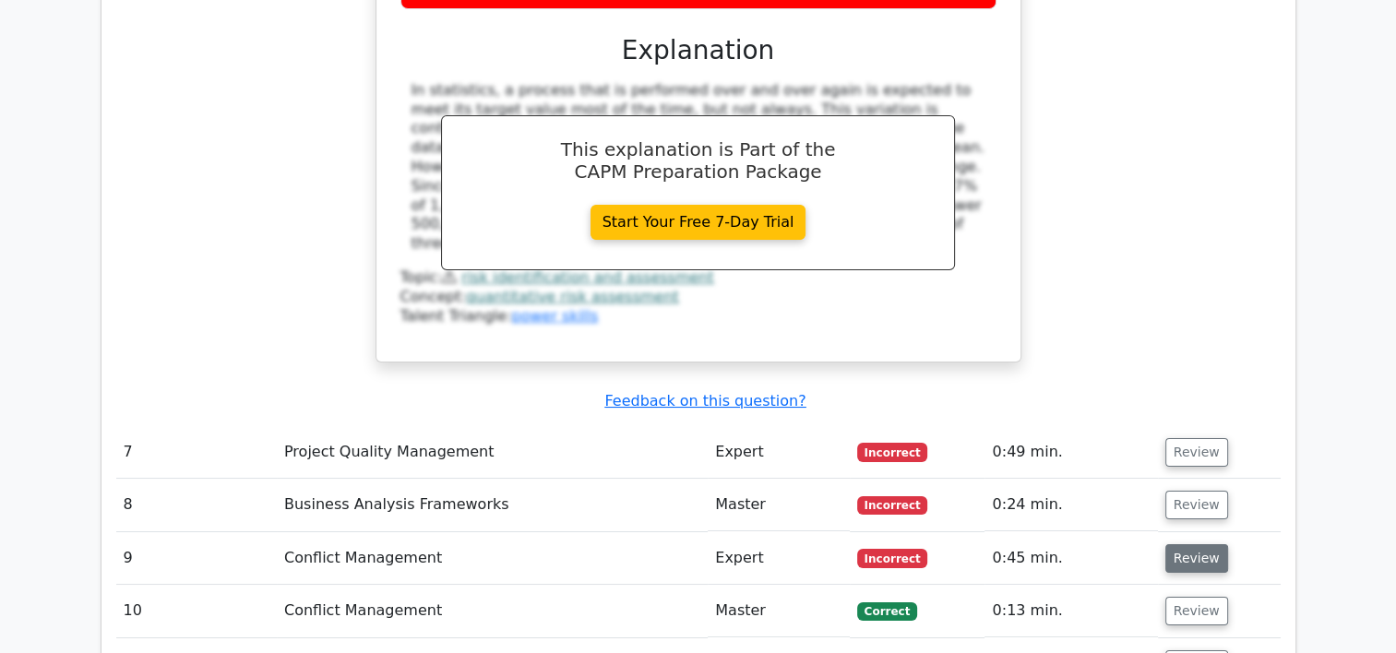
click at [1201, 544] on button "Review" at bounding box center [1197, 558] width 63 height 29
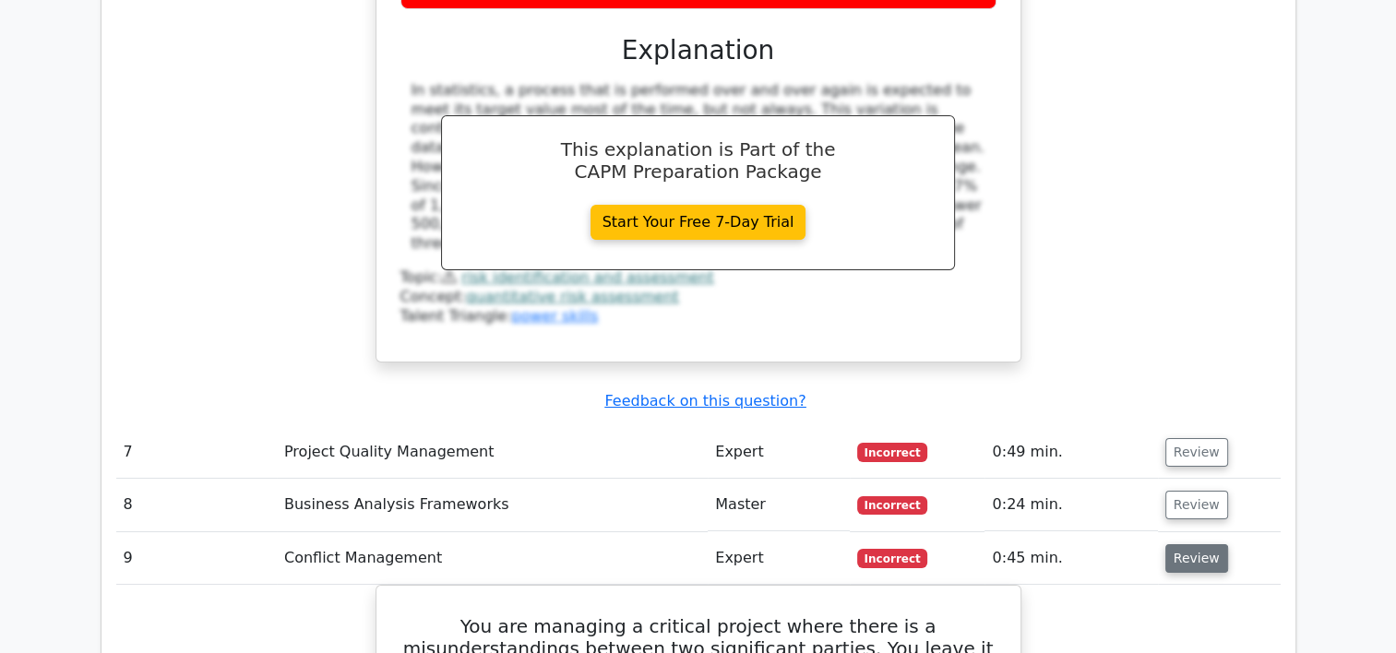
click at [1201, 544] on button "Review" at bounding box center [1197, 558] width 63 height 29
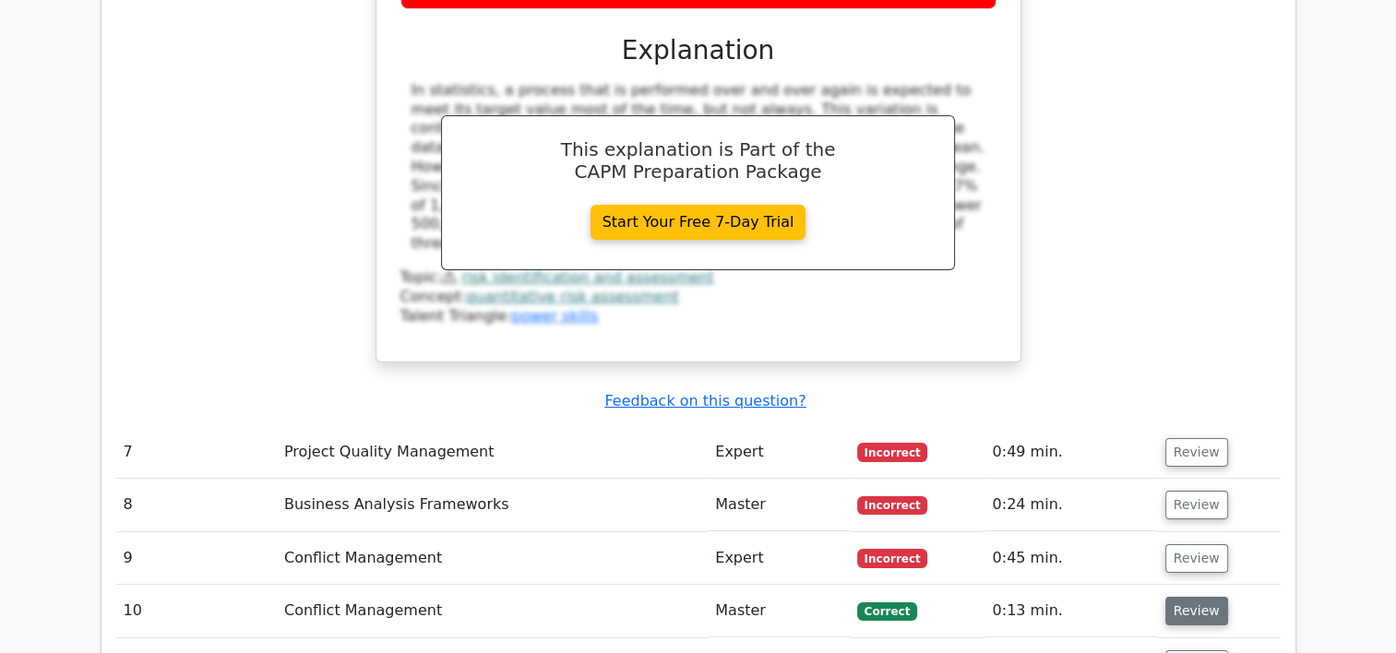
click at [1200, 597] on button "Review" at bounding box center [1197, 611] width 63 height 29
click at [1201, 651] on button "Review" at bounding box center [1197, 665] width 63 height 29
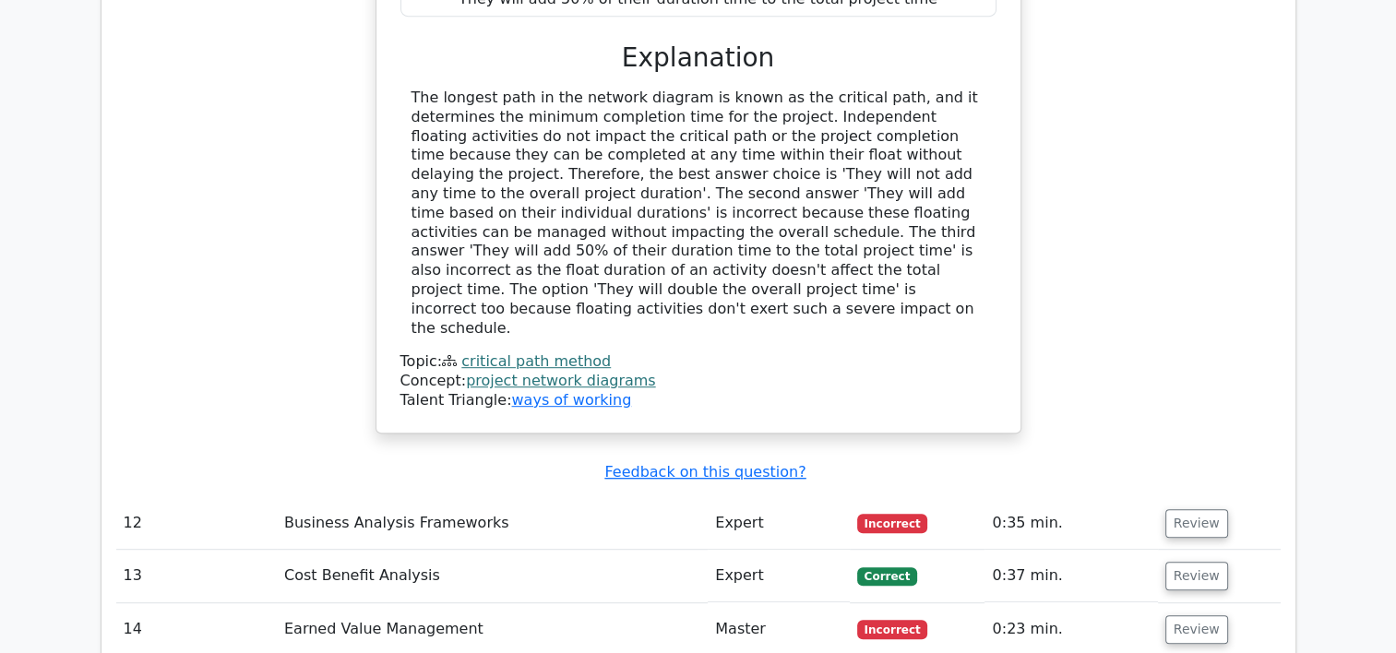
scroll to position [7949, 0]
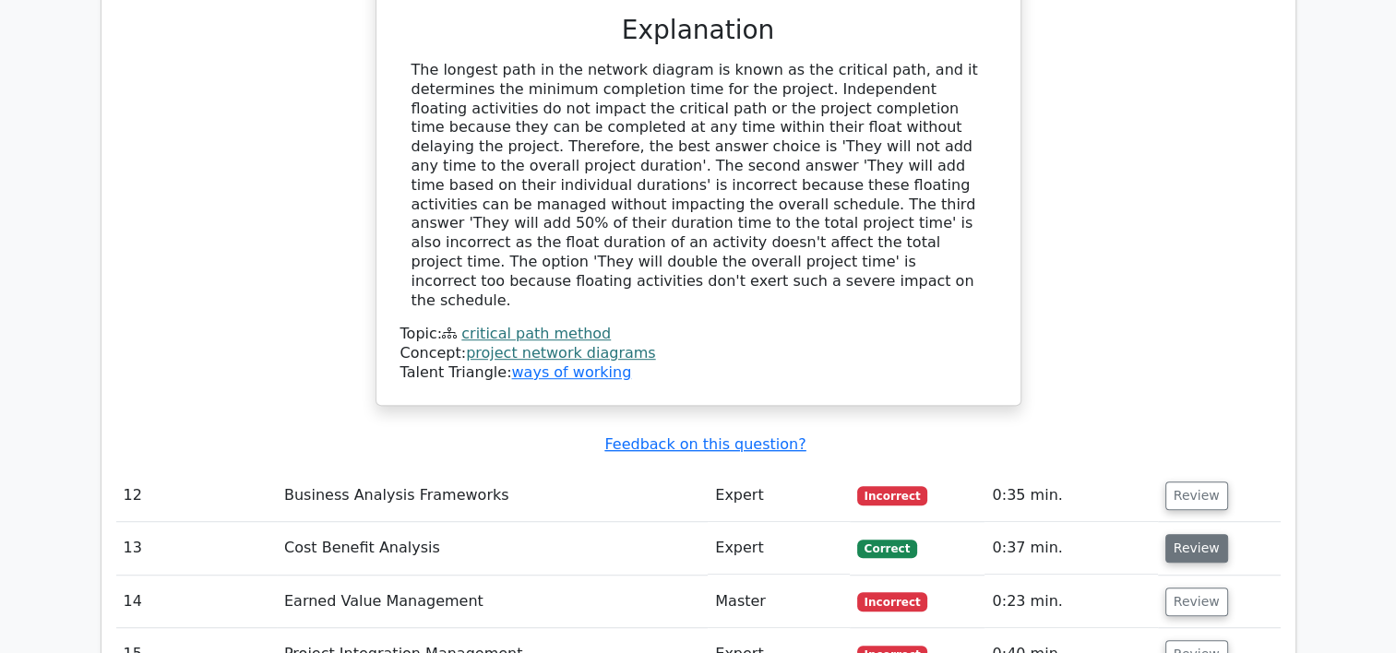
click at [1178, 534] on button "Review" at bounding box center [1197, 548] width 63 height 29
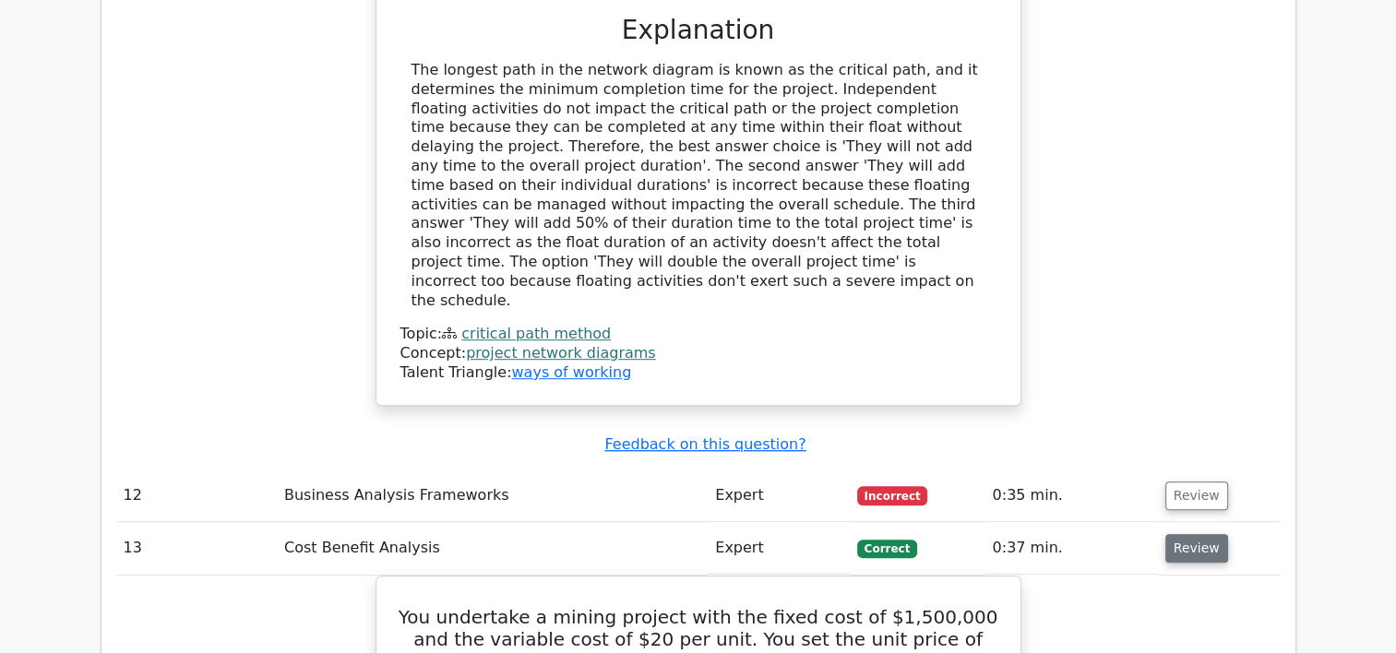
click at [1178, 534] on button "Review" at bounding box center [1197, 548] width 63 height 29
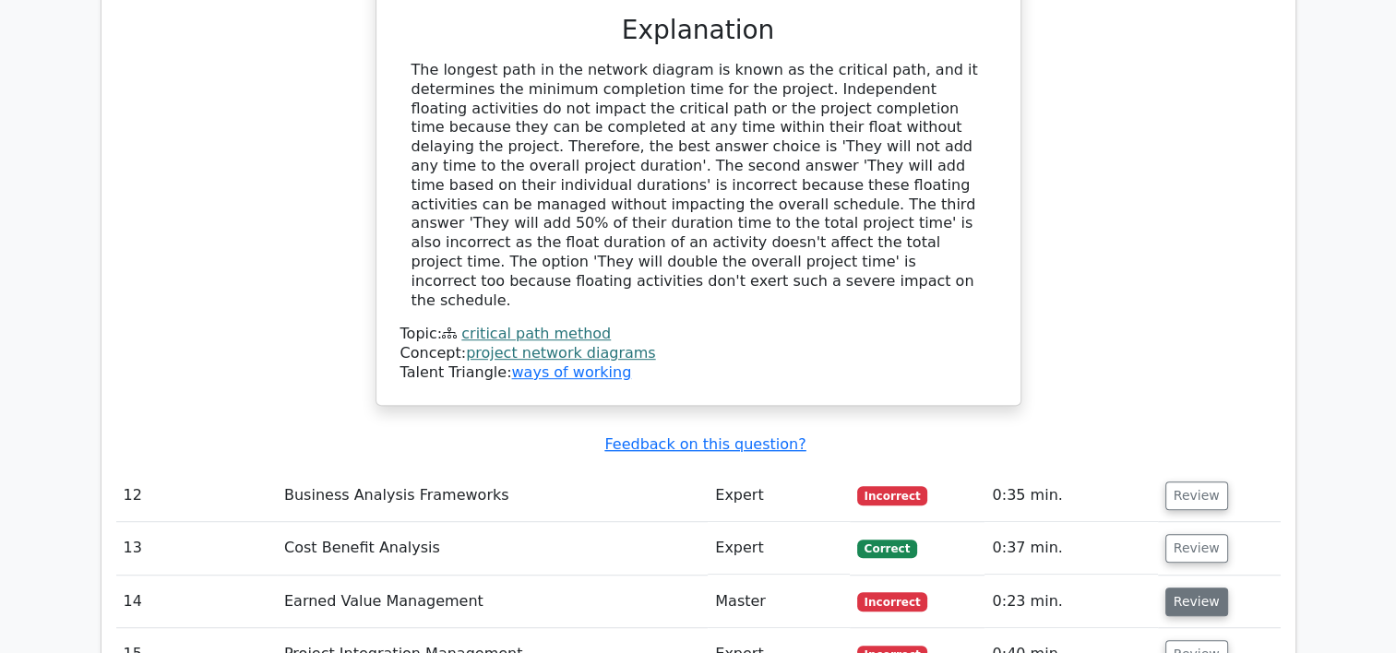
click at [1203, 588] on button "Review" at bounding box center [1197, 602] width 63 height 29
click at [1202, 640] on button "Review" at bounding box center [1197, 654] width 63 height 29
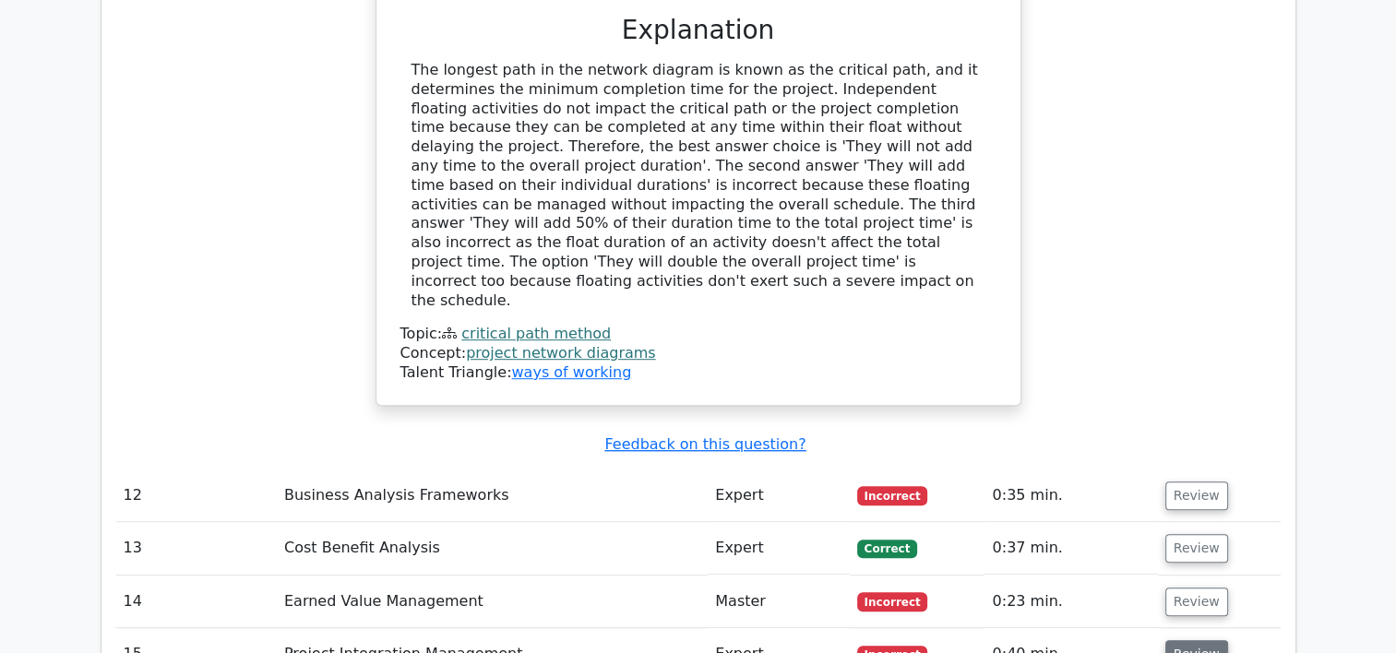
click at [1202, 640] on button "Review" at bounding box center [1197, 654] width 63 height 29
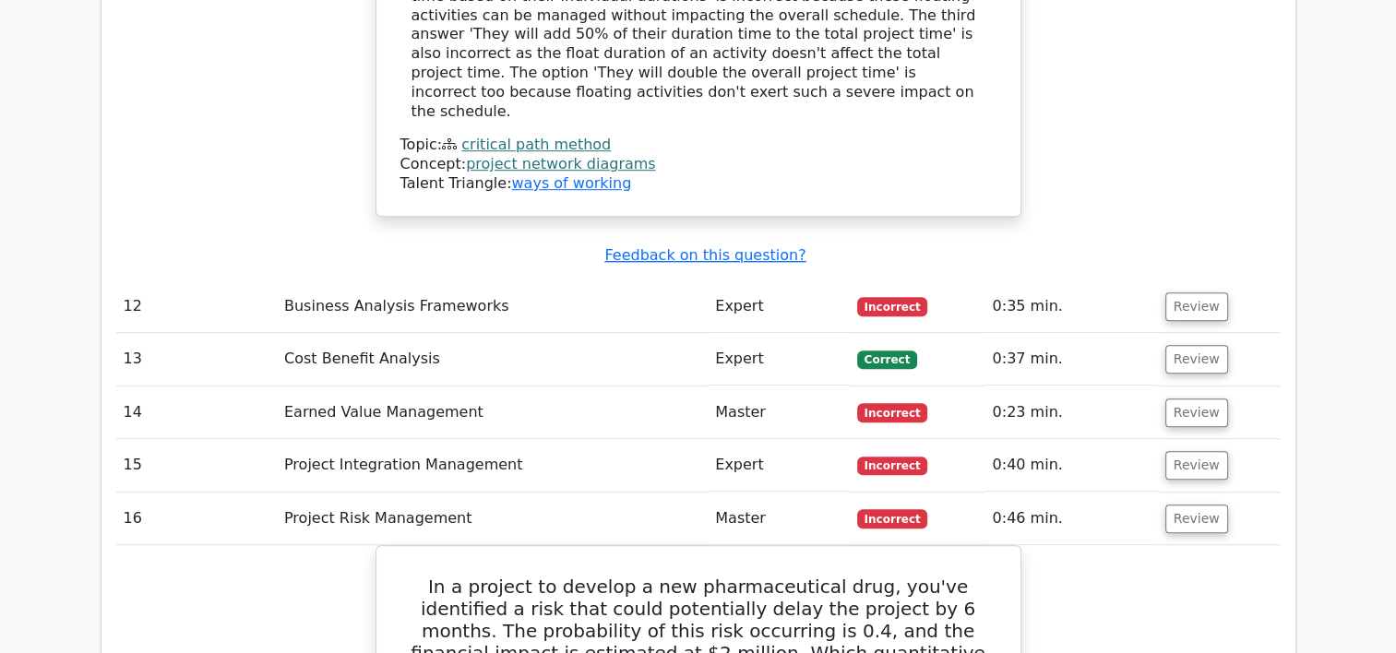
scroll to position [8130, 0]
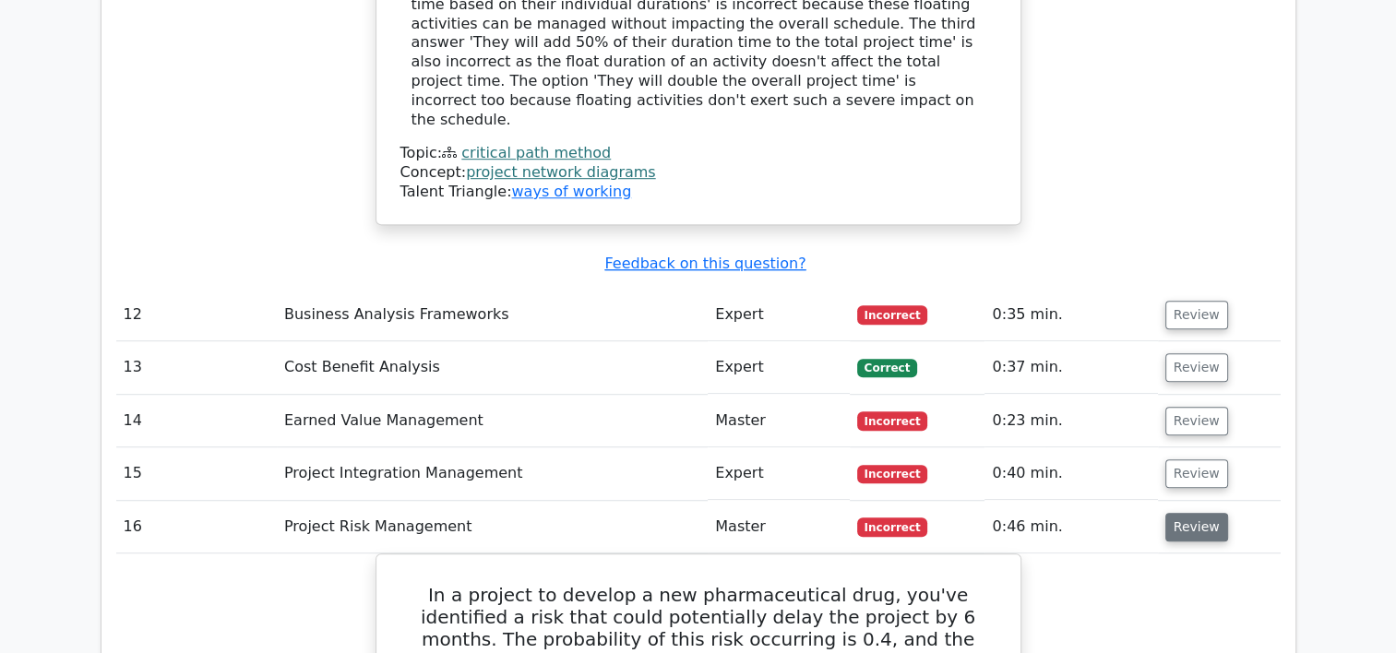
click at [1196, 513] on button "Review" at bounding box center [1197, 527] width 63 height 29
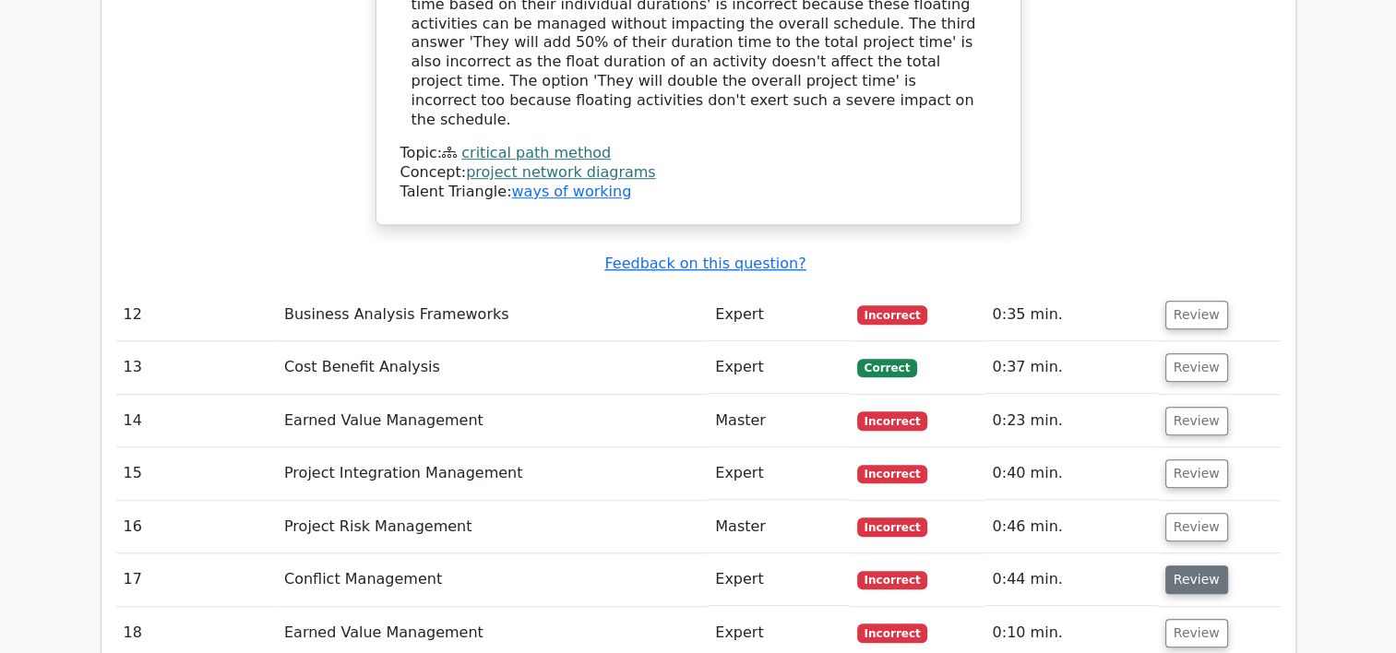
click at [1194, 566] on button "Review" at bounding box center [1197, 580] width 63 height 29
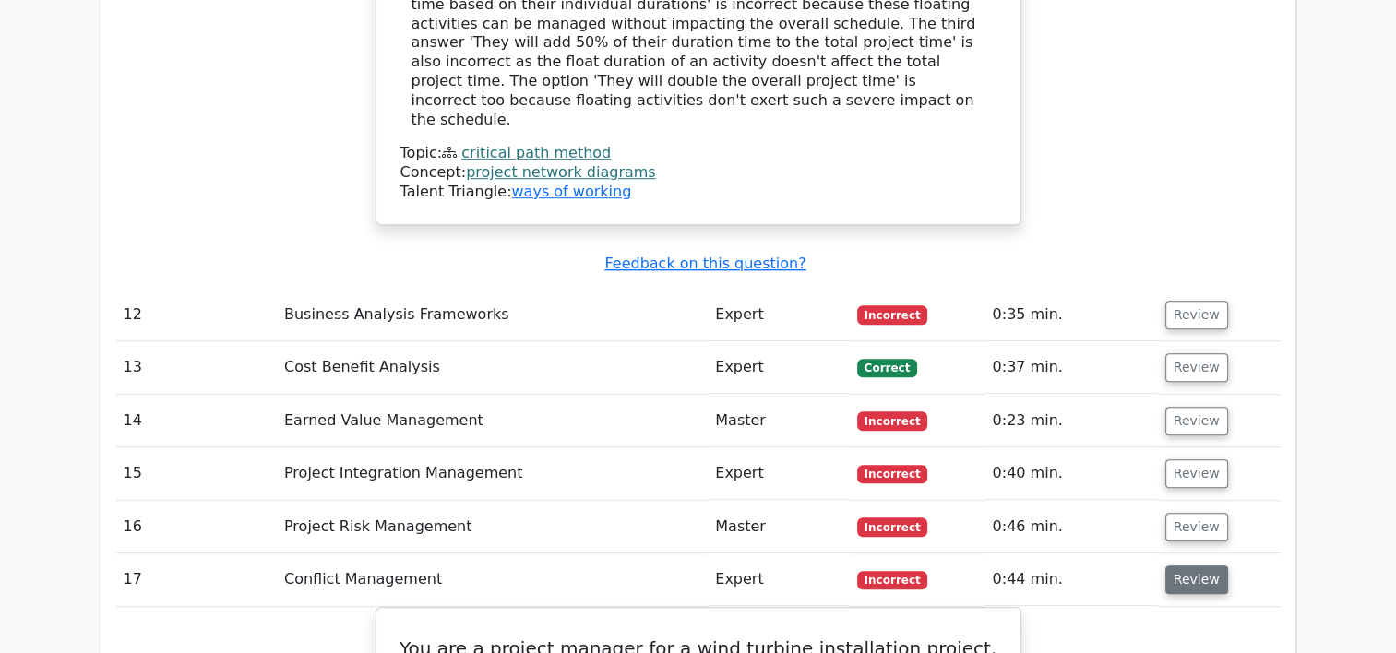
click at [1194, 566] on button "Review" at bounding box center [1197, 580] width 63 height 29
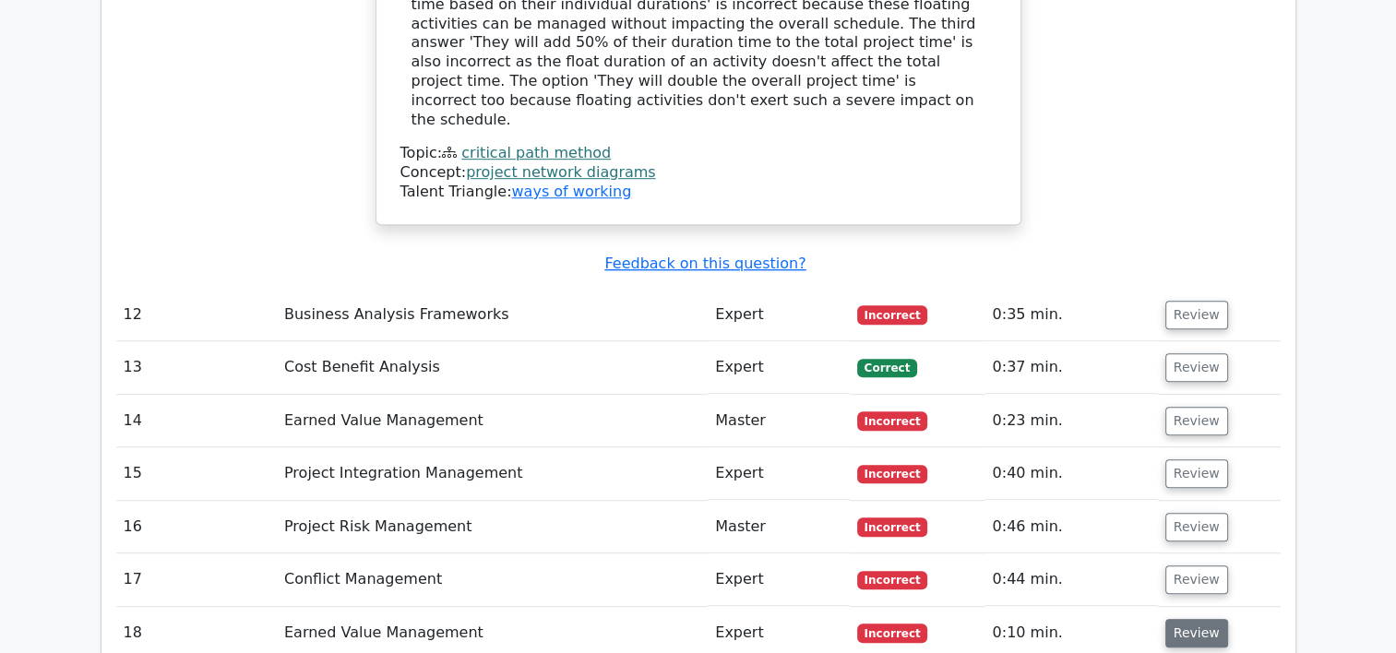
click at [1193, 619] on button "Review" at bounding box center [1197, 633] width 63 height 29
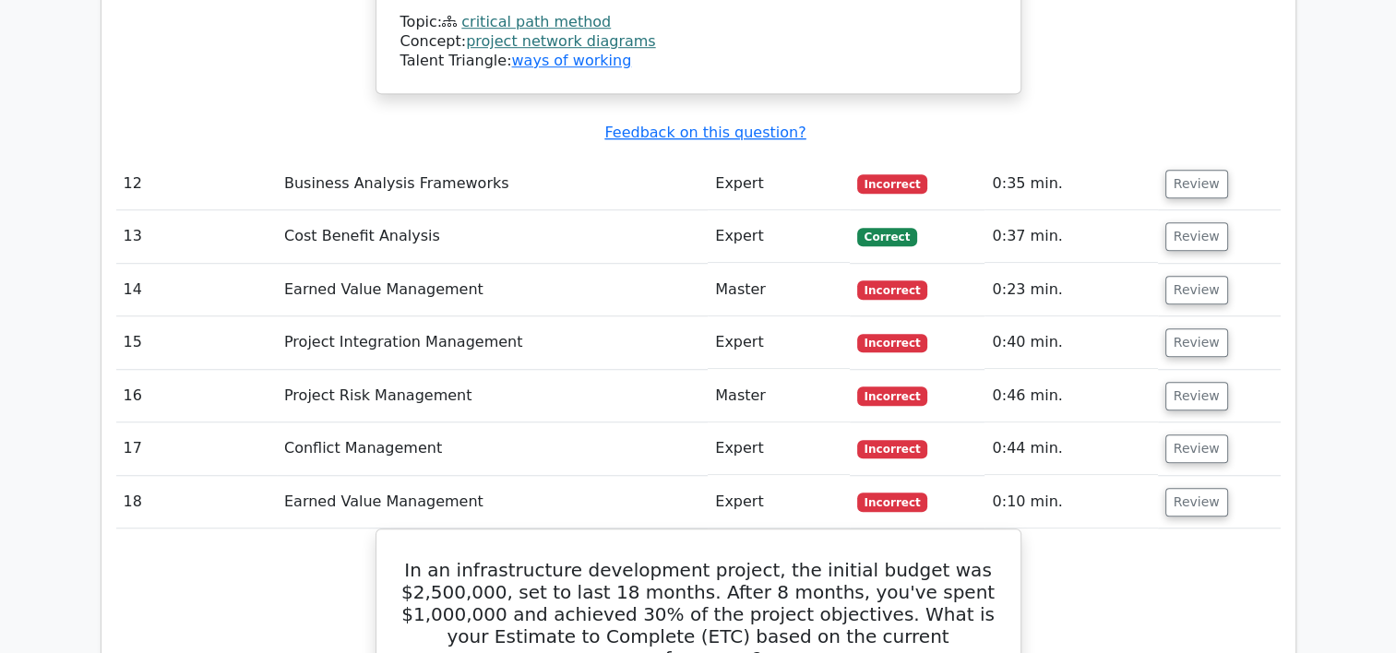
scroll to position [8241, 0]
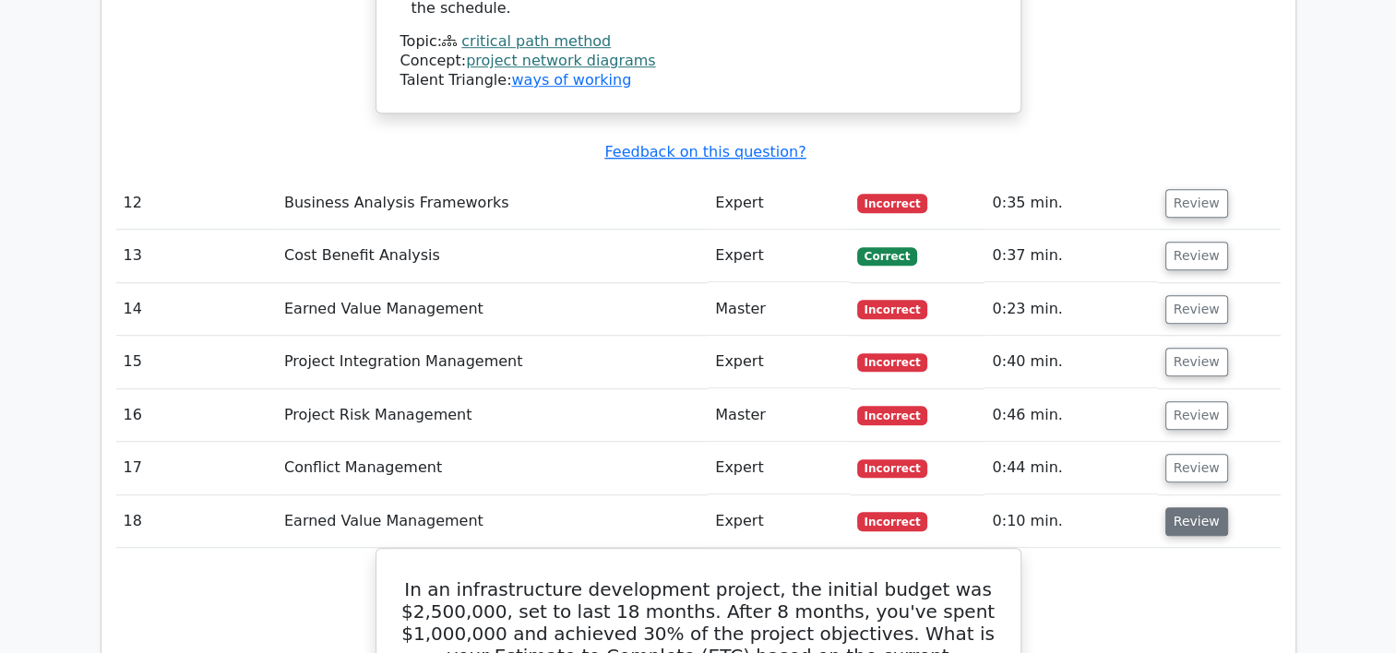
click at [1207, 508] on button "Review" at bounding box center [1197, 522] width 63 height 29
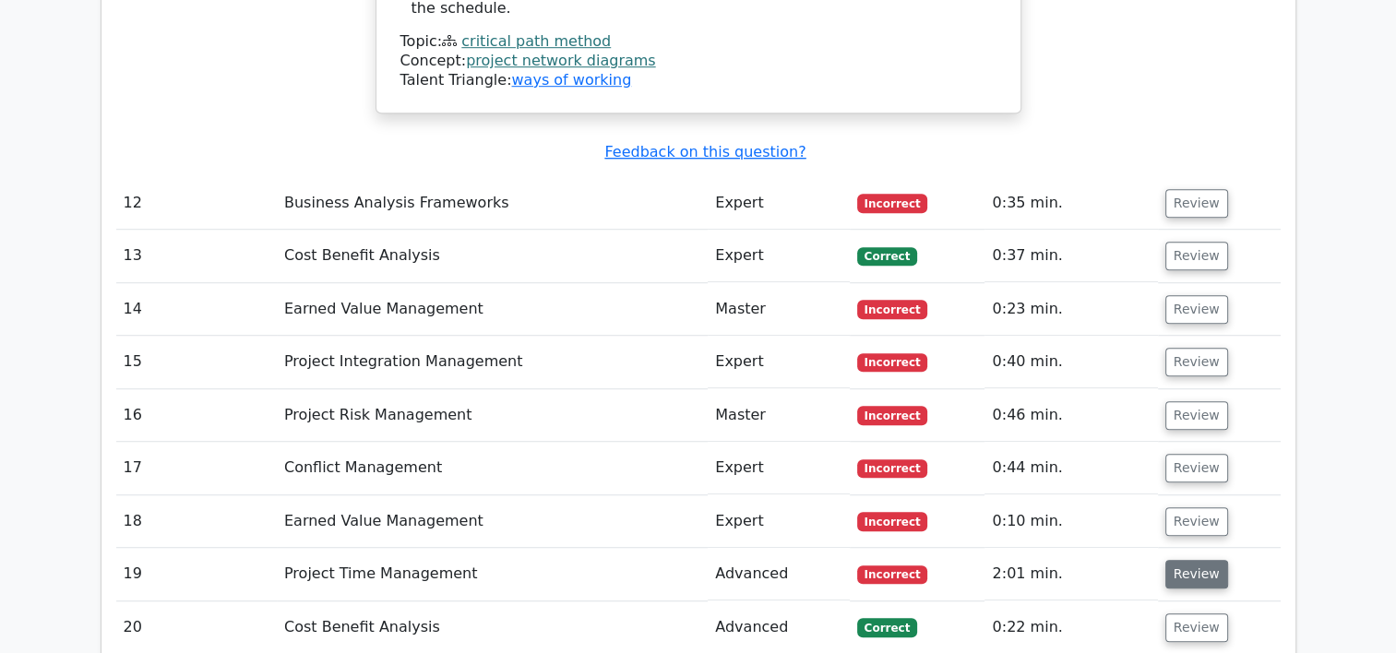
click at [1203, 560] on button "Review" at bounding box center [1197, 574] width 63 height 29
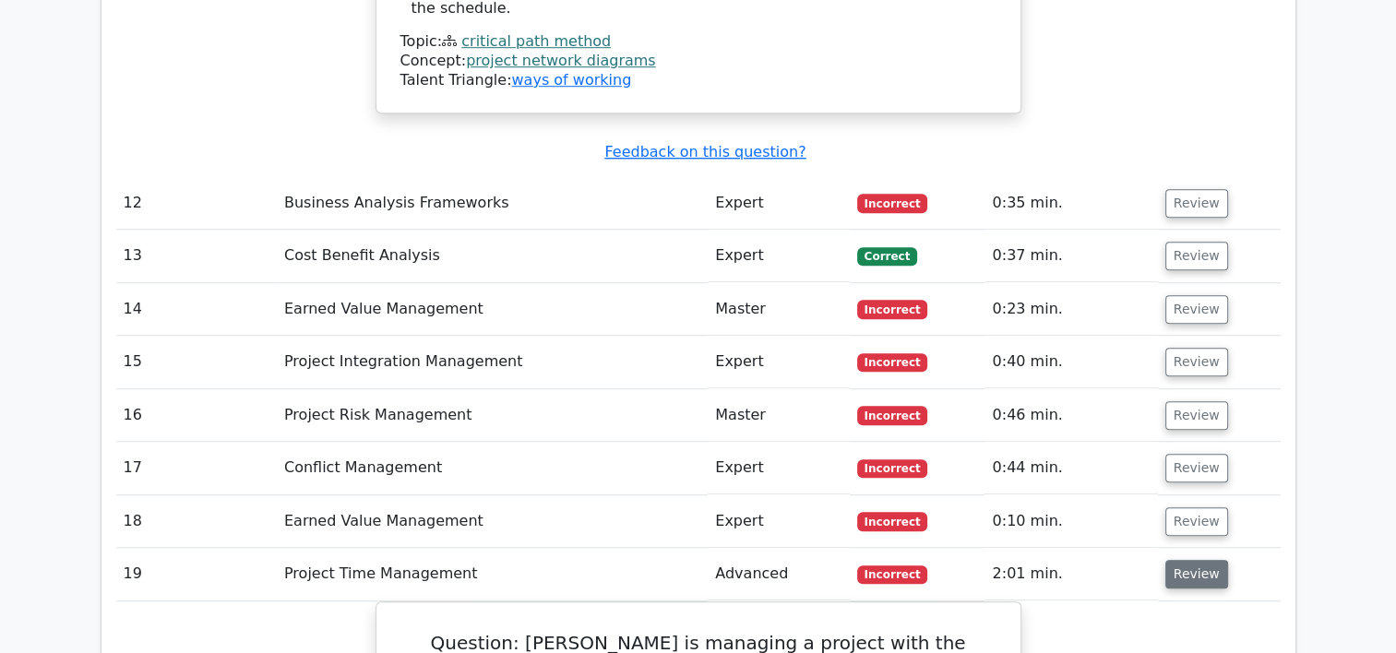
click at [1173, 560] on button "Review" at bounding box center [1197, 574] width 63 height 29
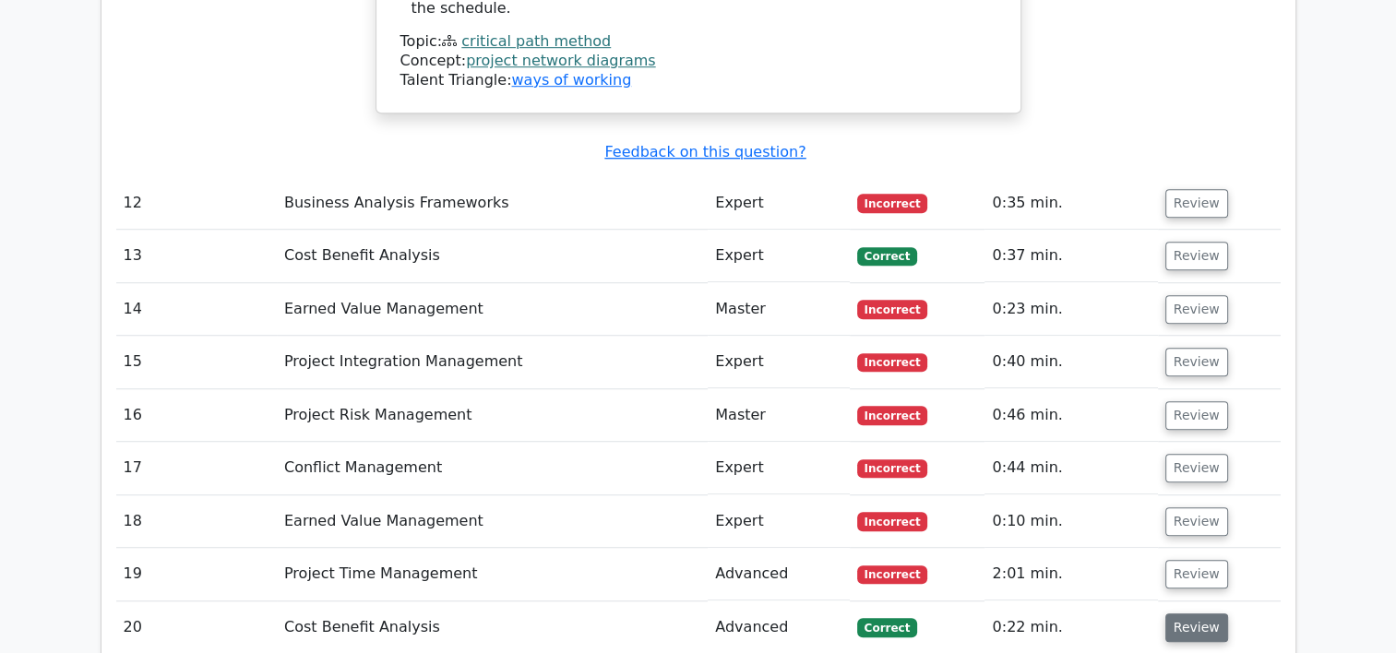
click at [1191, 614] on button "Review" at bounding box center [1197, 628] width 63 height 29
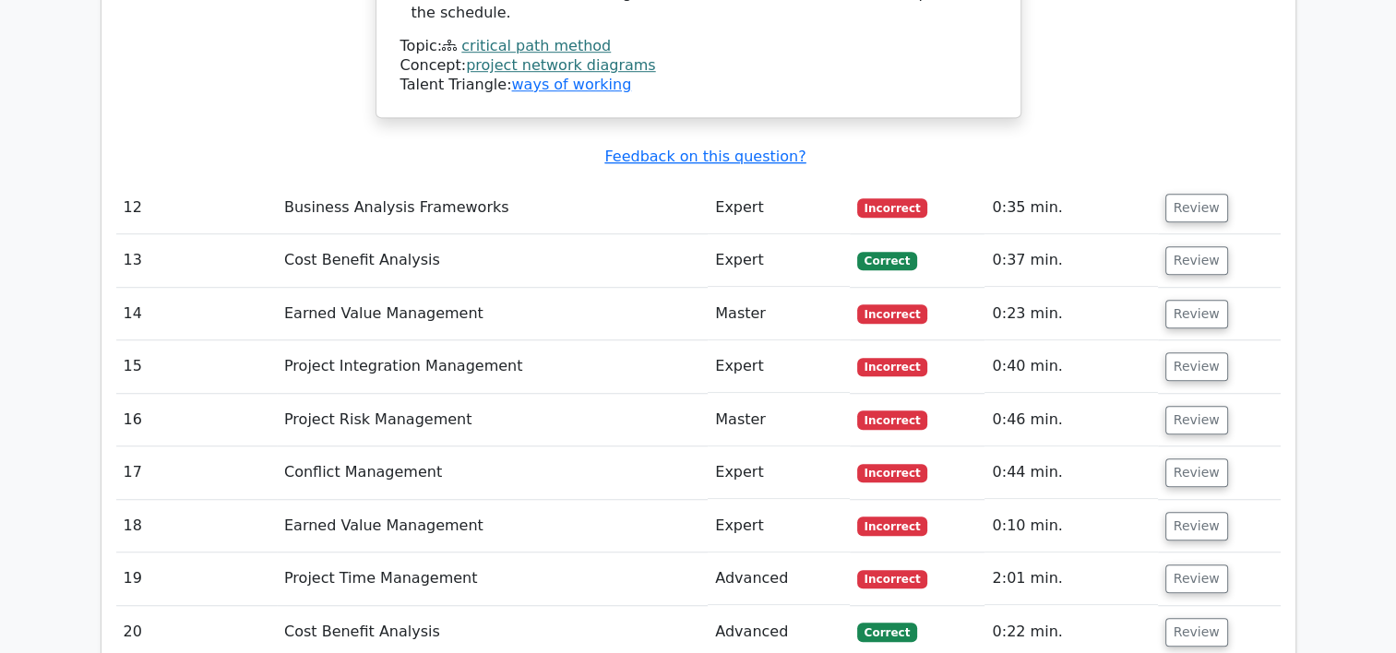
scroll to position [8793, 0]
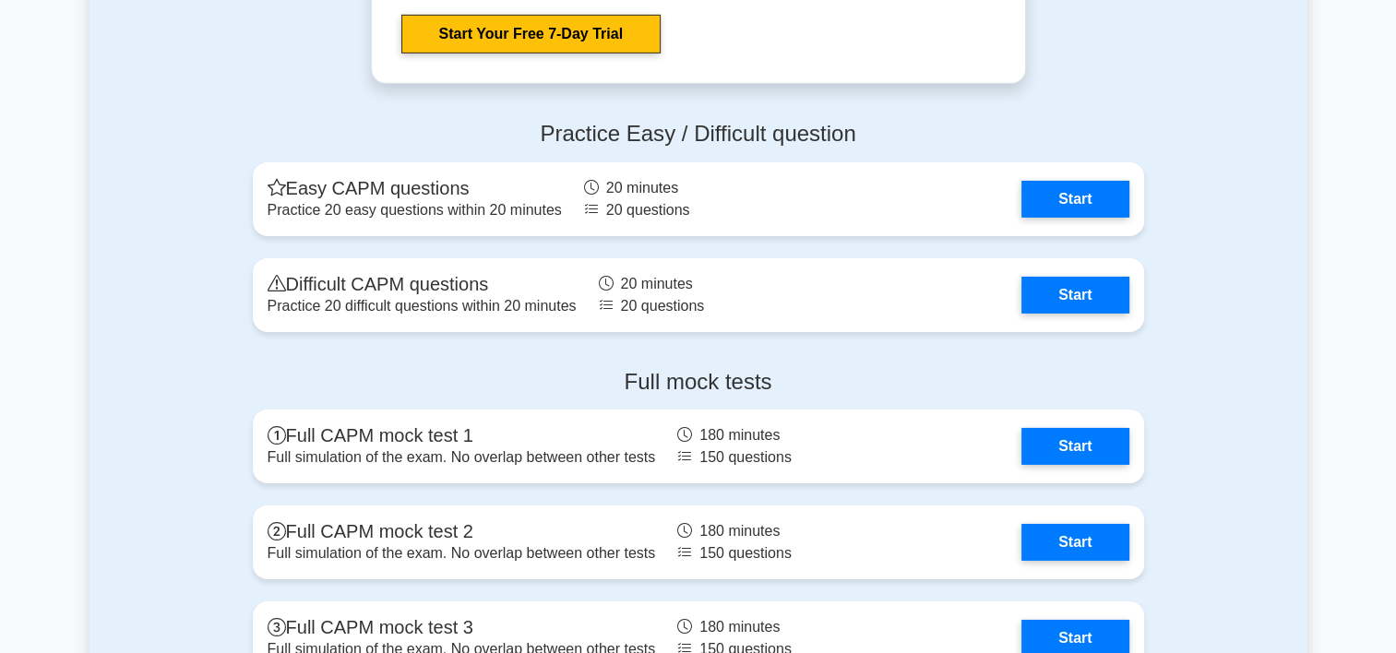
scroll to position [6015, 0]
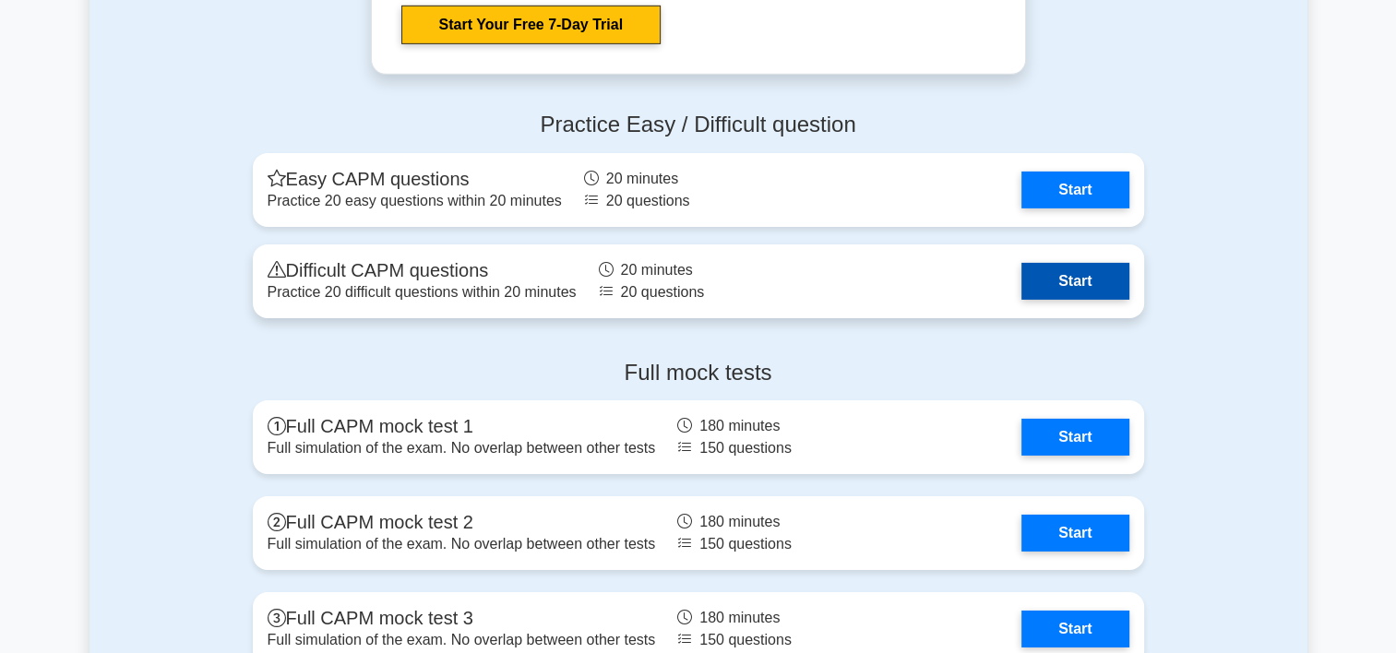
click at [1083, 284] on link "Start" at bounding box center [1075, 281] width 107 height 37
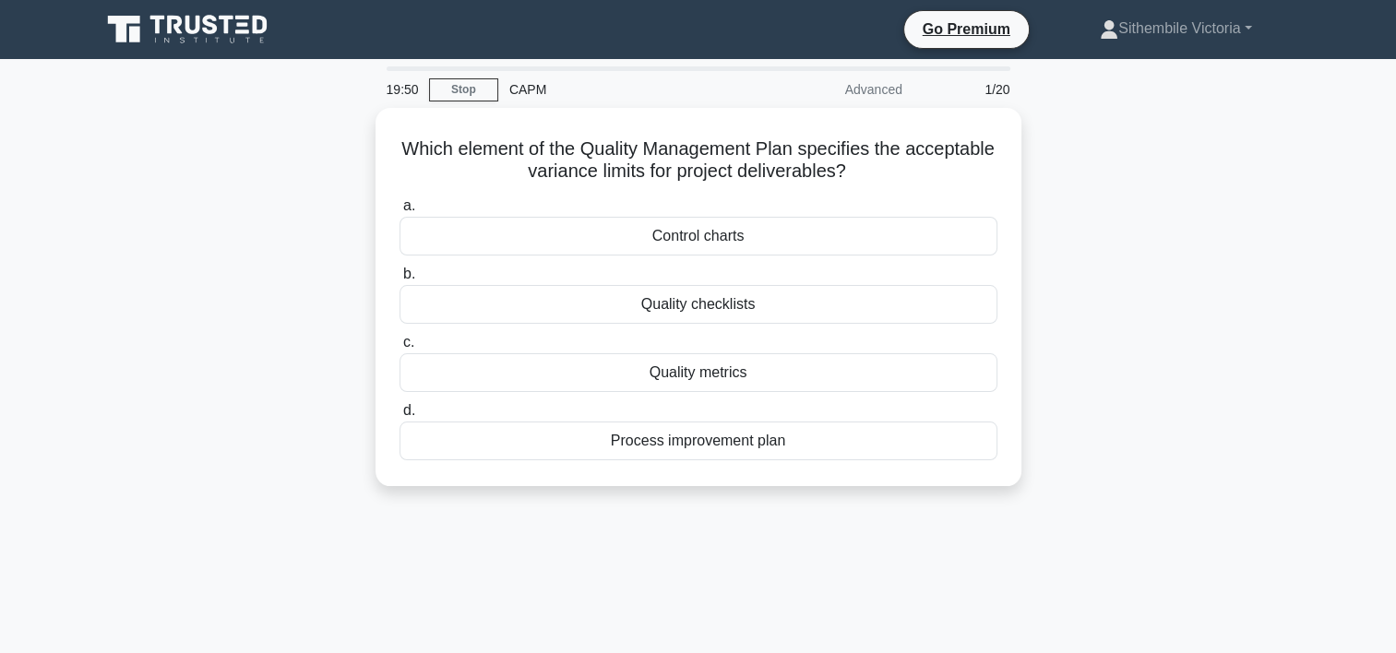
click at [1083, 284] on div "Which element of the Quality Management Plan specifies the acceptable variance …" at bounding box center [699, 308] width 1218 height 401
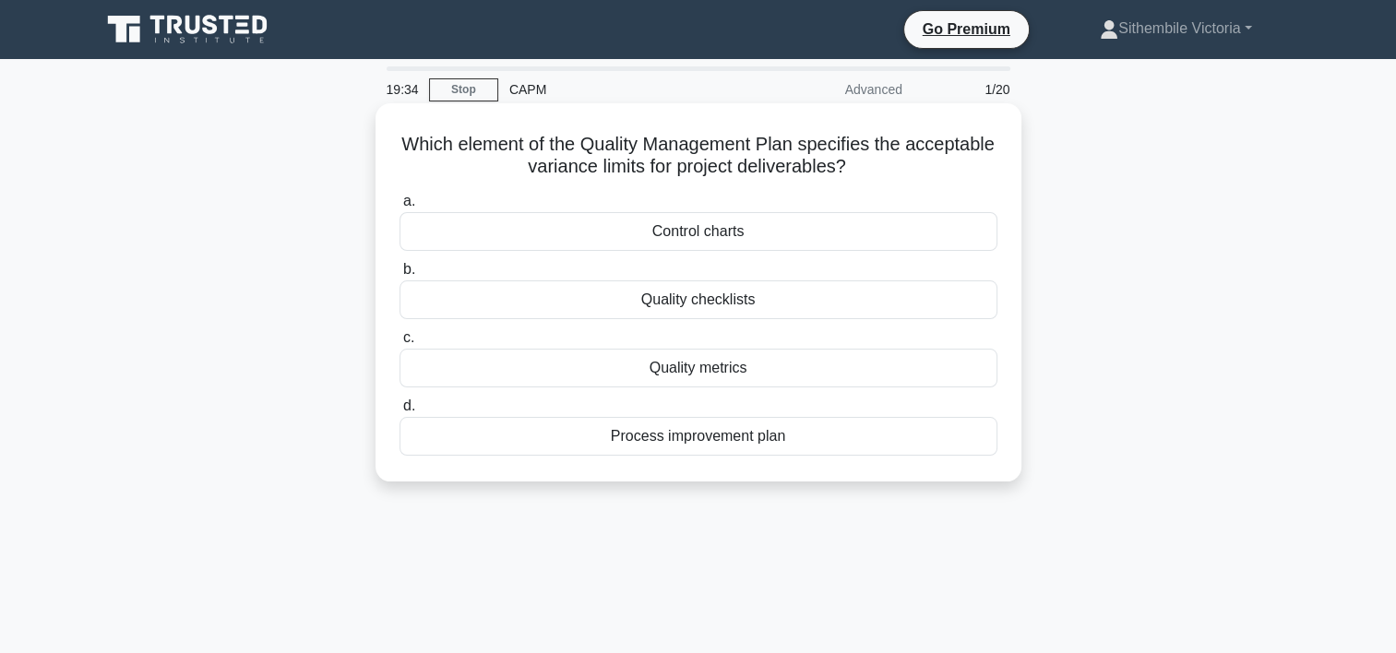
click at [687, 375] on div "Quality metrics" at bounding box center [699, 368] width 598 height 39
click at [400, 344] on input "c. Quality metrics" at bounding box center [400, 338] width 0 height 12
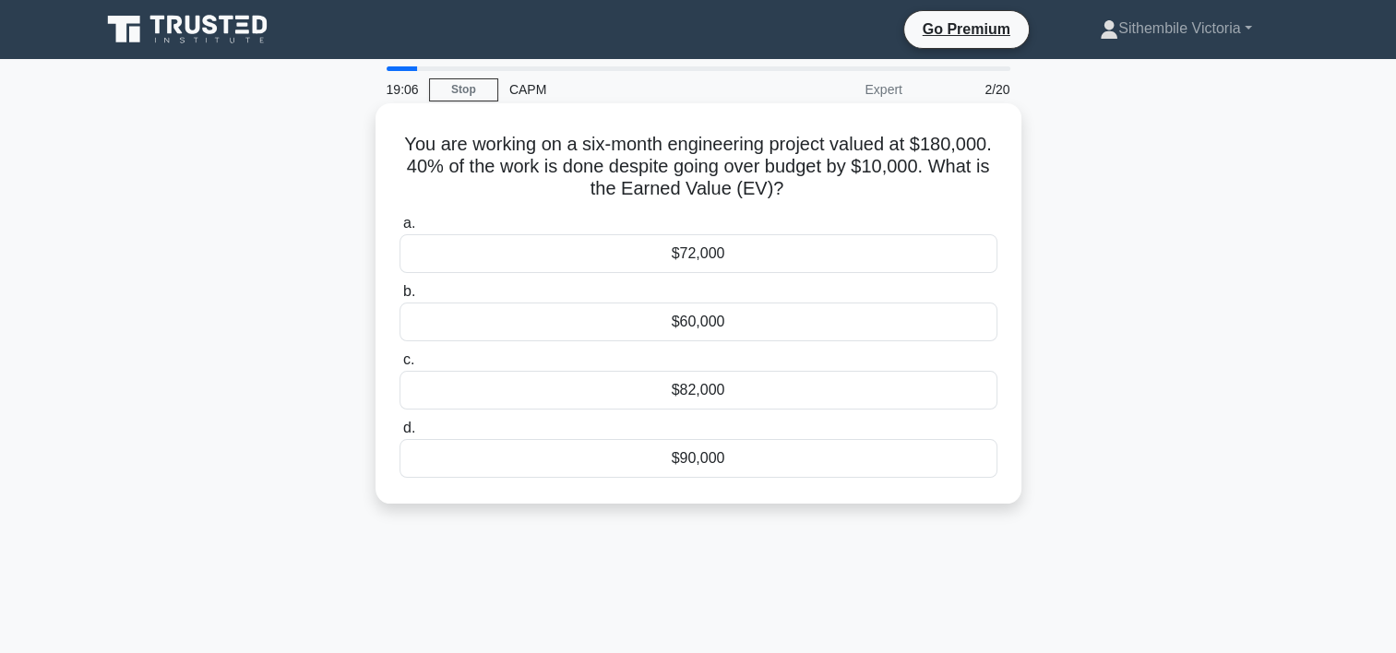
click at [716, 388] on div "$82,000" at bounding box center [699, 390] width 598 height 39
click at [400, 366] on input "c. $82,000" at bounding box center [400, 360] width 0 height 12
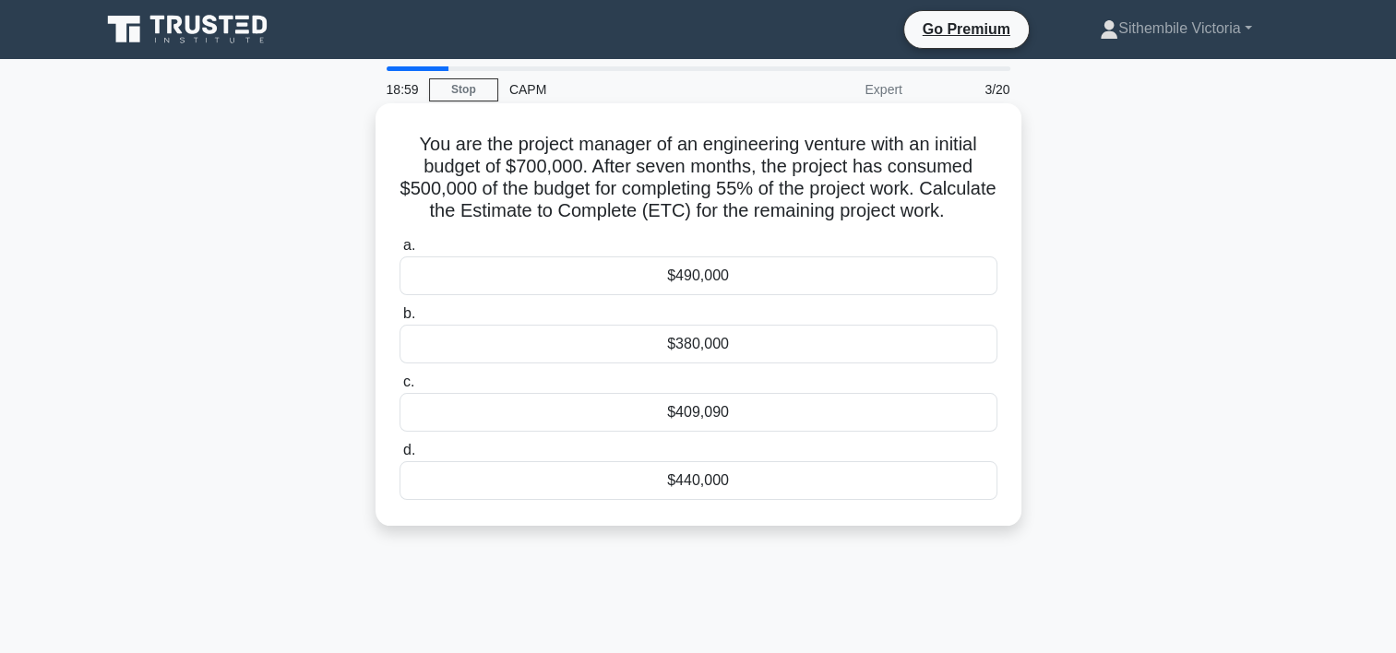
click at [708, 364] on div "$380,000" at bounding box center [699, 344] width 598 height 39
click at [400, 320] on input "b. $380,000" at bounding box center [400, 314] width 0 height 12
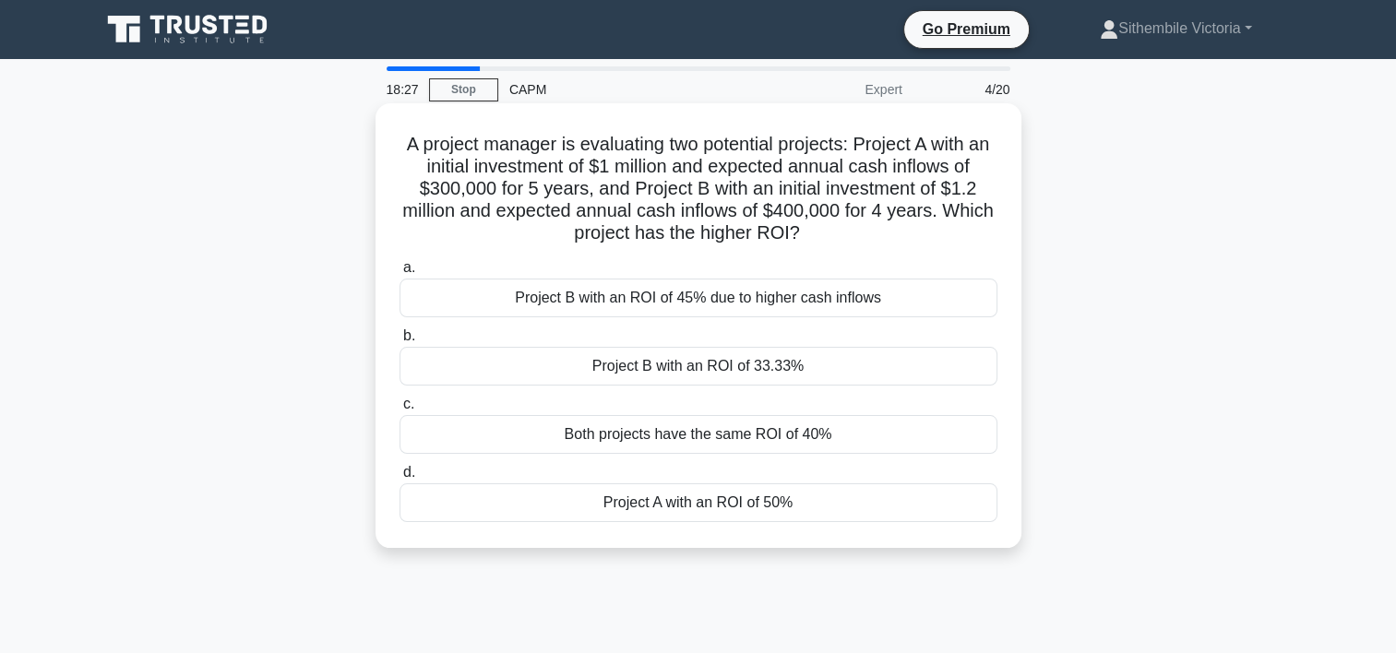
click at [737, 509] on div "Project A with an ROI of 50%" at bounding box center [699, 503] width 598 height 39
click at [400, 479] on input "d. Project A with an ROI of 50%" at bounding box center [400, 473] width 0 height 12
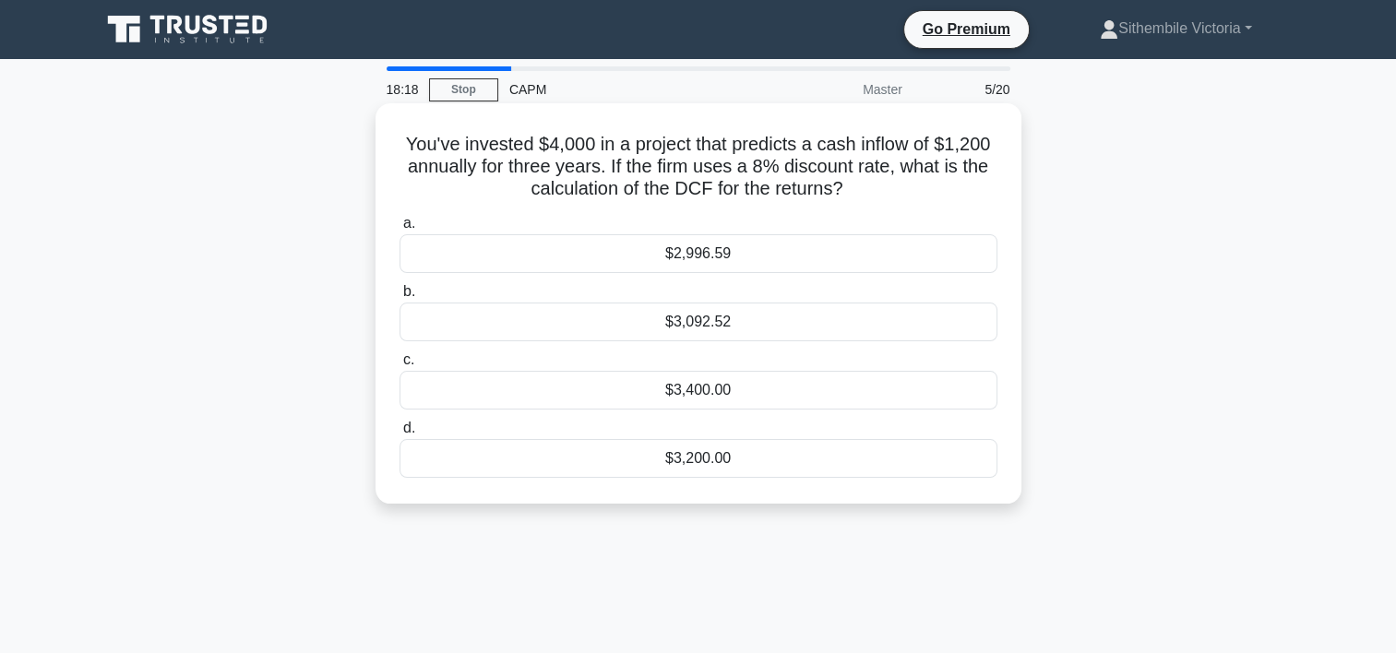
click at [694, 389] on div "$3,400.00" at bounding box center [699, 390] width 598 height 39
click at [400, 366] on input "c. $3,400.00" at bounding box center [400, 360] width 0 height 12
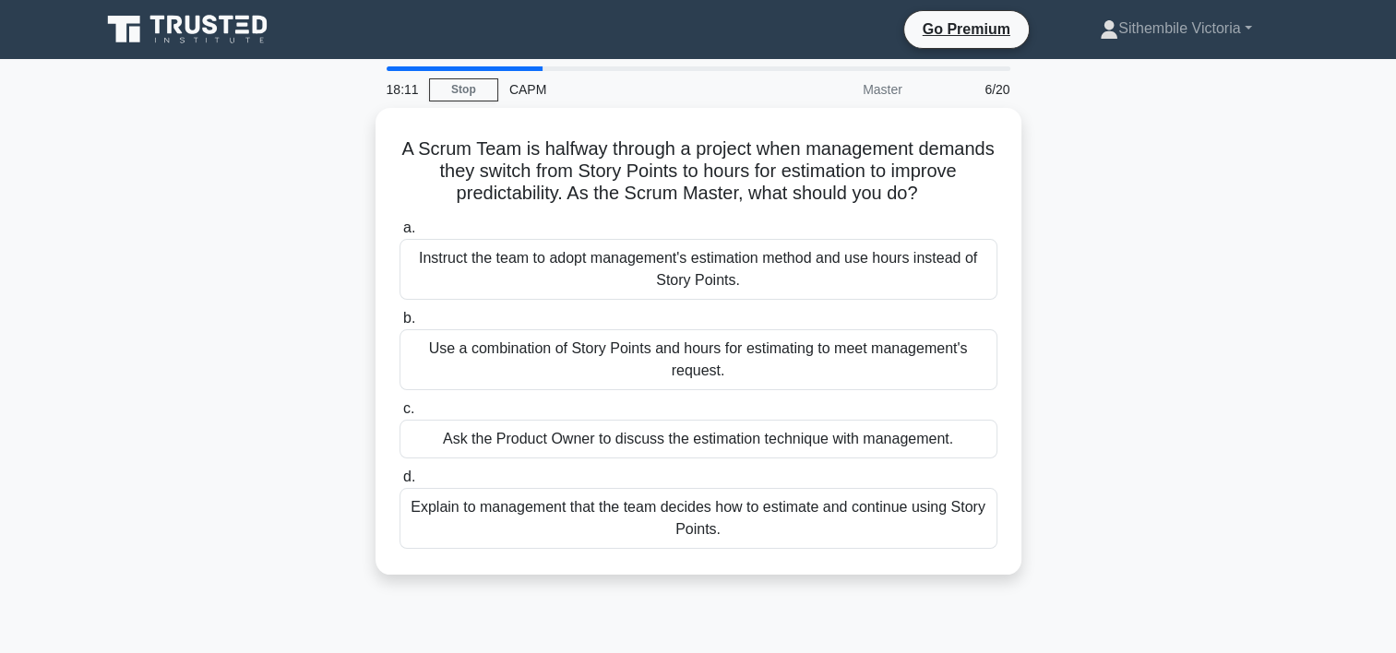
click at [694, 389] on div "a. Instruct the team to adopt management's estimation method and use hours inst…" at bounding box center [699, 383] width 620 height 340
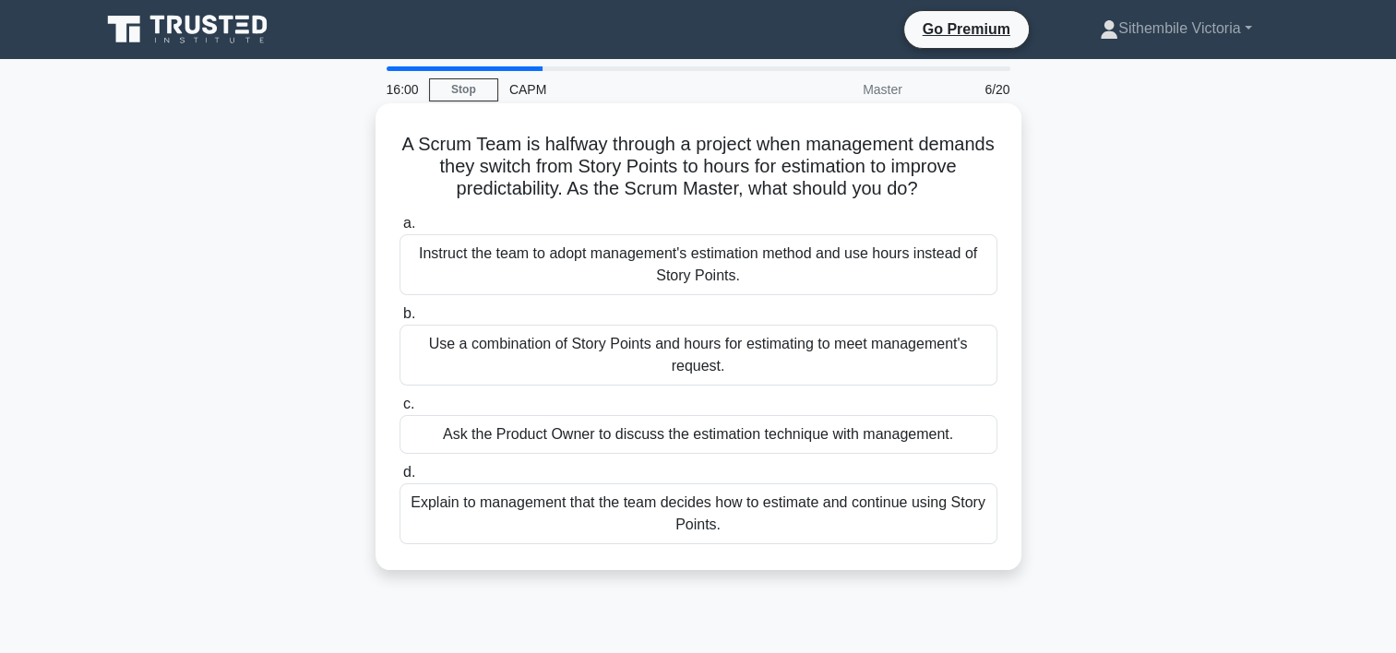
click at [694, 354] on div "Use a combination of Story Points and hours for estimating to meet management's…" at bounding box center [699, 355] width 598 height 61
click at [400, 320] on input "b. Use a combination of Story Points and hours for estimating to meet managemen…" at bounding box center [400, 314] width 0 height 12
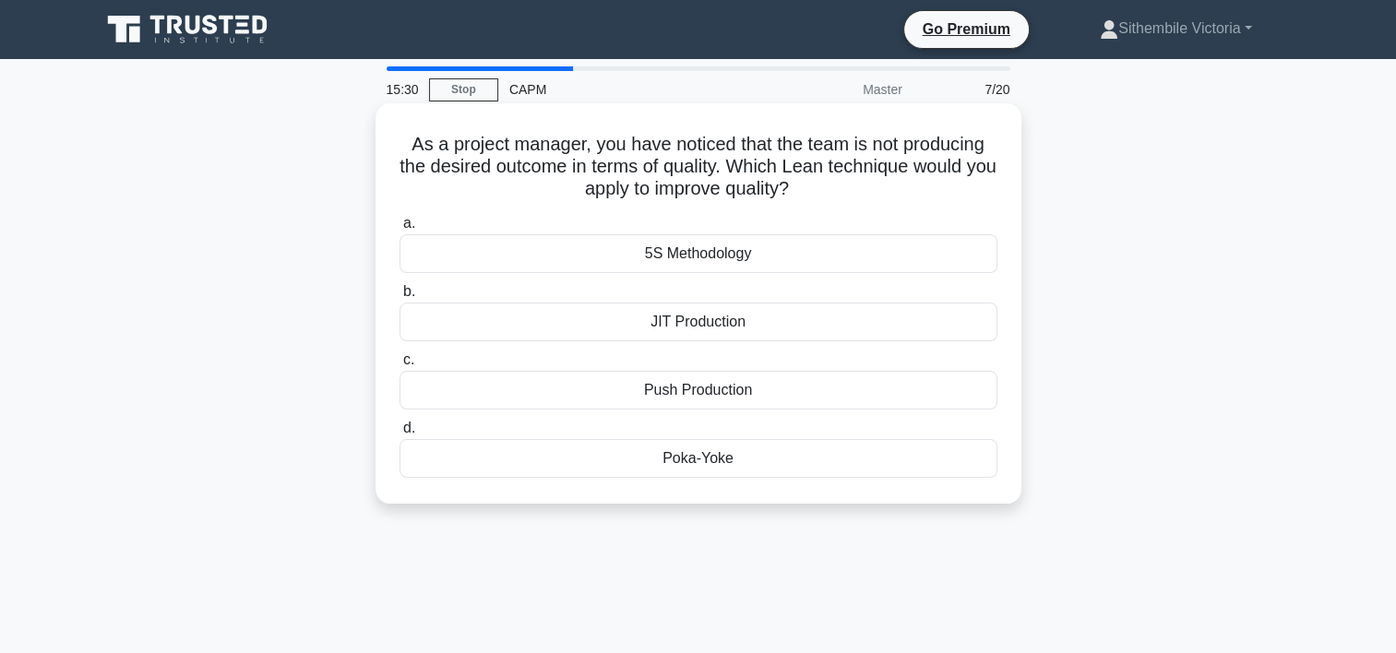
click at [676, 455] on div "Poka-Yoke" at bounding box center [699, 458] width 598 height 39
click at [400, 435] on input "d. Poka-Yoke" at bounding box center [400, 429] width 0 height 12
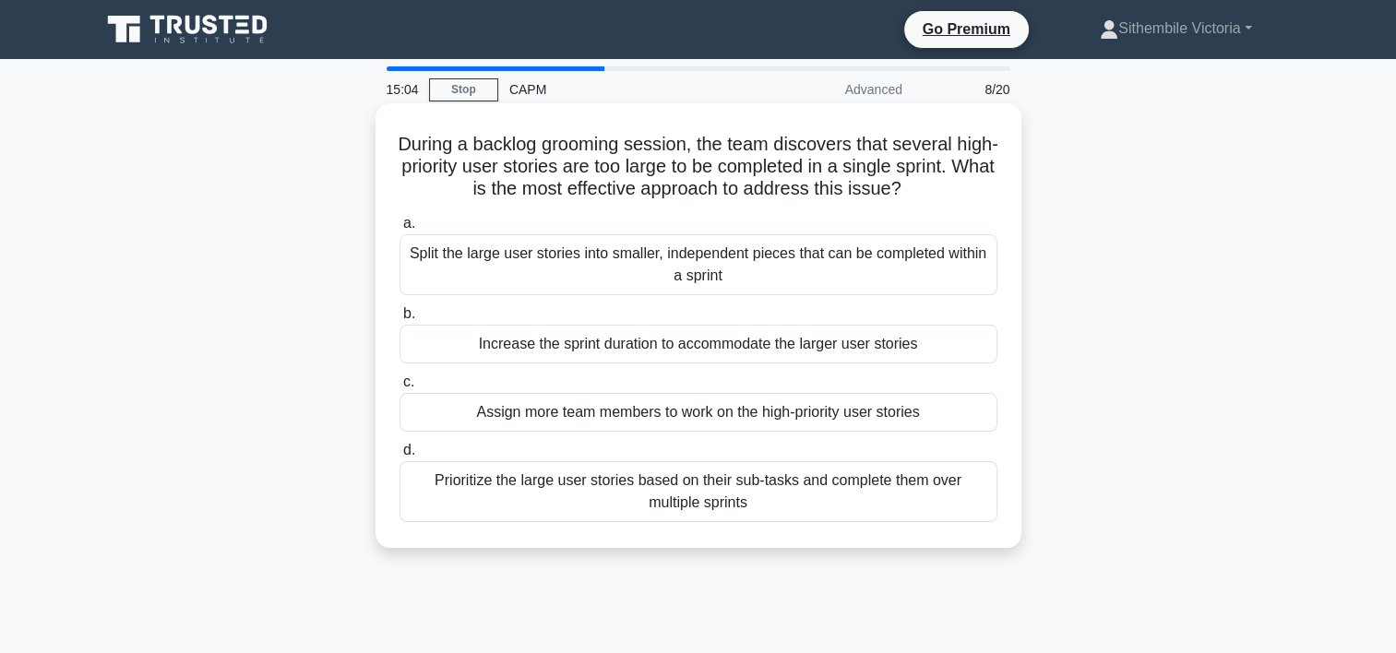
click at [547, 273] on div "Split the large user stories into smaller, independent pieces that can be compl…" at bounding box center [699, 264] width 598 height 61
click at [400, 230] on input "a. Split the large user stories into smaller, independent pieces that can be co…" at bounding box center [400, 224] width 0 height 12
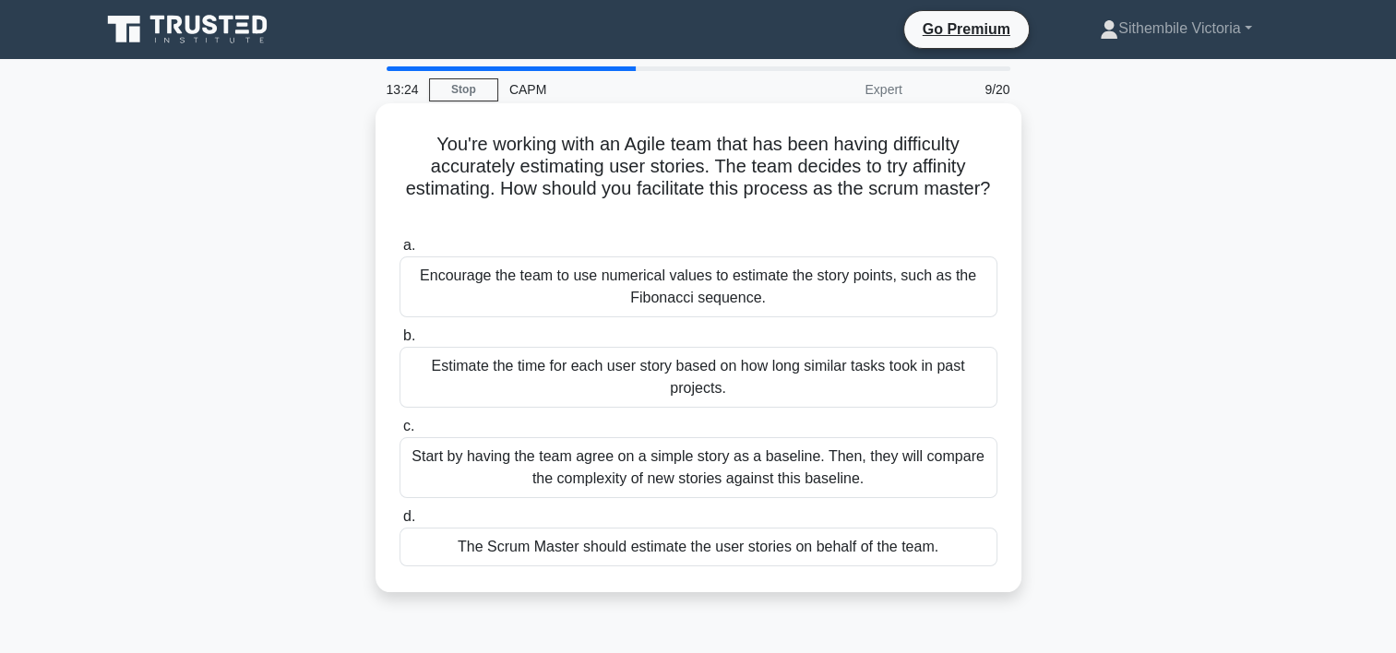
drag, startPoint x: 580, startPoint y: 563, endPoint x: 590, endPoint y: 280, distance: 283.5
click at [590, 280] on div "a. Encourage the team to use numerical values to estimate the story points, suc…" at bounding box center [699, 401] width 620 height 340
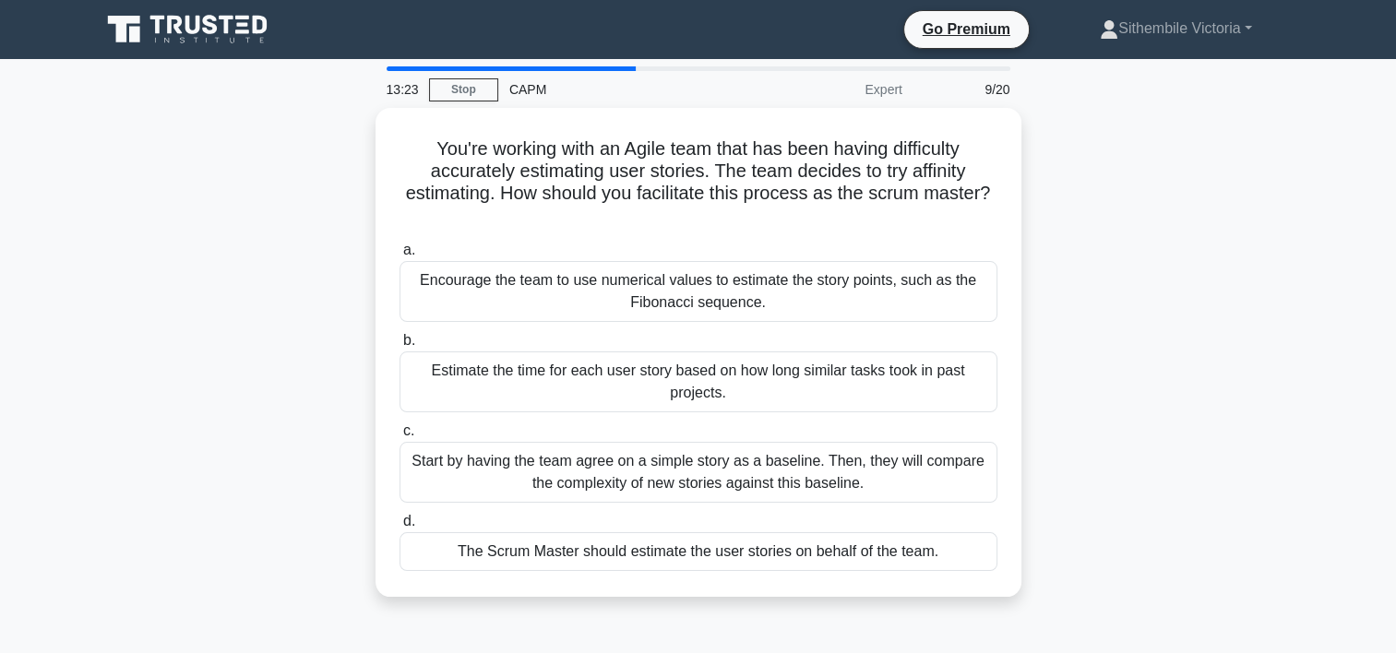
click at [1184, 389] on div "You're working with an Agile team that has been having difficulty accurately es…" at bounding box center [699, 363] width 1218 height 511
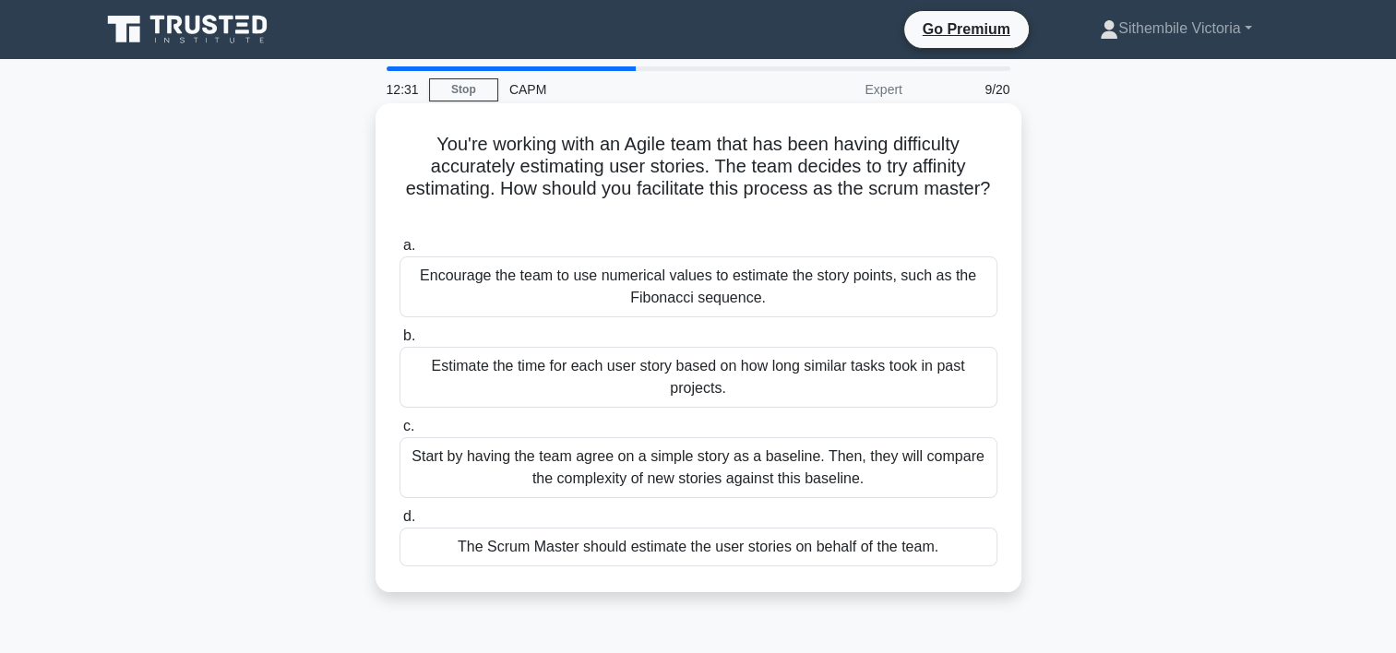
click at [639, 476] on div "Start by having the team agree on a simple story as a baseline. Then, they will…" at bounding box center [699, 467] width 598 height 61
click at [400, 433] on input "c. Start by having the team agree on a simple story as a baseline. Then, they w…" at bounding box center [400, 427] width 0 height 12
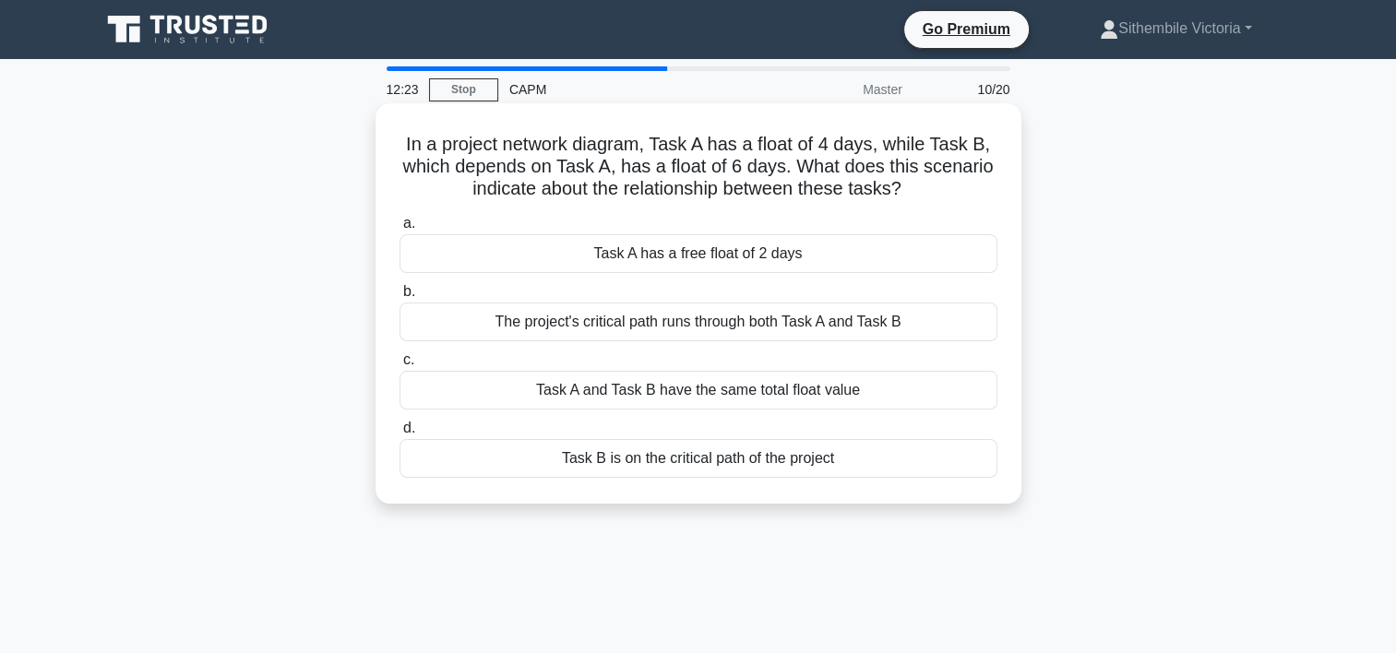
click at [728, 384] on div "Task A and Task B have the same total float value" at bounding box center [699, 390] width 598 height 39
click at [400, 366] on input "c. Task A and Task B have the same total float value" at bounding box center [400, 360] width 0 height 12
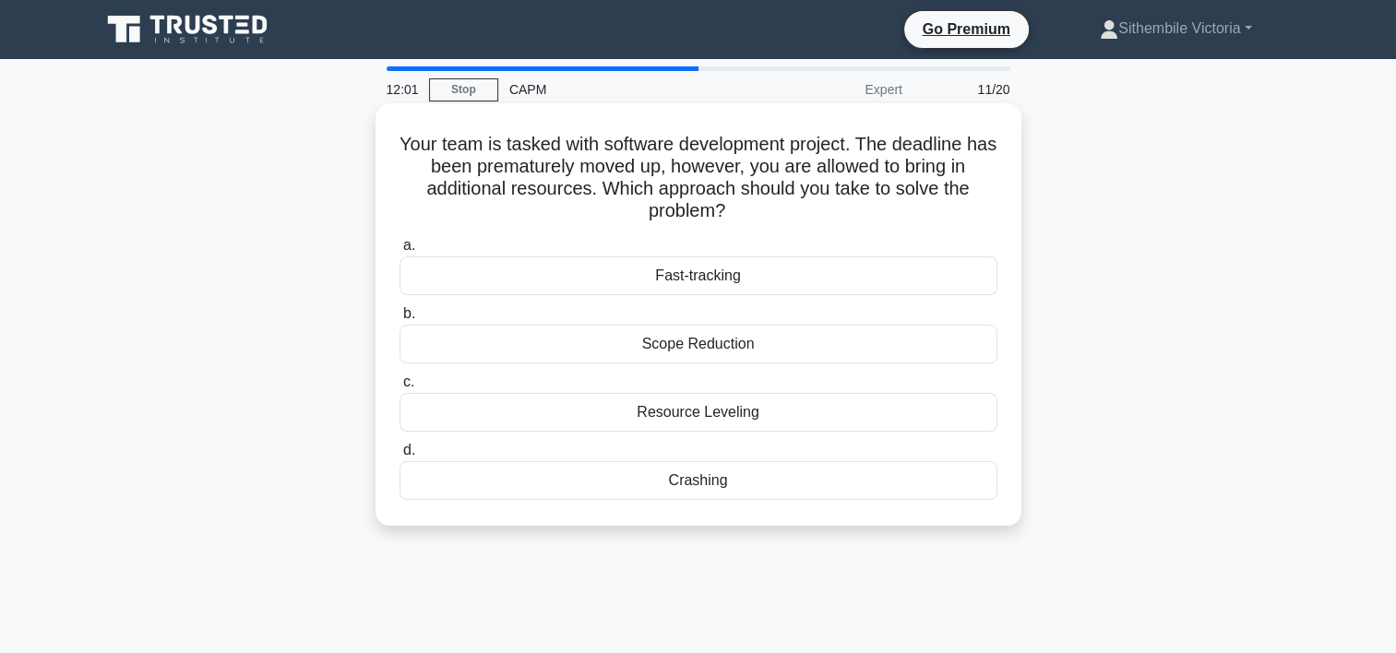
click at [671, 416] on div "Resource Leveling" at bounding box center [699, 412] width 598 height 39
click at [400, 389] on input "c. Resource Leveling" at bounding box center [400, 383] width 0 height 12
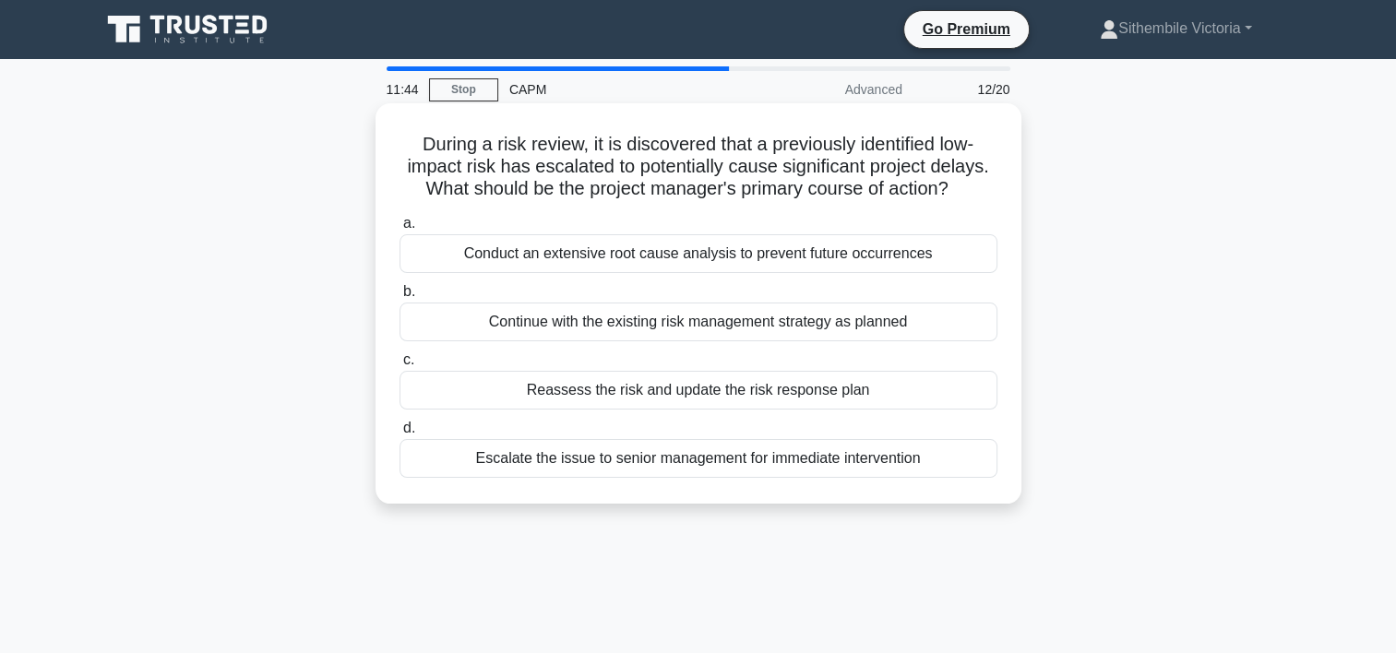
click at [676, 394] on div "Reassess the risk and update the risk response plan" at bounding box center [699, 390] width 598 height 39
click at [400, 366] on input "c. Reassess the risk and update the risk response plan" at bounding box center [400, 360] width 0 height 12
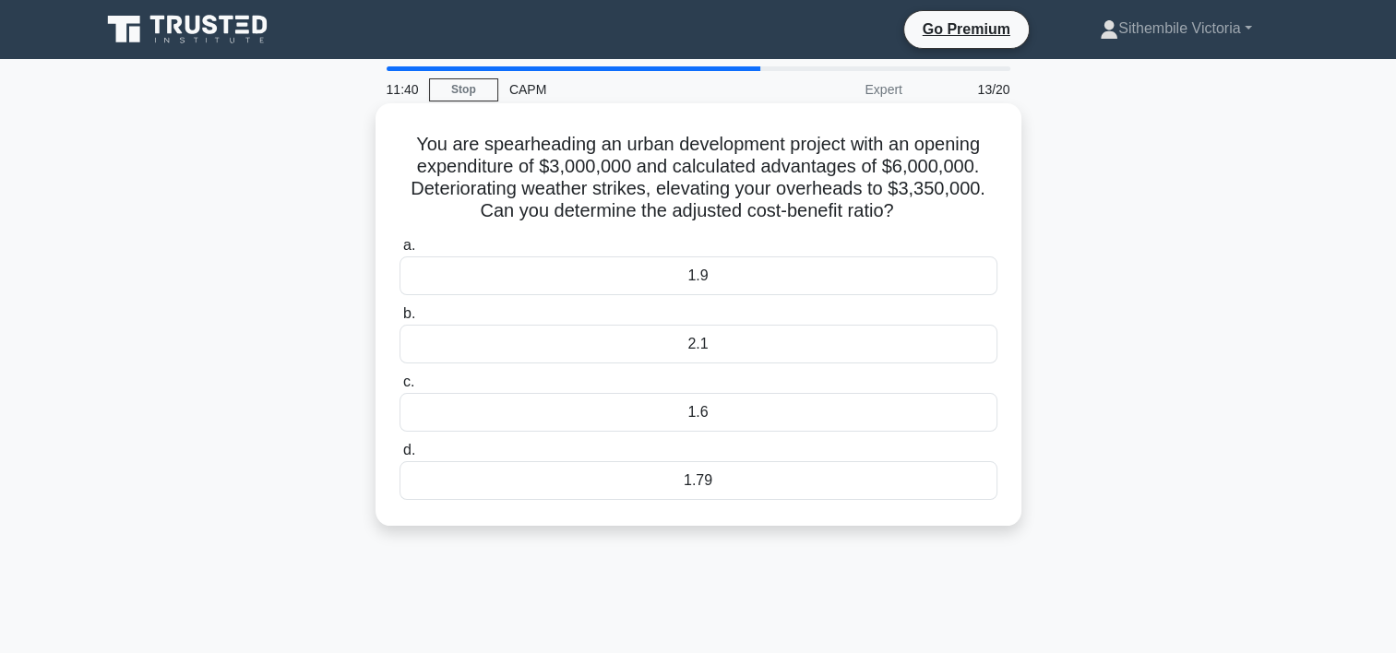
click at [692, 280] on div "1.9" at bounding box center [699, 276] width 598 height 39
click at [400, 252] on input "a. 1.9" at bounding box center [400, 246] width 0 height 12
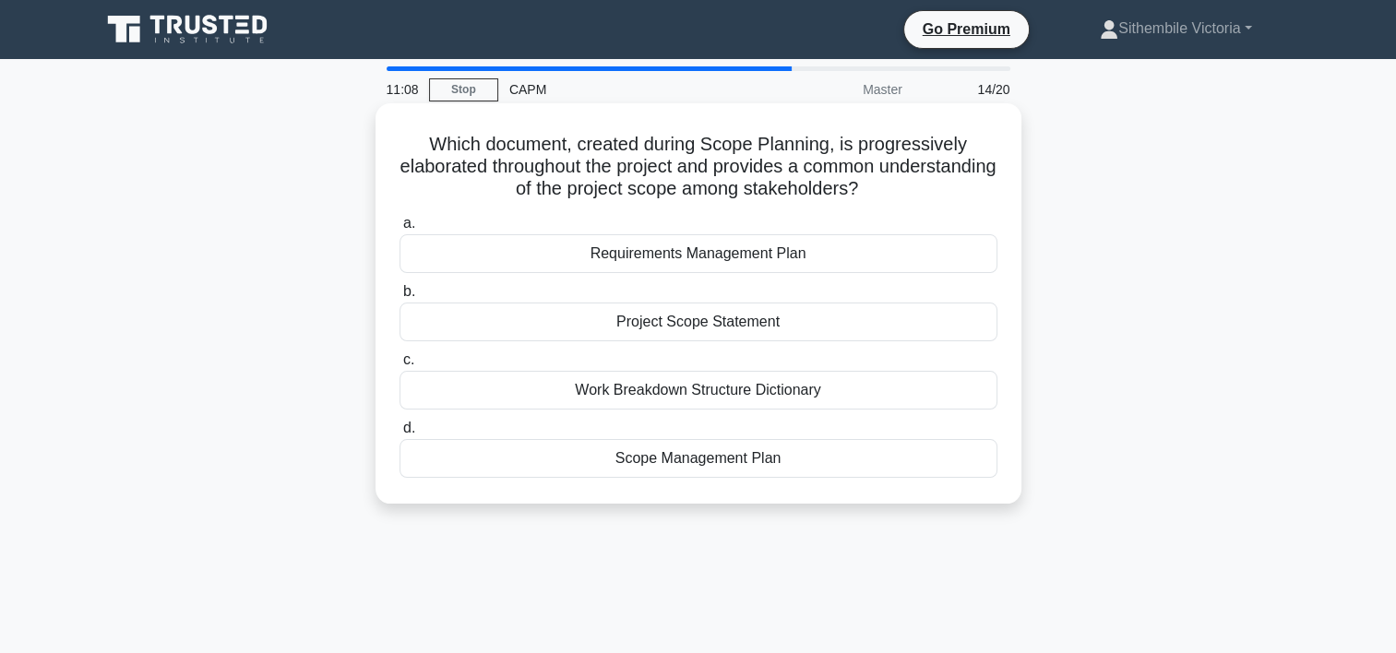
click at [676, 469] on div "Scope Management Plan" at bounding box center [699, 458] width 598 height 39
click at [400, 435] on input "d. Scope Management Plan" at bounding box center [400, 429] width 0 height 12
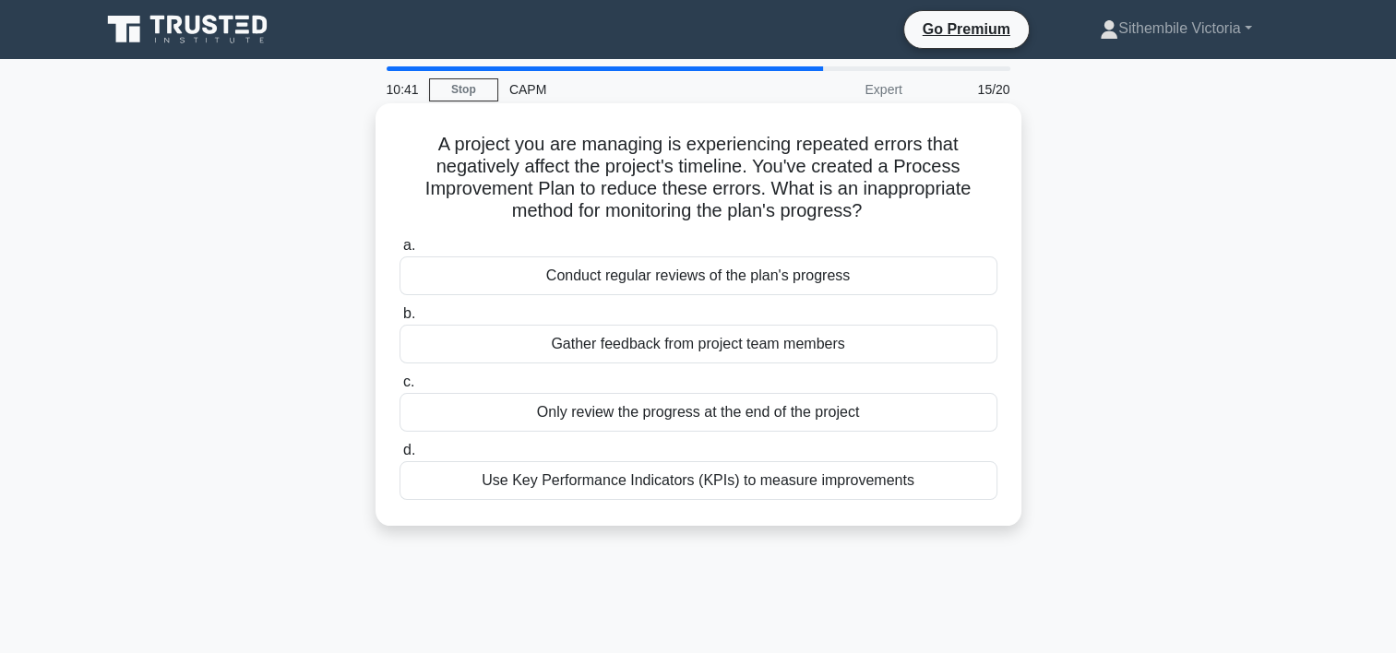
click at [683, 421] on div "Only review the progress at the end of the project" at bounding box center [699, 412] width 598 height 39
click at [400, 389] on input "c. Only review the progress at the end of the project" at bounding box center [400, 383] width 0 height 12
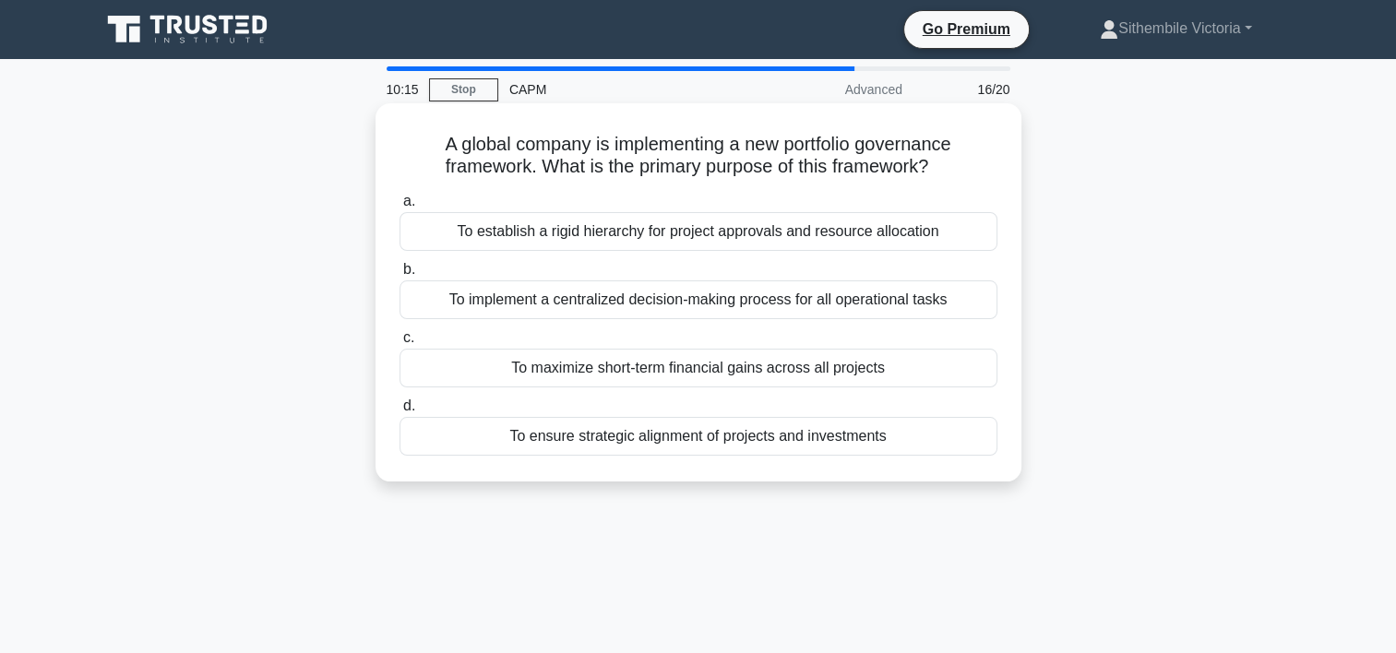
click at [662, 303] on div "To implement a centralized decision-making process for all operational tasks" at bounding box center [699, 300] width 598 height 39
click at [400, 276] on input "b. To implement a centralized decision-making process for all operational tasks" at bounding box center [400, 270] width 0 height 12
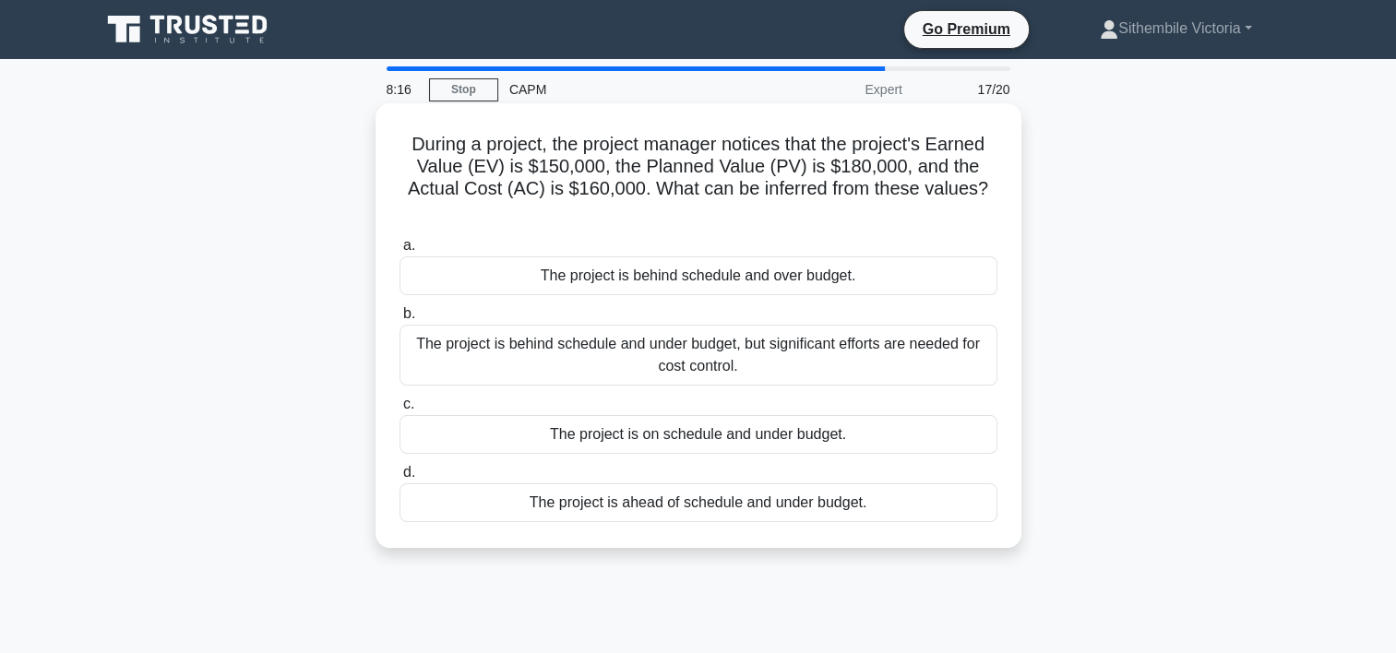
click at [718, 280] on div "The project is behind schedule and over budget." at bounding box center [699, 276] width 598 height 39
click at [400, 252] on input "a. The project is behind schedule and over budget." at bounding box center [400, 246] width 0 height 12
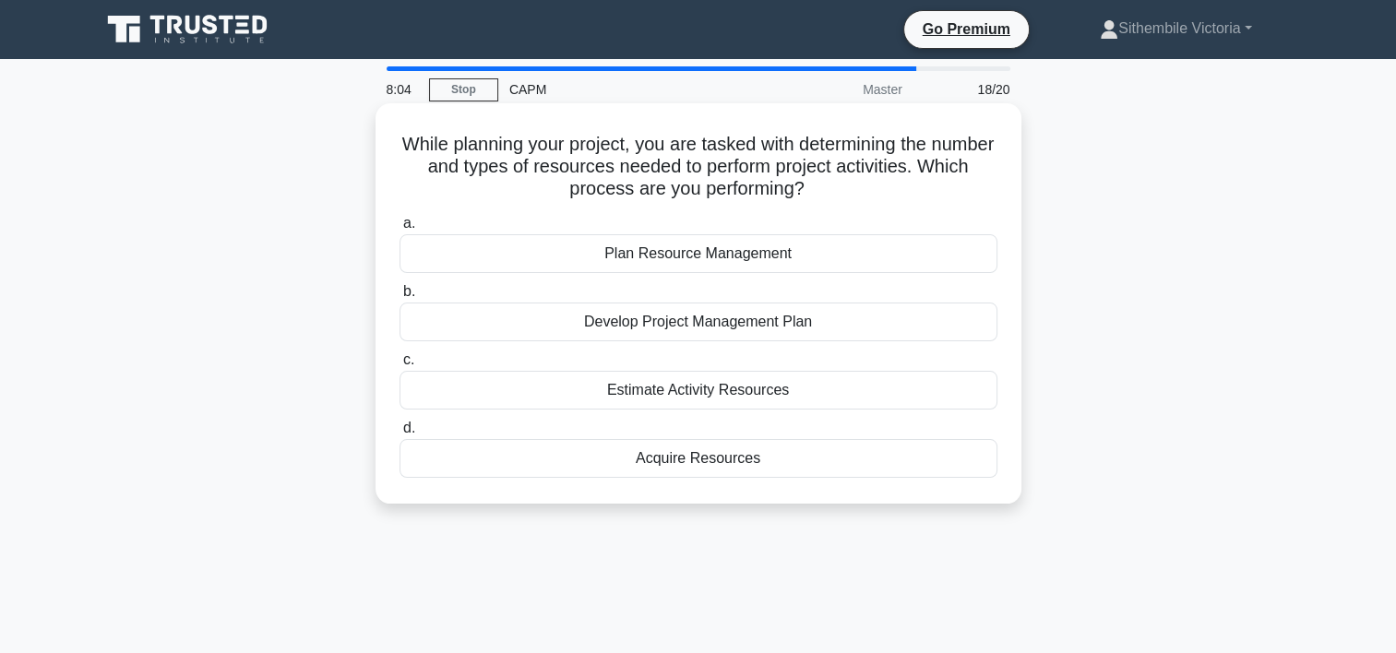
click at [720, 250] on div "Plan Resource Management" at bounding box center [699, 253] width 598 height 39
click at [400, 230] on input "a. Plan Resource Management" at bounding box center [400, 224] width 0 height 12
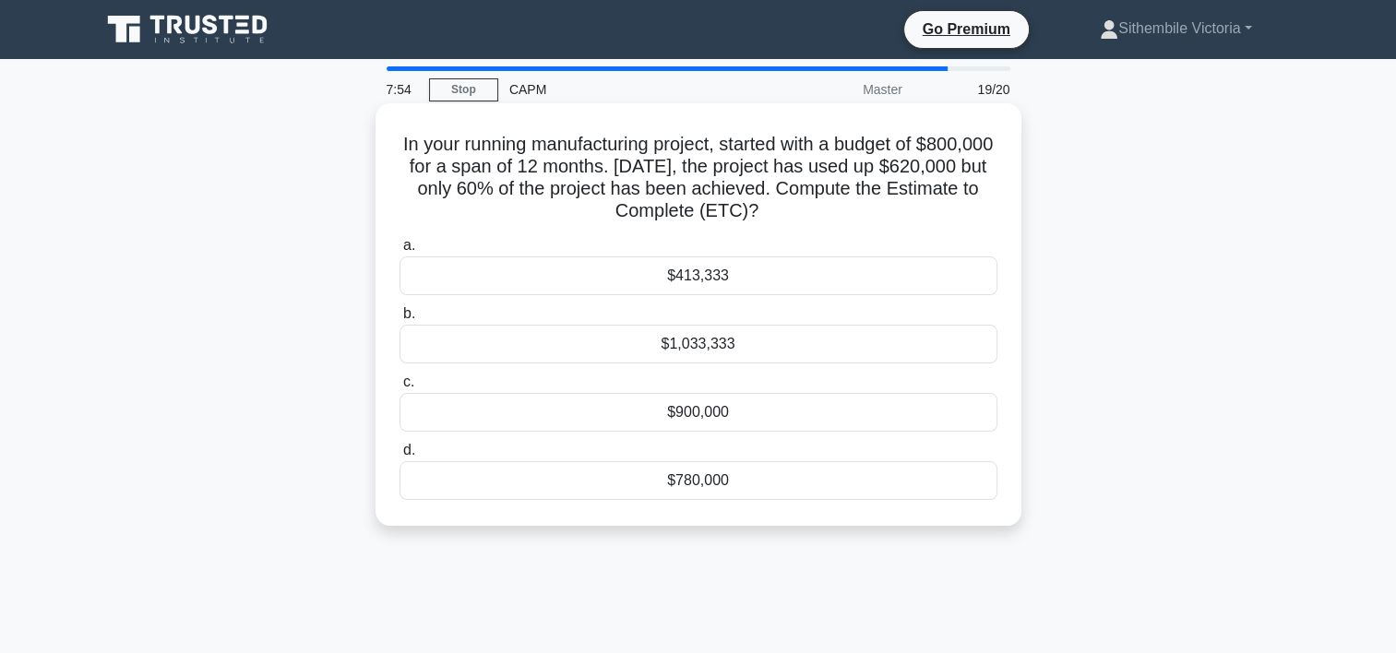
click at [699, 412] on div "$900,000" at bounding box center [699, 412] width 598 height 39
click at [400, 389] on input "c. $900,000" at bounding box center [400, 383] width 0 height 12
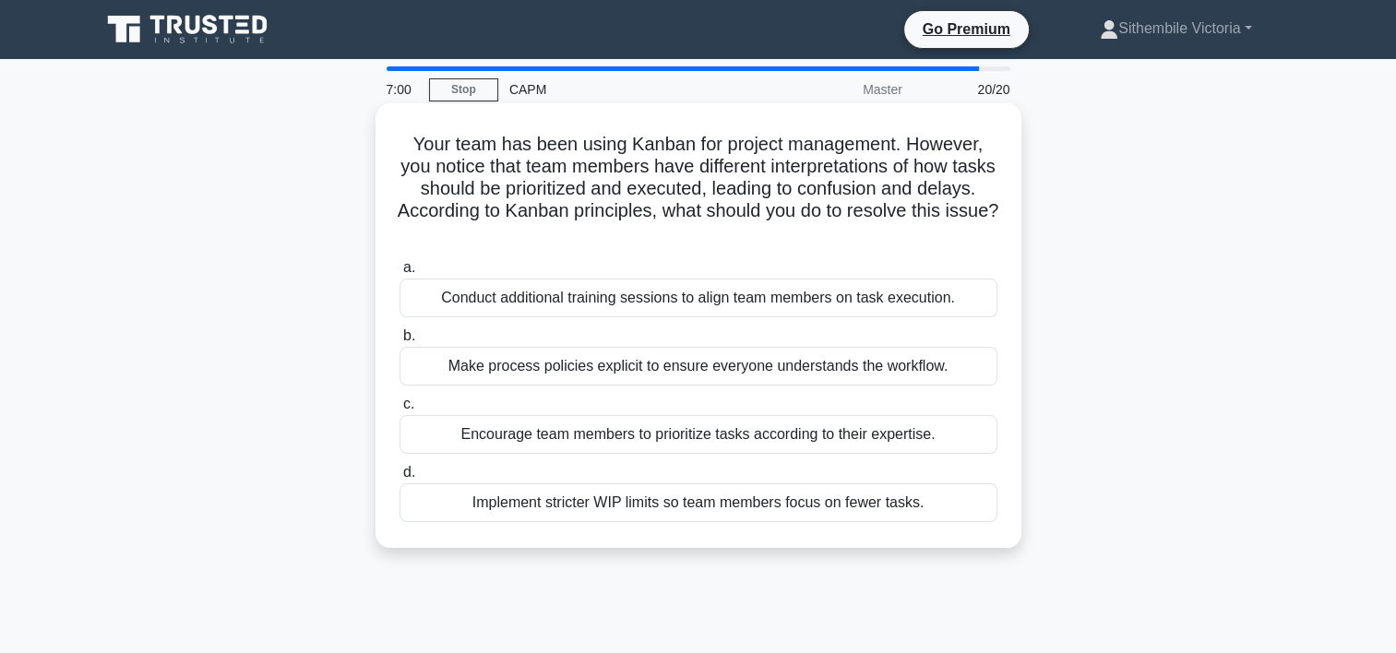
click at [808, 299] on div "Conduct additional training sessions to align team members on task execution." at bounding box center [699, 298] width 598 height 39
click at [400, 274] on input "a. Conduct additional training sessions to align team members on task execution." at bounding box center [400, 268] width 0 height 12
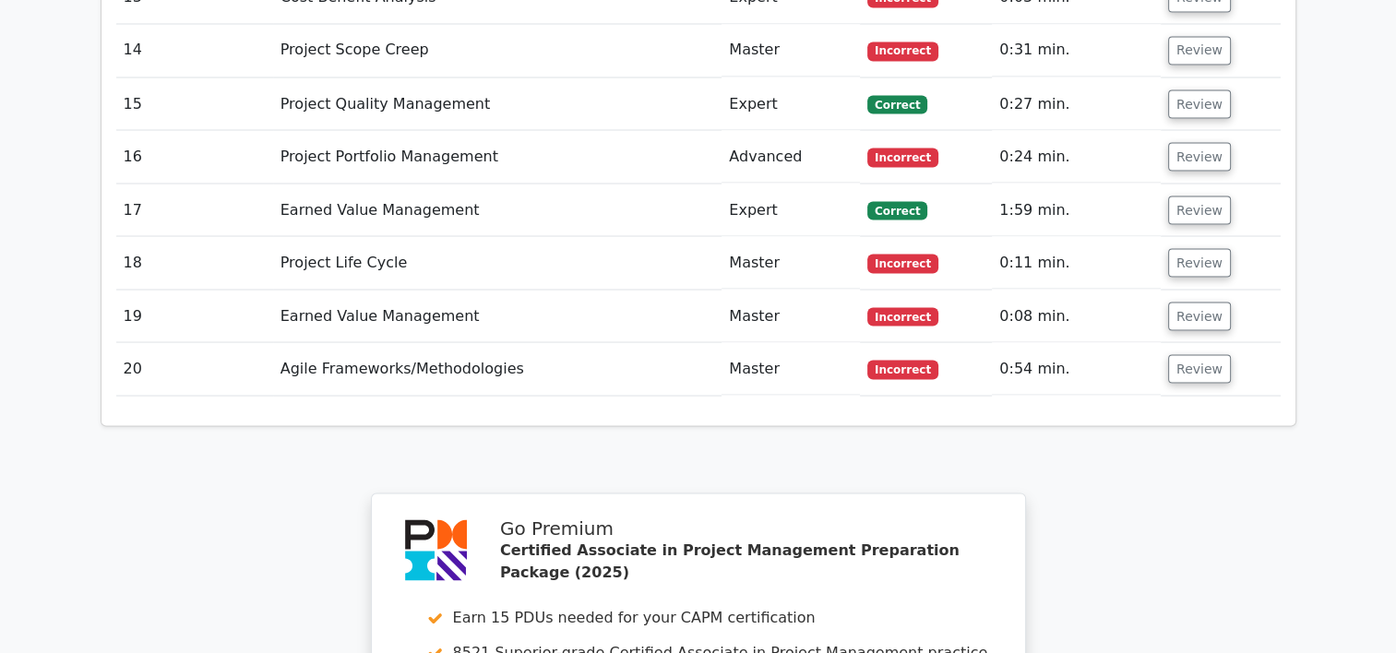
scroll to position [3380, 0]
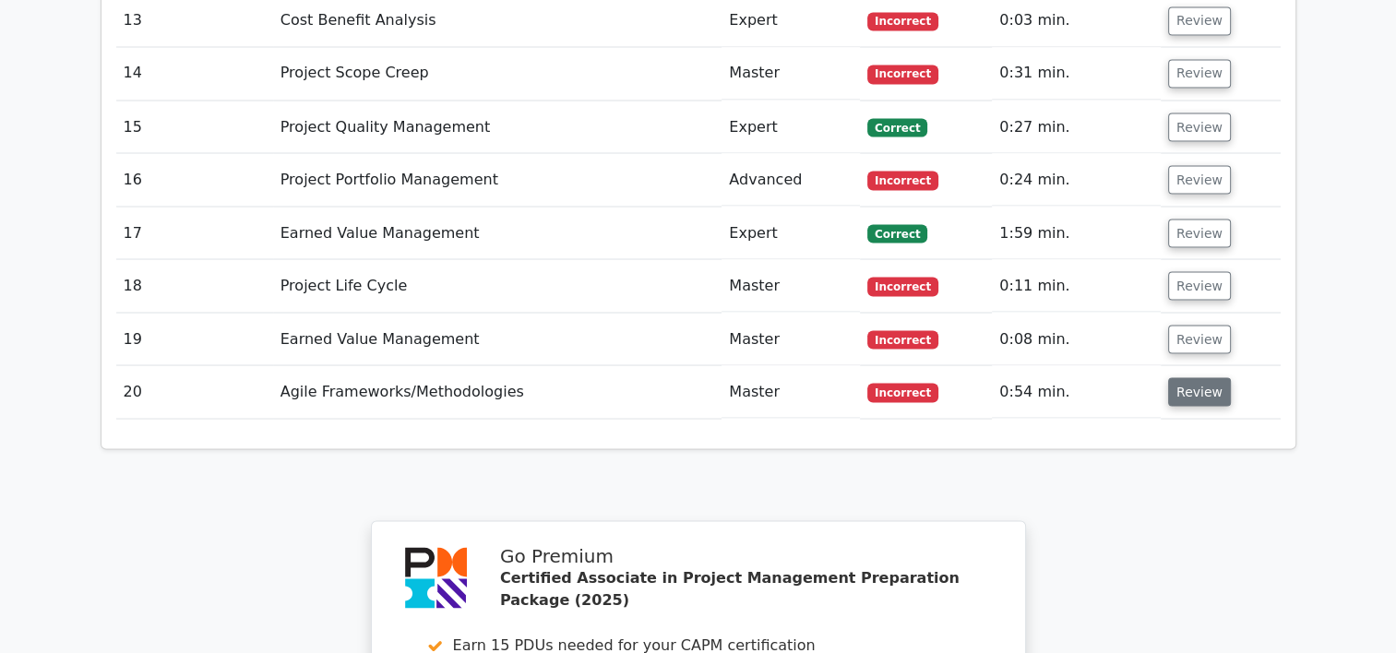
click at [1194, 377] on button "Review" at bounding box center [1199, 391] width 63 height 29
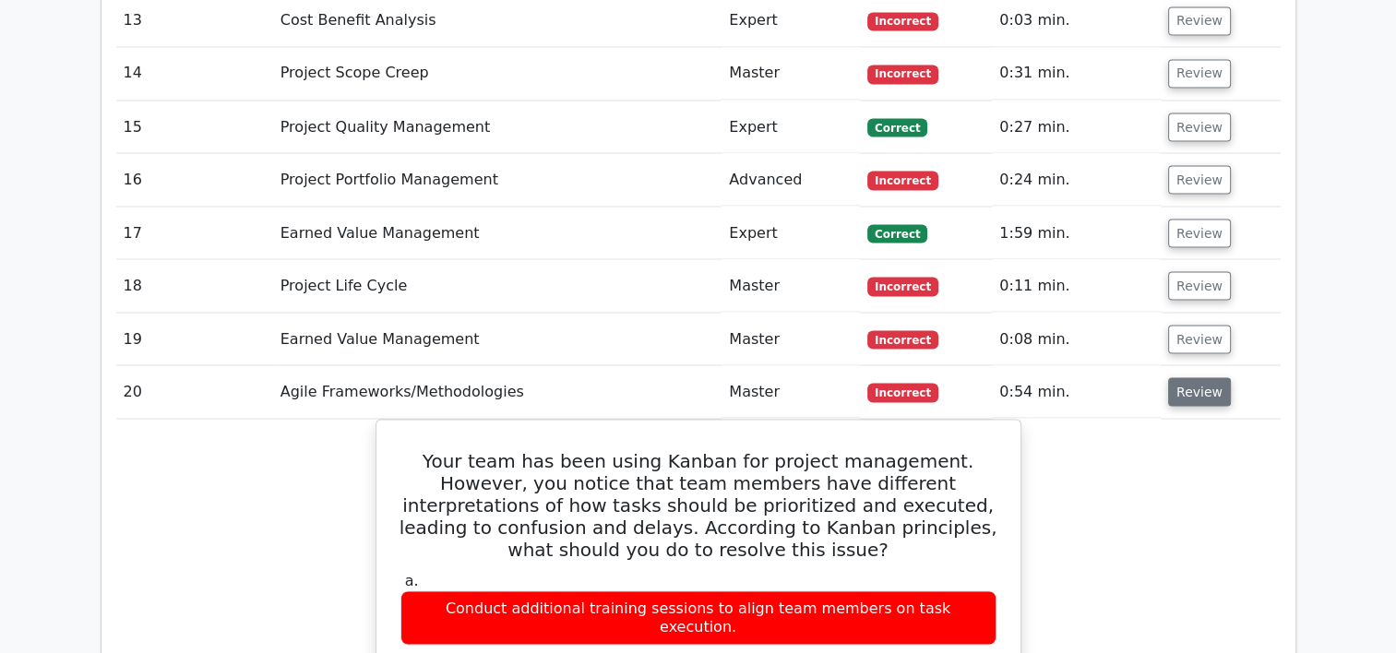
click at [1193, 377] on button "Review" at bounding box center [1199, 391] width 63 height 29
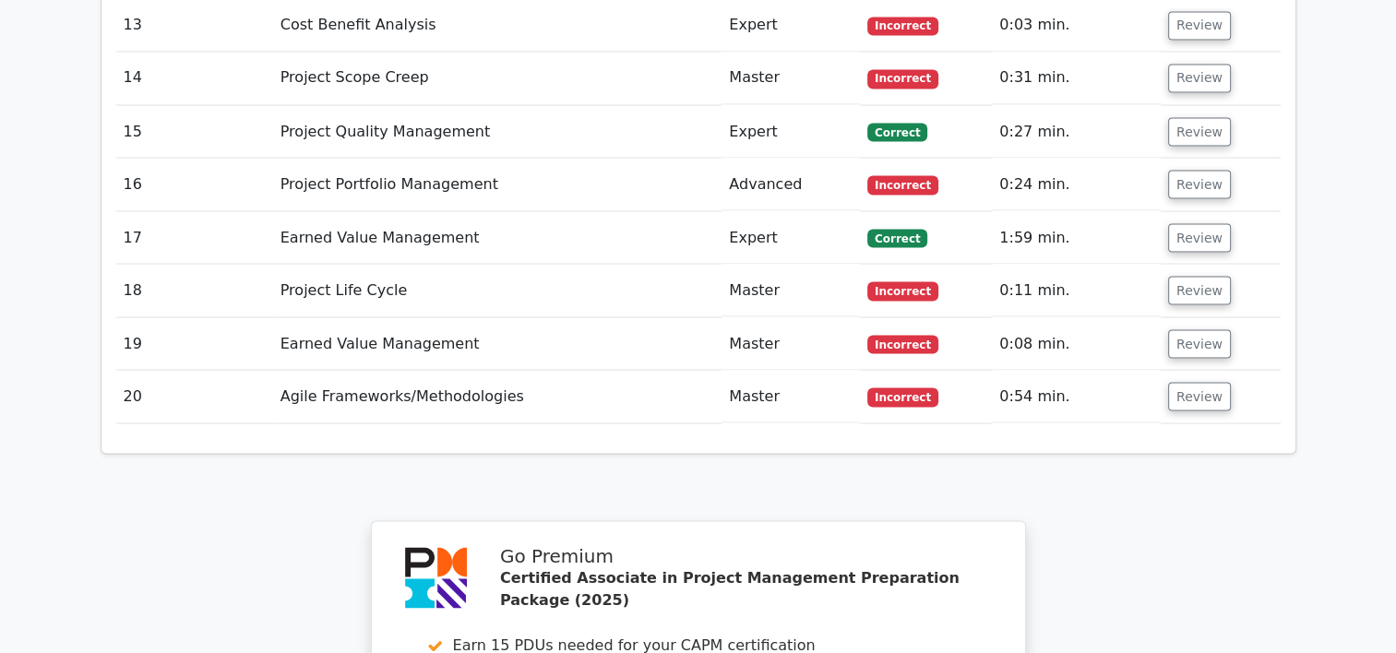
drag, startPoint x: 1394, startPoint y: 528, endPoint x: 1381, endPoint y: 457, distance: 72.4
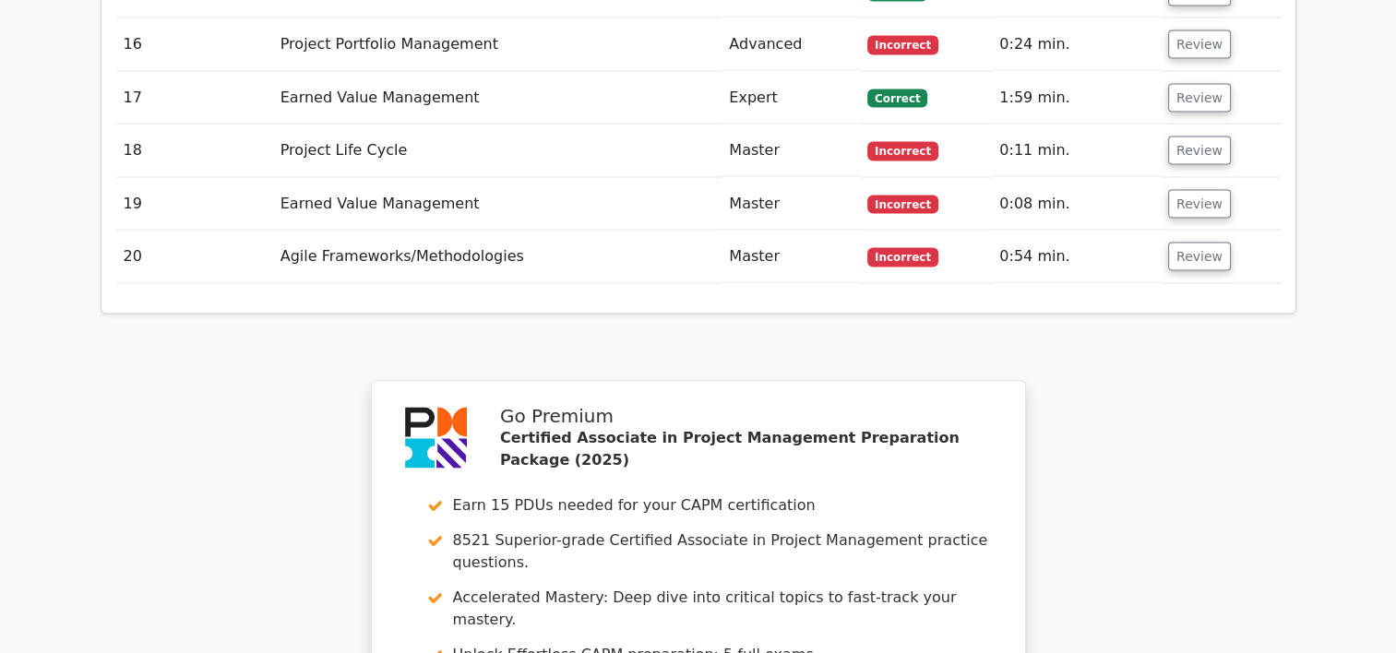
scroll to position [3979, 0]
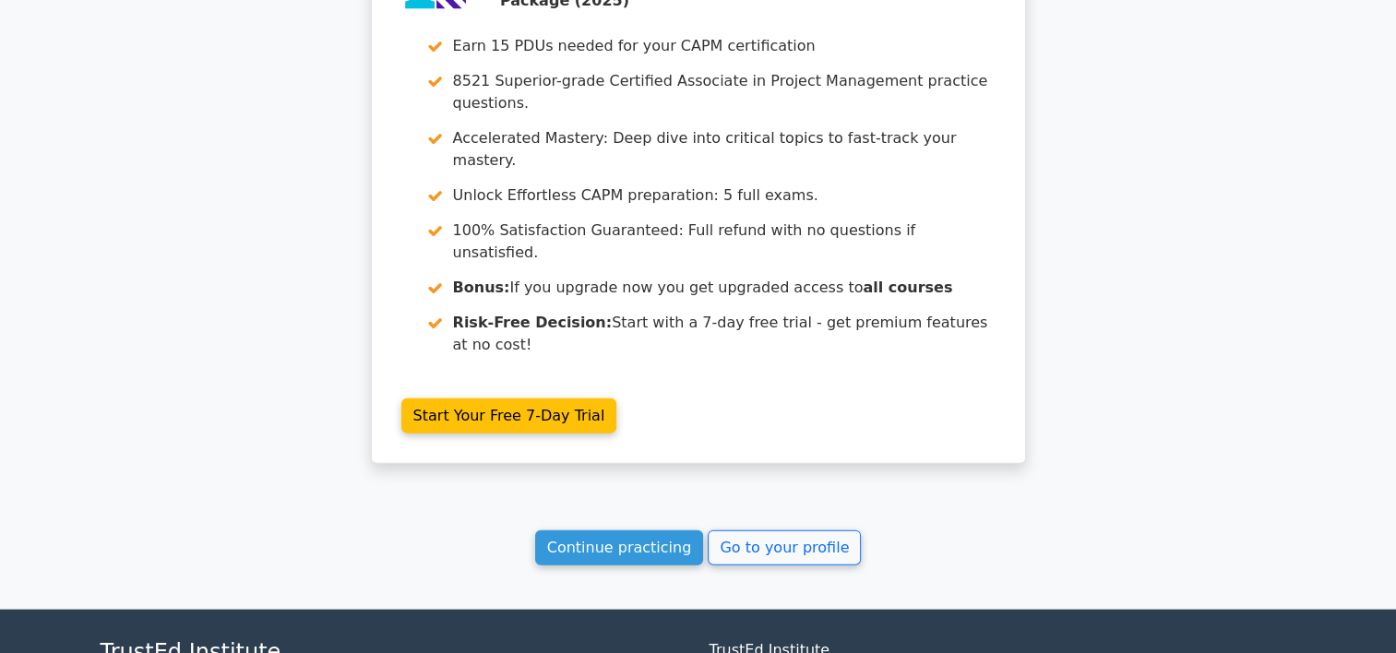
click at [594, 531] on link "Continue practicing" at bounding box center [619, 548] width 169 height 35
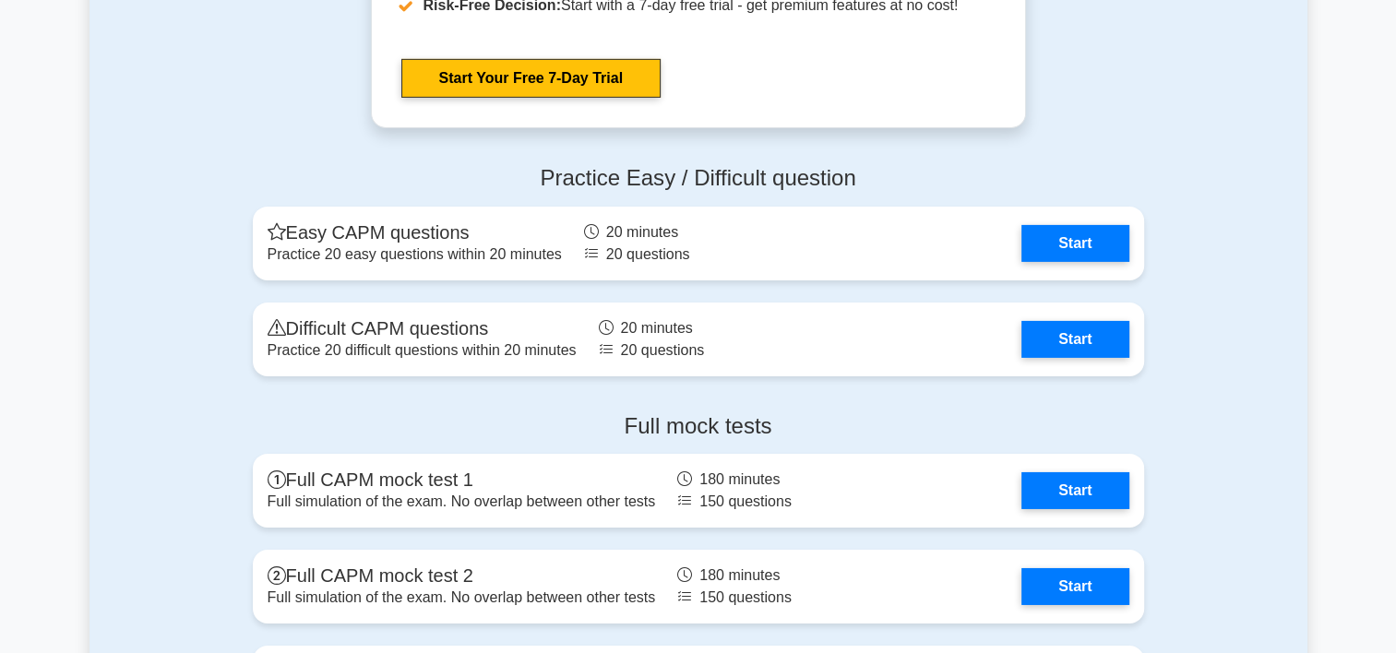
scroll to position [6023, 0]
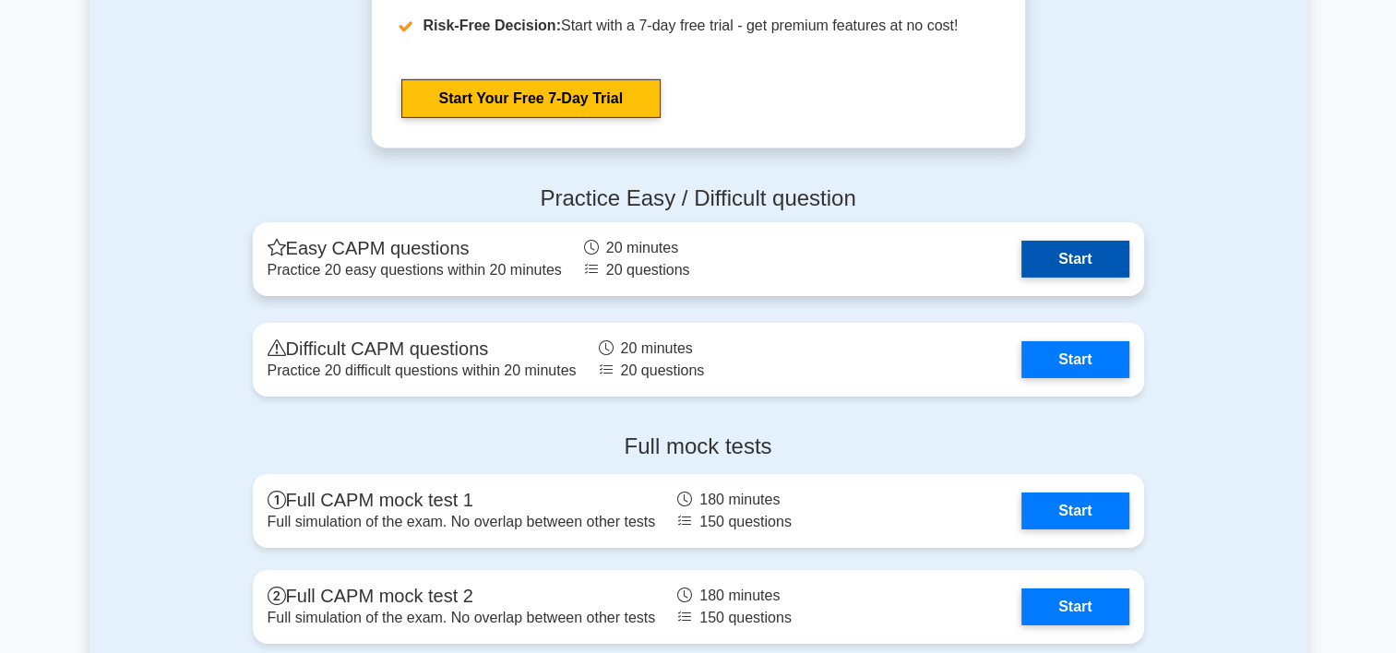
click at [1082, 243] on link "Start" at bounding box center [1075, 259] width 107 height 37
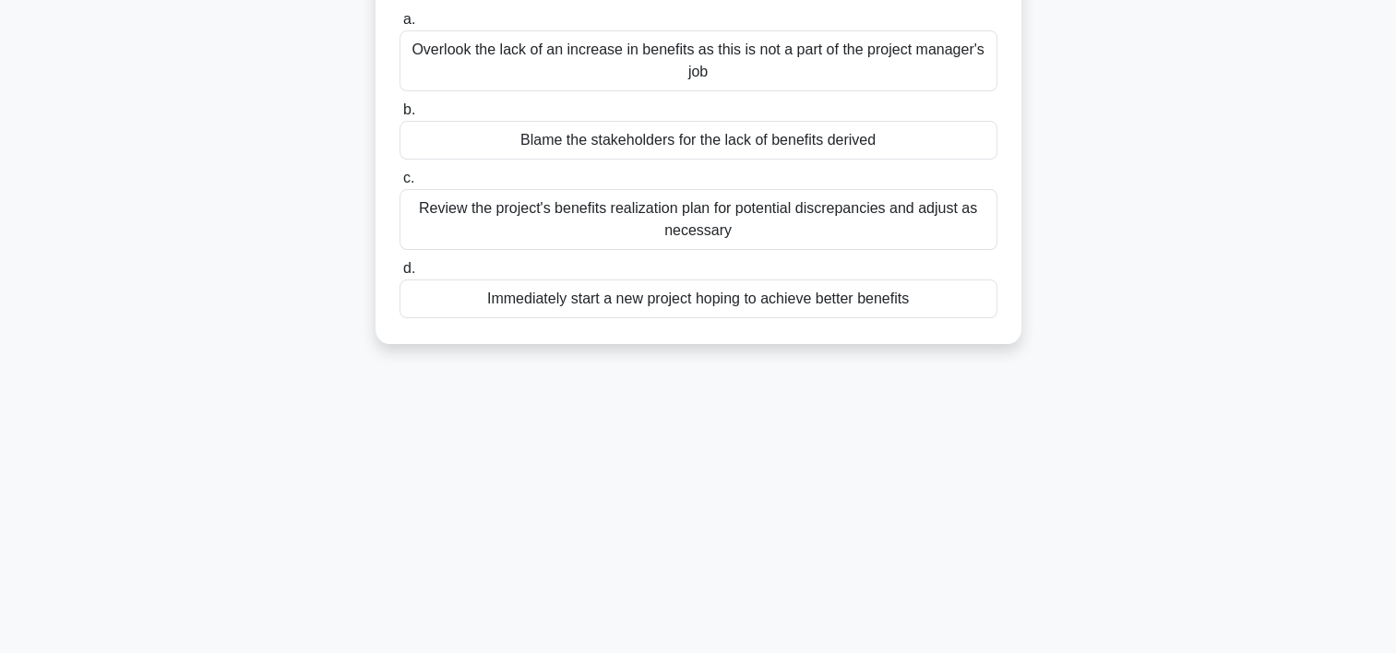
scroll to position [282, 0]
